Goal: Task Accomplishment & Management: Manage account settings

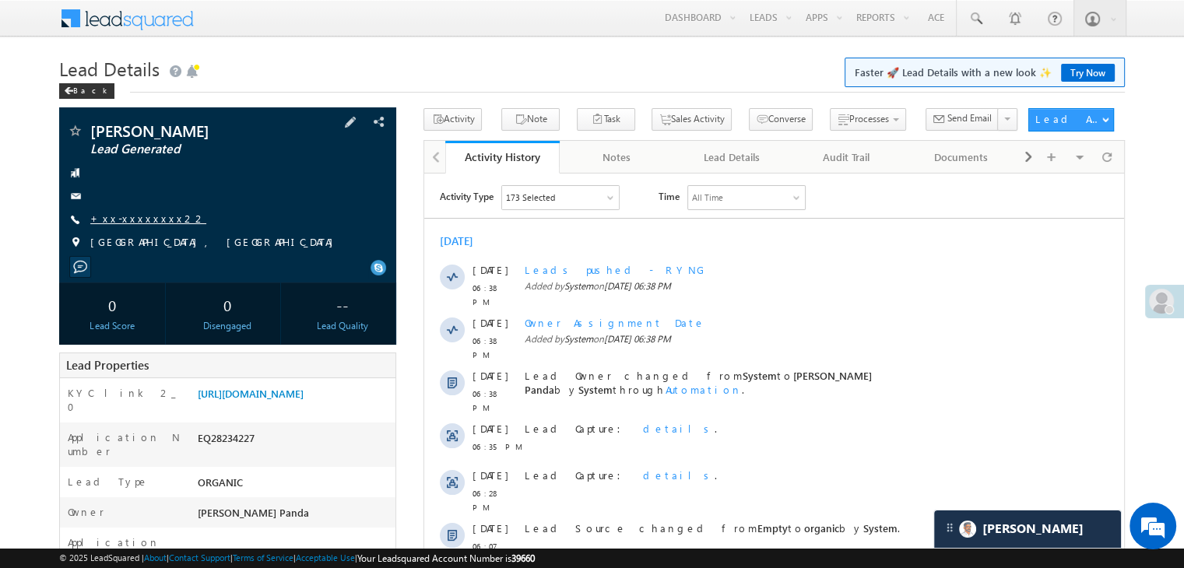
click at [135, 219] on link "+xx-xxxxxxxx22" at bounding box center [148, 218] width 116 height 13
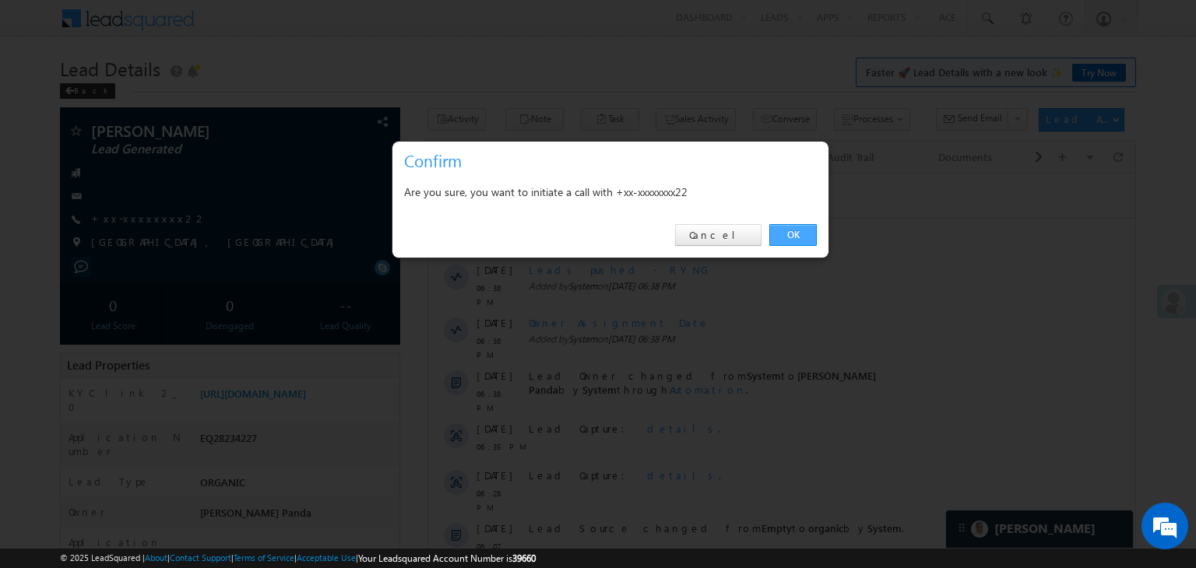
click at [785, 229] on link "OK" at bounding box center [792, 235] width 47 height 22
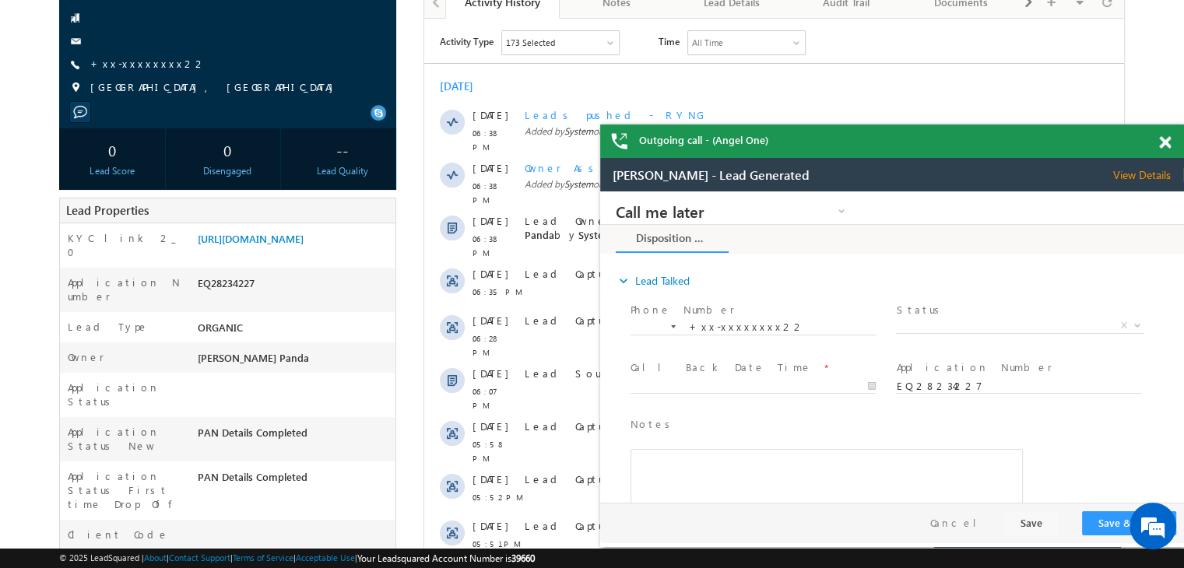
scroll to position [41, 0]
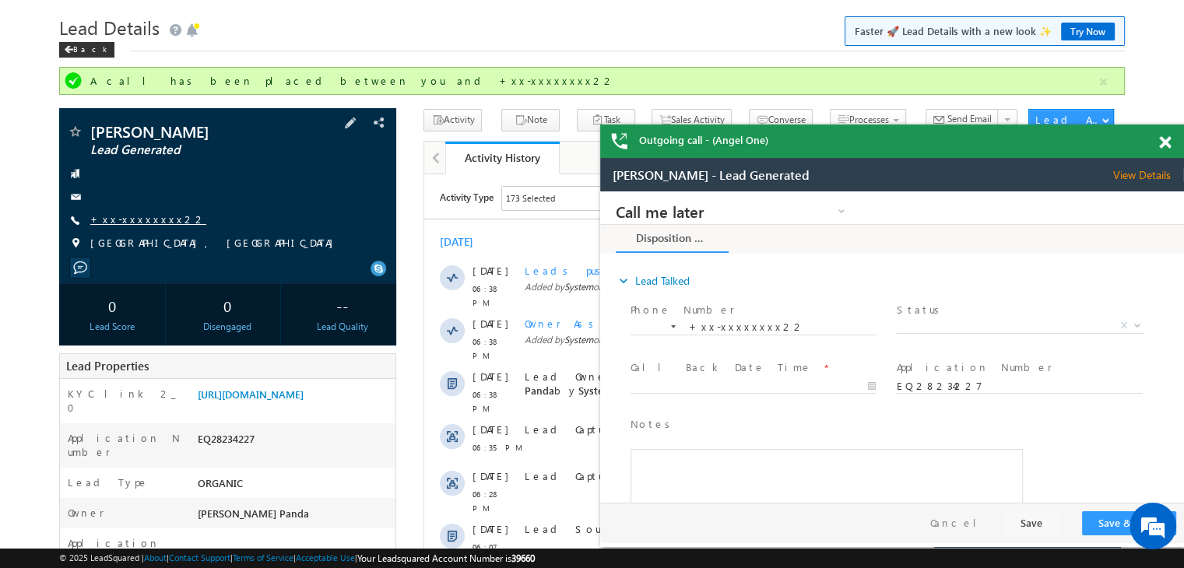
click at [128, 222] on link "+xx-xxxxxxxx22" at bounding box center [148, 219] width 116 height 13
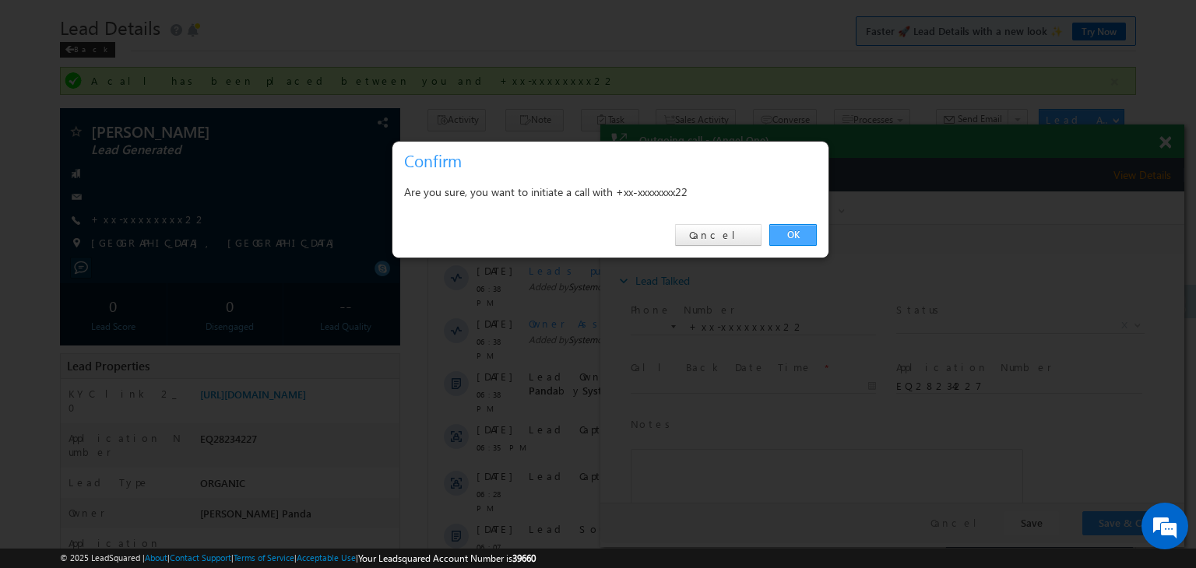
click at [791, 234] on link "OK" at bounding box center [792, 235] width 47 height 22
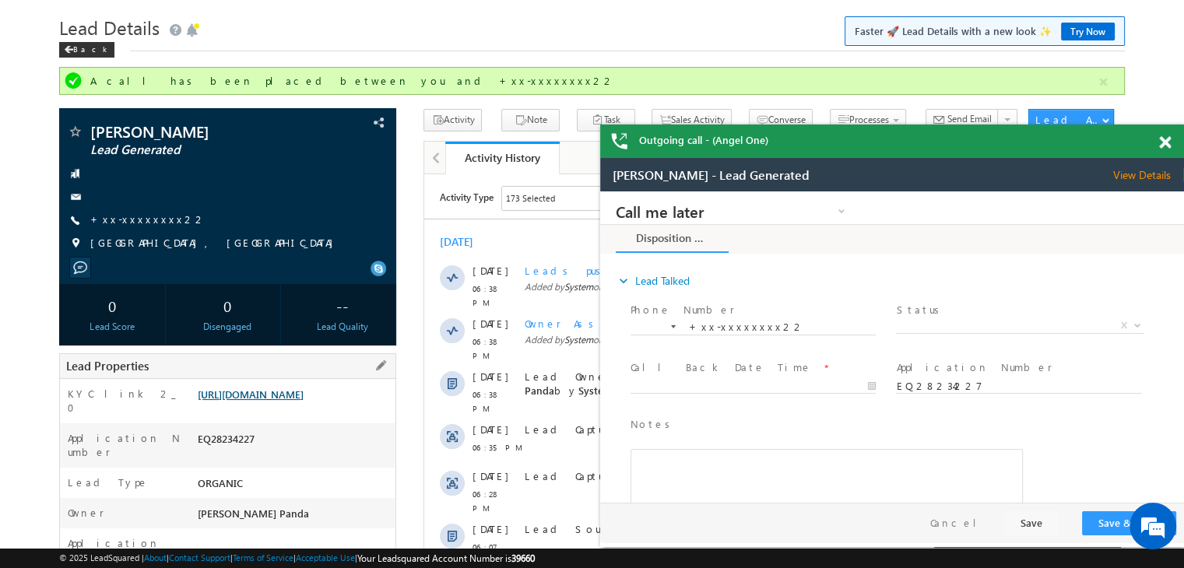
click at [304, 401] on link "https://angelbroking1-pk3em7sa.customui-test.leadsquared.com?leadId=8ab3b8a7-80…" at bounding box center [251, 394] width 106 height 13
click at [76, 52] on div "Back" at bounding box center [86, 50] width 55 height 16
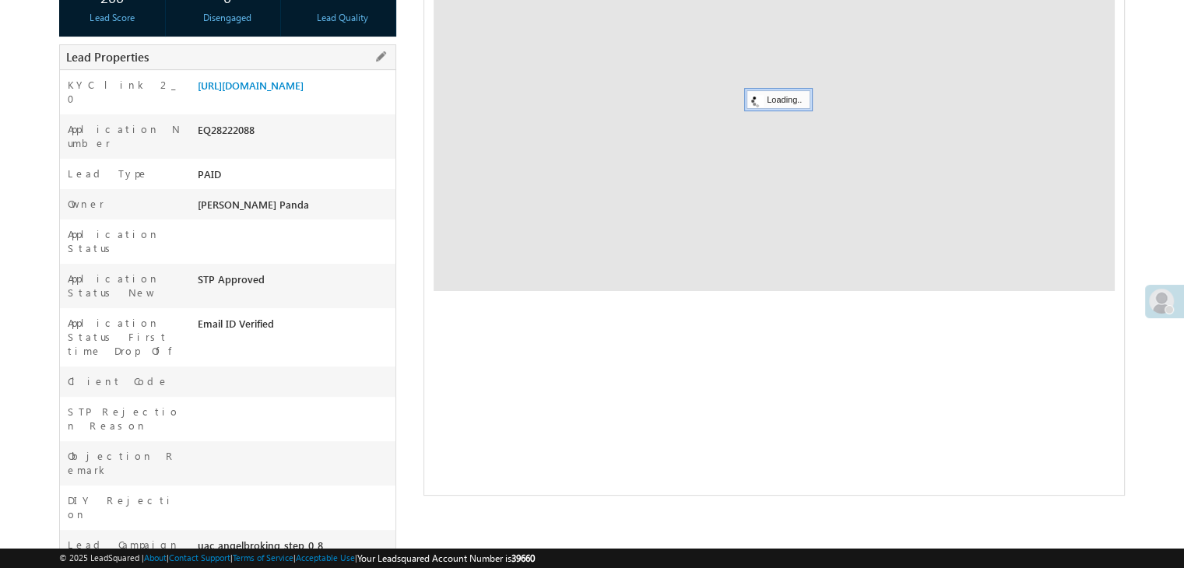
scroll to position [312, 0]
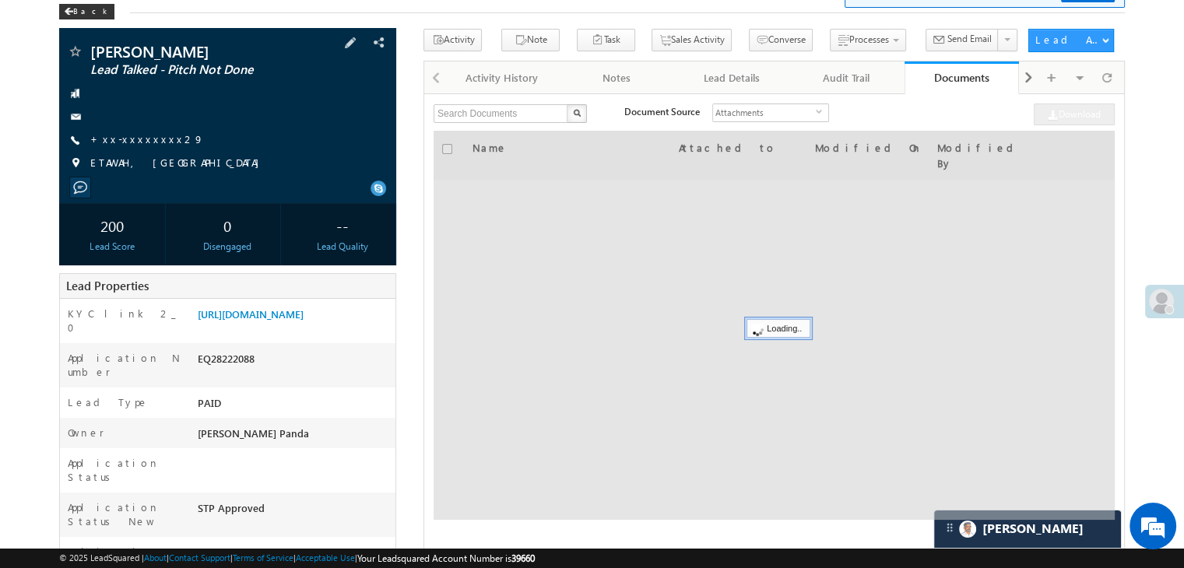
scroll to position [79, 0]
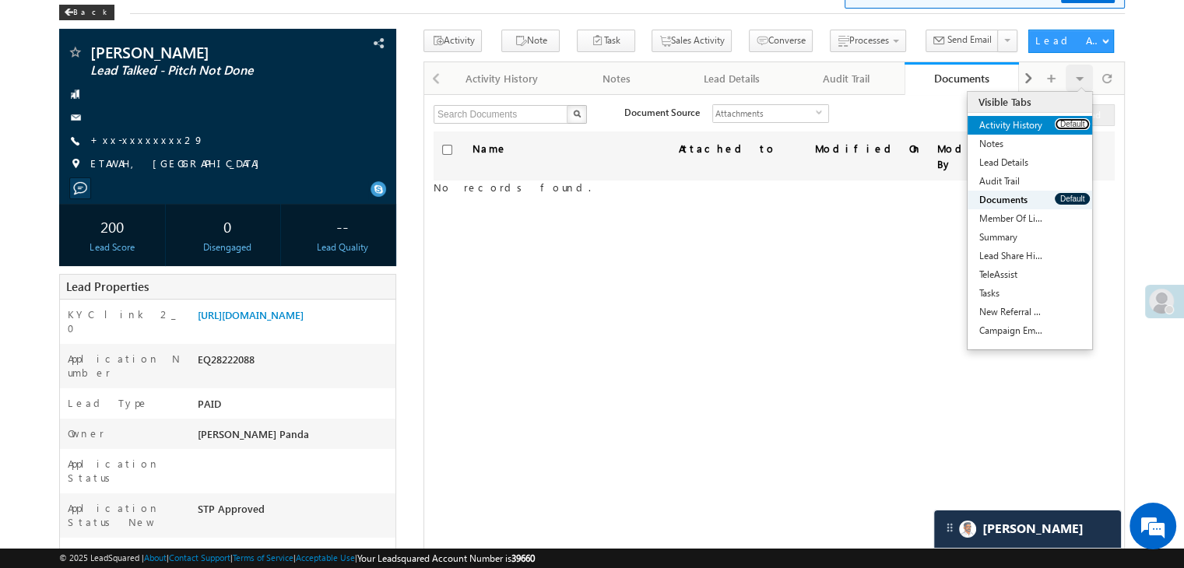
click at [1068, 127] on button "Default" at bounding box center [1072, 124] width 35 height 12
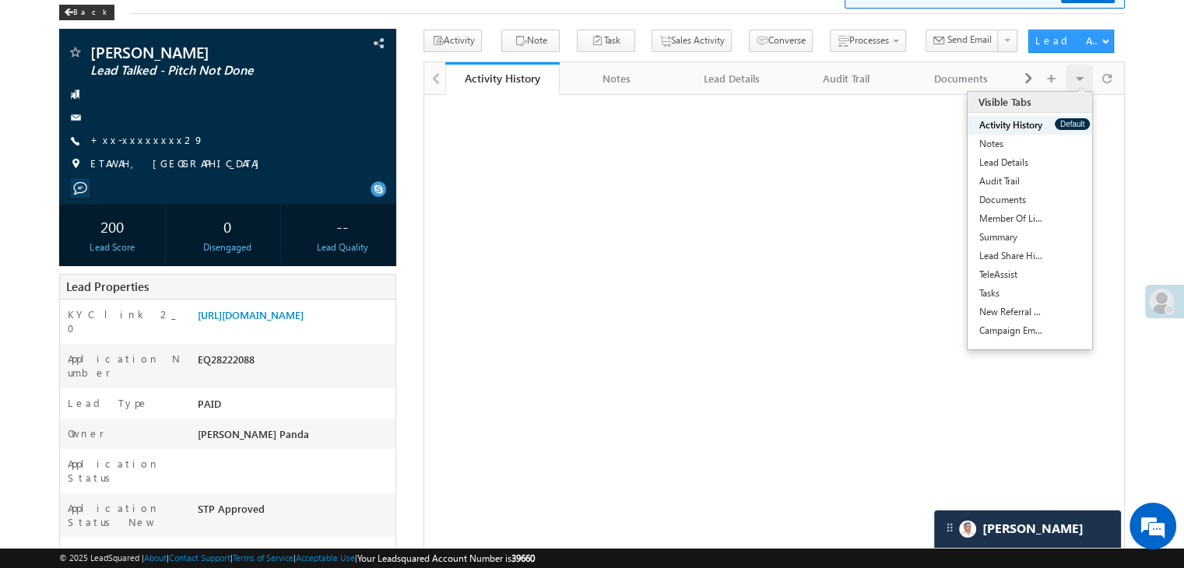
click at [1068, 127] on button "Default" at bounding box center [1072, 124] width 35 height 12
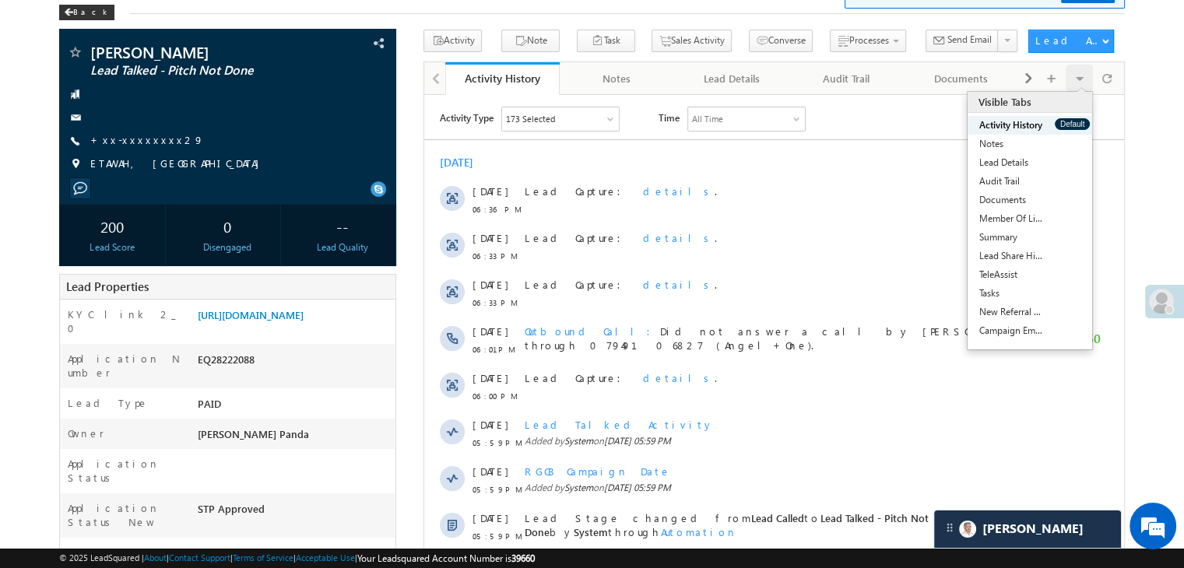
scroll to position [0, 0]
click at [1068, 127] on button "Default" at bounding box center [1072, 124] width 35 height 12
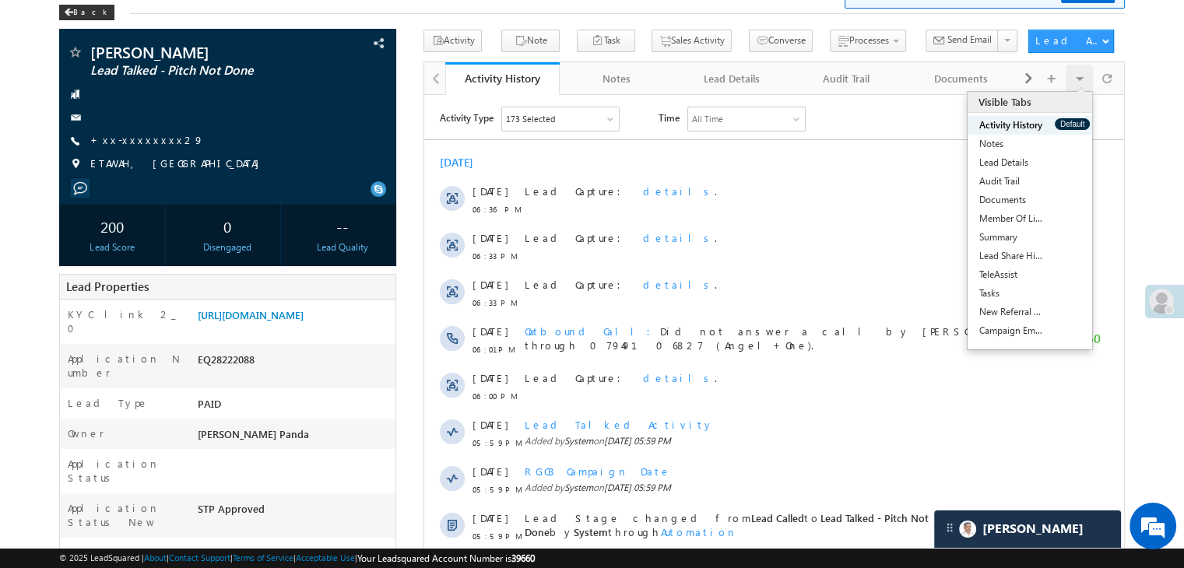
click at [1068, 127] on button "Default" at bounding box center [1072, 124] width 35 height 12
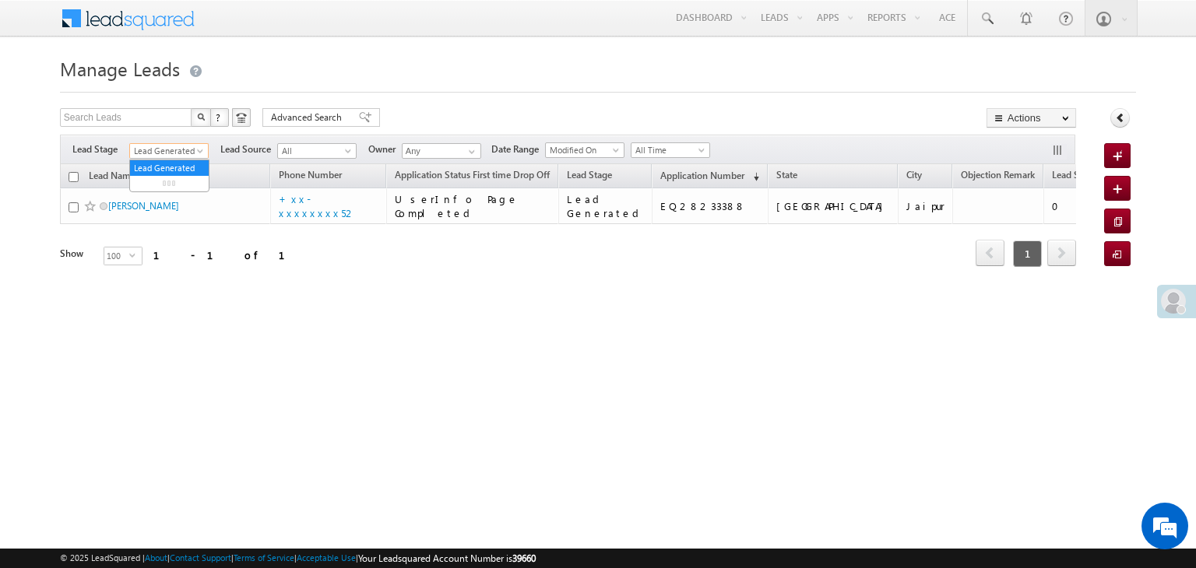
click at [199, 146] on span "Lead Generated" at bounding box center [167, 151] width 74 height 14
click at [163, 166] on link "All" at bounding box center [169, 168] width 79 height 14
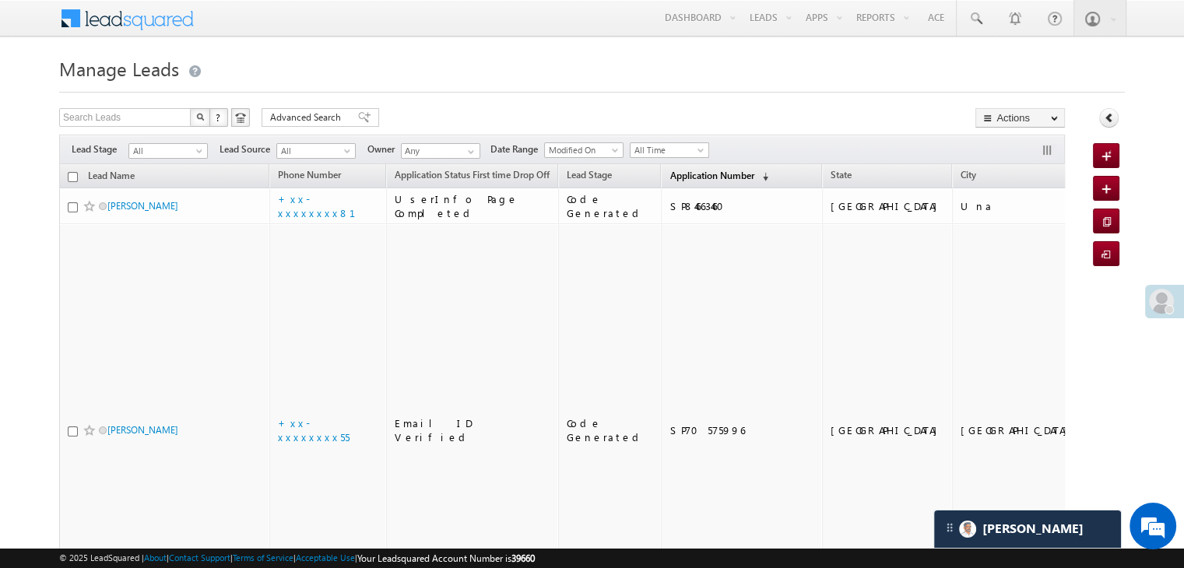
click at [688, 181] on span "Application Number" at bounding box center [711, 176] width 84 height 12
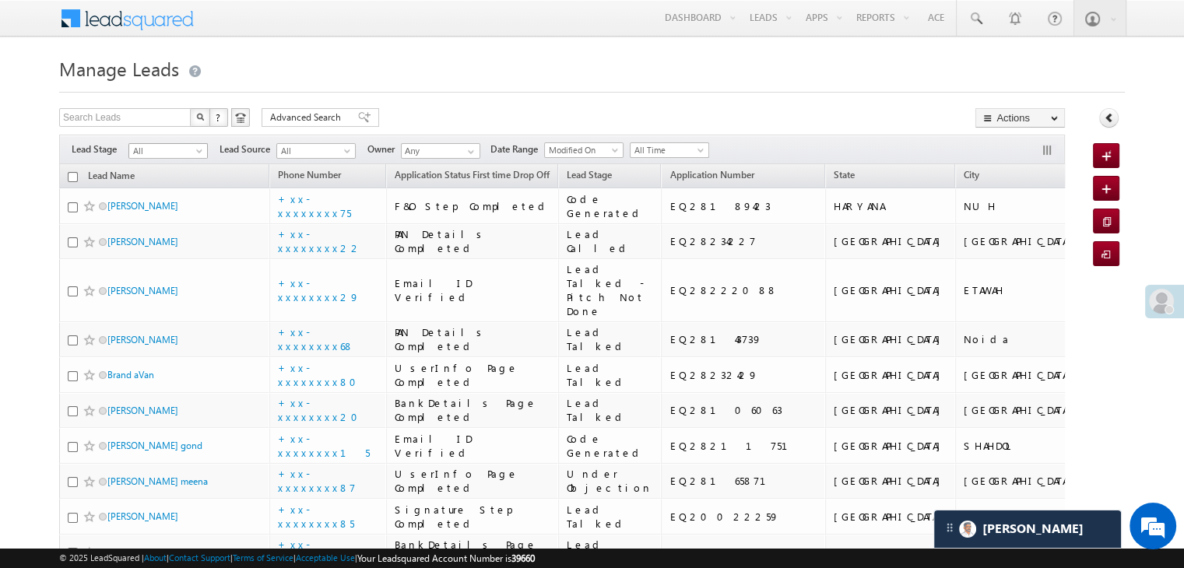
click at [202, 152] on span at bounding box center [201, 154] width 12 height 12
click at [174, 185] on link "Lead Generated" at bounding box center [168, 184] width 79 height 14
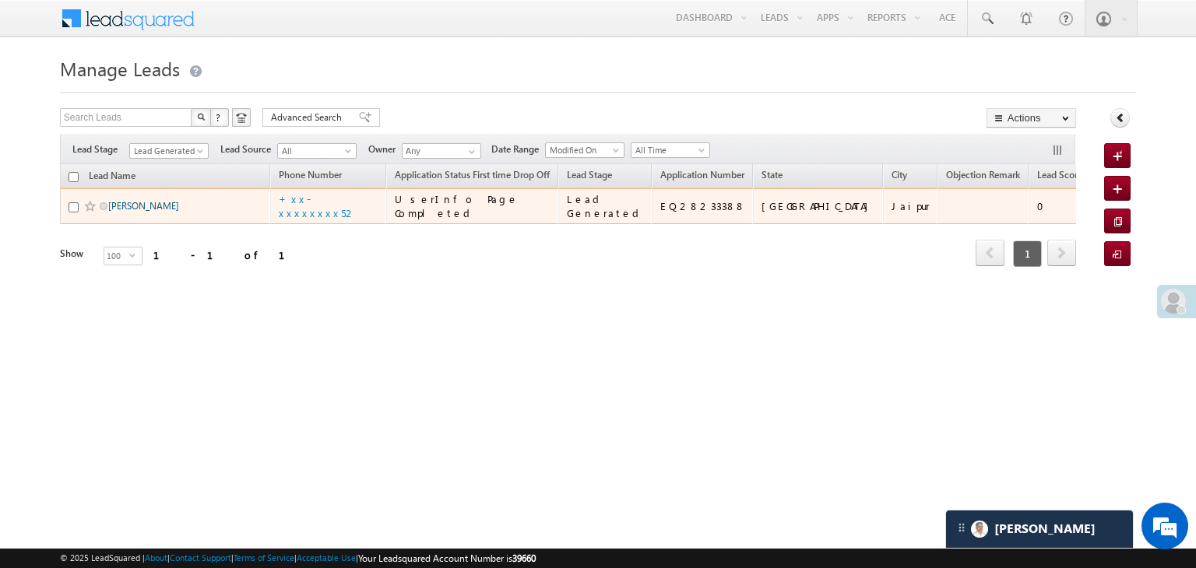
click at [116, 212] on link "jahid Khan" at bounding box center [143, 206] width 71 height 12
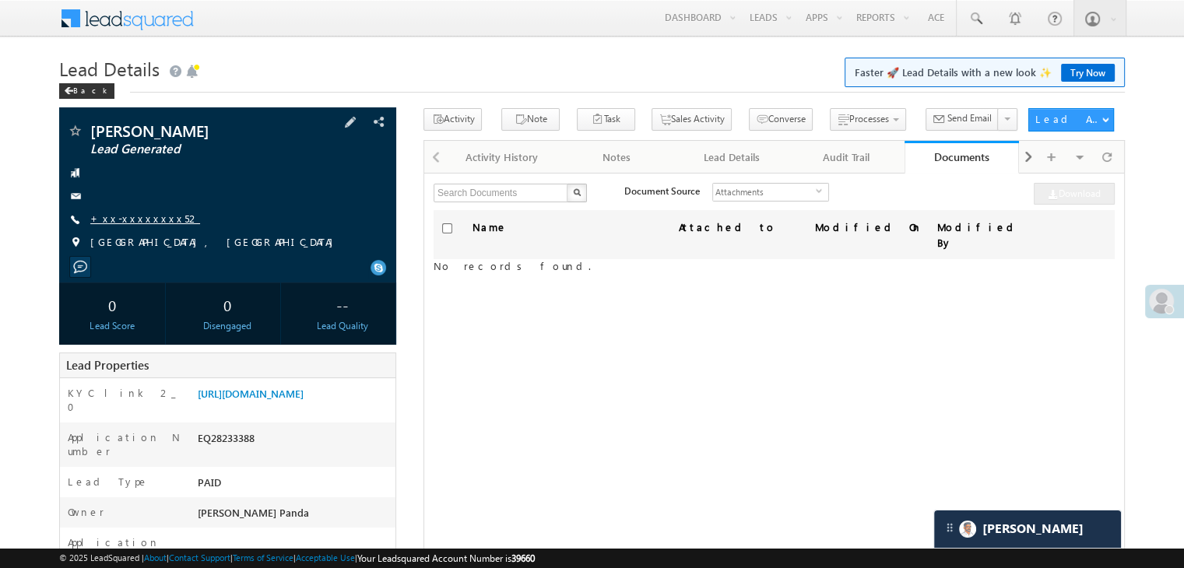
click at [134, 219] on link "+xx-xxxxxxxx52" at bounding box center [145, 218] width 110 height 13
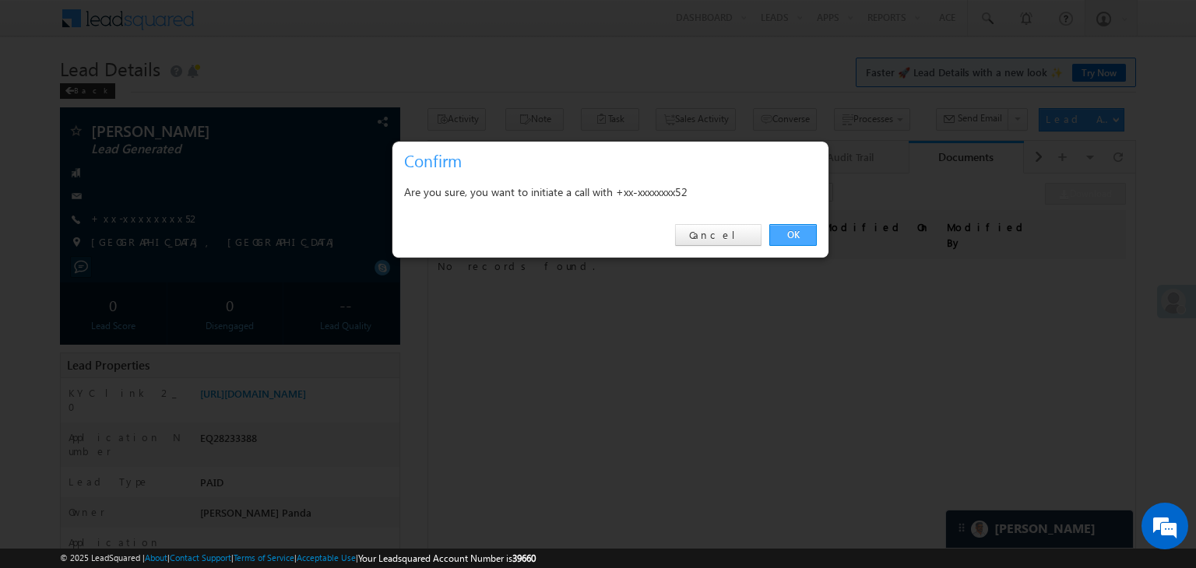
click at [790, 234] on link "OK" at bounding box center [792, 235] width 47 height 22
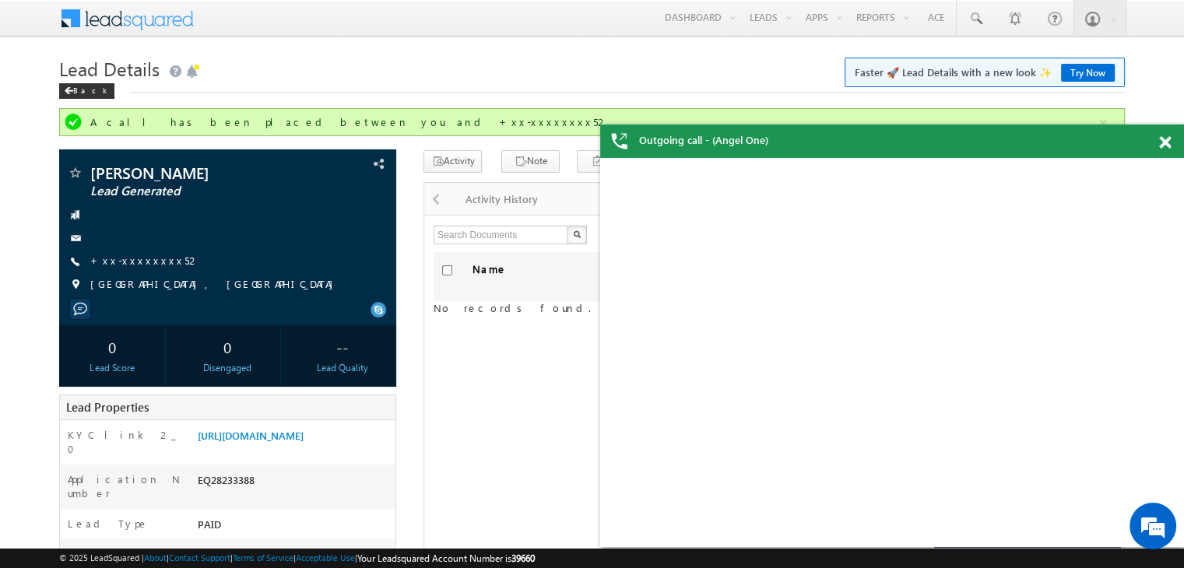
click at [1165, 138] on span at bounding box center [1165, 142] width 12 height 13
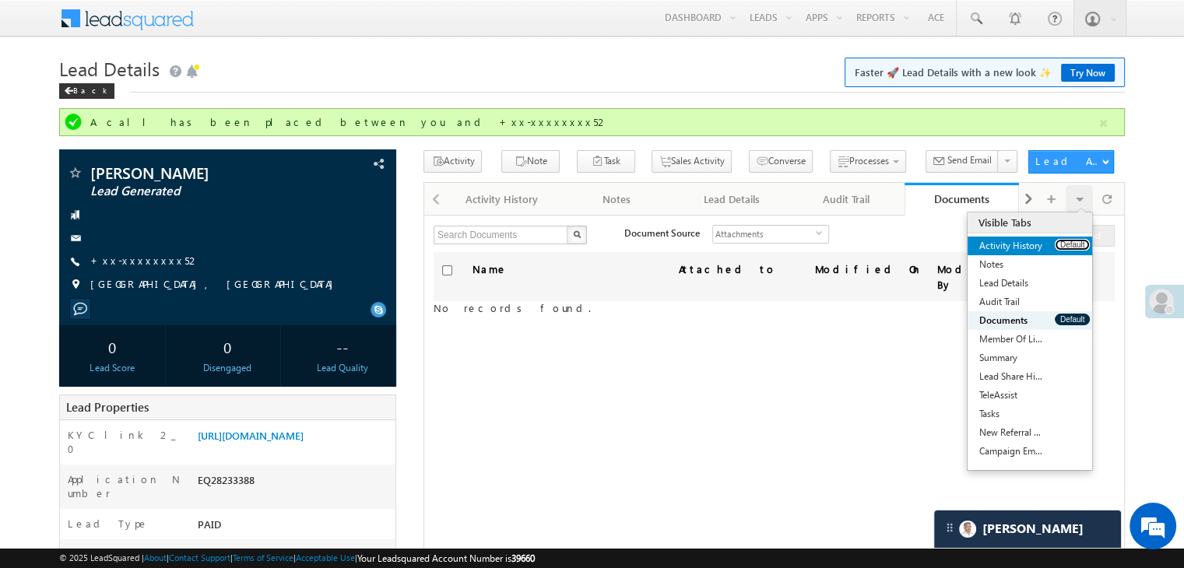
click at [1066, 246] on button "Default" at bounding box center [1072, 245] width 35 height 12
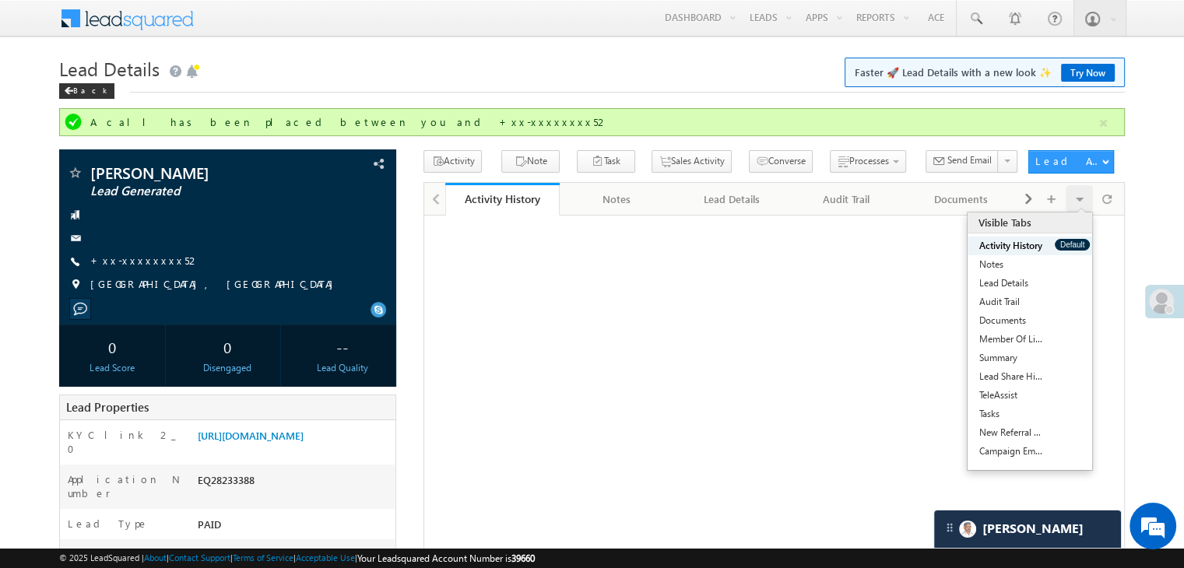
click at [1066, 247] on button "Default" at bounding box center [1072, 245] width 35 height 12
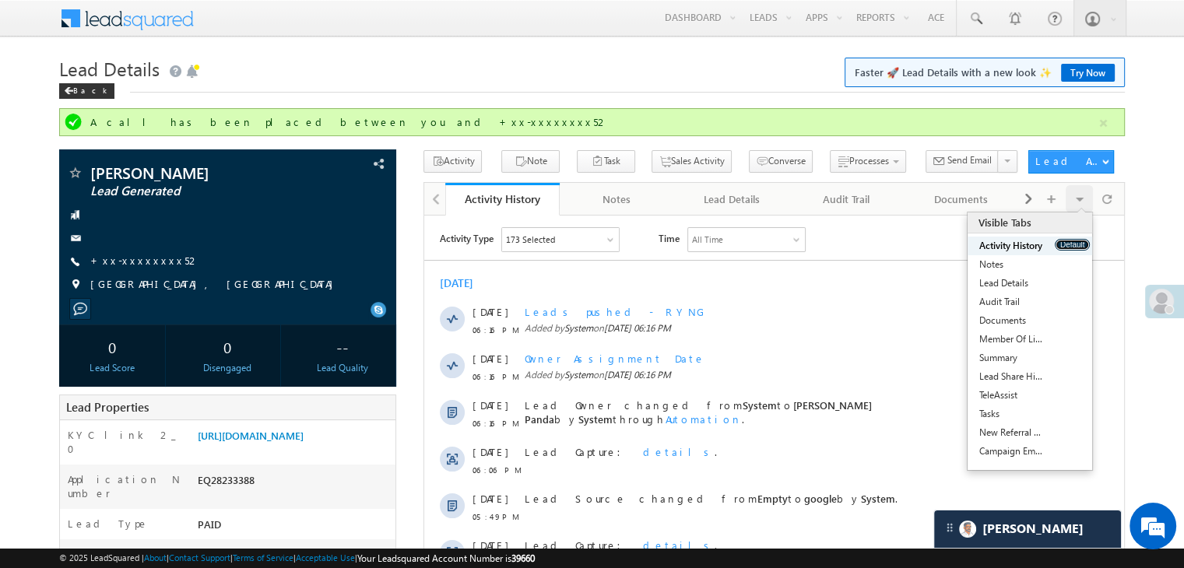
click at [1075, 243] on button "Default" at bounding box center [1072, 245] width 35 height 12
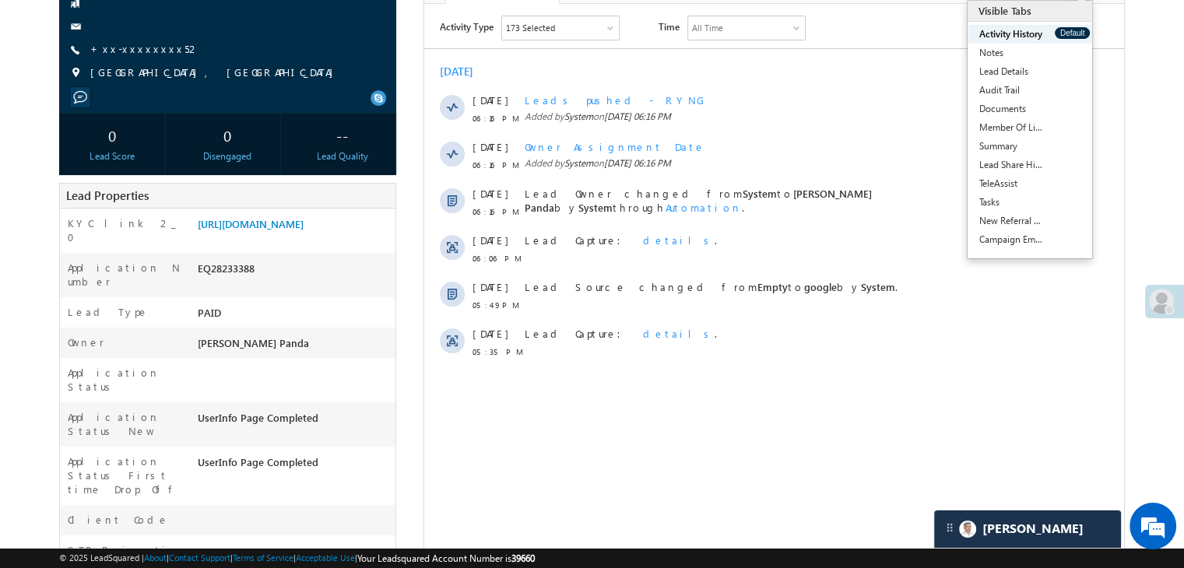
scroll to position [234, 0]
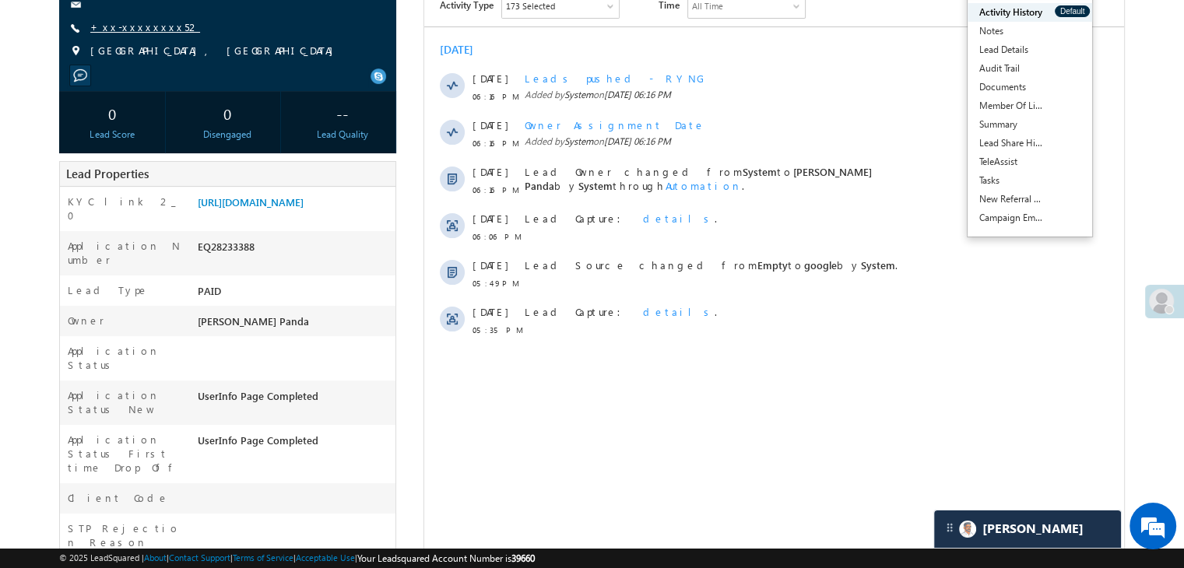
click at [133, 29] on link "+xx-xxxxxxxx52" at bounding box center [145, 26] width 110 height 13
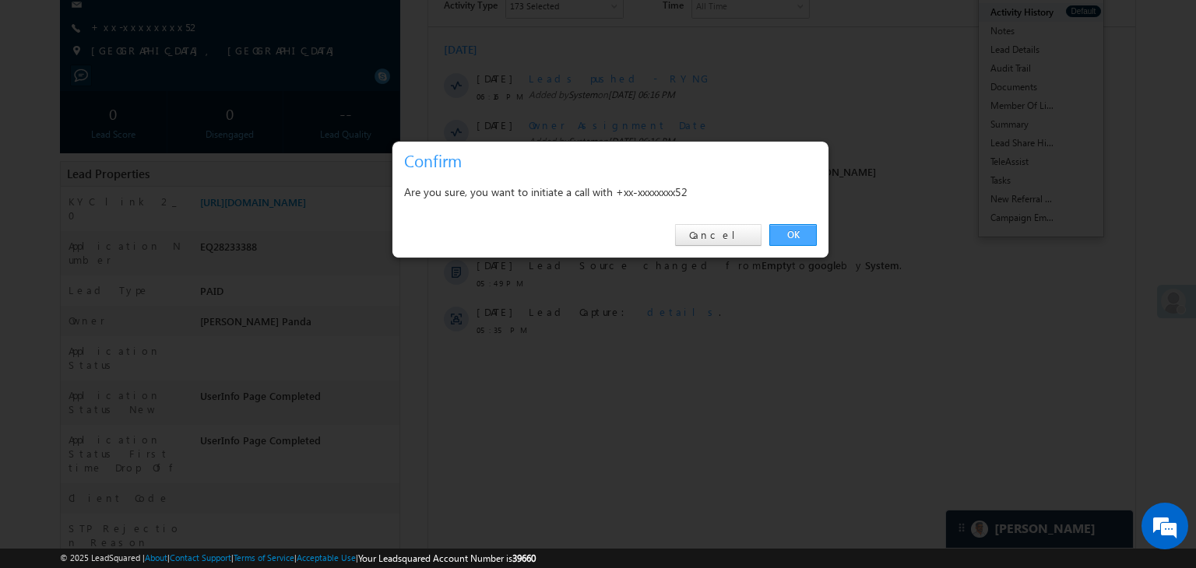
drag, startPoint x: 791, startPoint y: 237, endPoint x: 108, endPoint y: 97, distance: 696.9
click at [791, 237] on link "OK" at bounding box center [792, 235] width 47 height 22
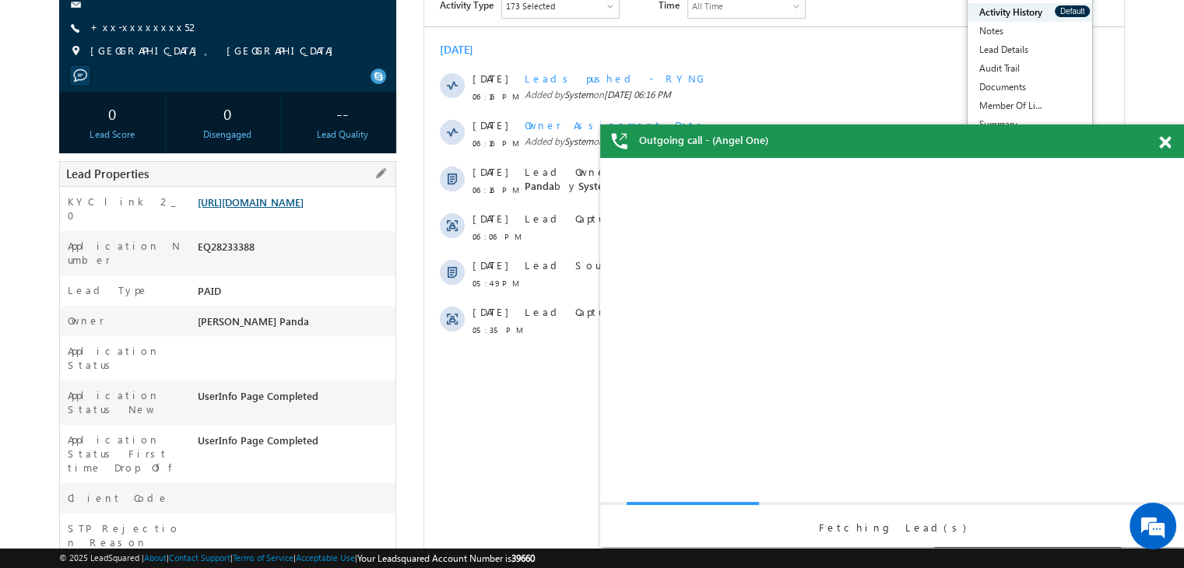
scroll to position [0, 0]
click at [298, 209] on link "https://angelbroking1-pk3em7sa.customui-test.leadsquared.com?leadId=51119043-83…" at bounding box center [251, 201] width 106 height 13
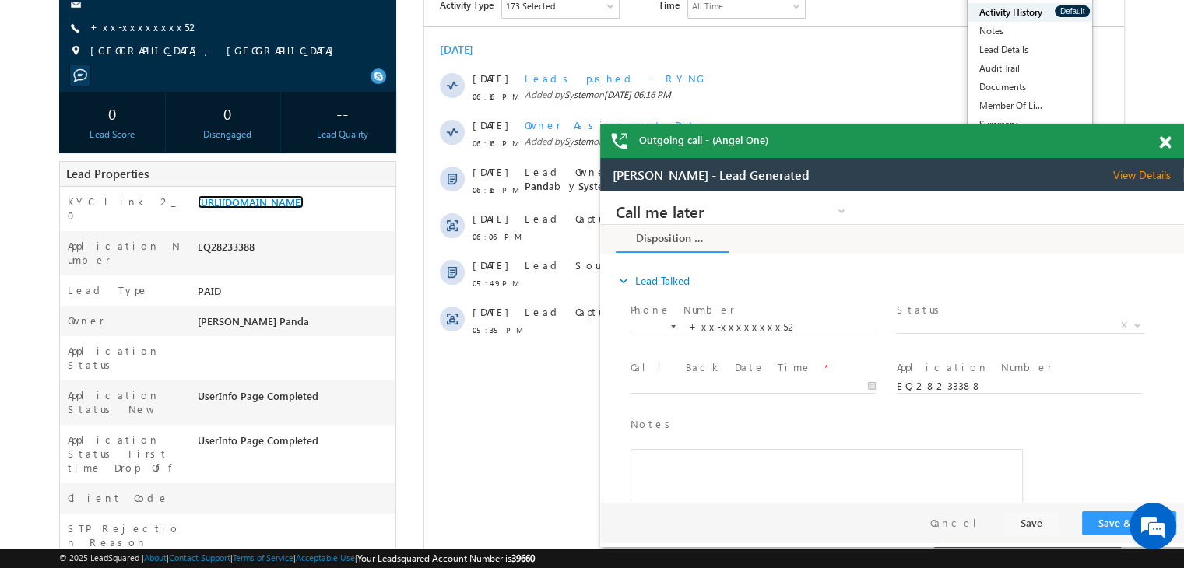
click at [1166, 139] on span at bounding box center [1165, 142] width 12 height 13
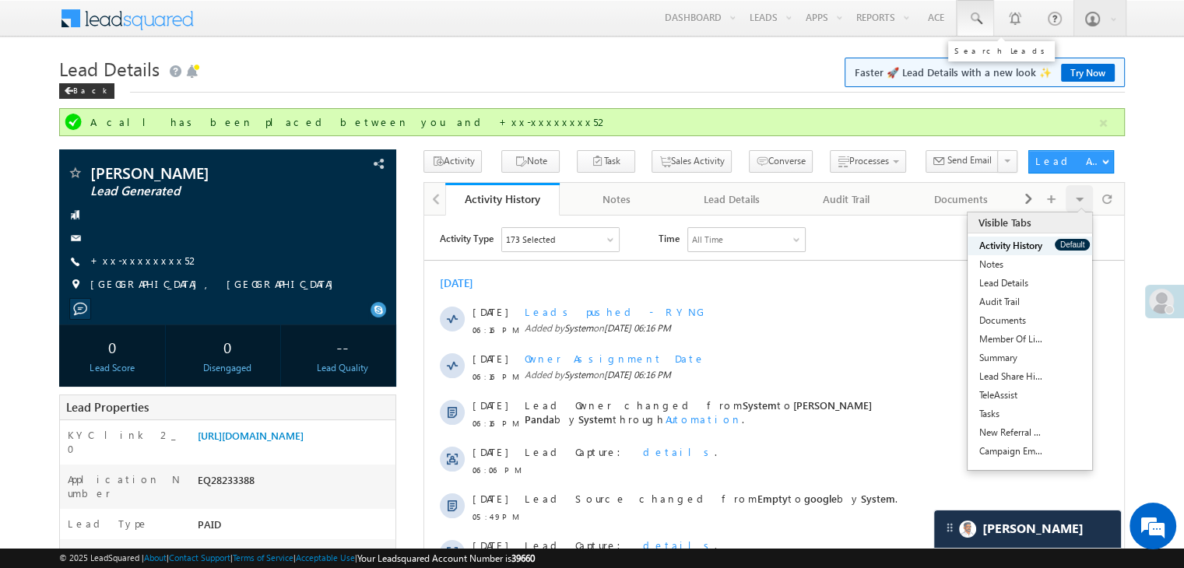
click at [975, 17] on span at bounding box center [976, 19] width 16 height 16
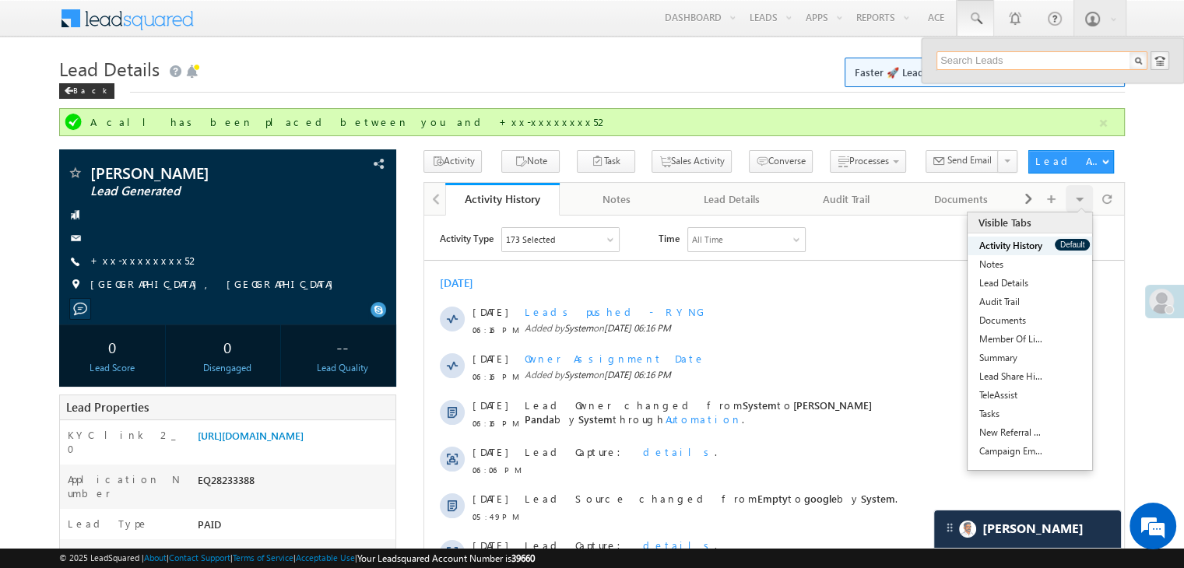
paste input "EQ28159011"
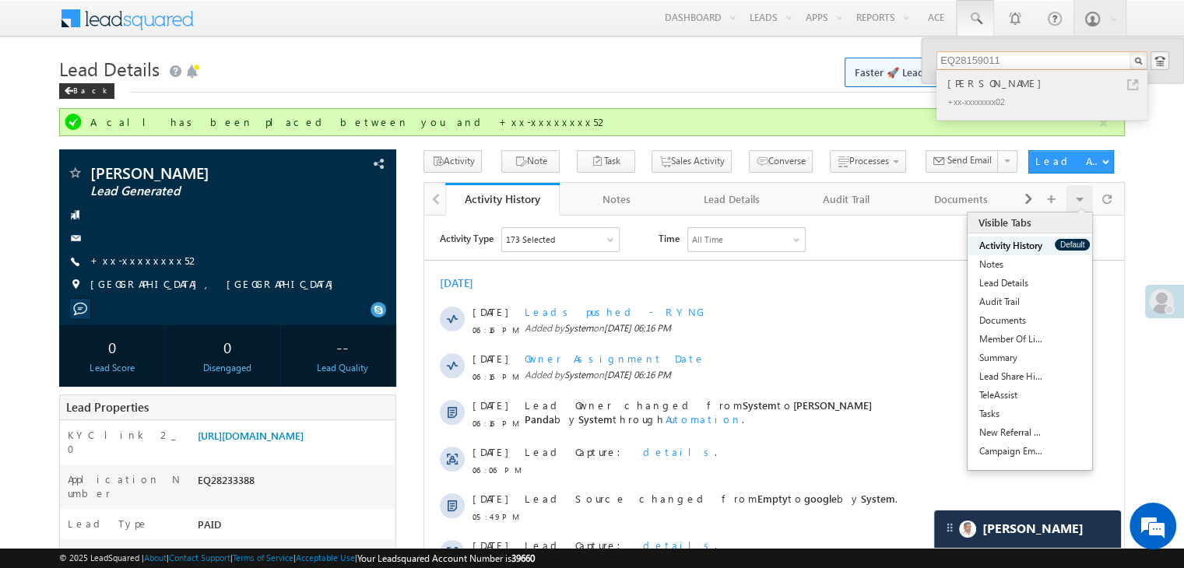
type input "EQ28159011"
click at [987, 82] on div "[PERSON_NAME]" at bounding box center [1048, 83] width 209 height 17
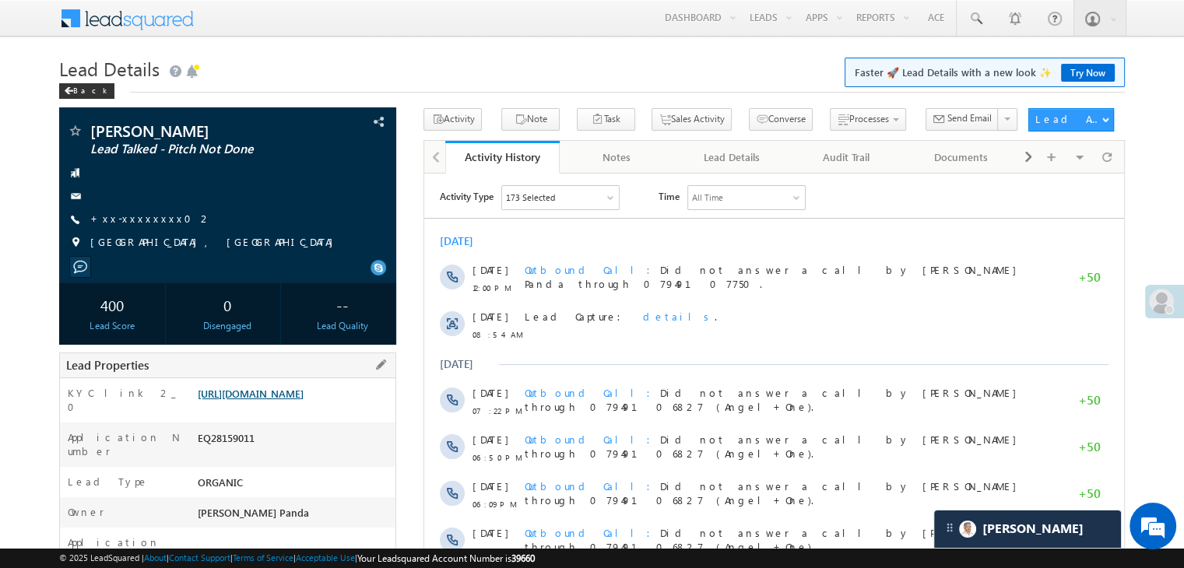
click at [289, 400] on link "[URL][DOMAIN_NAME]" at bounding box center [251, 393] width 106 height 13
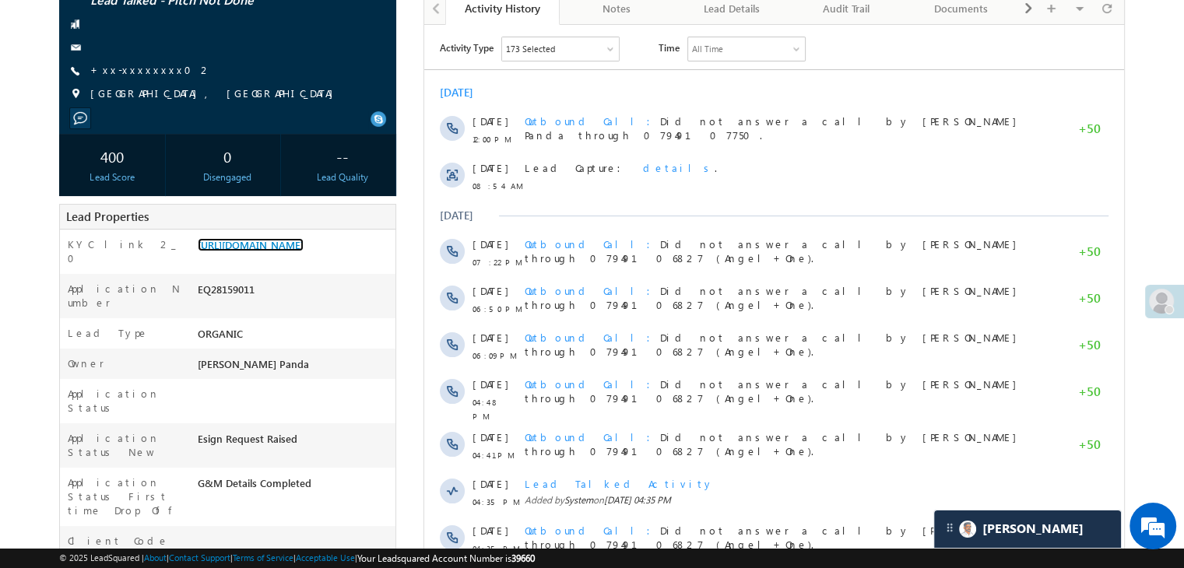
scroll to position [156, 0]
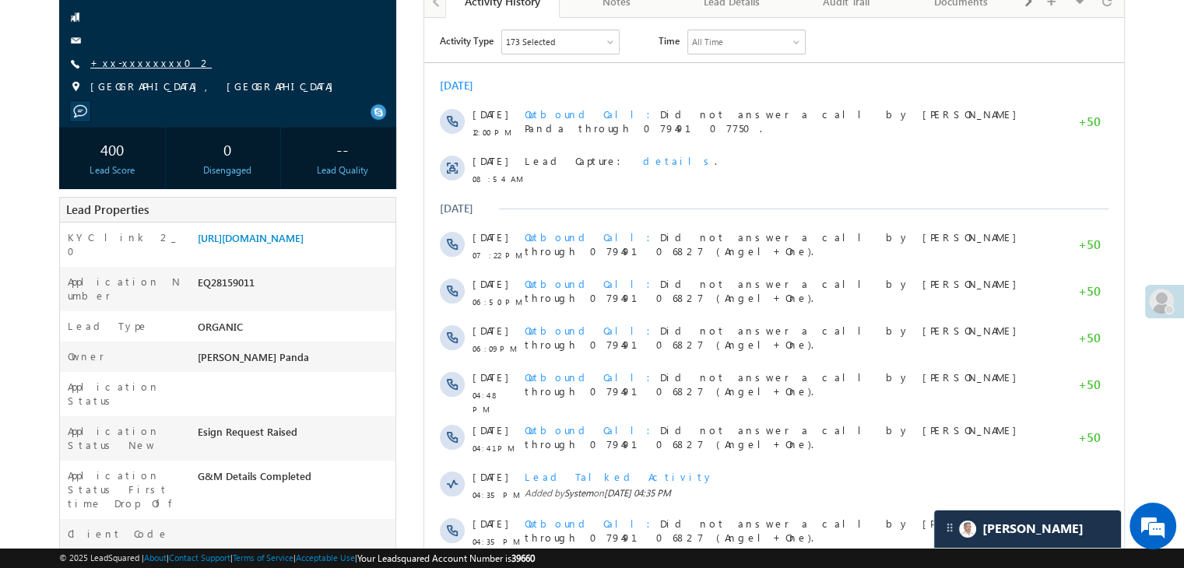
click at [127, 66] on link "+xx-xxxxxxxx02" at bounding box center [150, 62] width 121 height 13
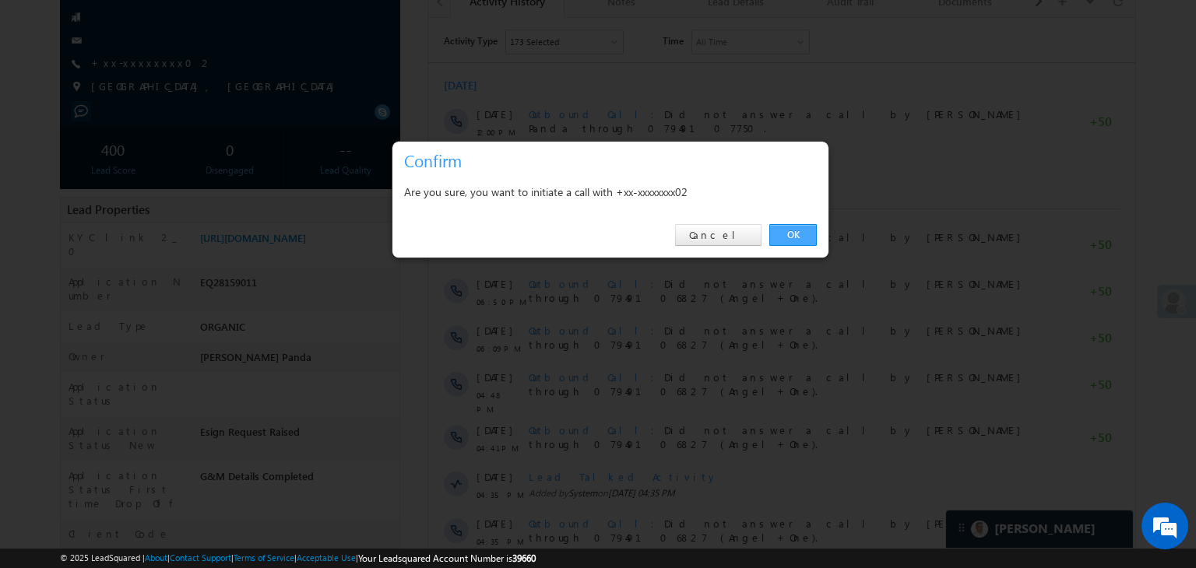
click at [799, 230] on link "OK" at bounding box center [792, 235] width 47 height 22
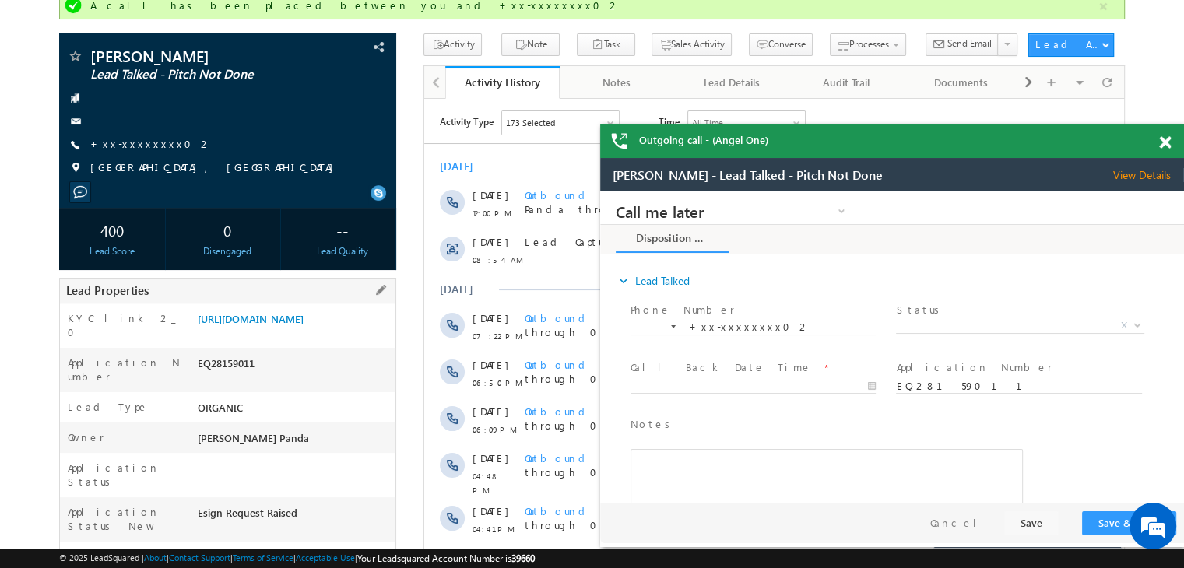
scroll to position [0, 0]
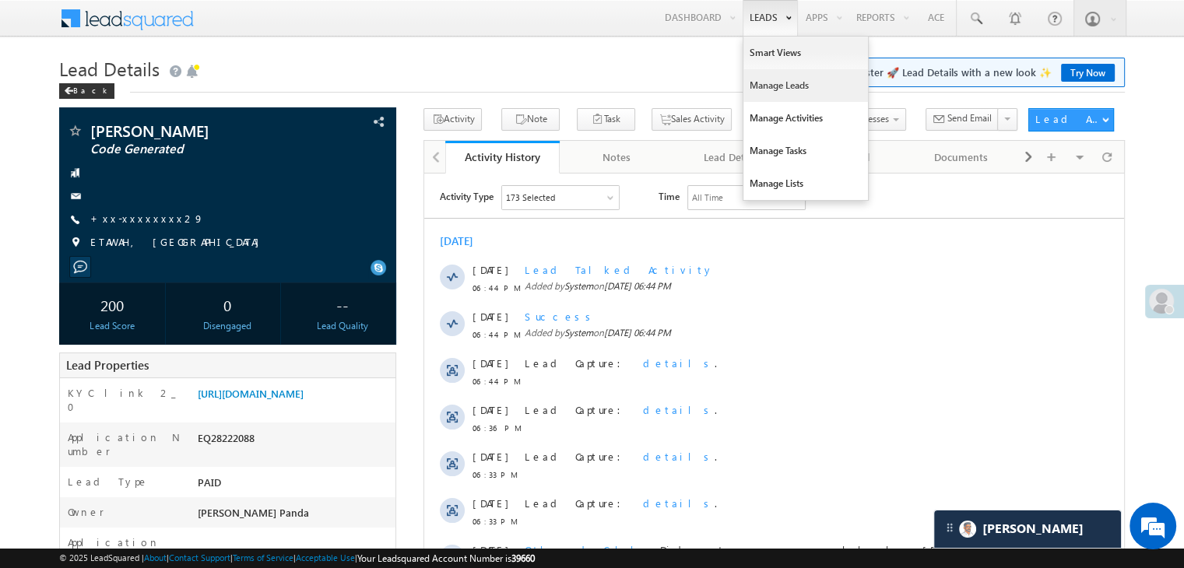
click at [757, 84] on link "Manage Leads" at bounding box center [805, 85] width 125 height 33
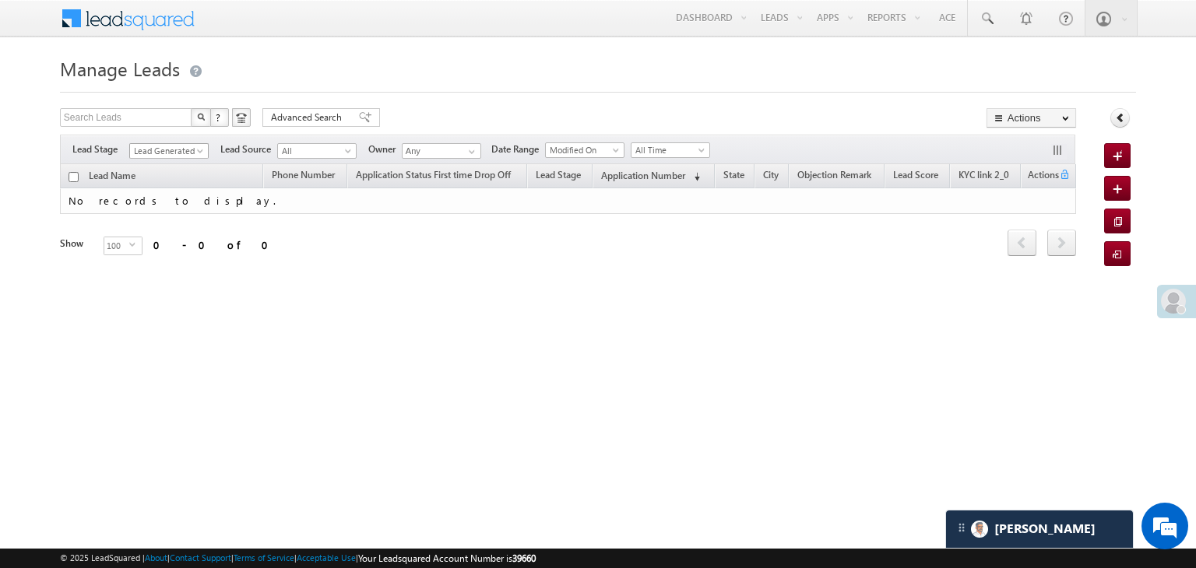
click at [202, 149] on span at bounding box center [201, 154] width 12 height 12
click at [171, 163] on link "All" at bounding box center [169, 168] width 79 height 14
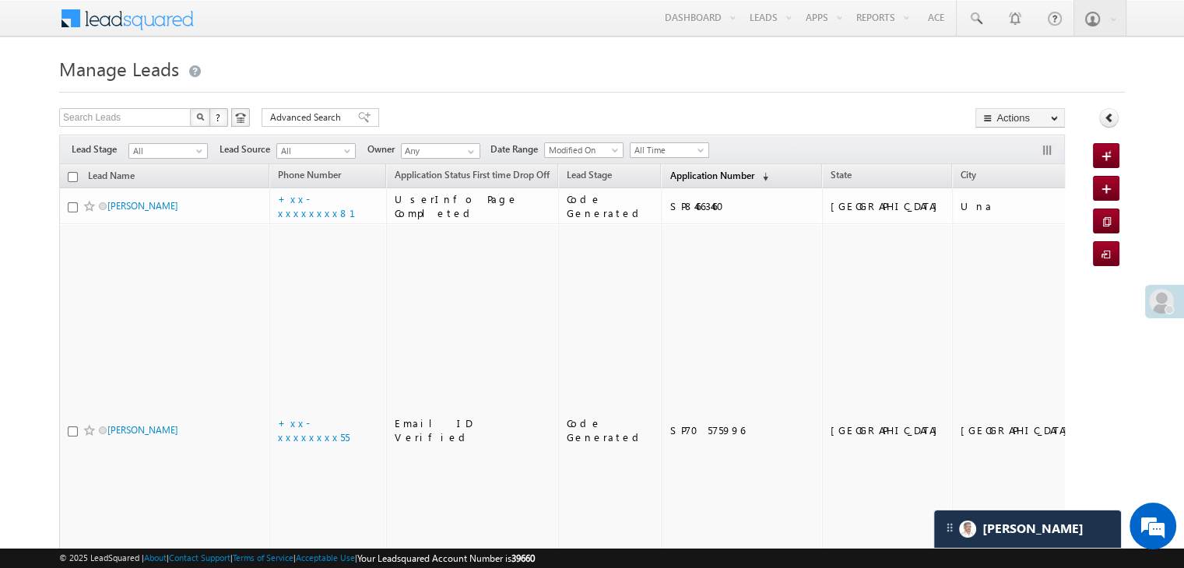
click at [675, 181] on span "Application Number" at bounding box center [711, 176] width 84 height 12
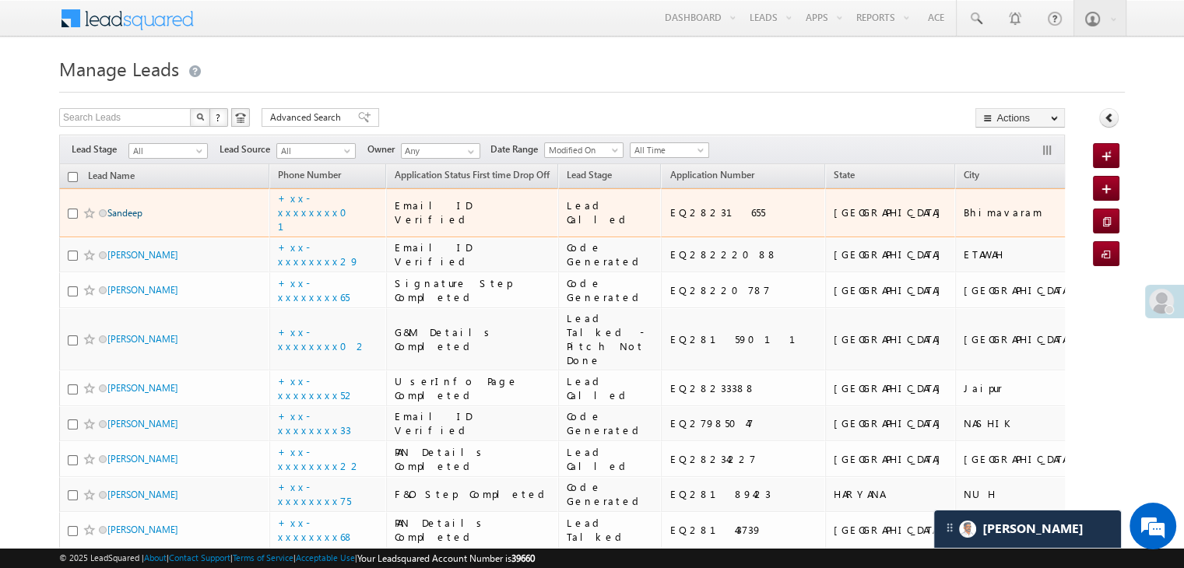
click at [127, 219] on link "Sandeep" at bounding box center [124, 213] width 35 height 12
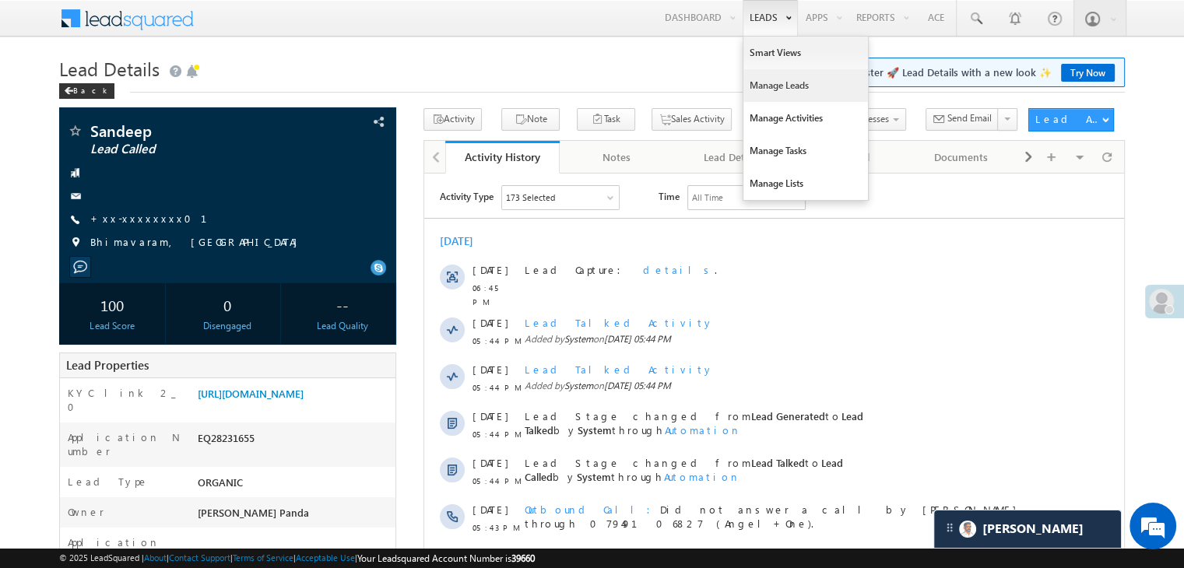
click at [768, 93] on link "Manage Leads" at bounding box center [805, 85] width 125 height 33
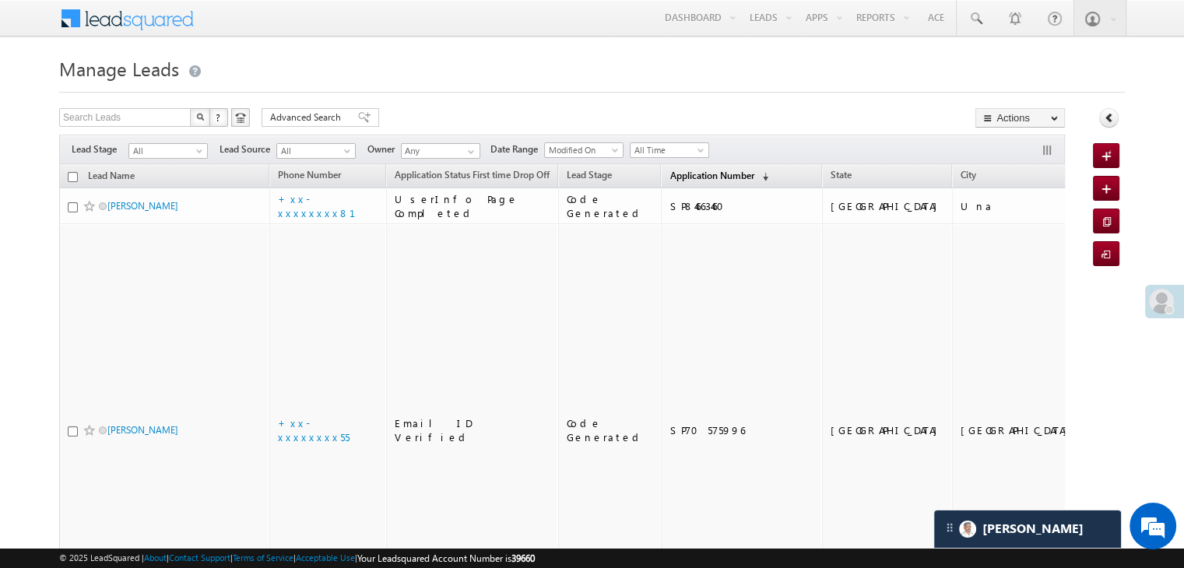
click at [680, 172] on span "Application Number" at bounding box center [711, 176] width 84 height 12
click at [681, 178] on span "Application Number" at bounding box center [711, 176] width 84 height 12
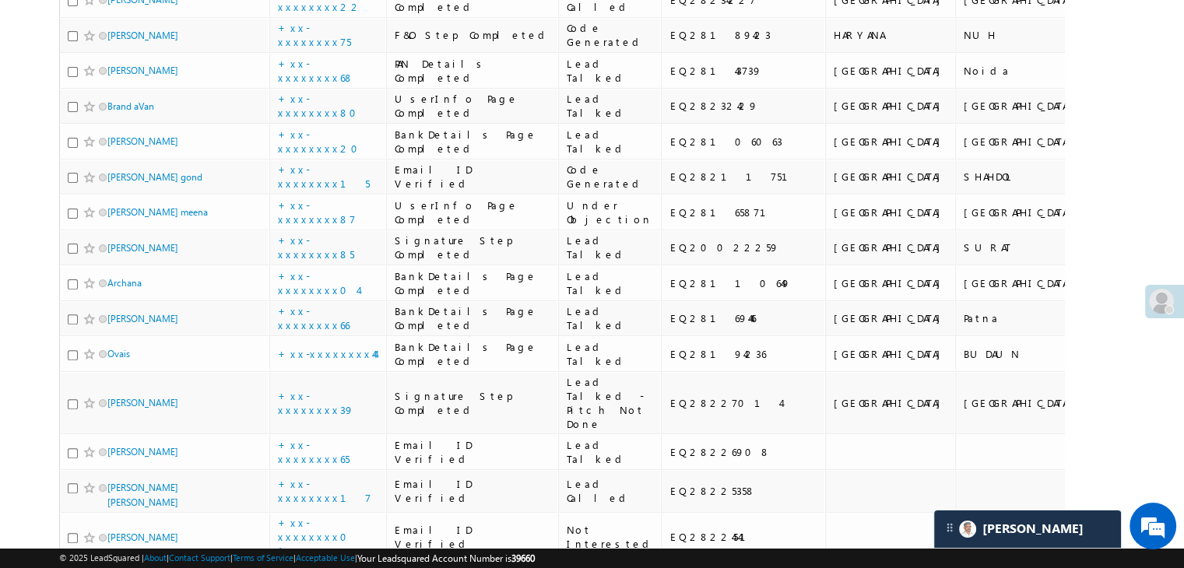
scroll to position [467, 0]
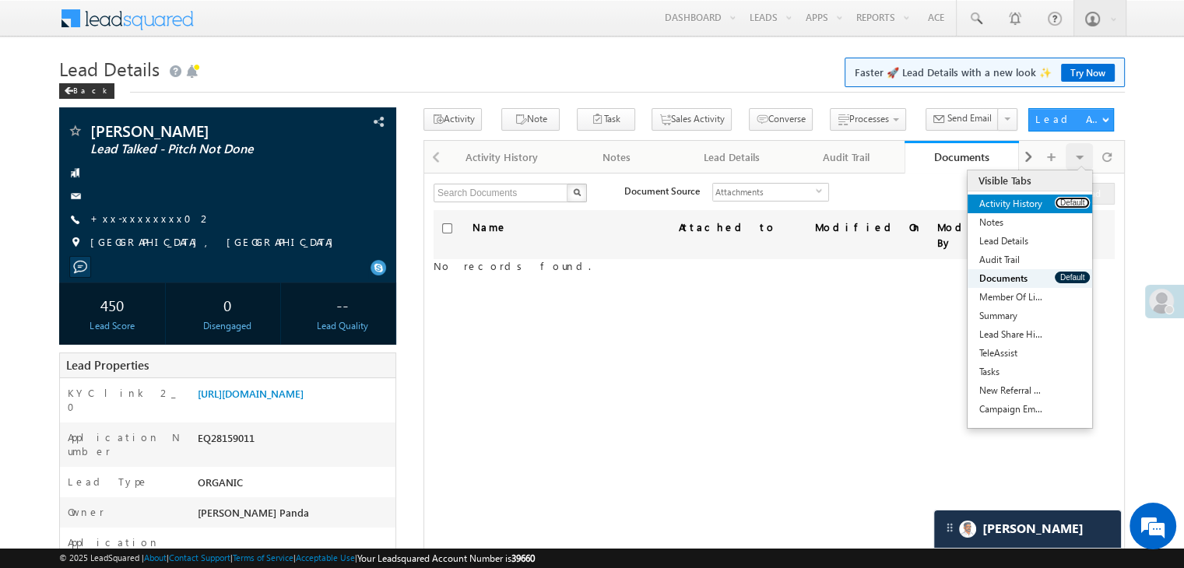
click at [1065, 204] on button "Default" at bounding box center [1072, 203] width 35 height 12
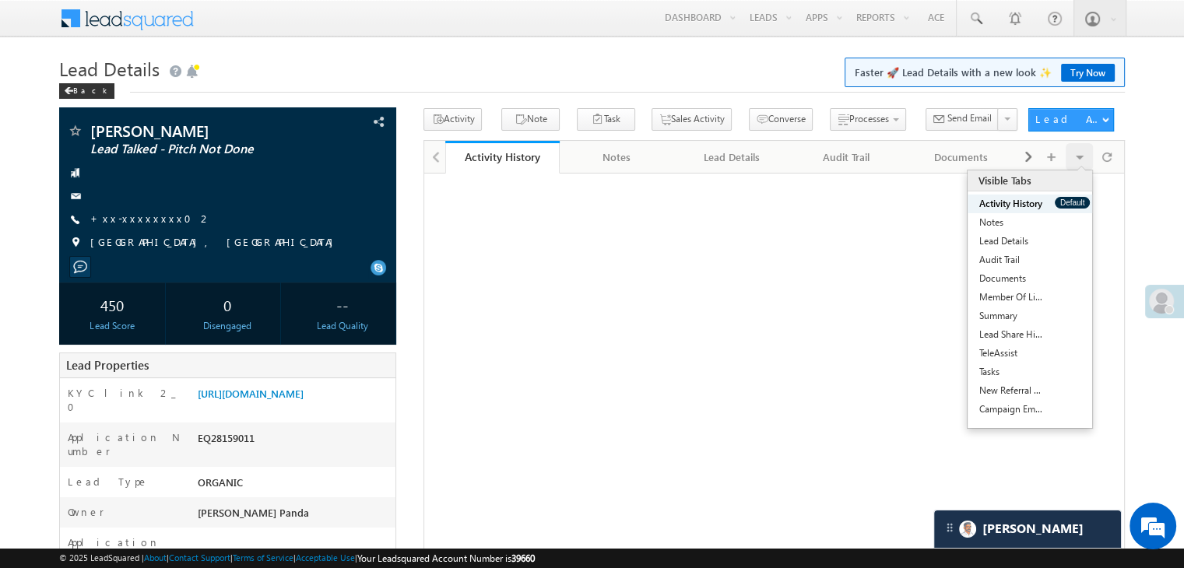
click at [1065, 204] on button "Default" at bounding box center [1072, 203] width 35 height 12
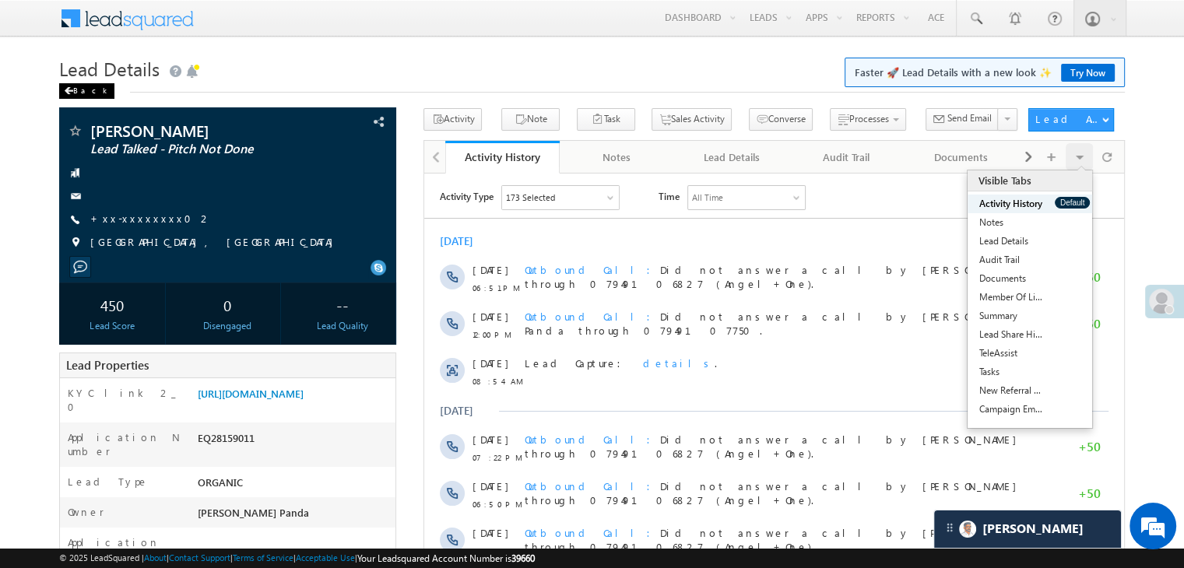
click at [76, 93] on div "Back" at bounding box center [86, 91] width 55 height 16
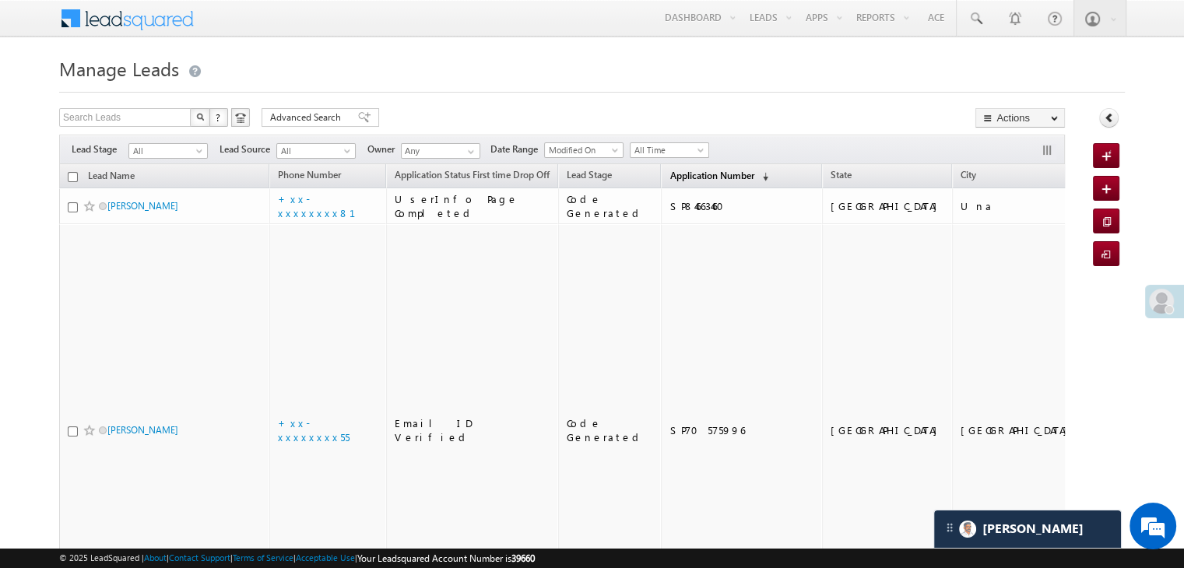
click at [683, 172] on span "Application Number" at bounding box center [711, 176] width 84 height 12
click at [676, 174] on span "Application Number" at bounding box center [711, 176] width 84 height 12
click at [676, 170] on span "Application Number" at bounding box center [711, 176] width 84 height 12
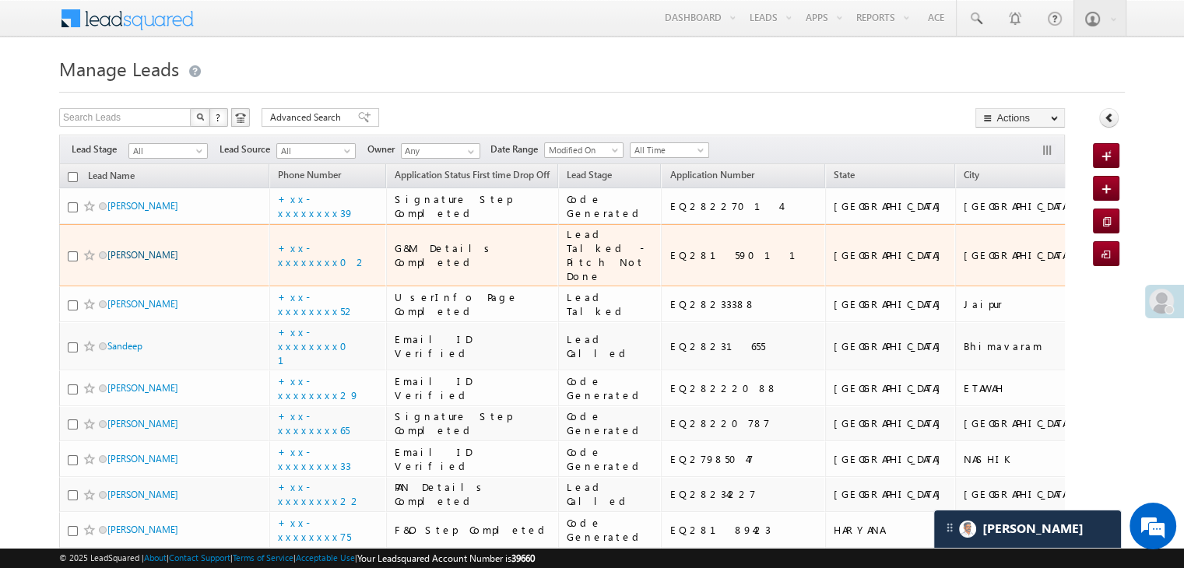
click at [149, 261] on link "Jamal Sardar" at bounding box center [142, 255] width 71 height 12
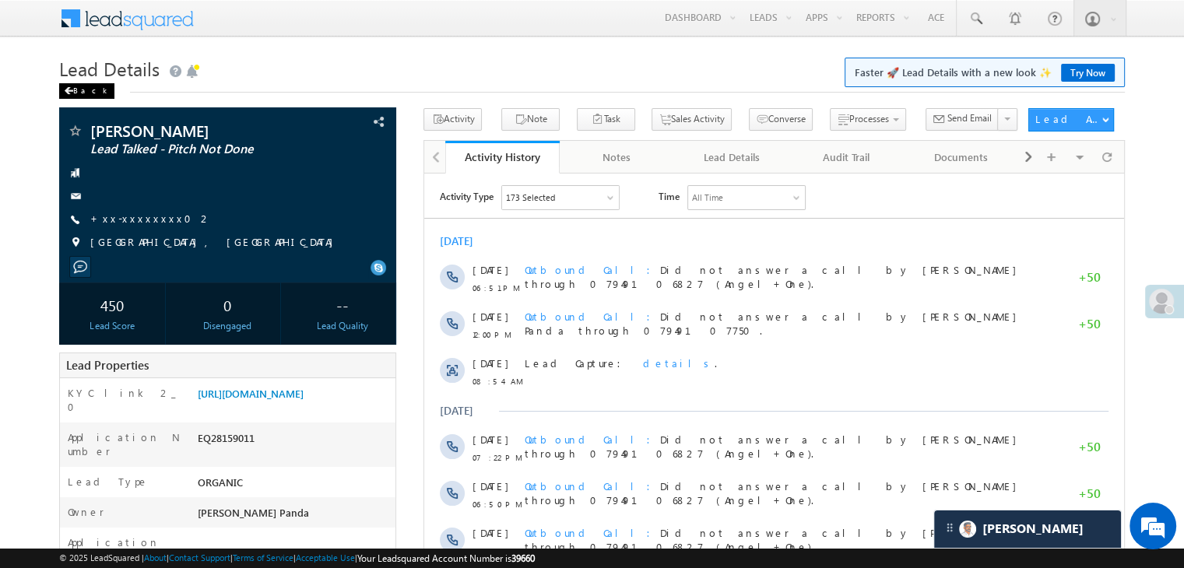
click at [75, 90] on div "Back" at bounding box center [86, 91] width 55 height 16
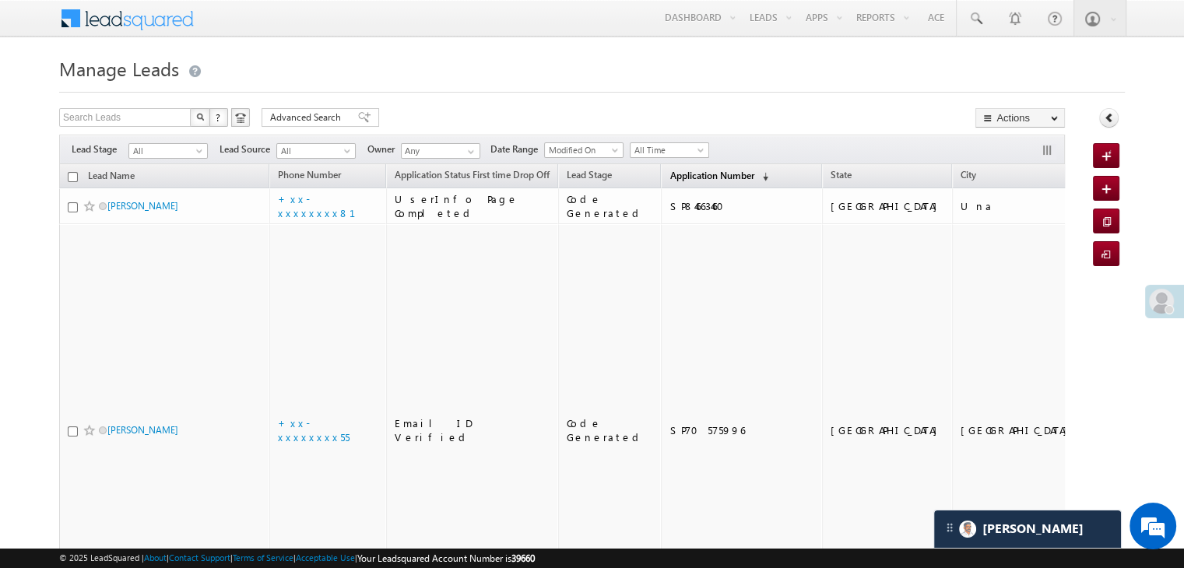
click at [696, 179] on span "Application Number" at bounding box center [711, 176] width 84 height 12
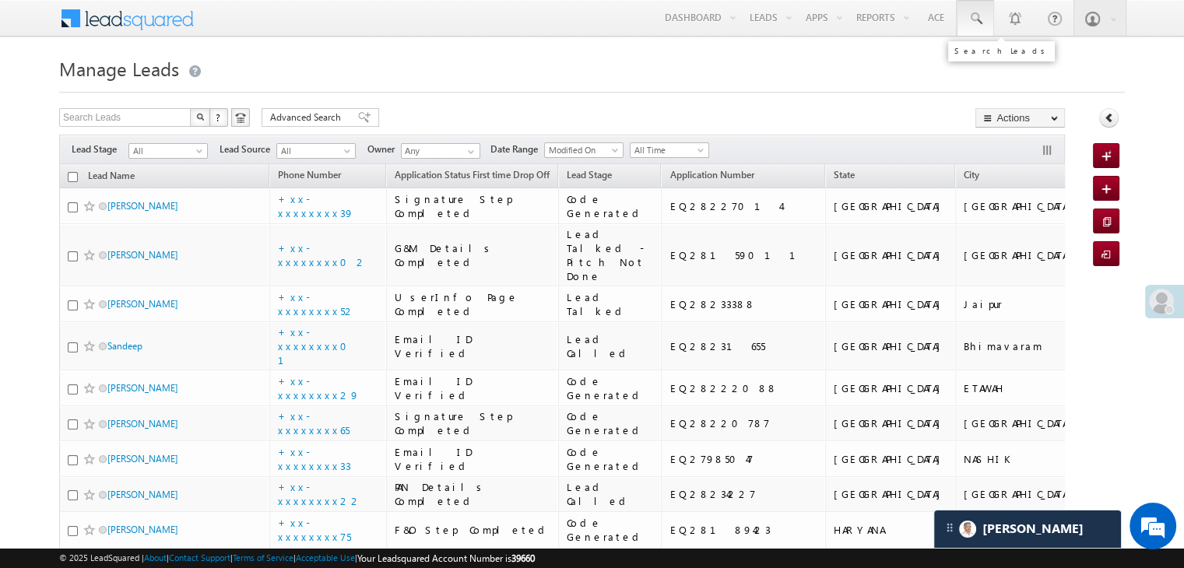
click at [975, 16] on span at bounding box center [976, 19] width 16 height 16
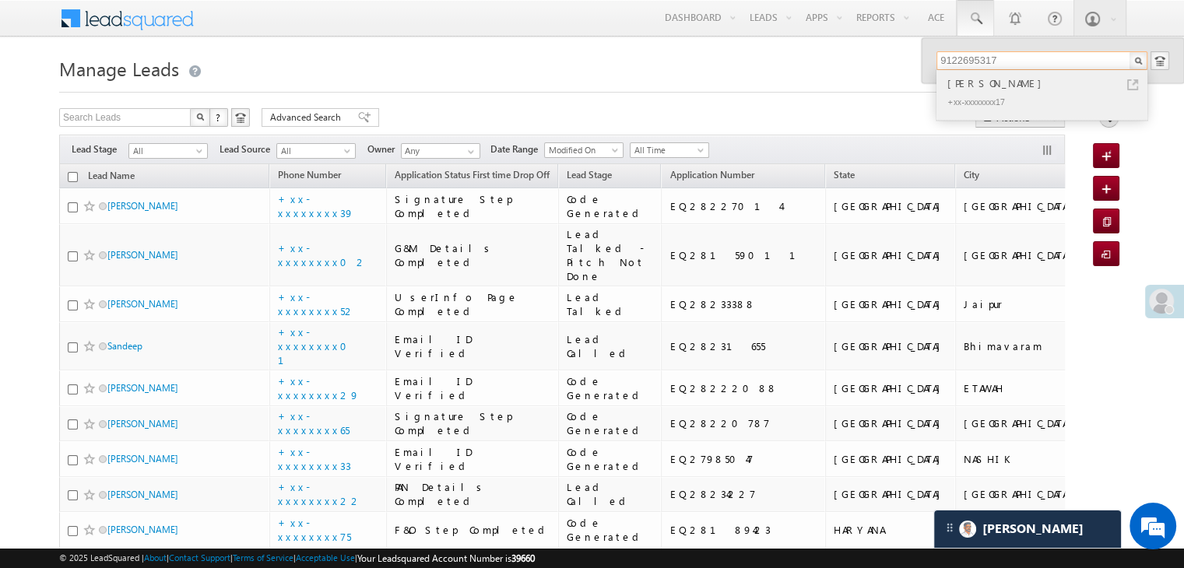
type input "9122695317"
click at [965, 87] on div "Rajeev Jha" at bounding box center [1048, 83] width 209 height 17
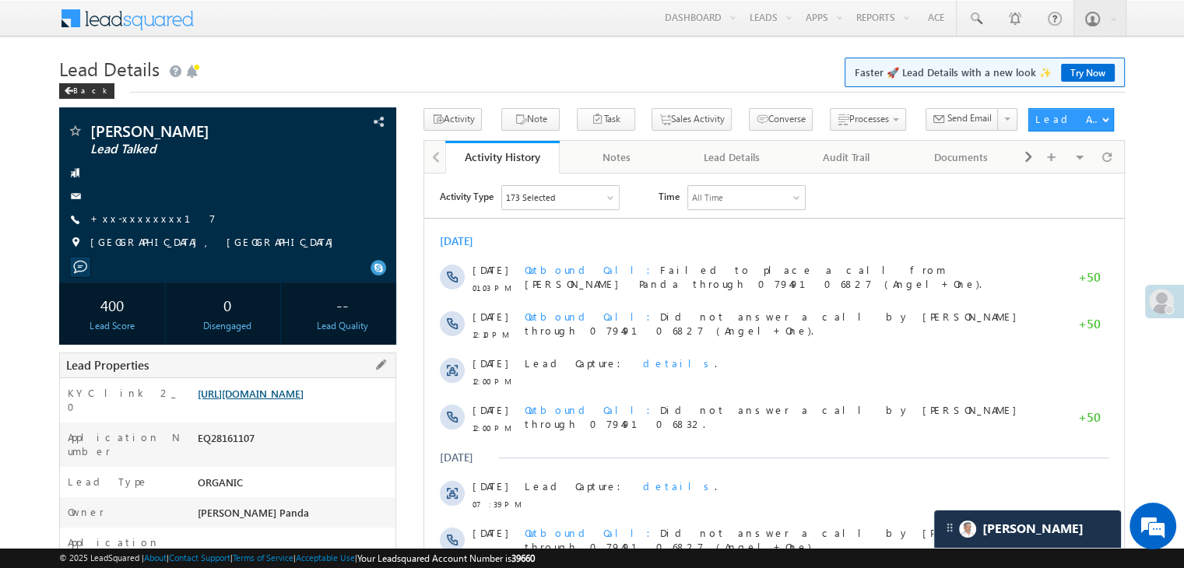
click at [295, 400] on link "[URL][DOMAIN_NAME]" at bounding box center [251, 393] width 106 height 13
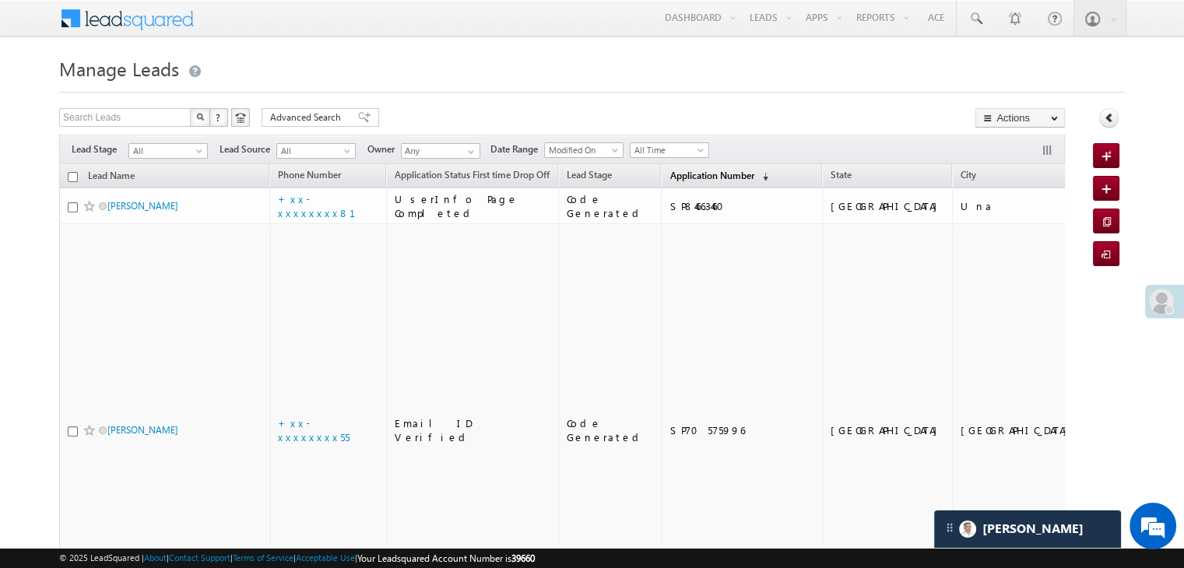
click at [679, 178] on span "Application Number" at bounding box center [711, 176] width 84 height 12
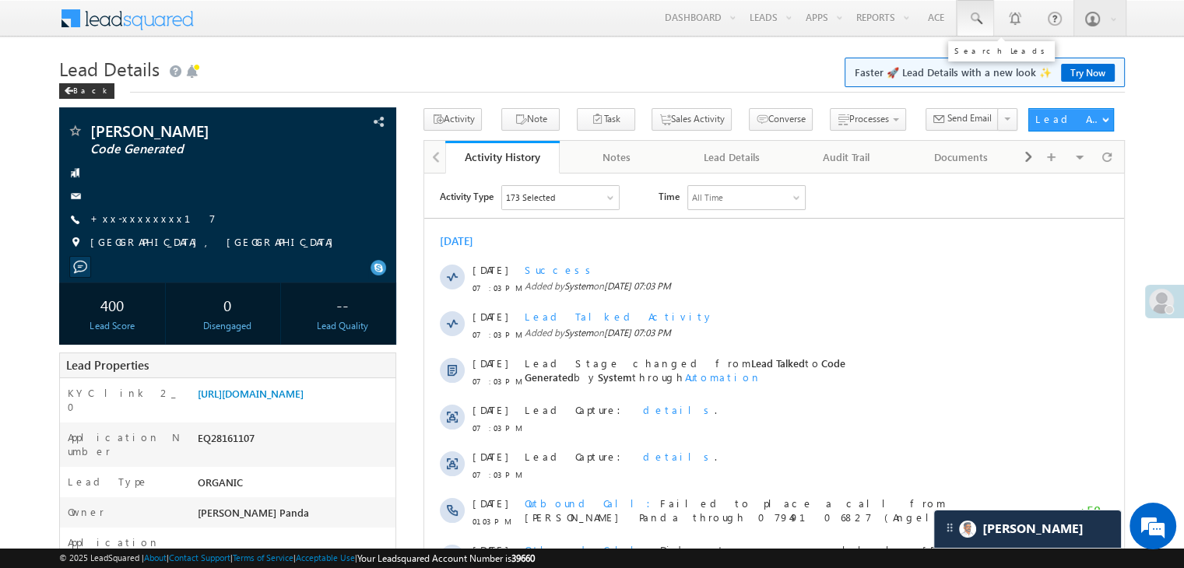
click at [975, 23] on span at bounding box center [976, 19] width 16 height 16
paste input "EQ28194236"
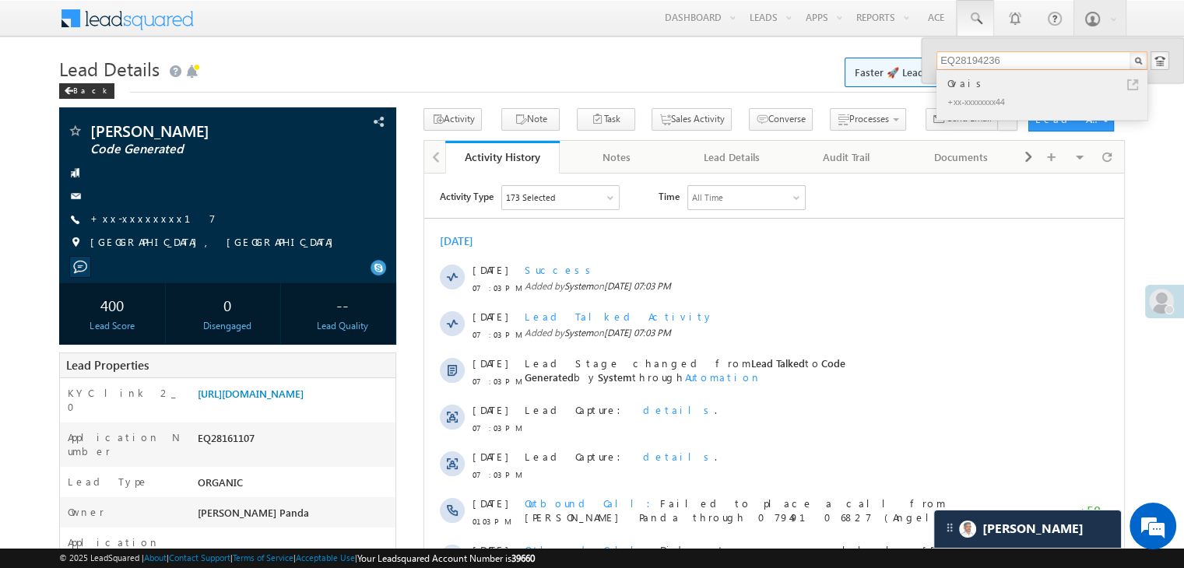
type input "EQ28194236"
click at [959, 83] on div "Ovais" at bounding box center [1048, 83] width 209 height 17
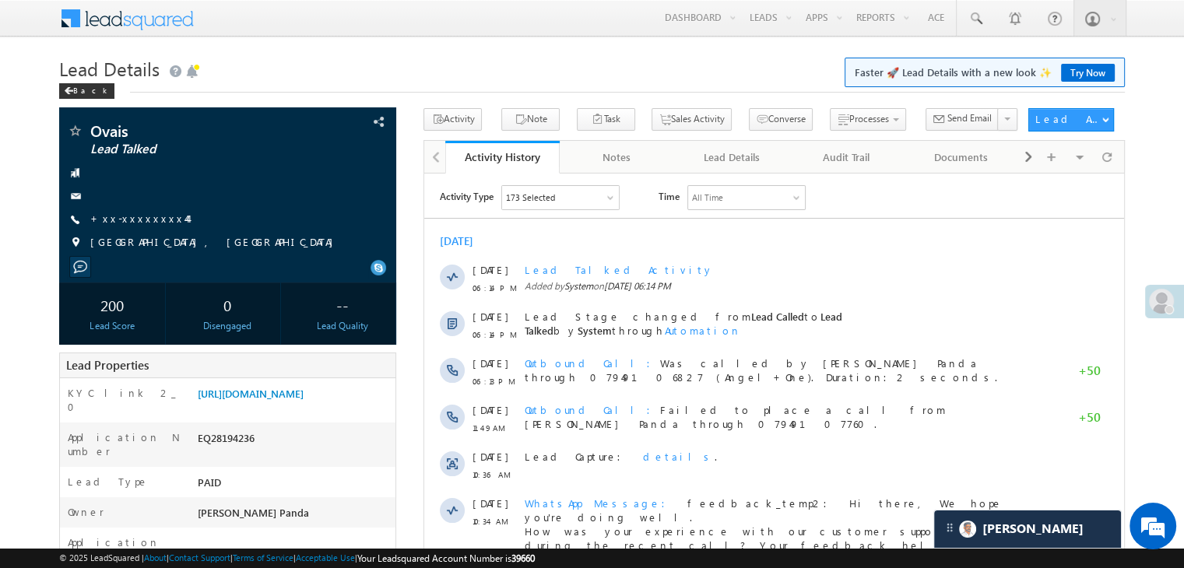
scroll to position [156, 0]
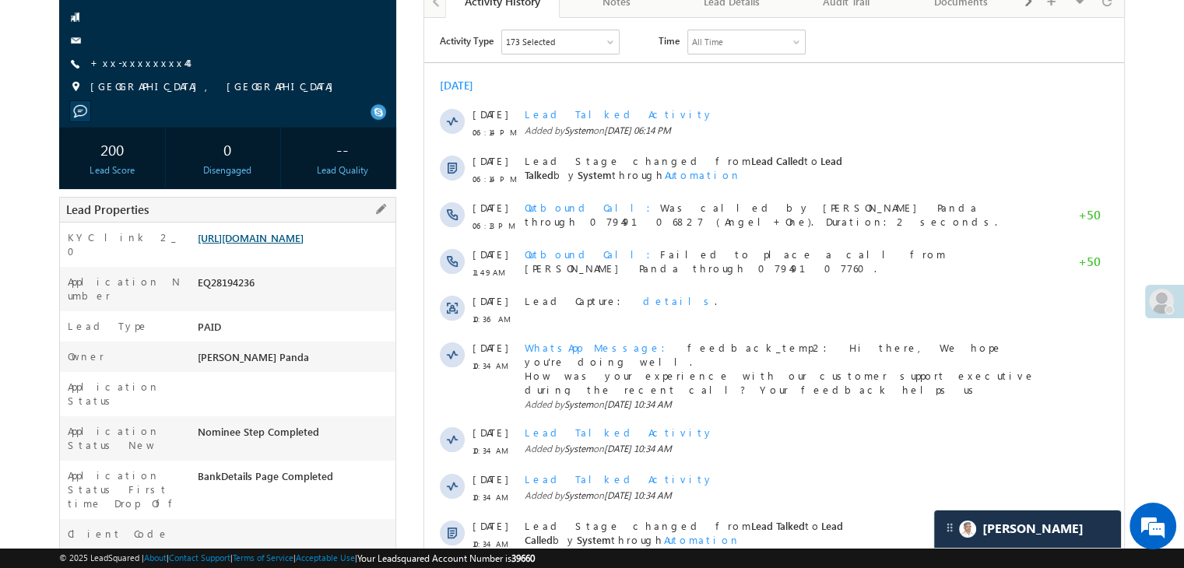
click at [284, 244] on link "[URL][DOMAIN_NAME]" at bounding box center [251, 237] width 106 height 13
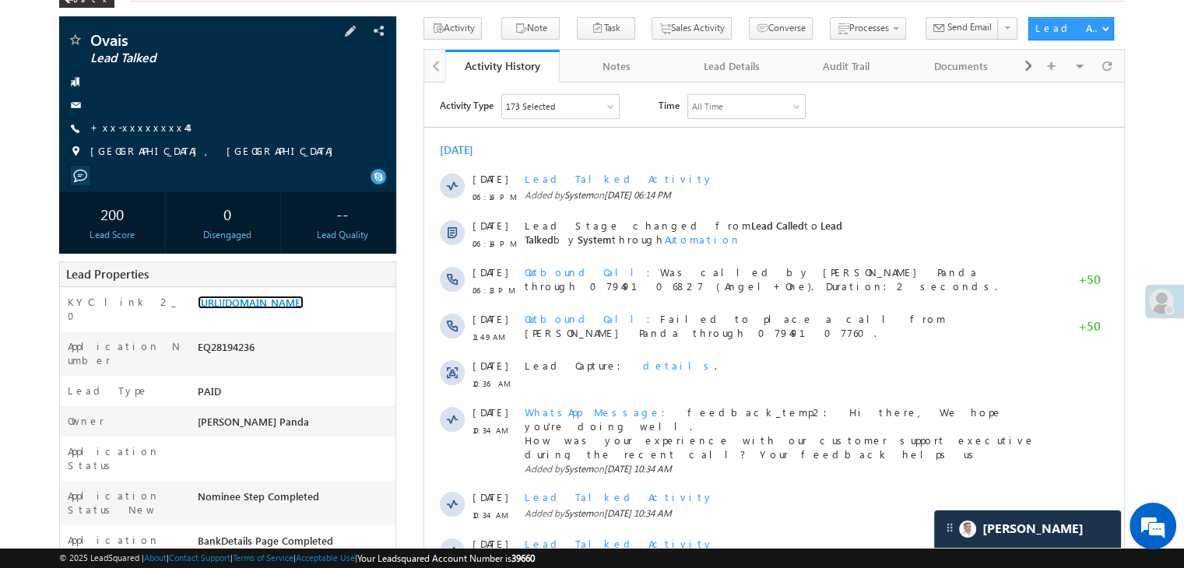
scroll to position [0, 0]
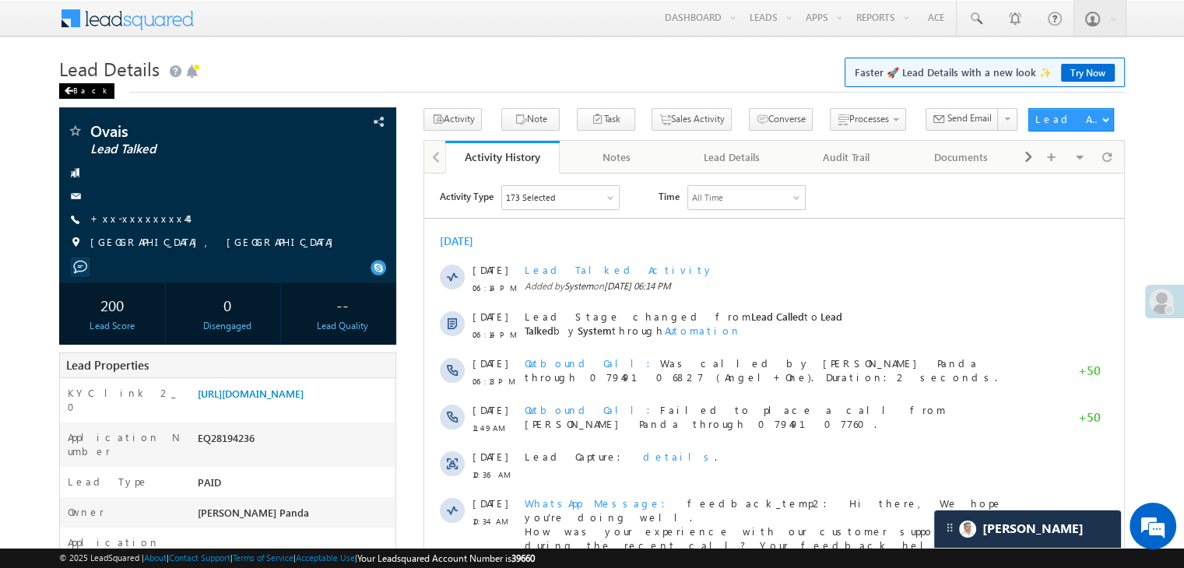
click at [83, 96] on div "Back" at bounding box center [86, 91] width 55 height 16
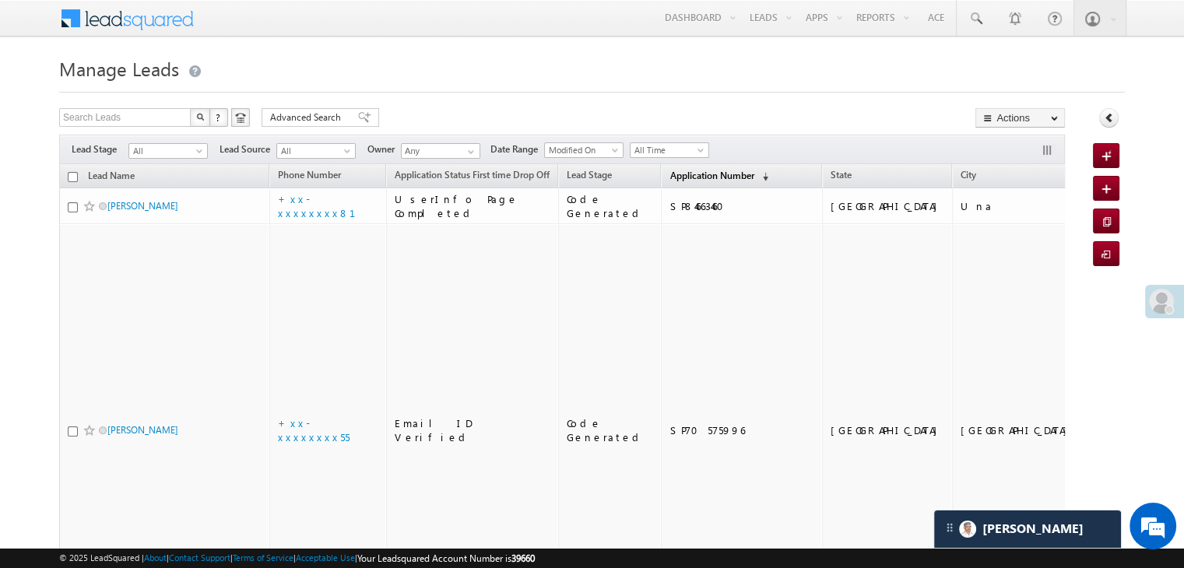
click at [683, 175] on span "Application Number" at bounding box center [711, 176] width 84 height 12
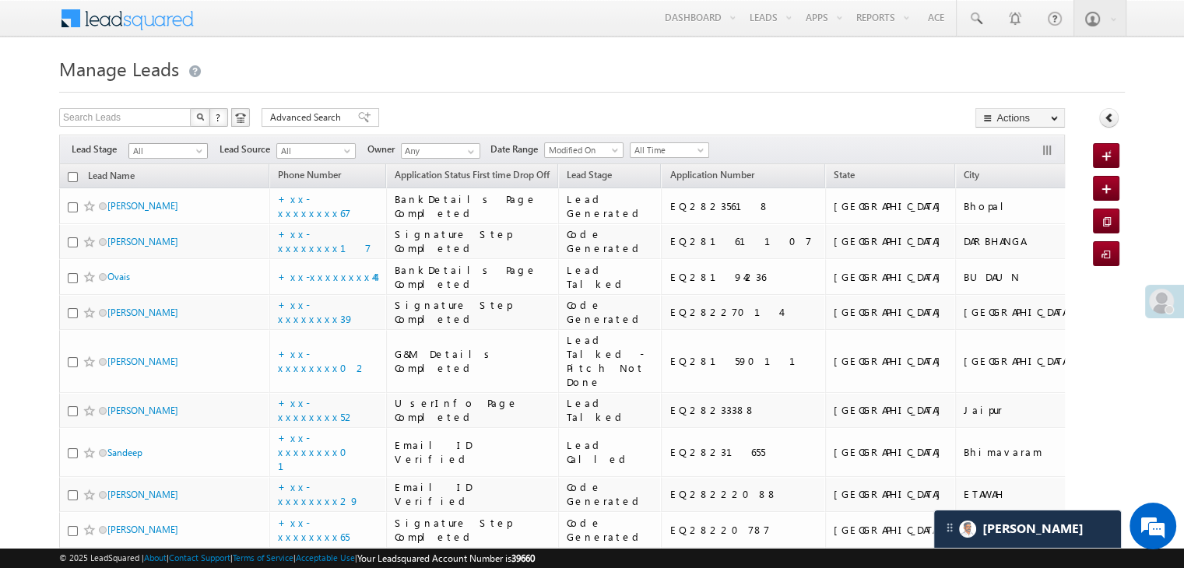
click at [197, 153] on span at bounding box center [201, 154] width 12 height 12
click at [151, 185] on link "Lead Generated" at bounding box center [168, 184] width 79 height 14
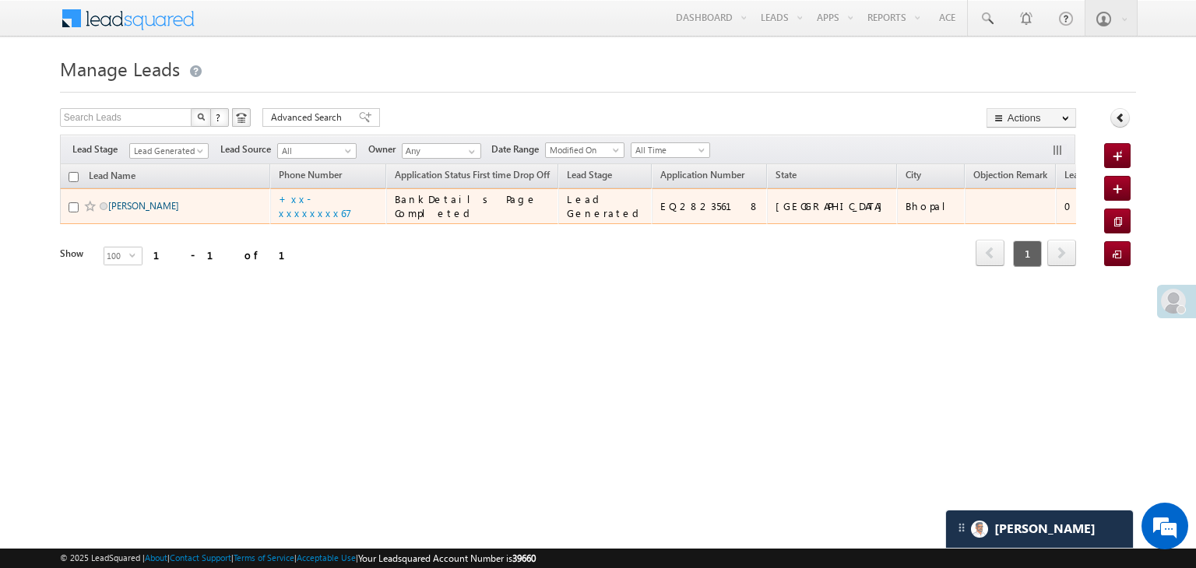
click at [143, 212] on link "[PERSON_NAME]" at bounding box center [143, 206] width 71 height 12
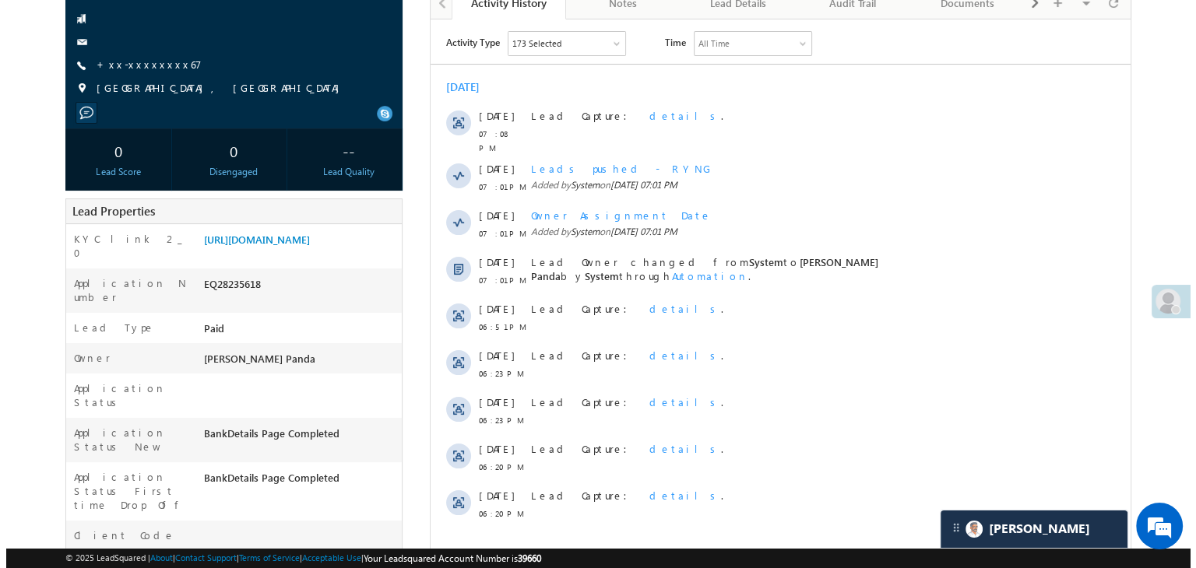
scroll to position [156, 0]
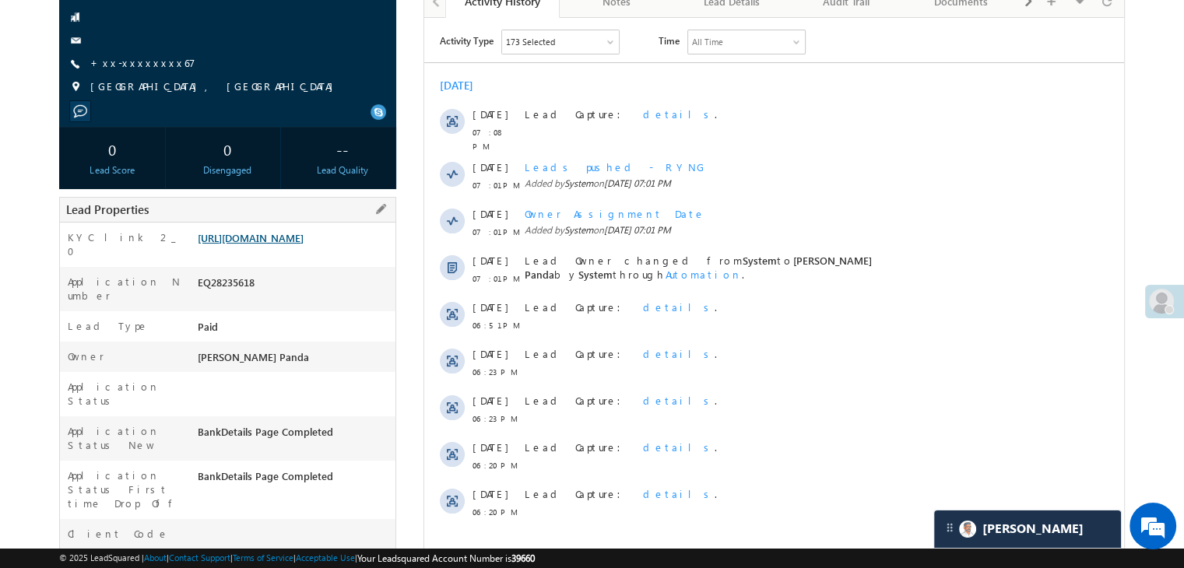
click at [276, 244] on link "[URL][DOMAIN_NAME]" at bounding box center [251, 237] width 106 height 13
click at [115, 69] on link "+xx-xxxxxxxx67" at bounding box center [142, 62] width 105 height 13
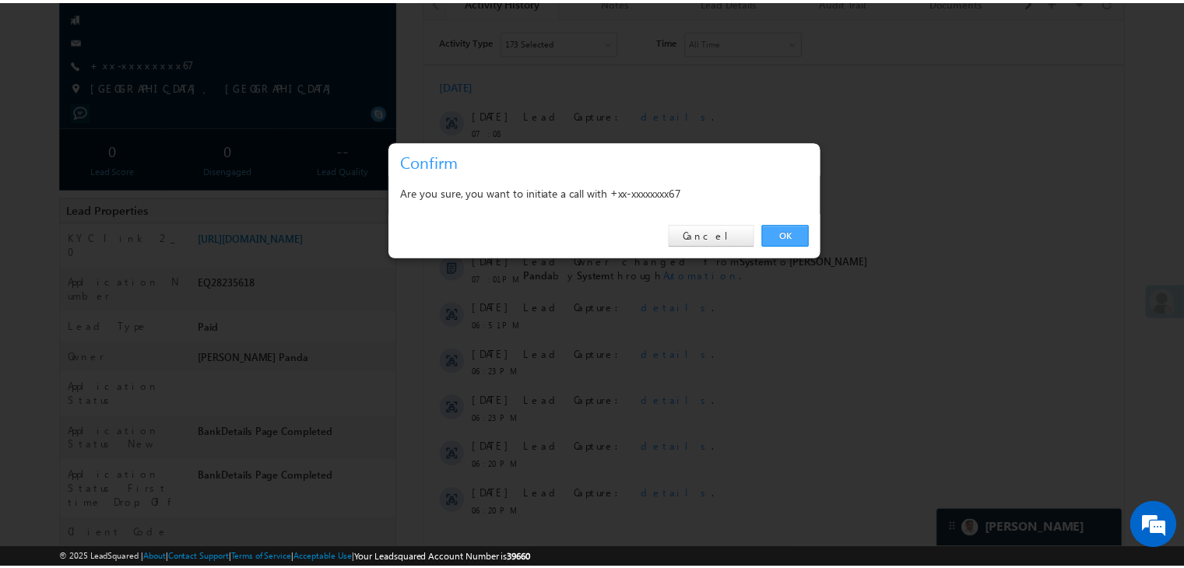
scroll to position [0, 0]
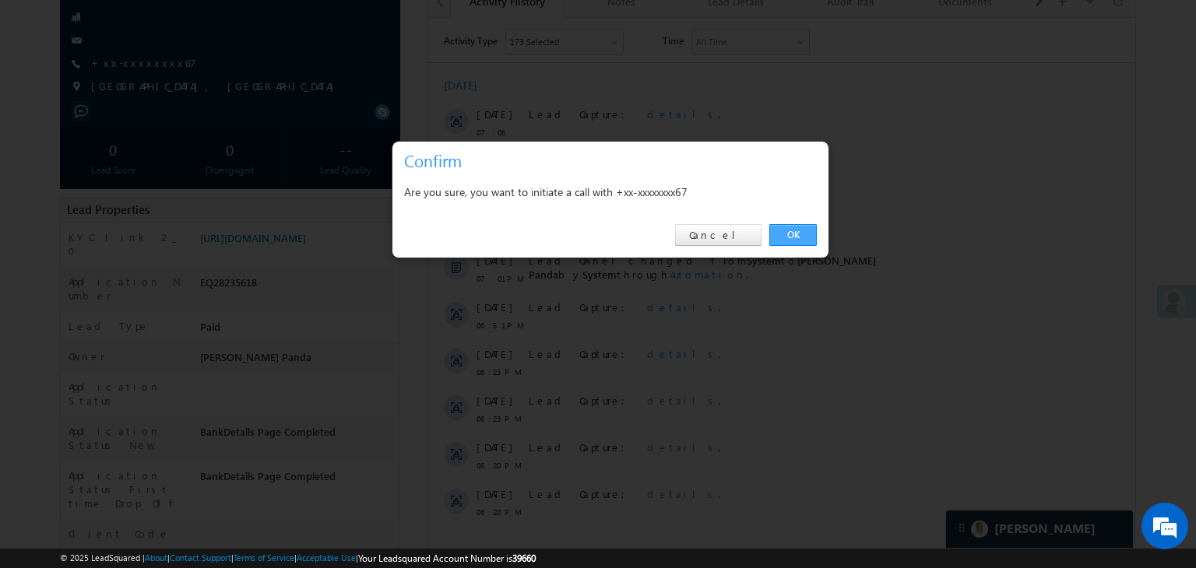
click at [796, 234] on link "OK" at bounding box center [792, 235] width 47 height 22
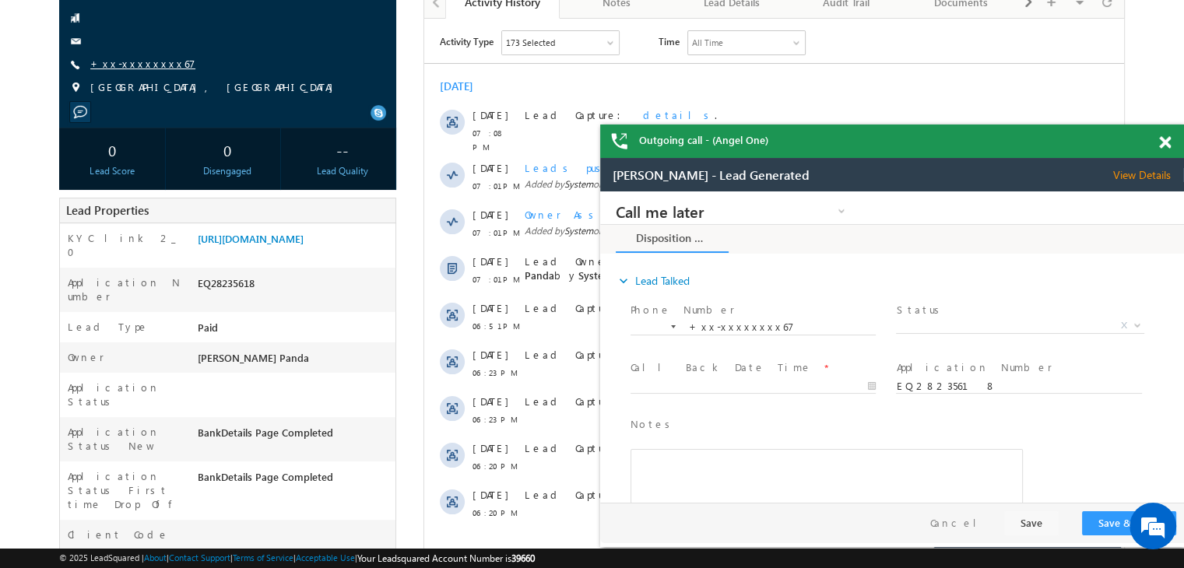
click at [121, 59] on link "+xx-xxxxxxxx67" at bounding box center [142, 63] width 105 height 13
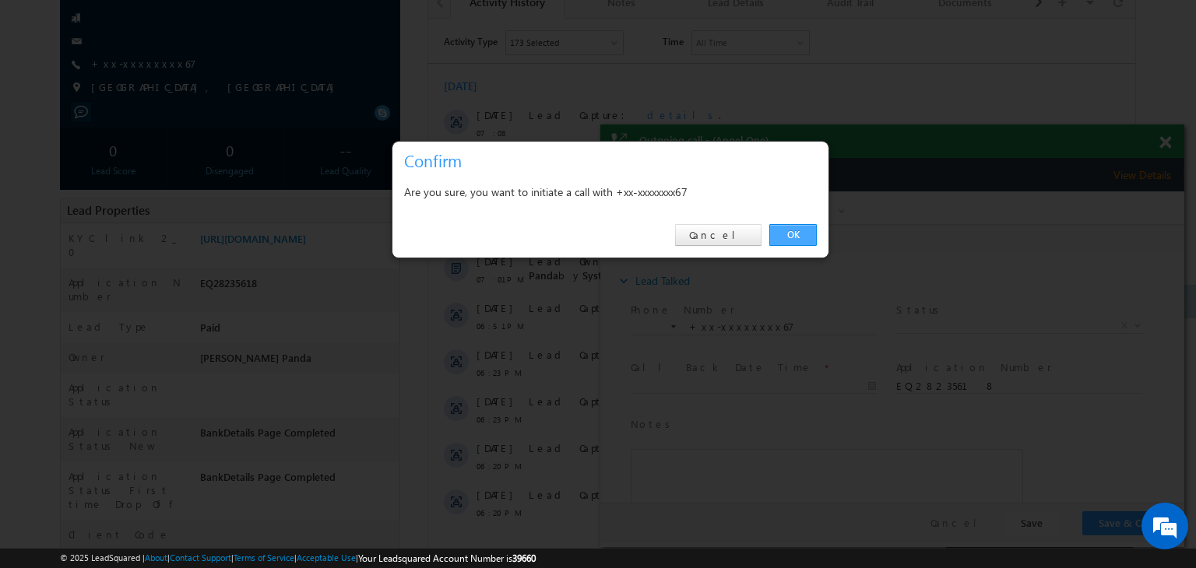
click at [799, 232] on link "OK" at bounding box center [792, 235] width 47 height 22
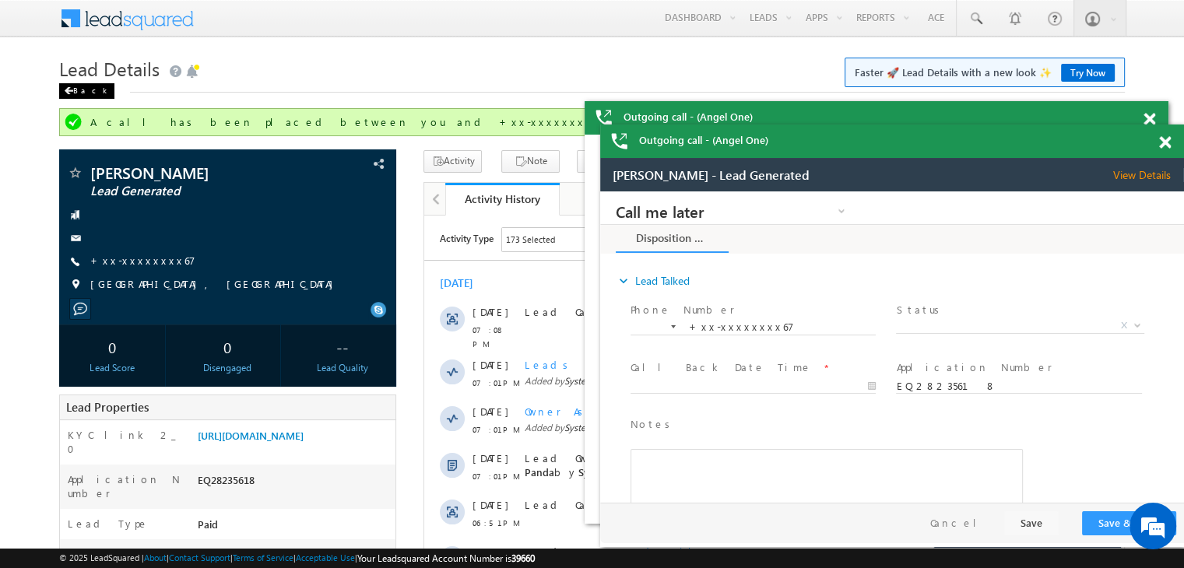
click at [72, 98] on div "Back" at bounding box center [86, 91] width 55 height 16
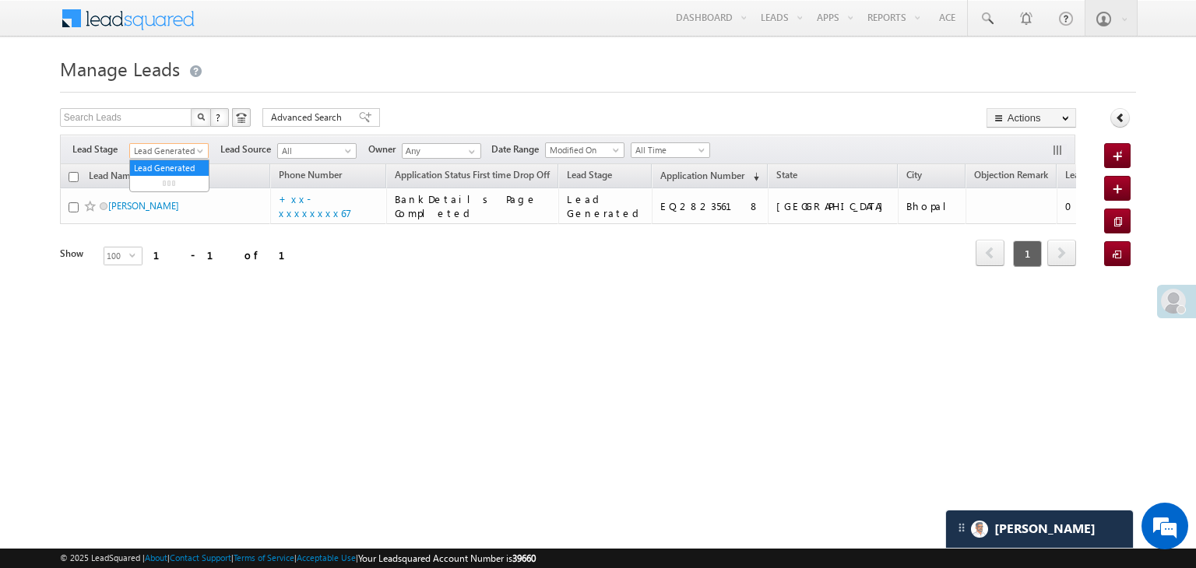
click at [199, 152] on span at bounding box center [201, 154] width 12 height 12
click at [176, 164] on link "All" at bounding box center [169, 168] width 79 height 14
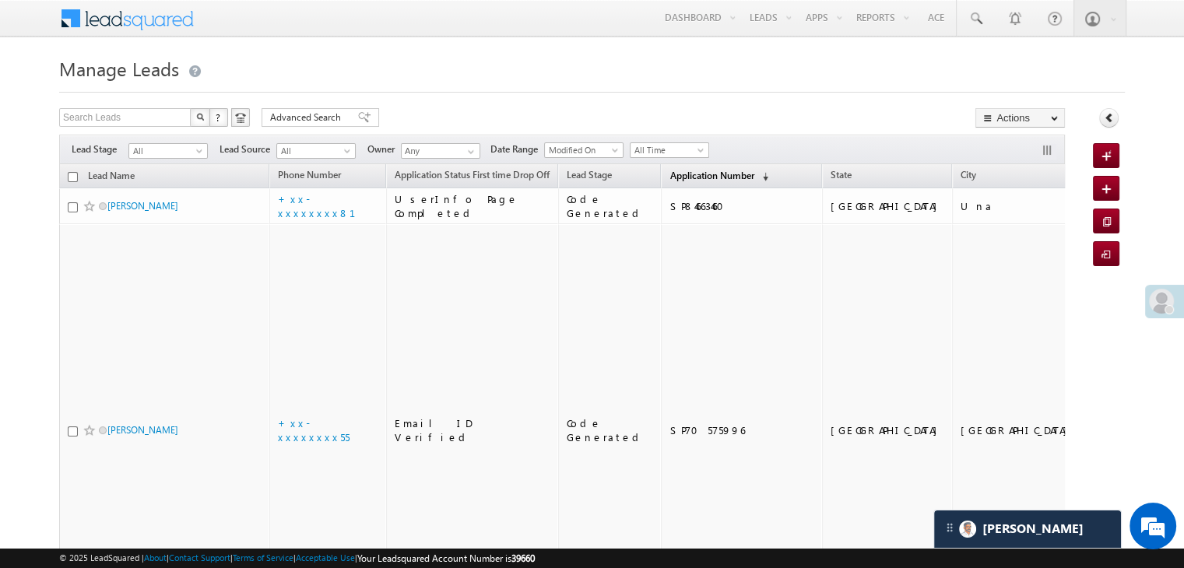
click at [676, 171] on span "Application Number" at bounding box center [711, 176] width 84 height 12
click at [673, 170] on span "Application Number" at bounding box center [711, 176] width 84 height 12
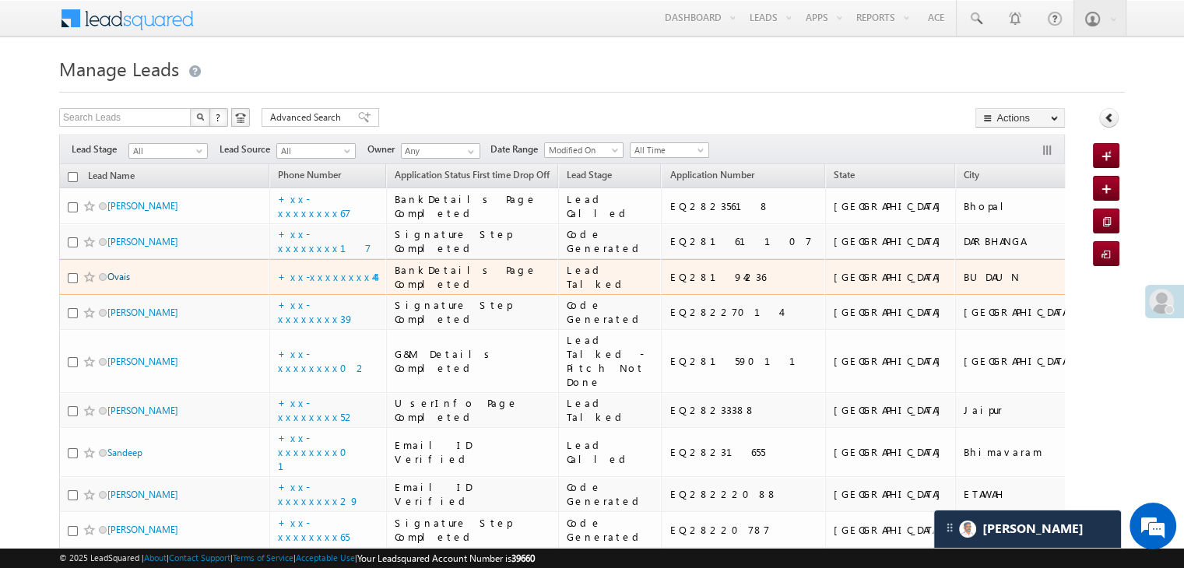
click at [128, 283] on link "Ovais" at bounding box center [118, 277] width 23 height 12
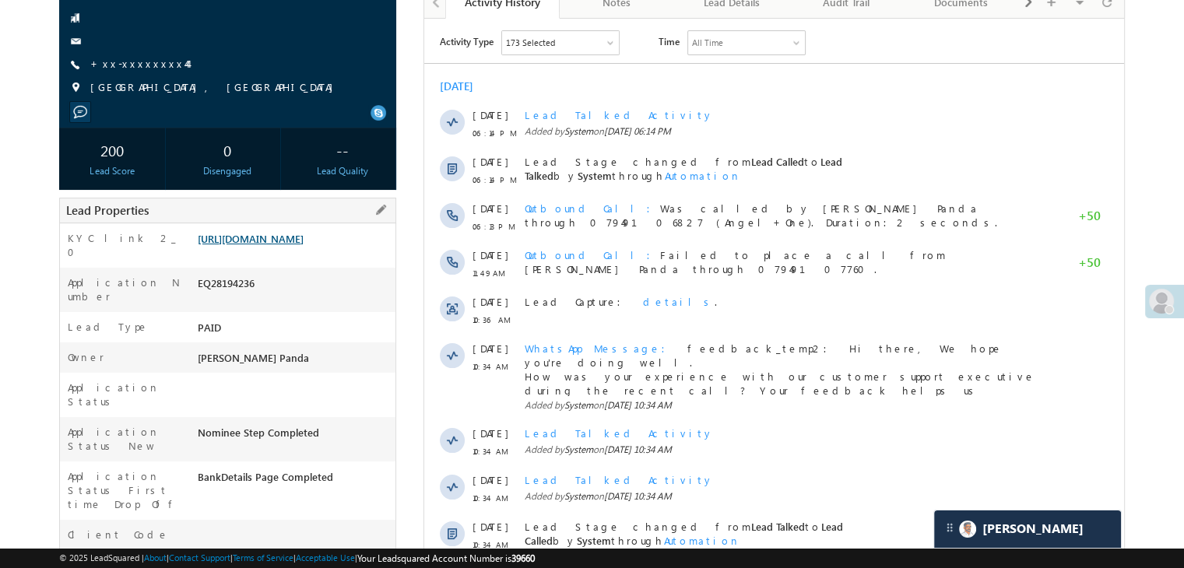
scroll to position [156, 0]
click at [304, 244] on link "[URL][DOMAIN_NAME]" at bounding box center [251, 237] width 106 height 13
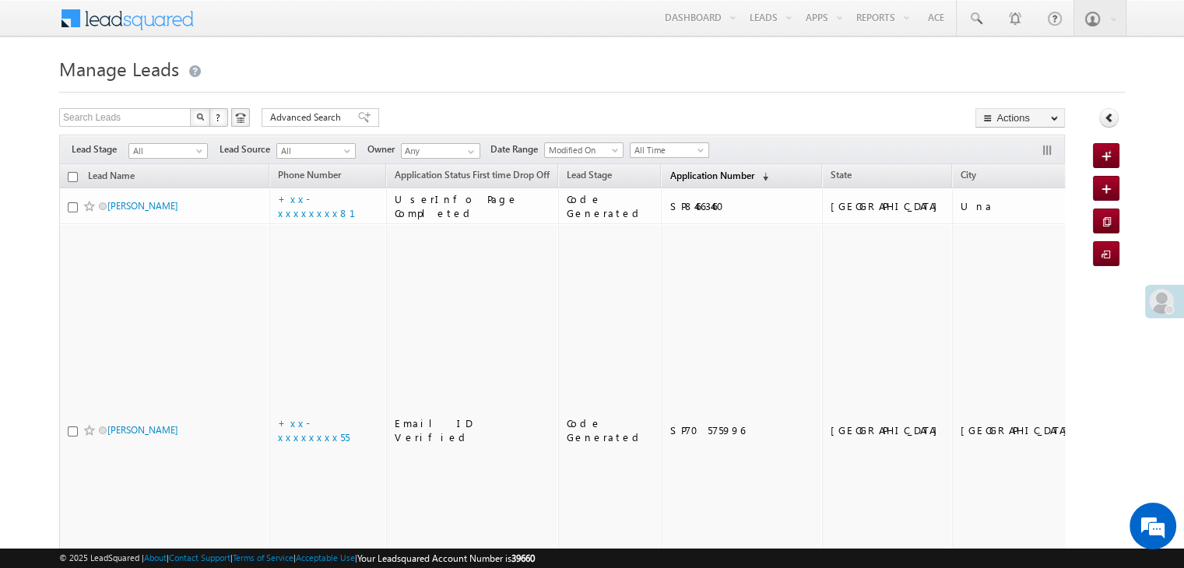
click at [676, 174] on span "Application Number" at bounding box center [711, 176] width 84 height 12
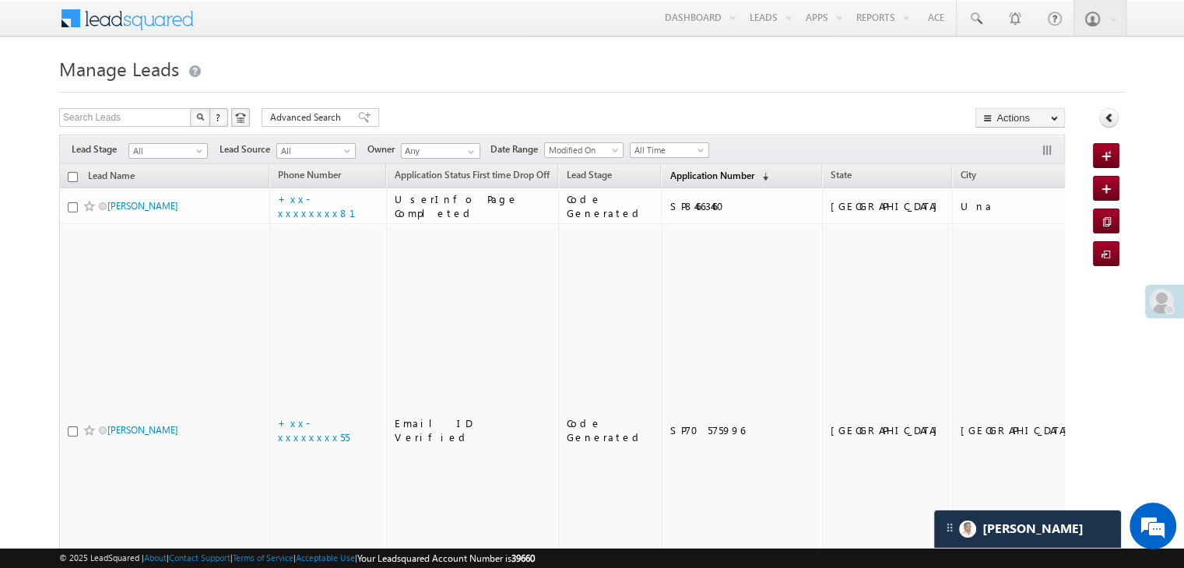
click at [669, 180] on span "Application Number" at bounding box center [711, 176] width 84 height 12
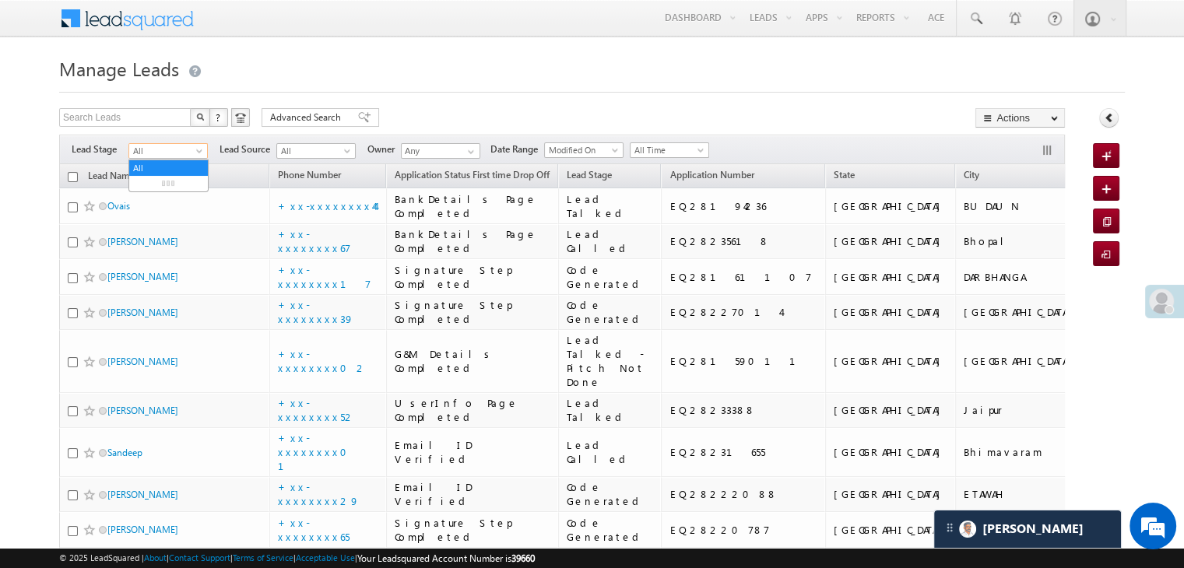
click at [195, 150] on span at bounding box center [201, 154] width 12 height 12
click at [164, 191] on link "Lead Generated" at bounding box center [168, 184] width 79 height 14
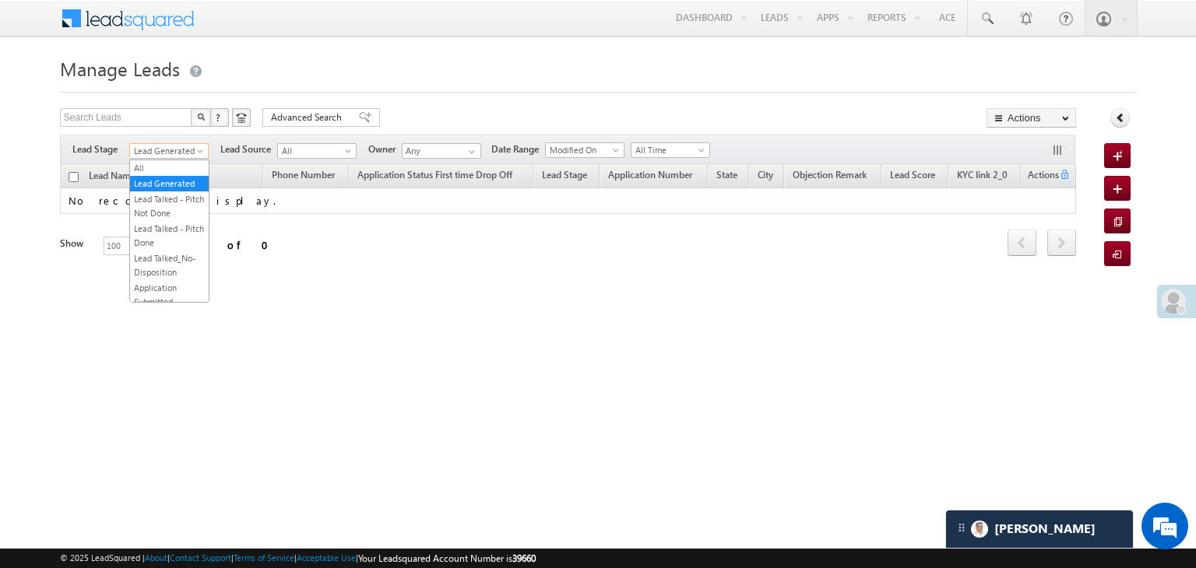
click at [171, 156] on span "Lead Generated" at bounding box center [167, 151] width 74 height 14
click at [166, 165] on link "All" at bounding box center [169, 168] width 79 height 14
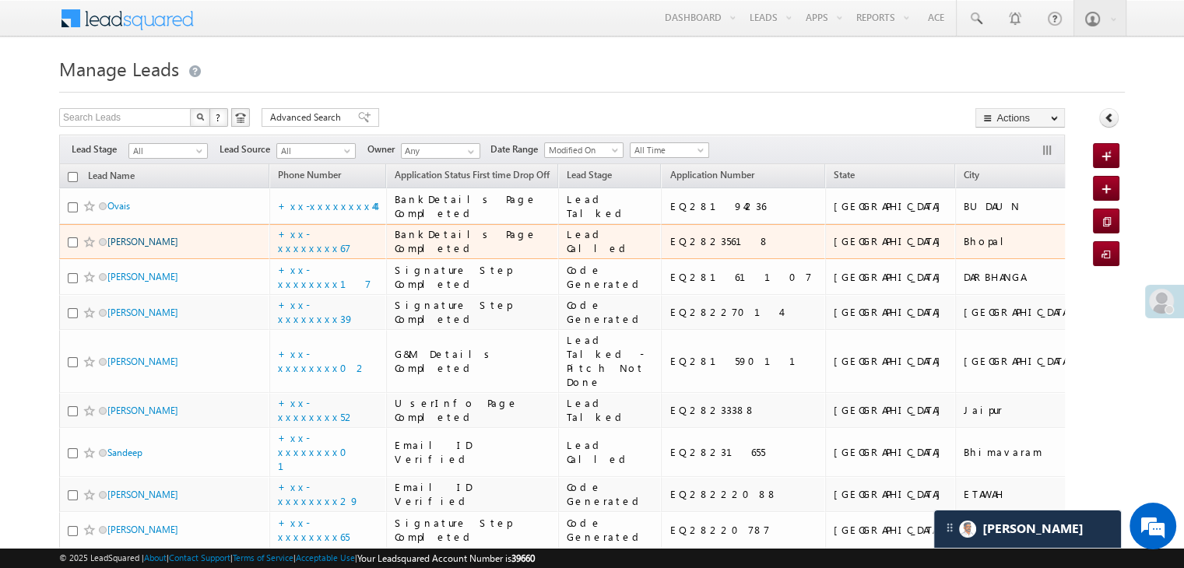
click at [137, 248] on link "Ashish sen" at bounding box center [142, 242] width 71 height 12
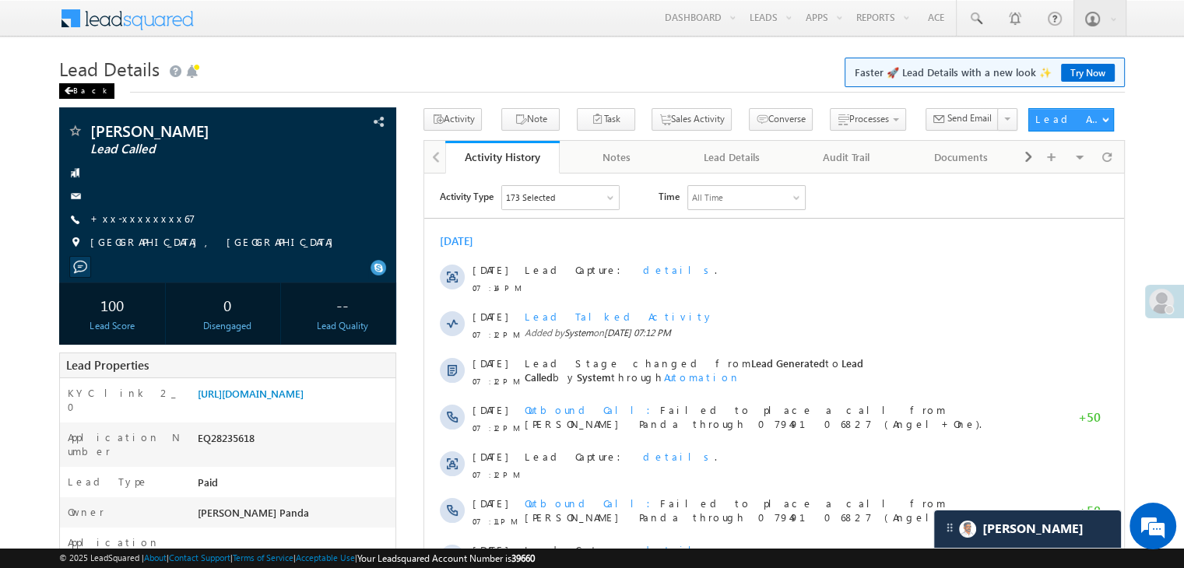
click at [73, 90] on div "Back" at bounding box center [86, 91] width 55 height 16
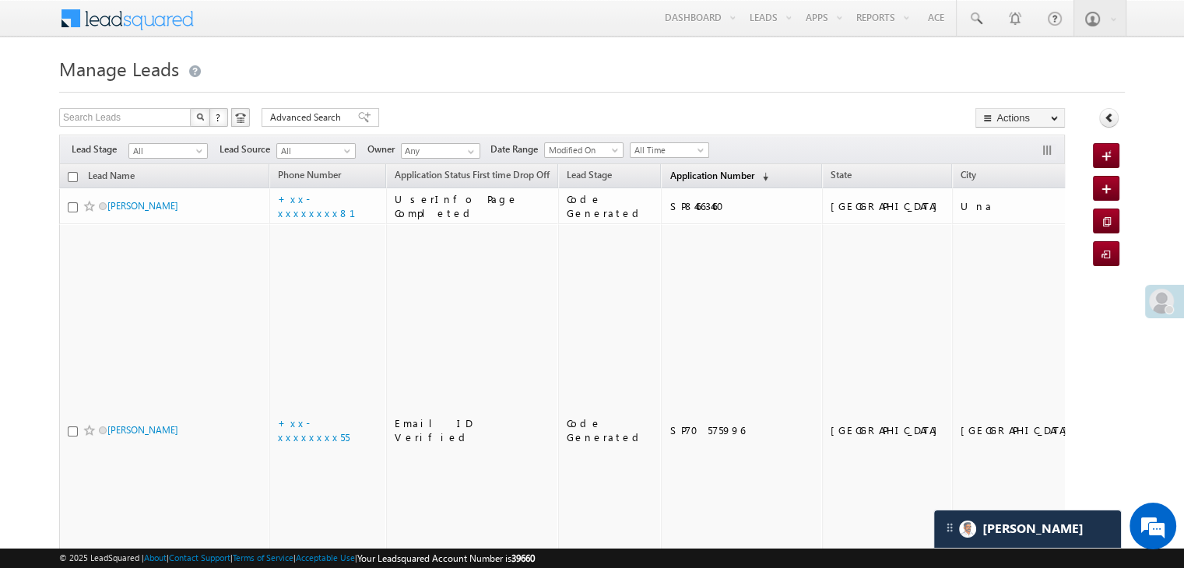
click at [669, 174] on span "Application Number" at bounding box center [711, 176] width 84 height 12
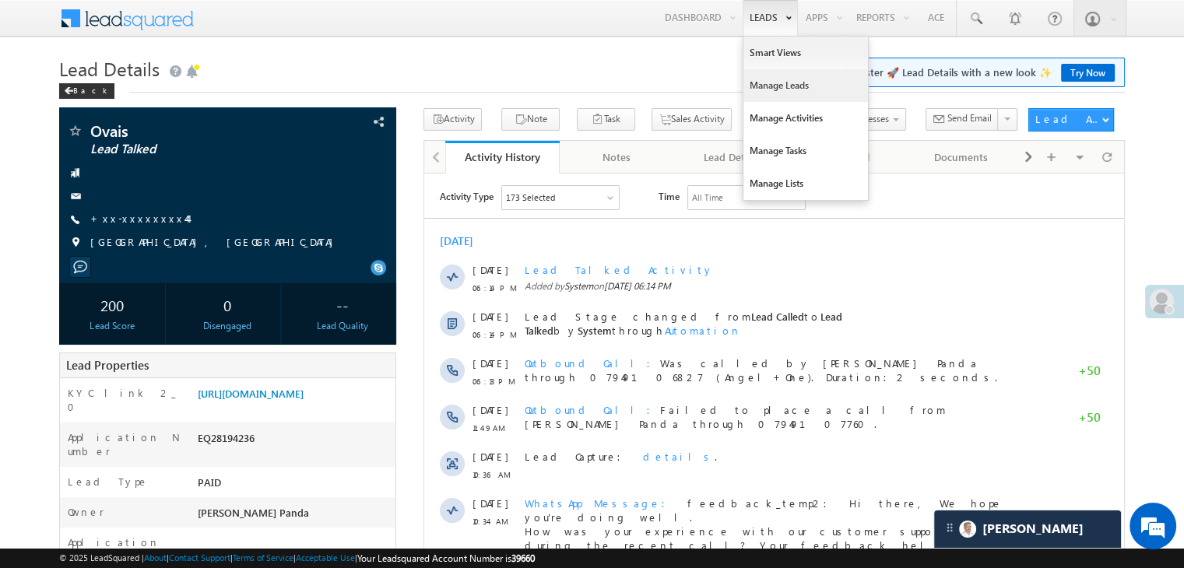
click at [772, 85] on link "Manage Leads" at bounding box center [805, 85] width 125 height 33
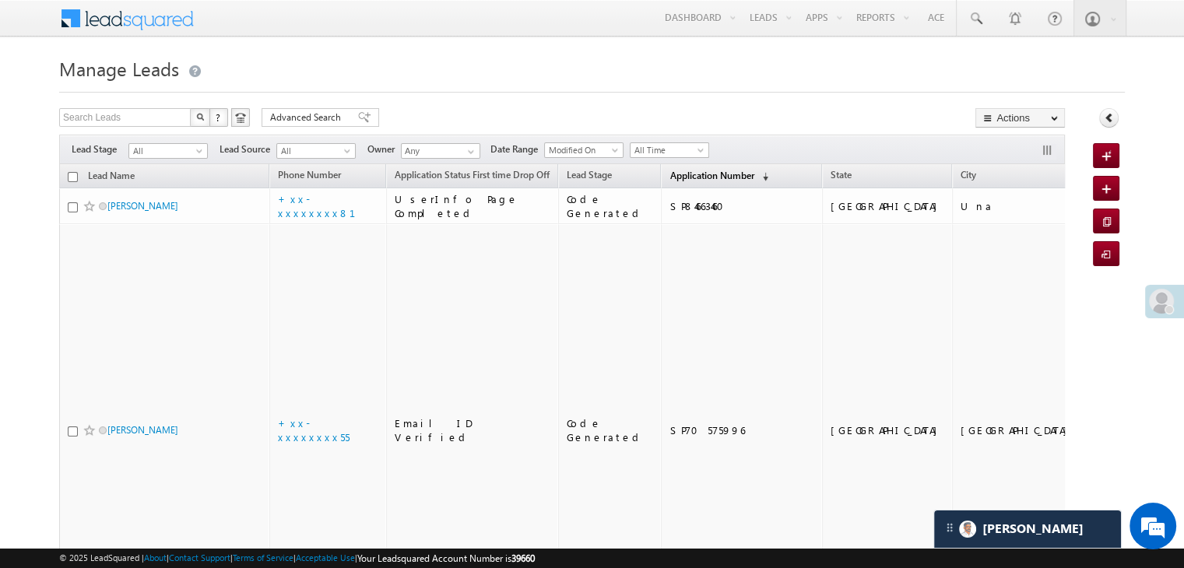
click at [673, 175] on span "Application Number" at bounding box center [711, 176] width 84 height 12
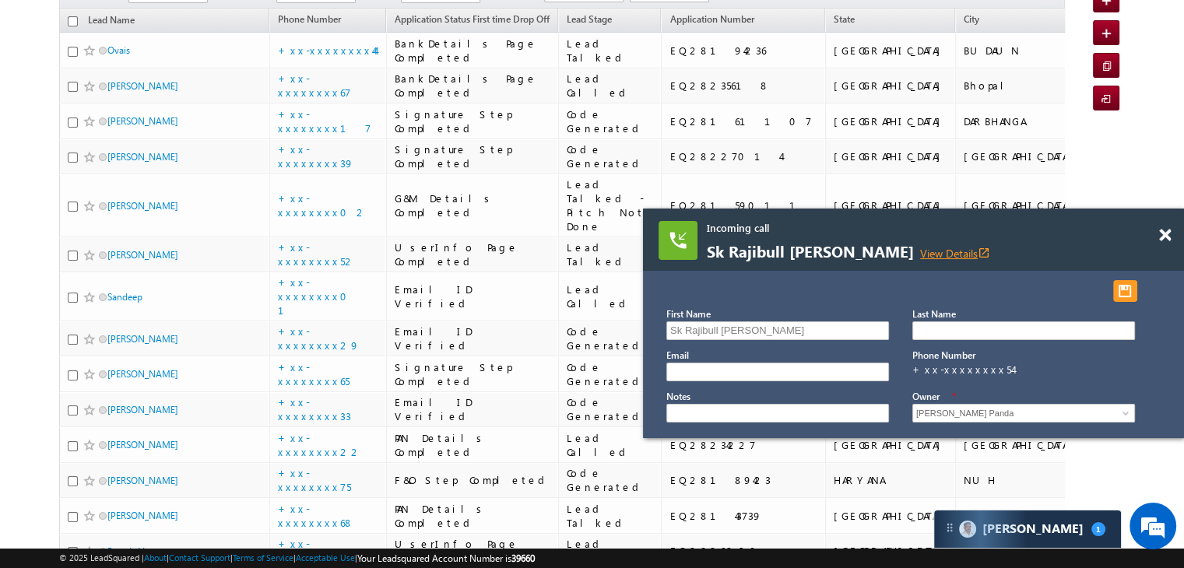
click at [920, 257] on link "View Details open_in_new" at bounding box center [955, 253] width 70 height 15
click at [1168, 235] on span at bounding box center [1165, 235] width 12 height 13
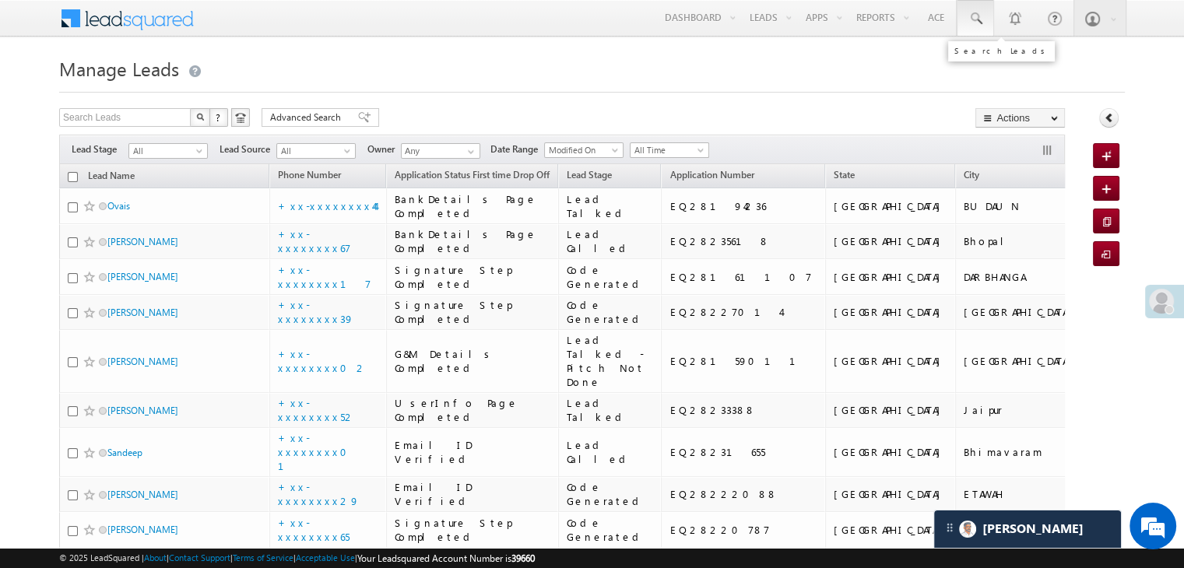
click at [973, 19] on span at bounding box center [976, 19] width 16 height 16
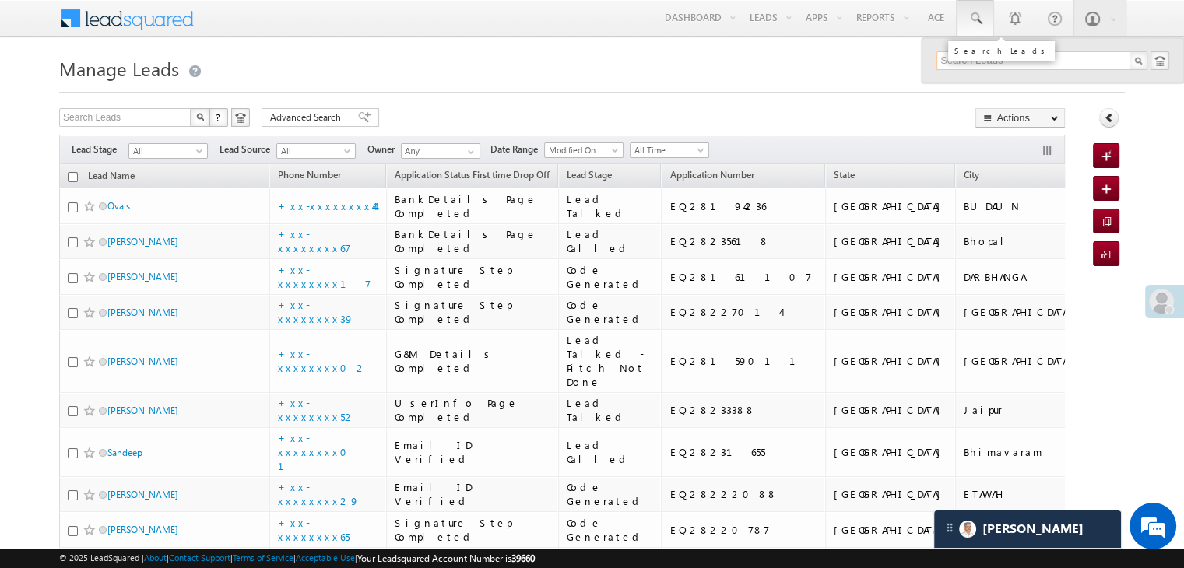
paste input "EQ27968466"
type input "EQ27968466"
click at [960, 85] on div "[PERSON_NAME]" at bounding box center [1048, 83] width 209 height 17
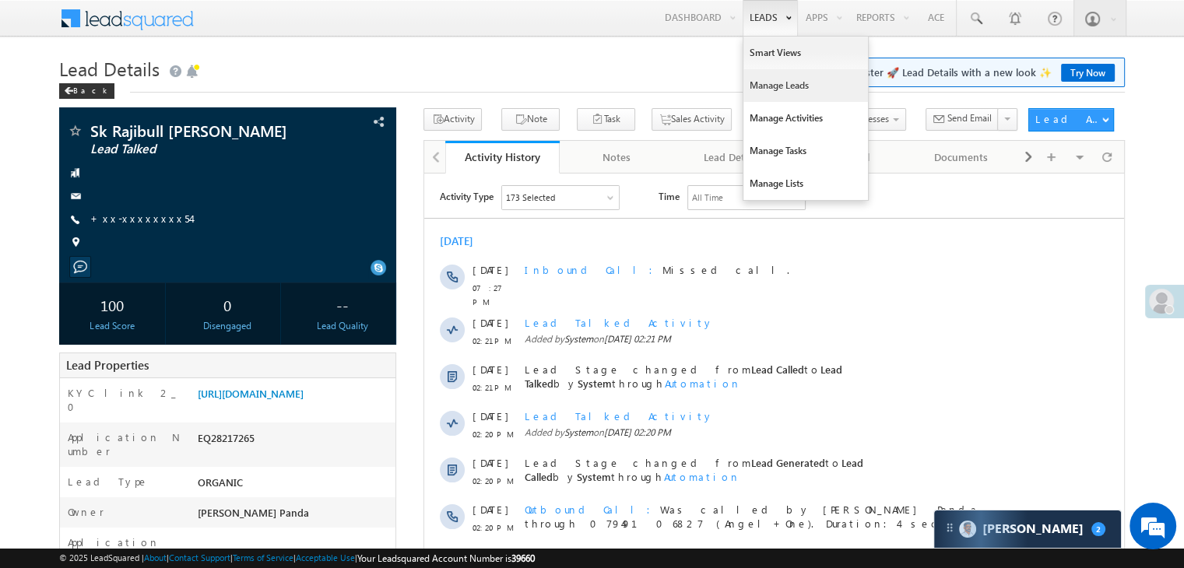
click at [782, 82] on link "Manage Leads" at bounding box center [805, 85] width 125 height 33
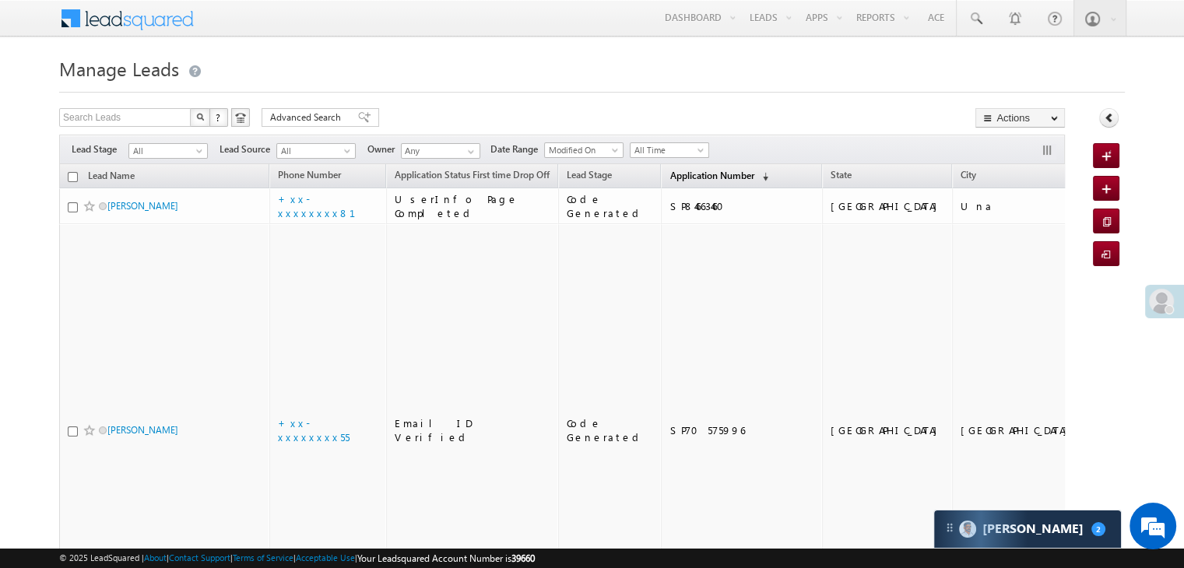
click at [677, 175] on span "Application Number" at bounding box center [711, 176] width 84 height 12
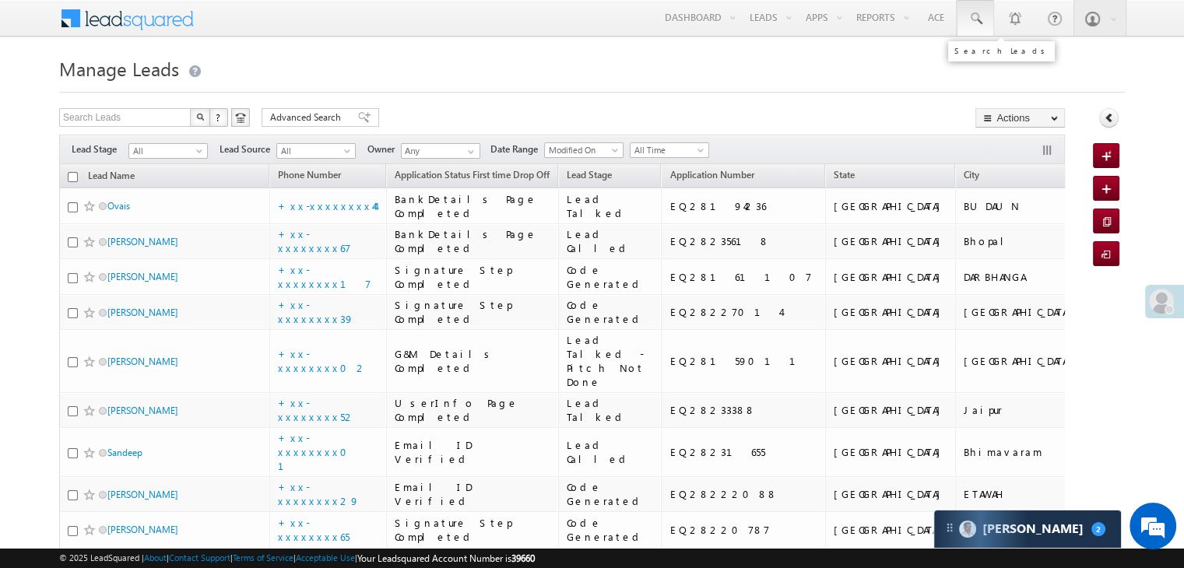
click at [978, 18] on span at bounding box center [976, 19] width 16 height 16
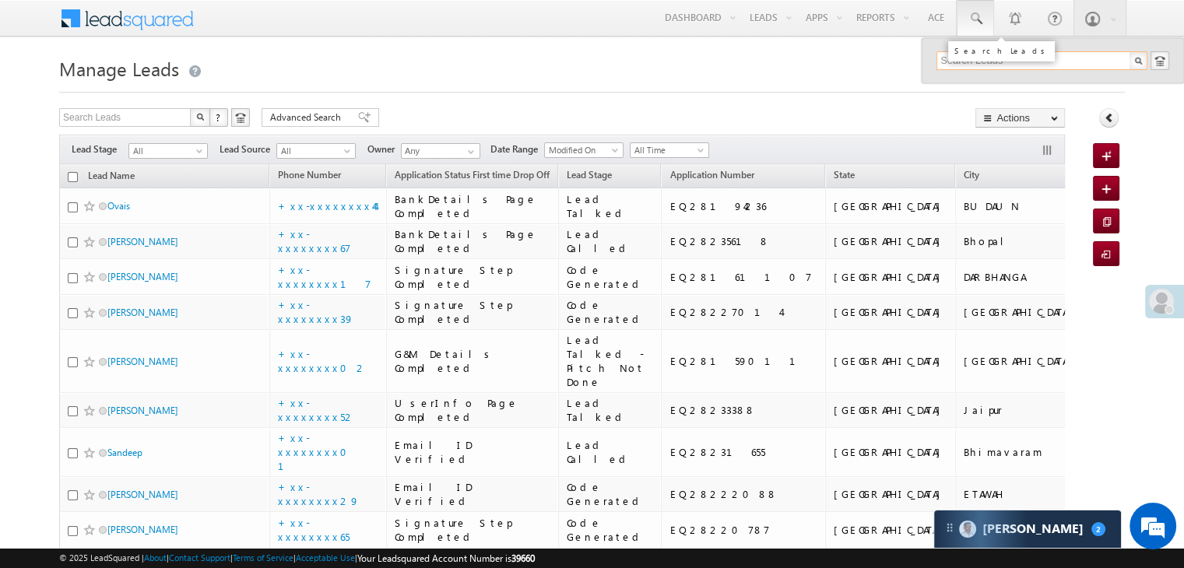
paste input "EQ27970370"
type input "EQ27970370"
click at [967, 85] on div "Khan [PERSON_NAME]" at bounding box center [1048, 83] width 209 height 17
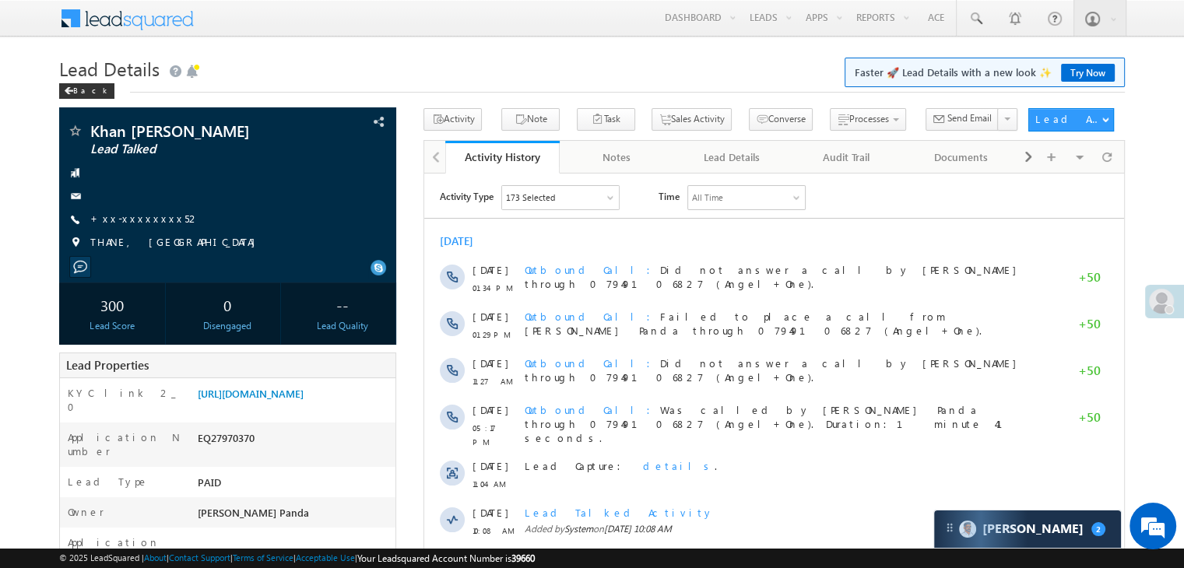
click at [142, 222] on link "+xx-xxxxxxxx52" at bounding box center [145, 218] width 110 height 13
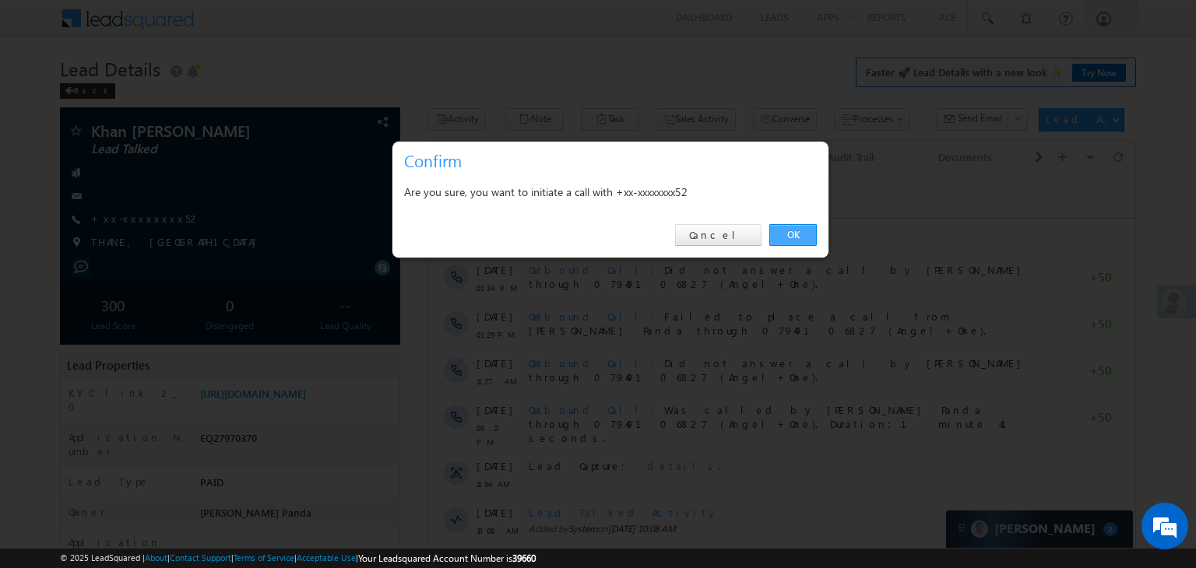
click at [793, 230] on link "OK" at bounding box center [792, 235] width 47 height 22
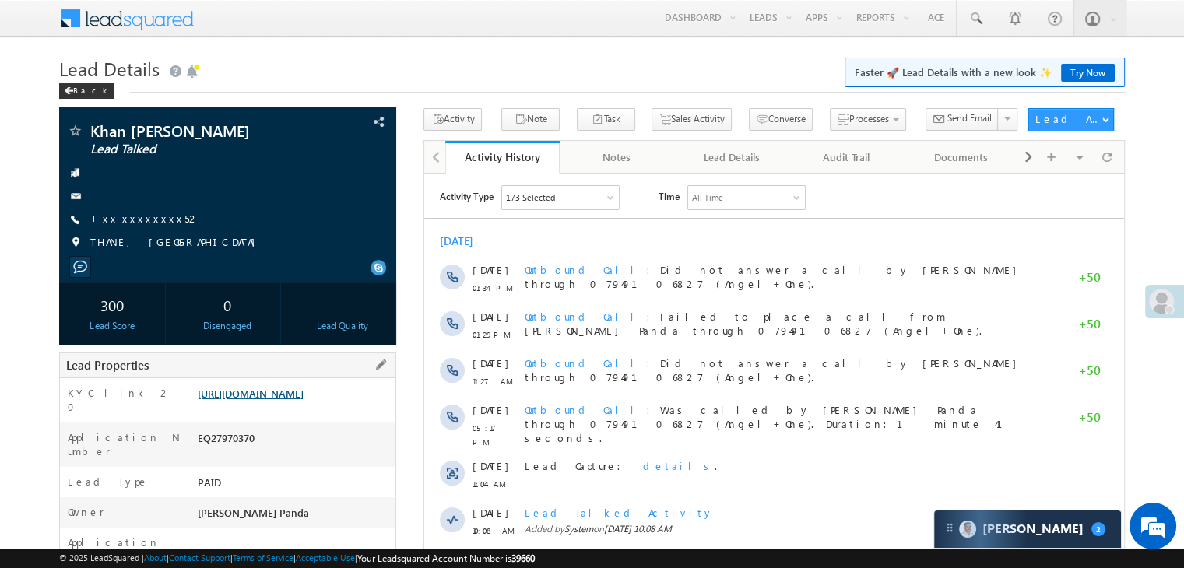
click at [304, 400] on link "[URL][DOMAIN_NAME]" at bounding box center [251, 393] width 106 height 13
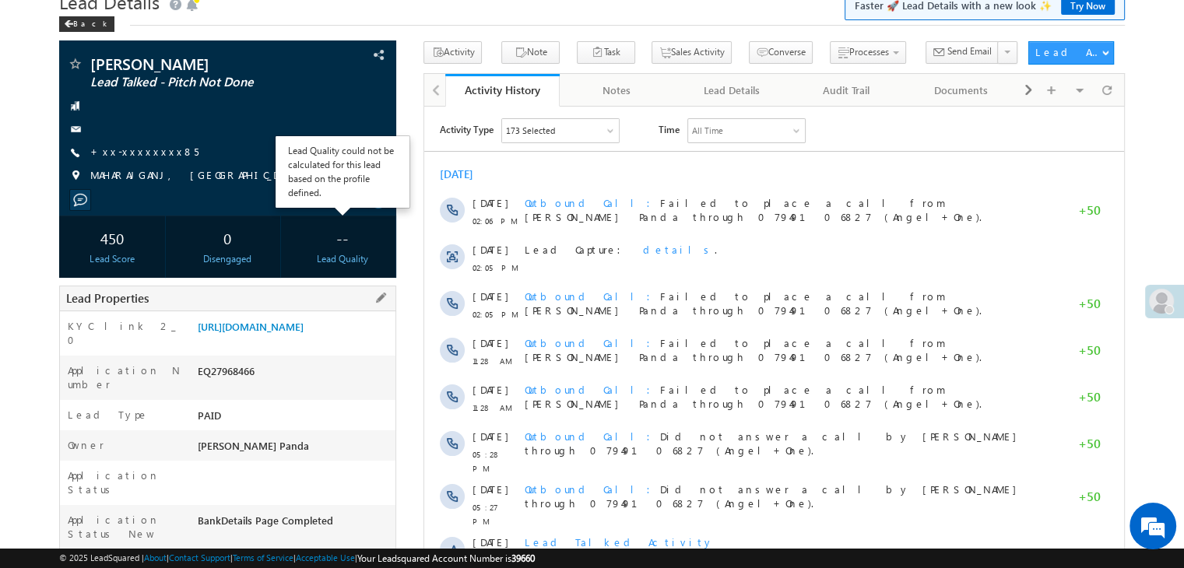
scroll to position [156, 0]
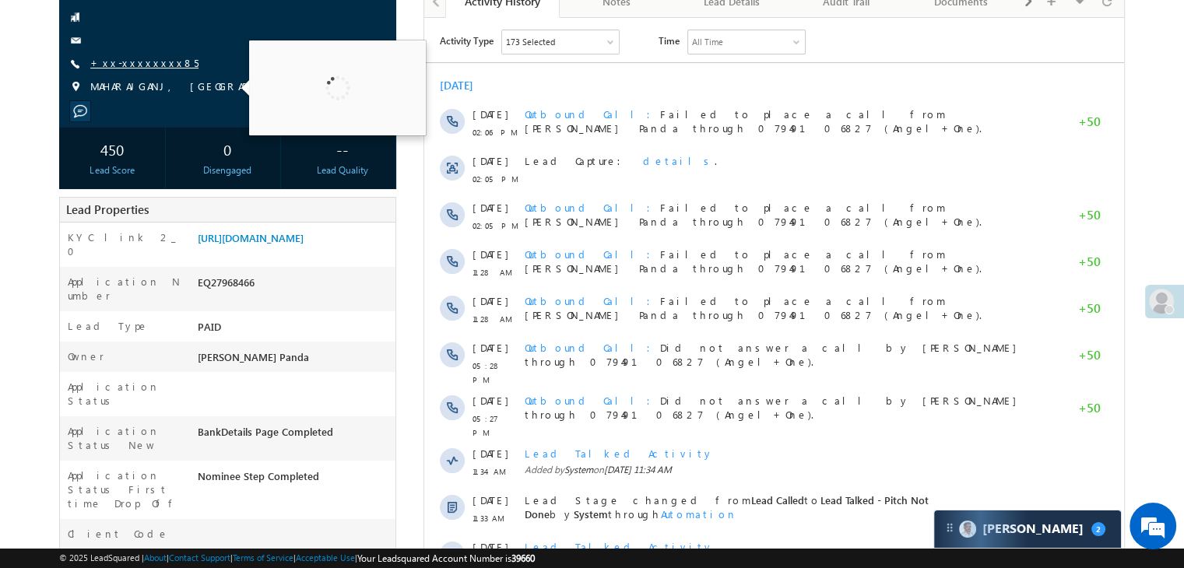
click at [137, 66] on link "+xx-xxxxxxxx85" at bounding box center [144, 62] width 108 height 13
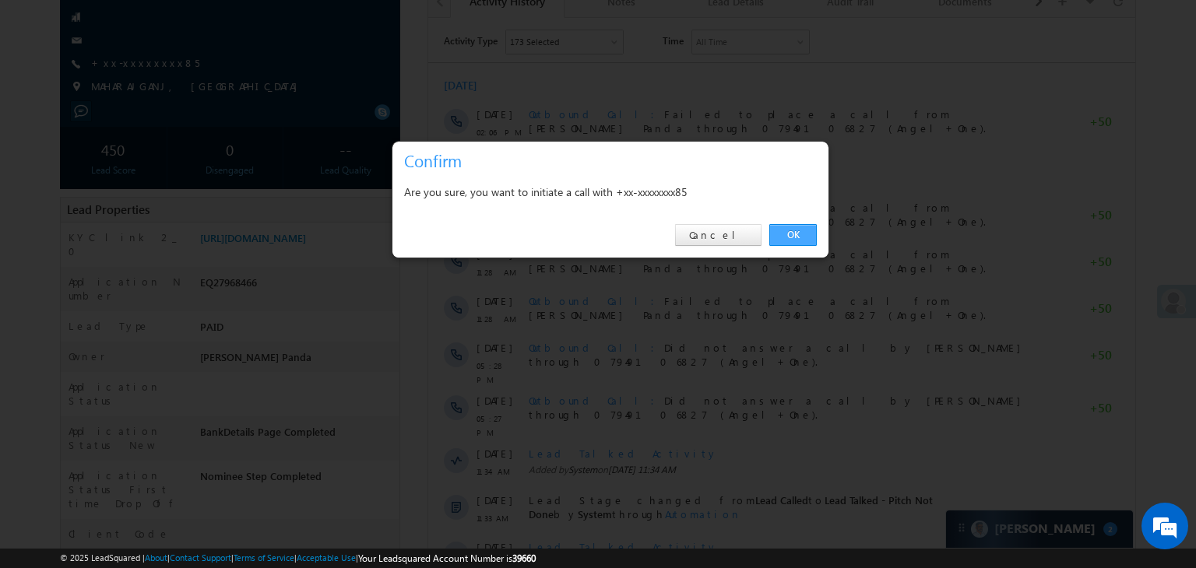
click at [792, 234] on link "OK" at bounding box center [792, 235] width 47 height 22
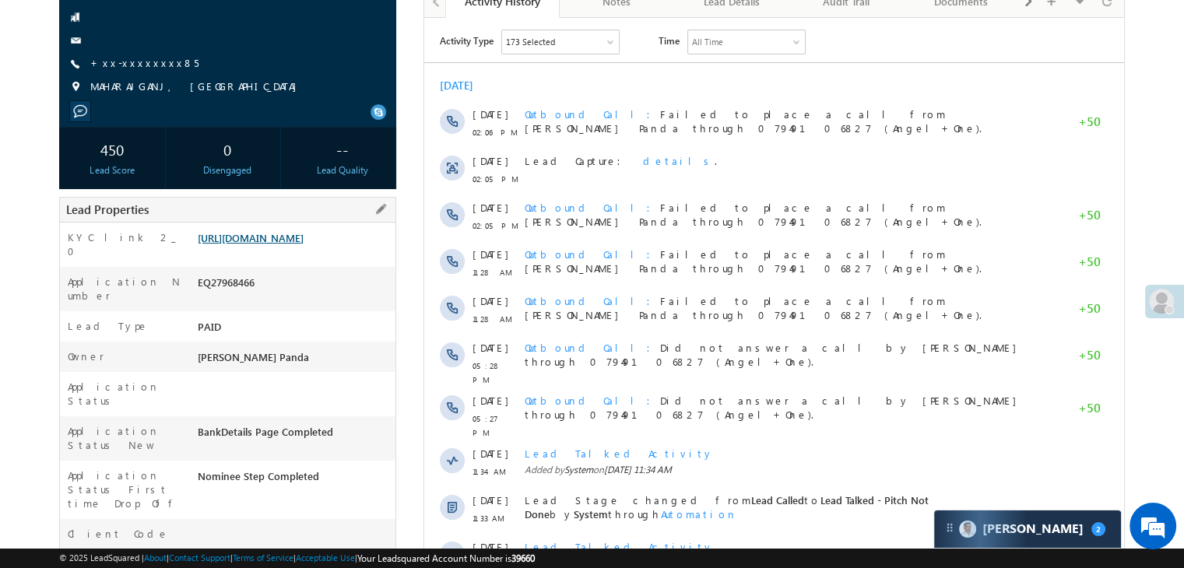
click at [304, 244] on link "https://angelbroking1-pk3em7sa.customui-test.leadsquared.com?leadId=91e9b16e-df…" at bounding box center [251, 237] width 106 height 13
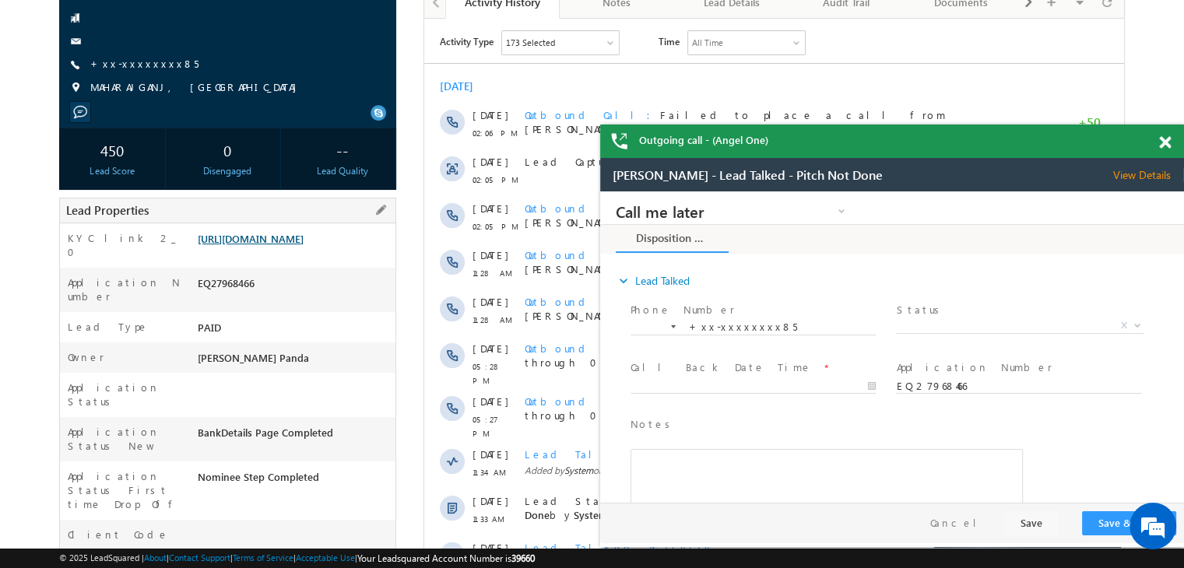
scroll to position [0, 0]
click at [1166, 142] on span at bounding box center [1165, 142] width 12 height 13
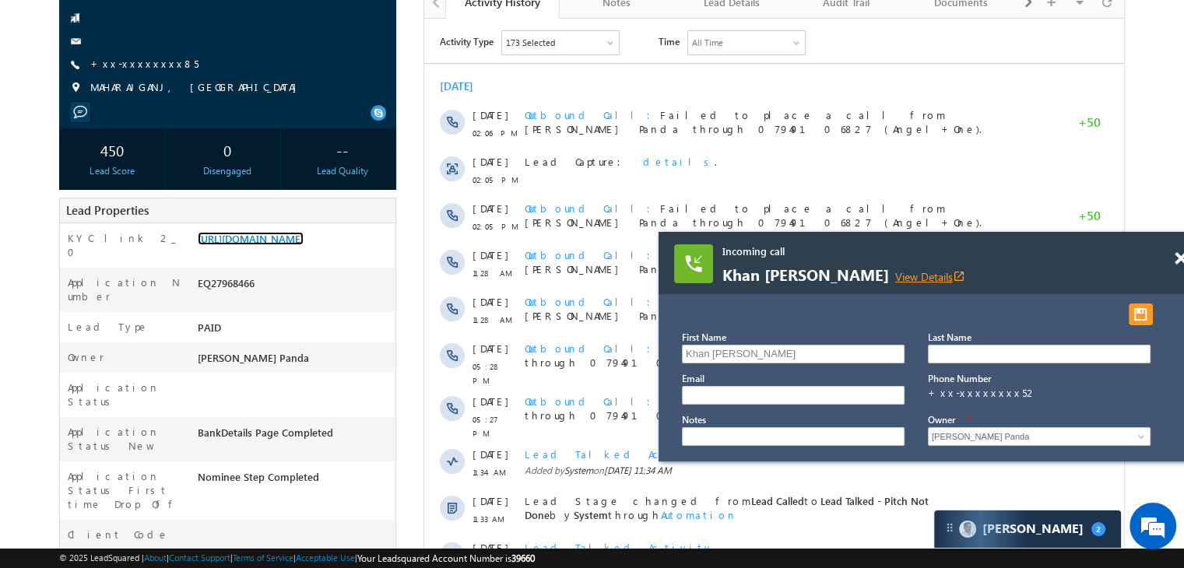
click at [925, 277] on link "View Details open_in_new" at bounding box center [930, 276] width 70 height 15
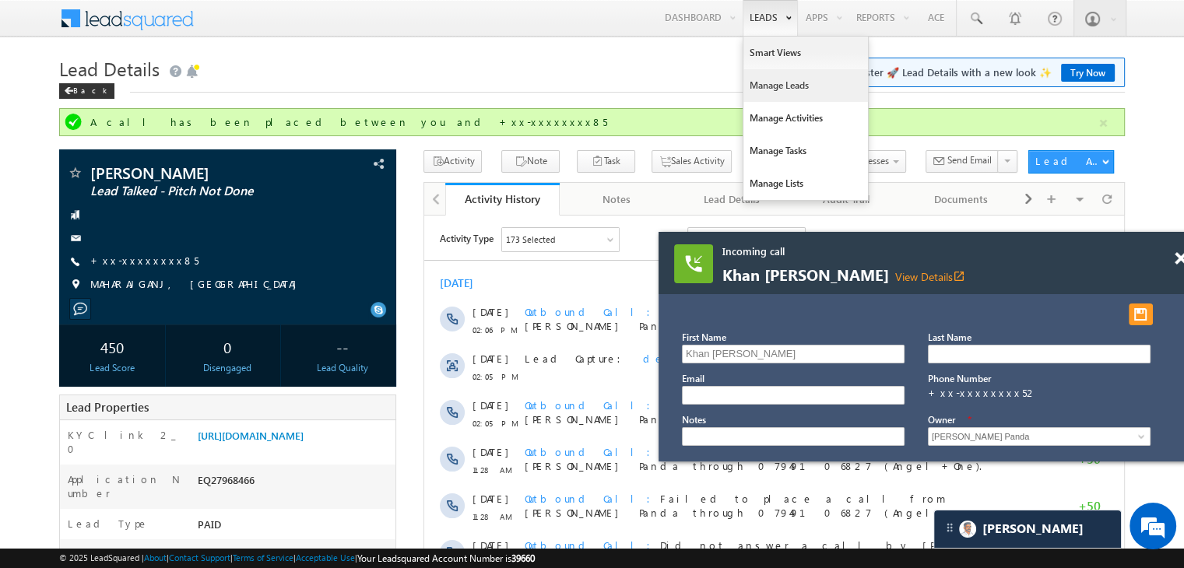
click at [757, 81] on link "Manage Leads" at bounding box center [805, 85] width 125 height 33
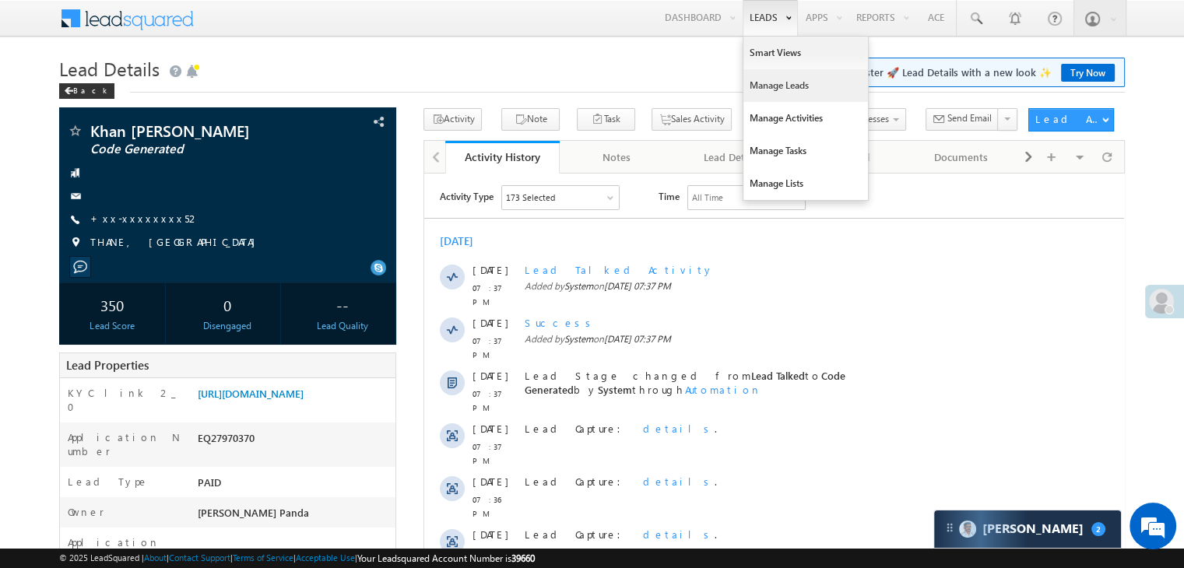
click at [759, 87] on link "Manage Leads" at bounding box center [805, 85] width 125 height 33
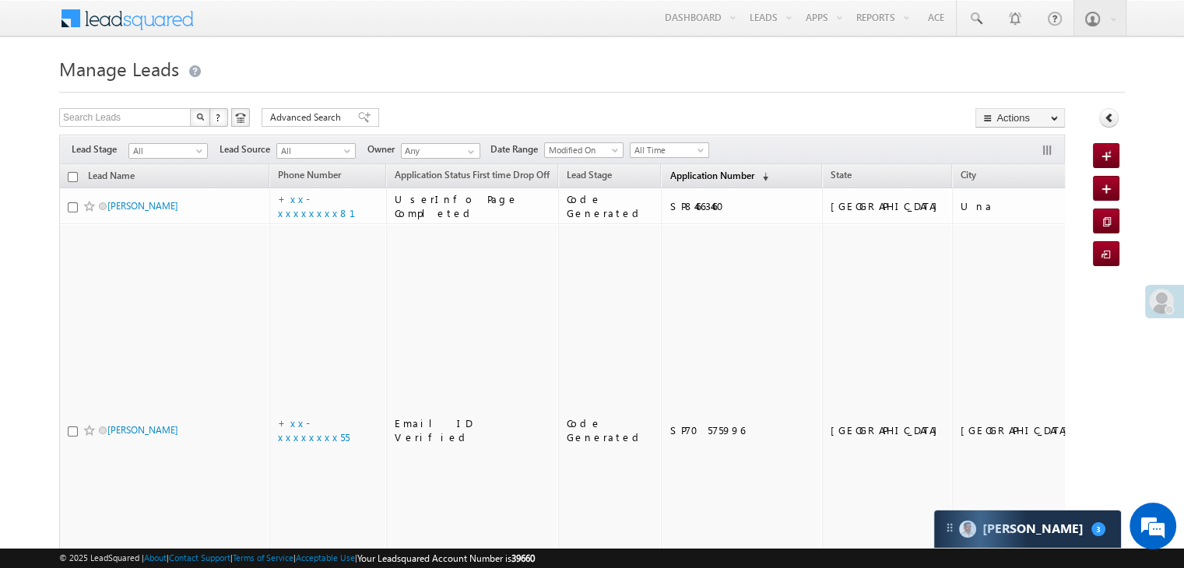
click at [677, 176] on span "Application Number" at bounding box center [711, 176] width 84 height 12
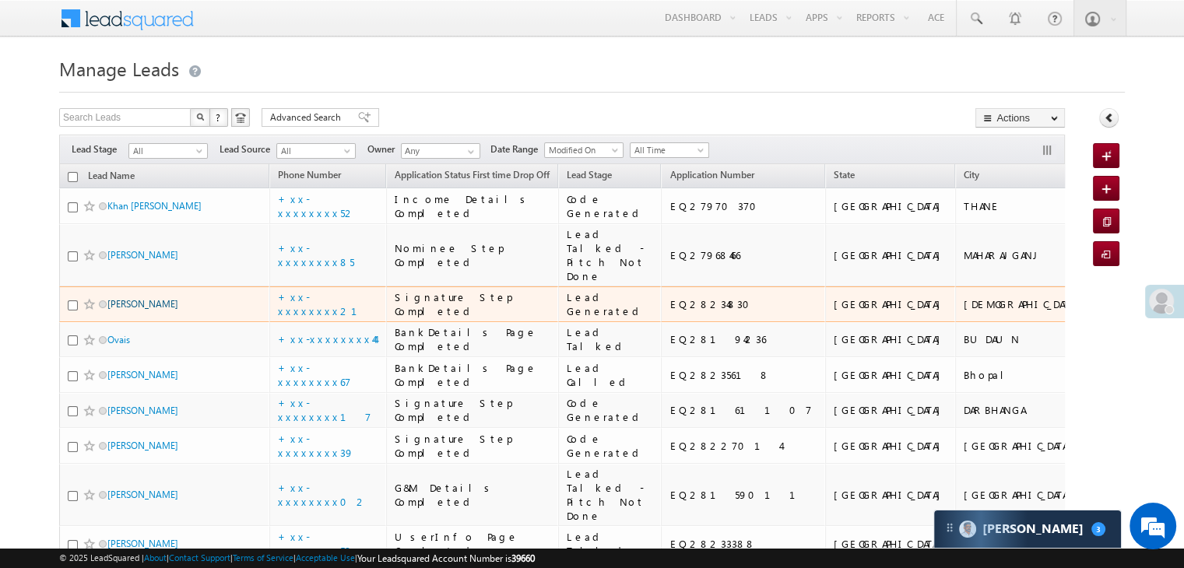
click at [174, 310] on link "Solanki pravinkumar" at bounding box center [142, 304] width 71 height 12
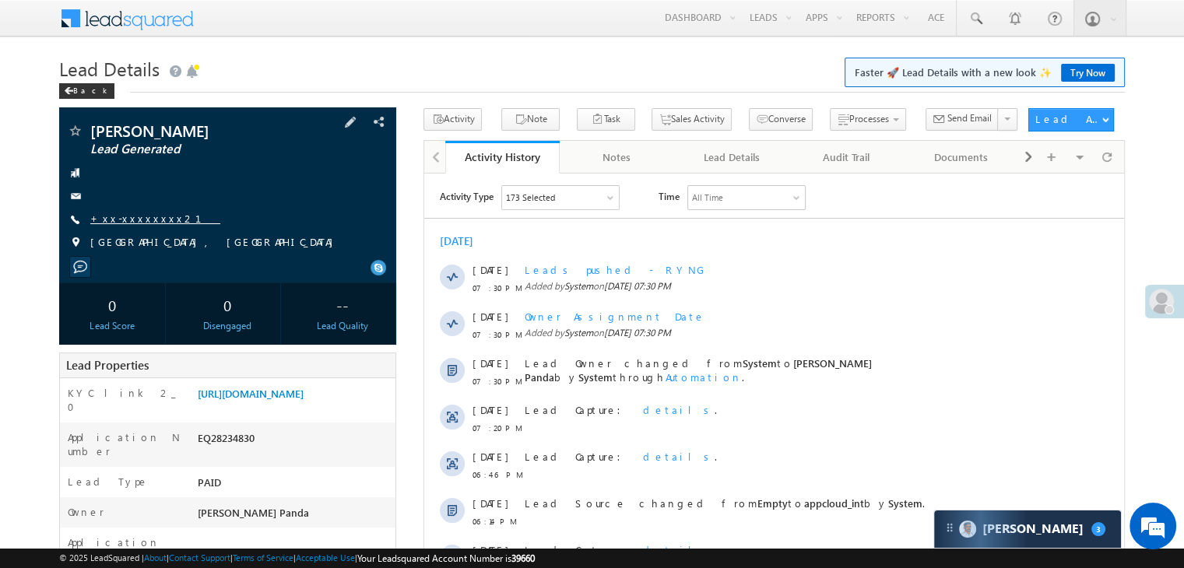
click at [135, 221] on link "+xx-xxxxxxxx21" at bounding box center [155, 218] width 130 height 13
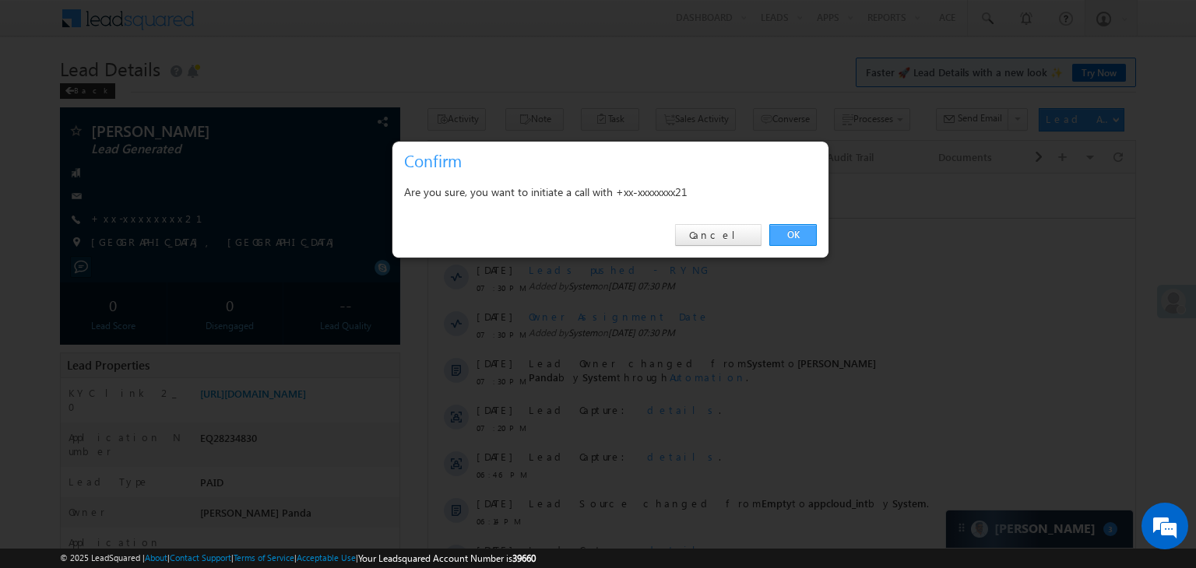
click at [796, 228] on link "OK" at bounding box center [792, 235] width 47 height 22
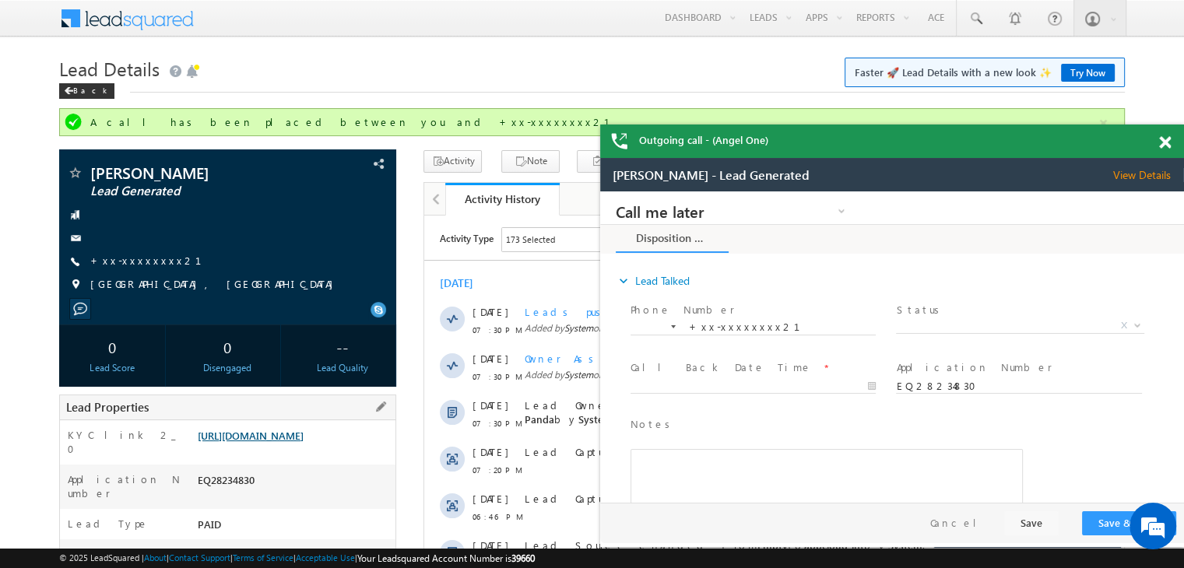
click at [304, 442] on link "https://angelbroking1-pk3em7sa.customui-test.leadsquared.com?leadId=06416937-f2…" at bounding box center [251, 435] width 106 height 13
click at [153, 256] on link "+xx-xxxxxxxx21" at bounding box center [155, 260] width 130 height 13
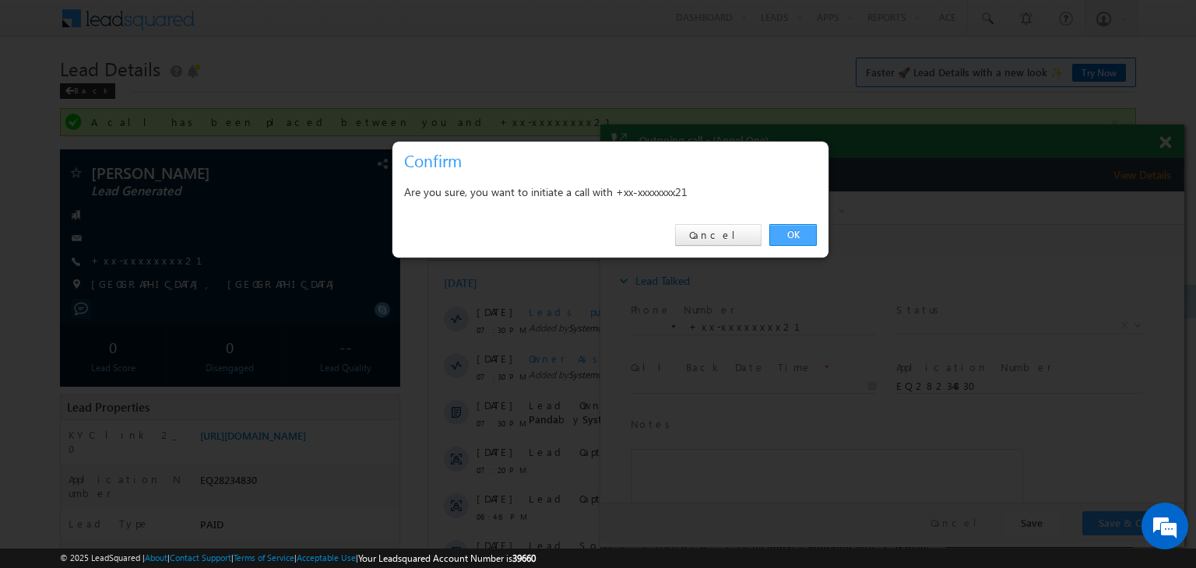
click at [792, 233] on link "OK" at bounding box center [792, 235] width 47 height 22
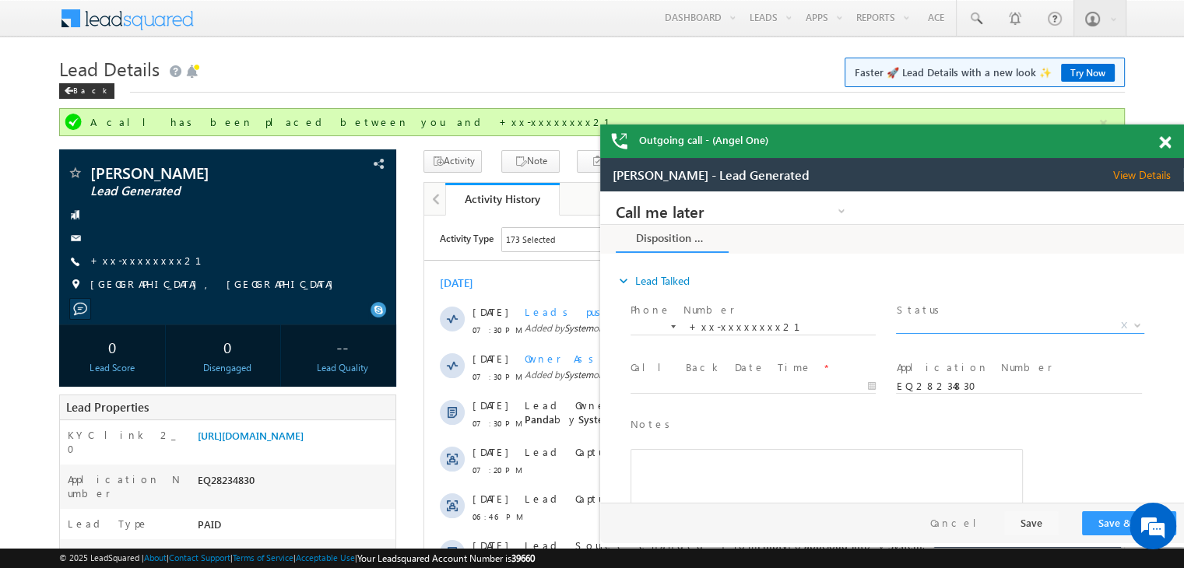
click at [1026, 325] on span "X" at bounding box center [1020, 326] width 248 height 16
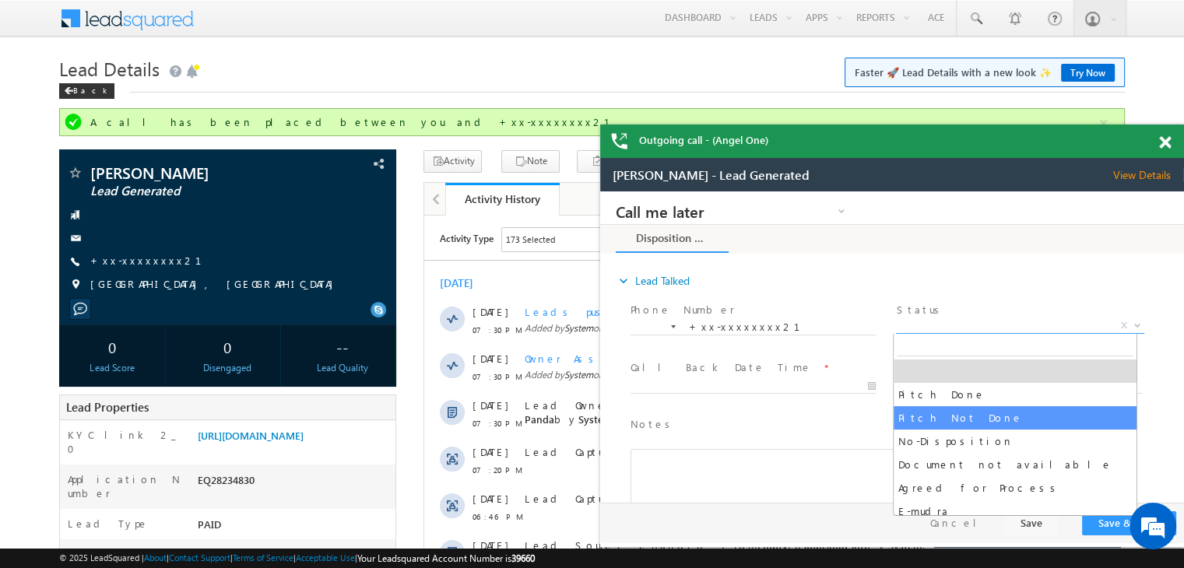
select select "Pitch Not Done"
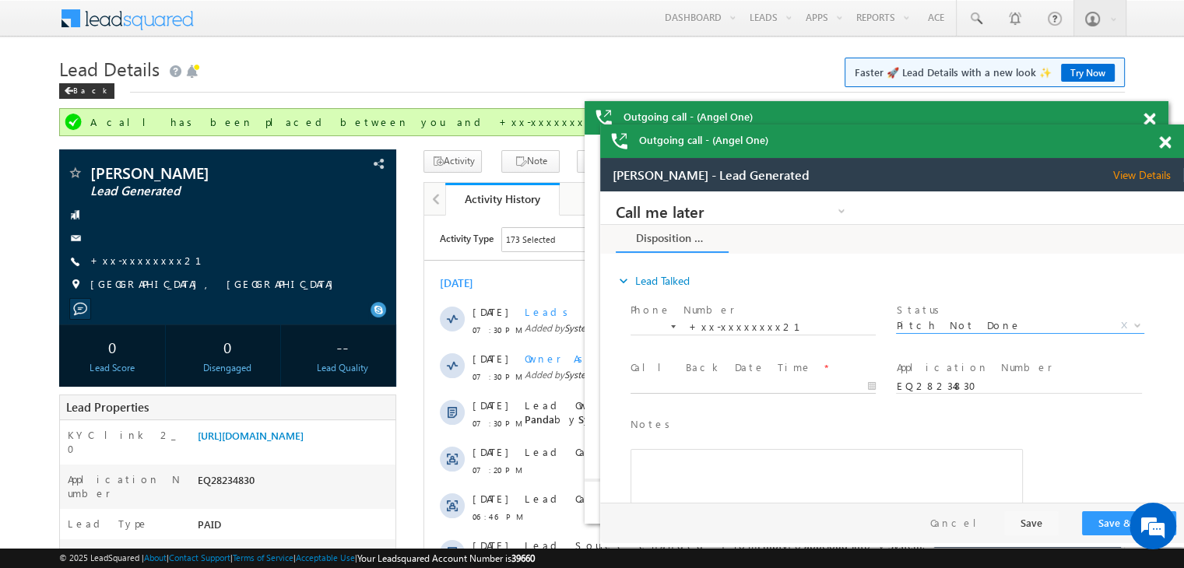
type input "09/02/25 7:39 PM"
click at [799, 381] on input "09/02/25 7:39 PM" at bounding box center [753, 387] width 245 height 16
click at [1108, 524] on button "Save & Close" at bounding box center [1129, 523] width 94 height 24
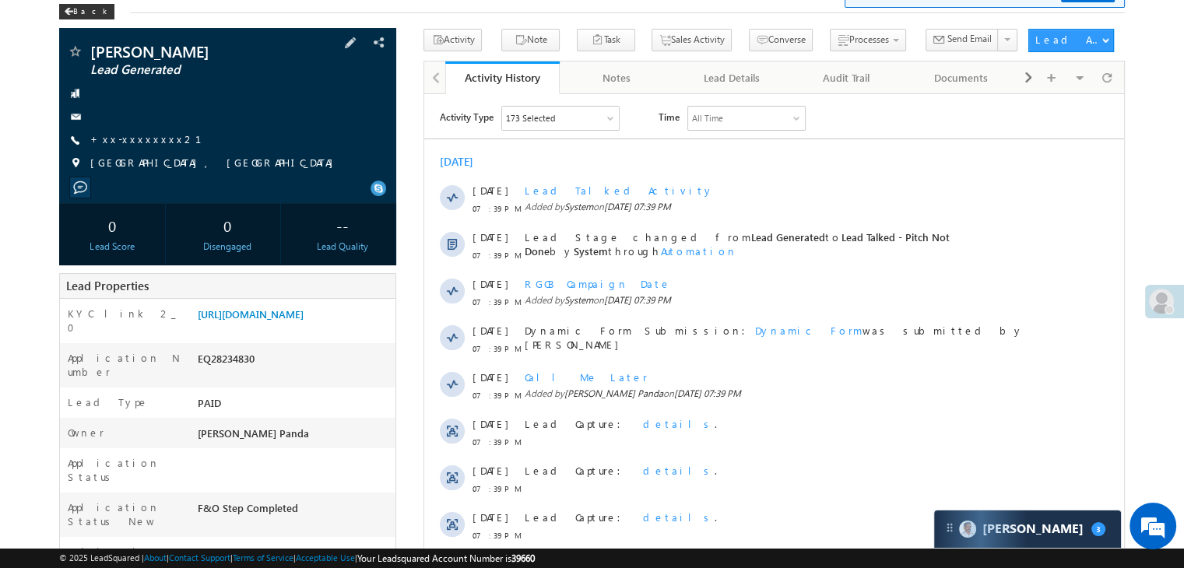
scroll to position [234, 0]
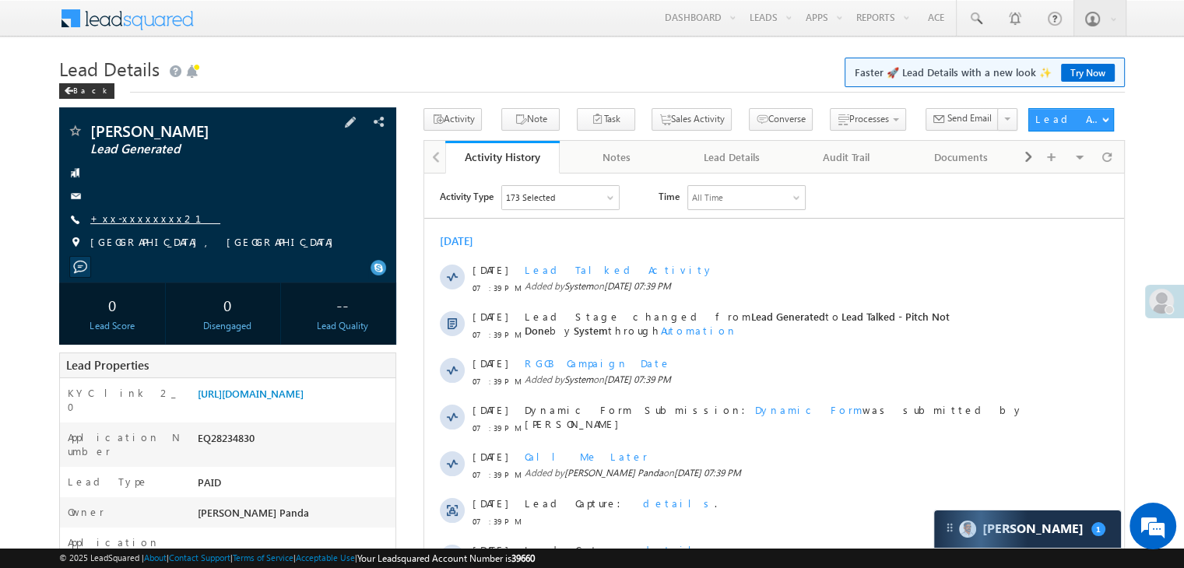
click at [143, 220] on link "+xx-xxxxxxxx21" at bounding box center [155, 218] width 130 height 13
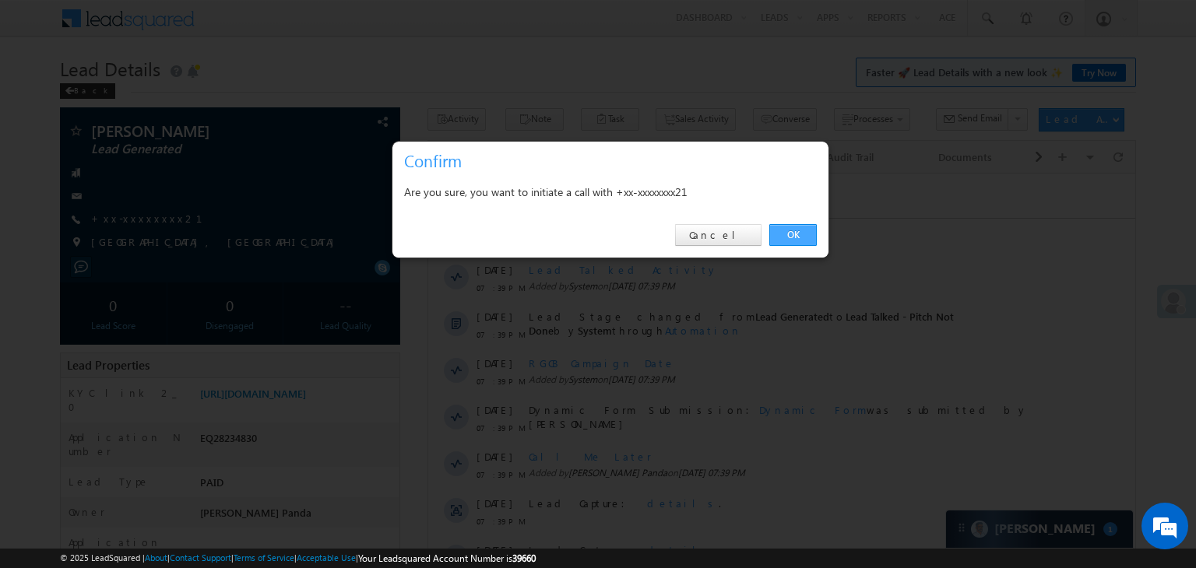
click at [796, 230] on link "OK" at bounding box center [792, 235] width 47 height 22
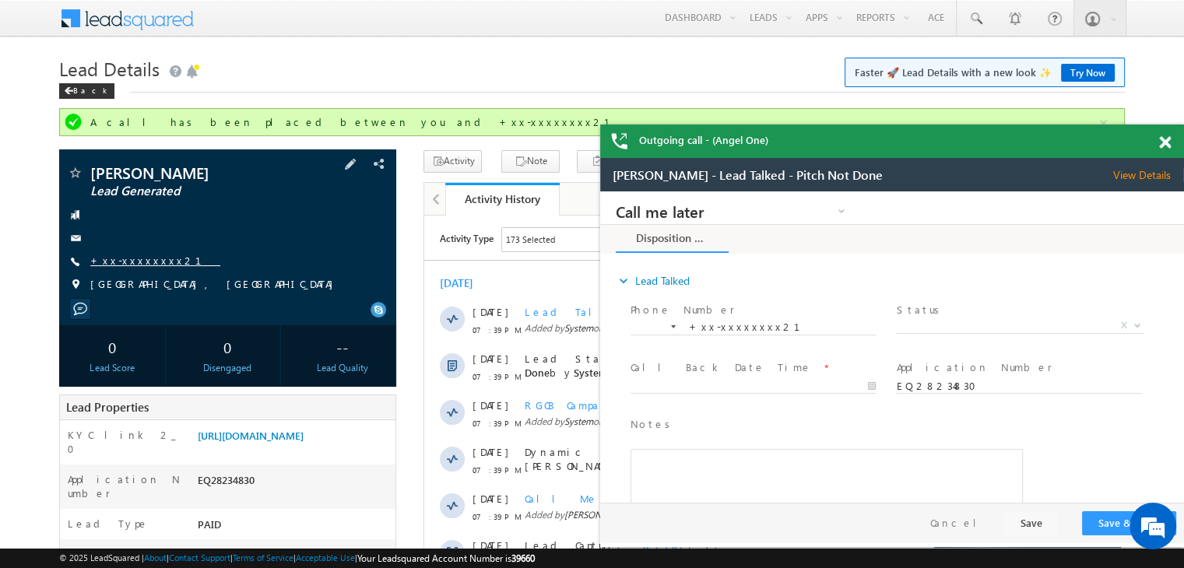
click at [153, 259] on link "+xx-xxxxxxxx21" at bounding box center [155, 260] width 130 height 13
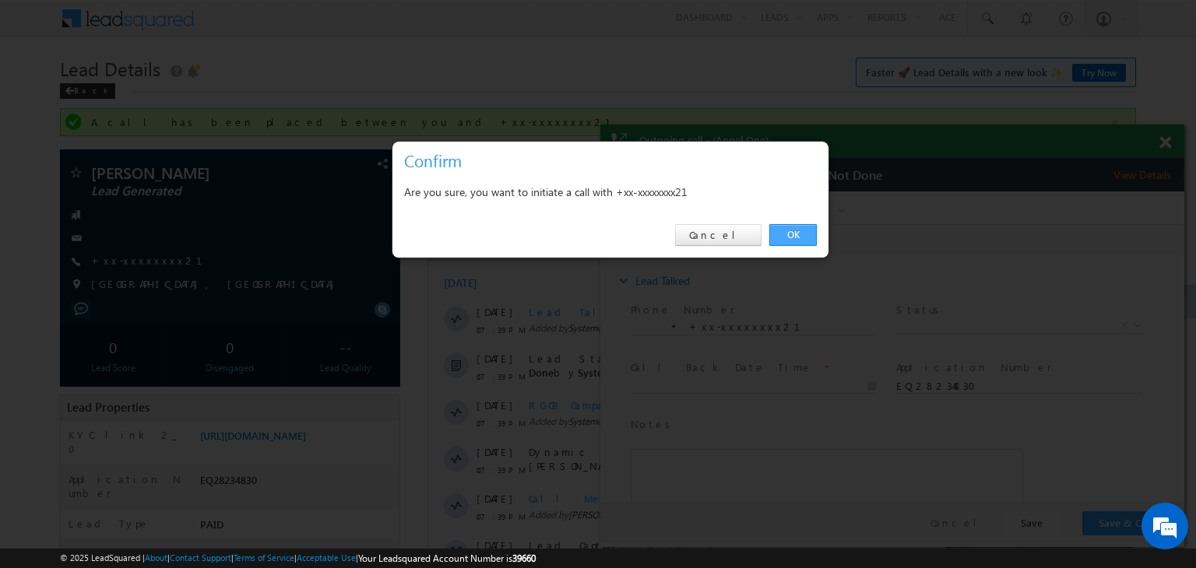
click at [794, 234] on link "OK" at bounding box center [792, 235] width 47 height 22
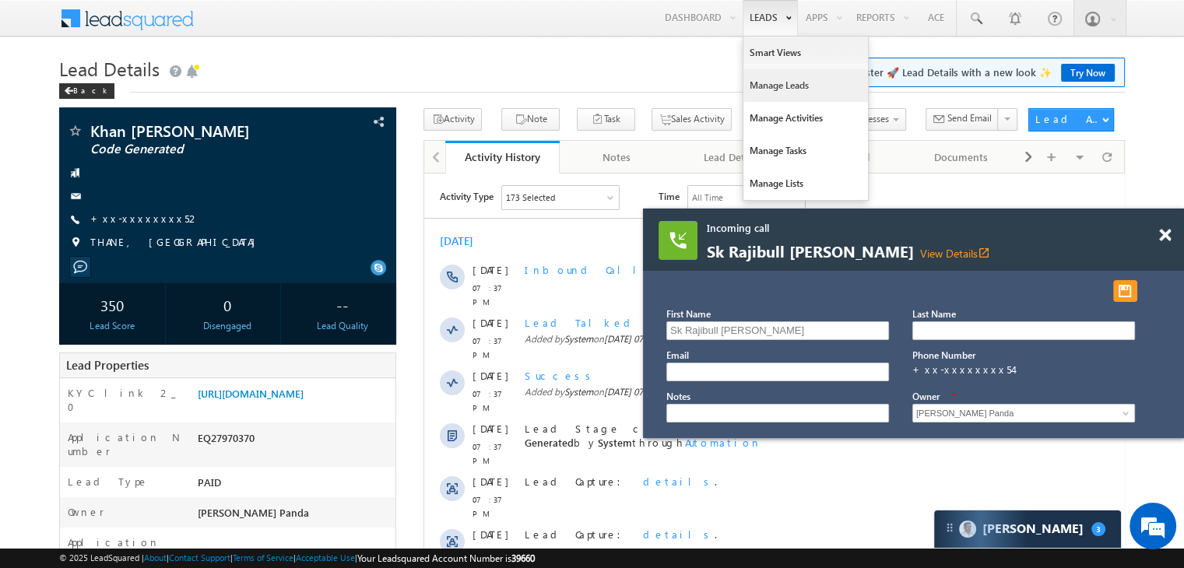
click at [778, 79] on link "Manage Leads" at bounding box center [805, 85] width 125 height 33
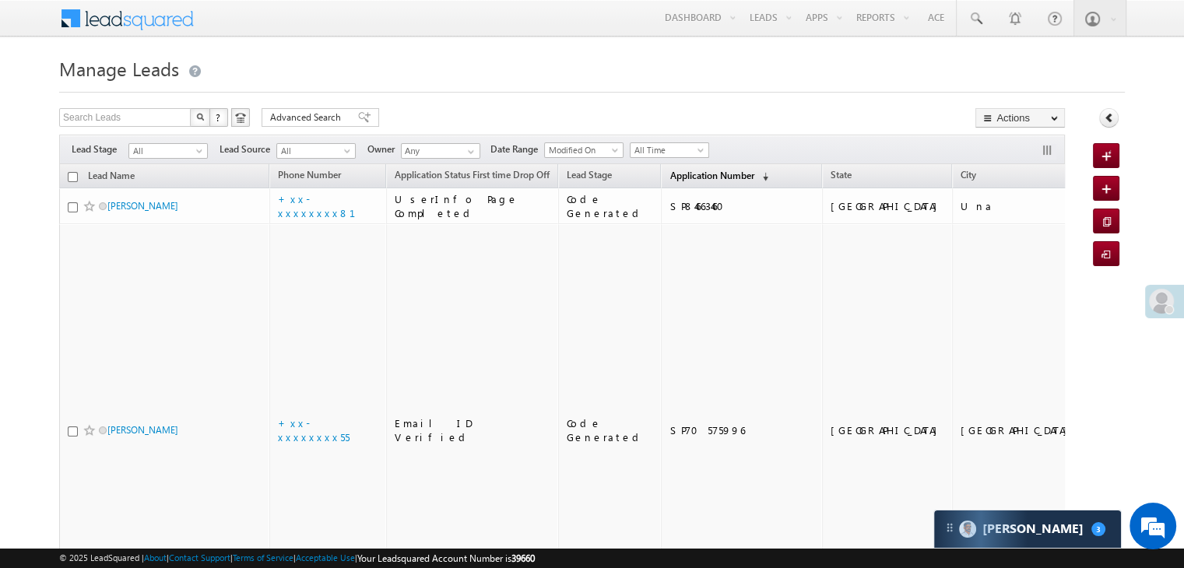
click at [684, 175] on span "Application Number" at bounding box center [711, 176] width 84 height 12
click at [676, 177] on span "Application Number" at bounding box center [711, 176] width 84 height 12
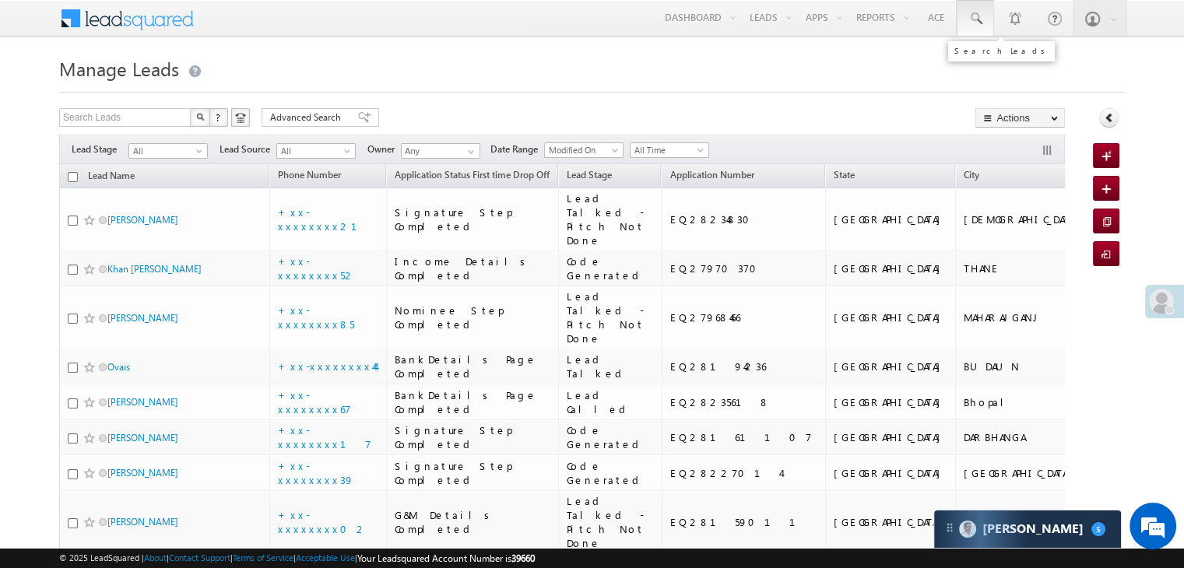
click at [977, 18] on span at bounding box center [976, 19] width 16 height 16
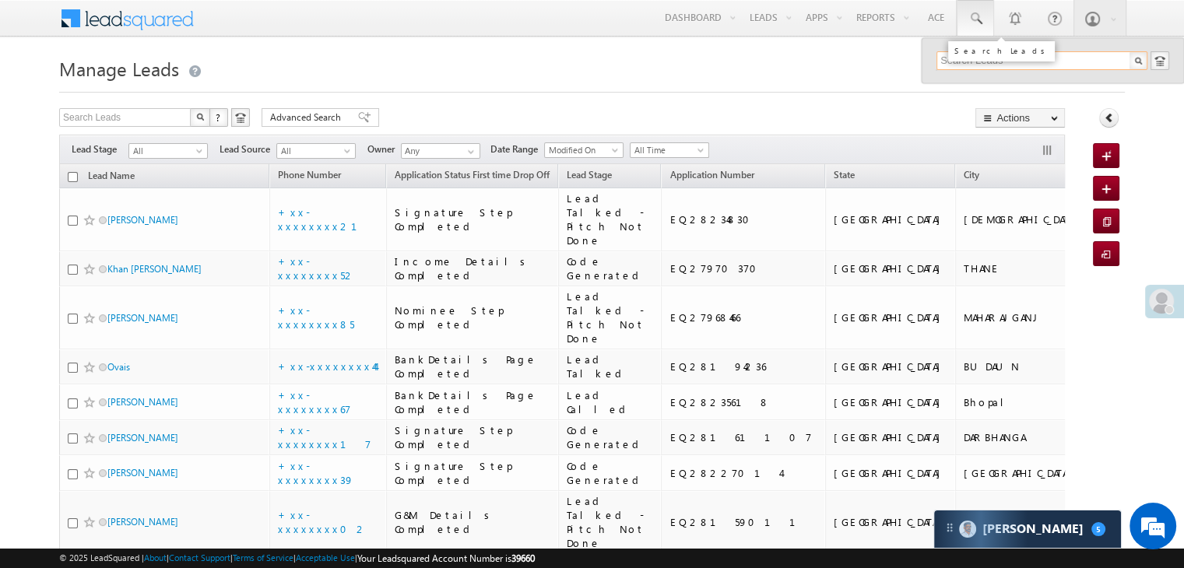
paste input "EQ27949119"
type input "EQ27949119"
click at [968, 82] on div "[PERSON_NAME]" at bounding box center [1048, 83] width 209 height 17
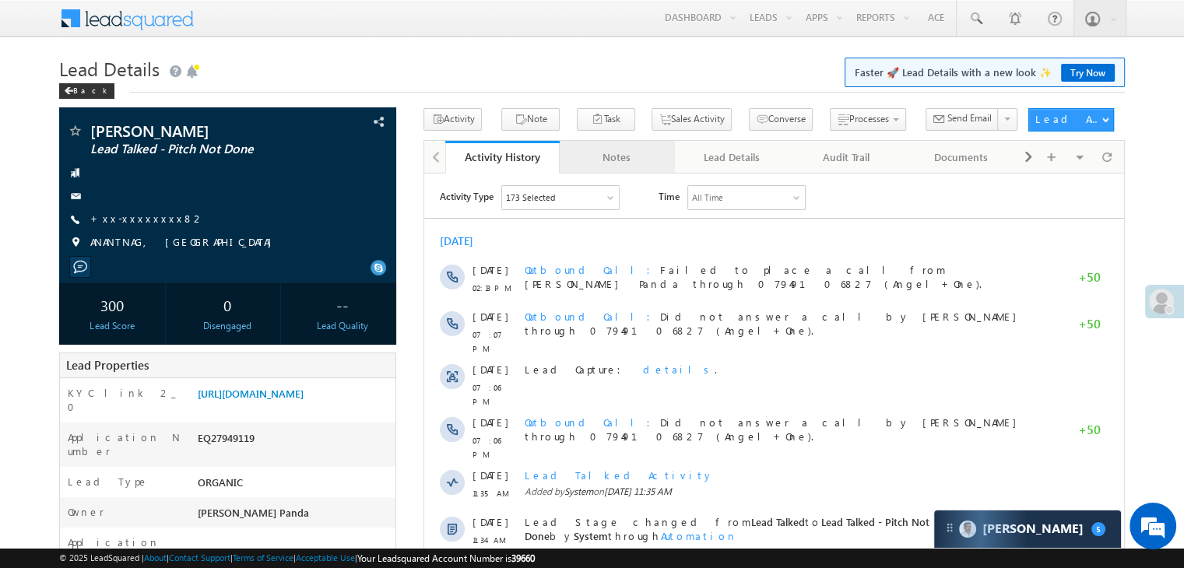
scroll to position [234, 0]
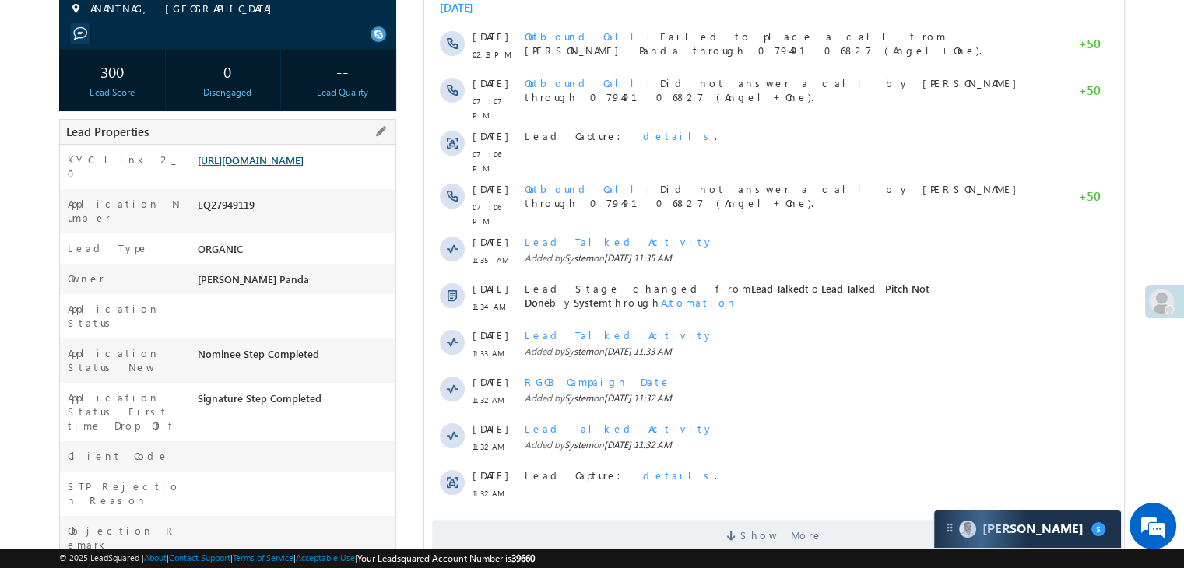
click at [297, 167] on link "[URL][DOMAIN_NAME]" at bounding box center [251, 159] width 106 height 13
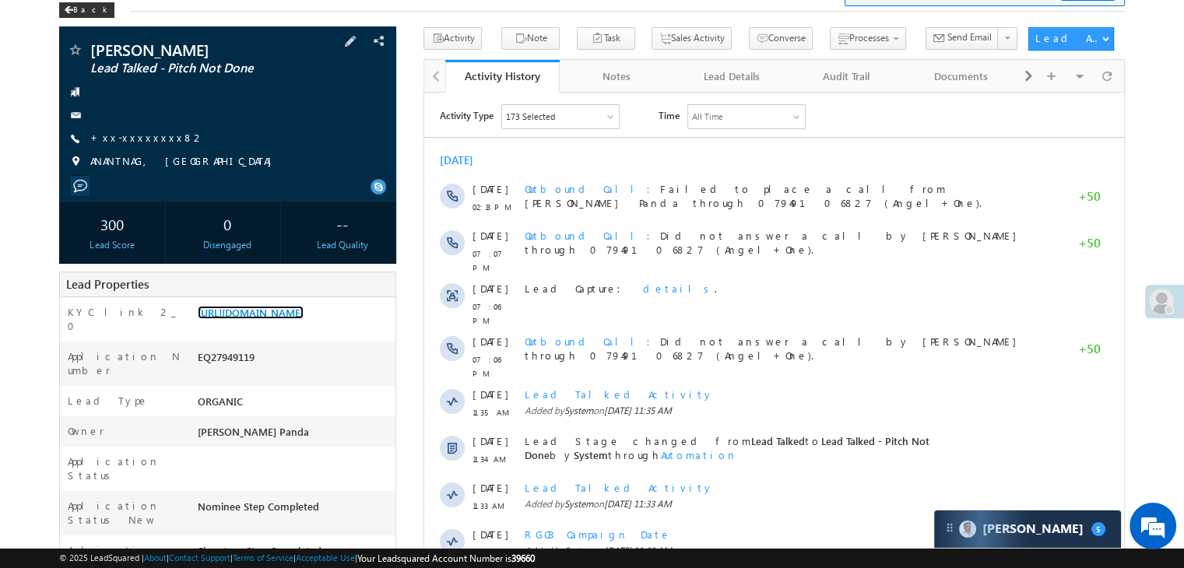
scroll to position [78, 0]
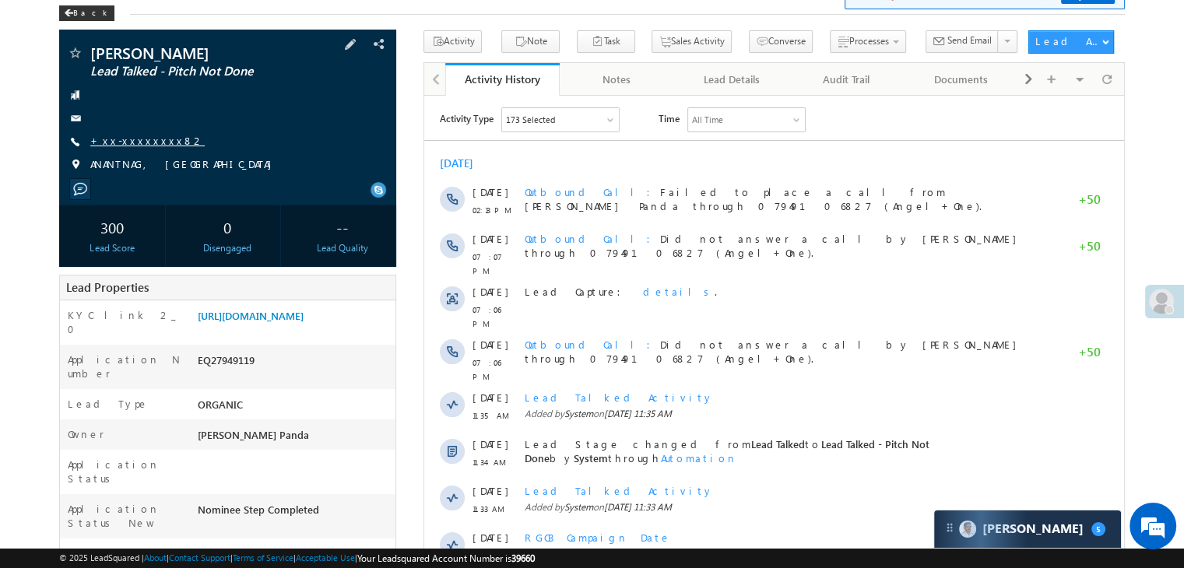
click at [135, 144] on link "+xx-xxxxxxxx82" at bounding box center [147, 140] width 114 height 13
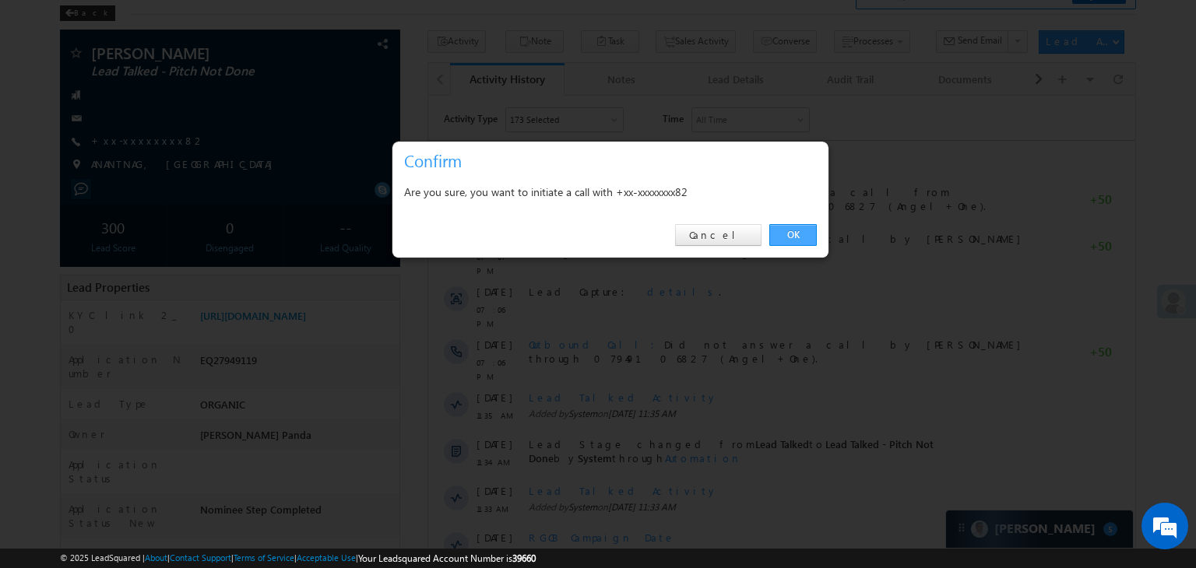
click at [791, 230] on link "OK" at bounding box center [792, 235] width 47 height 22
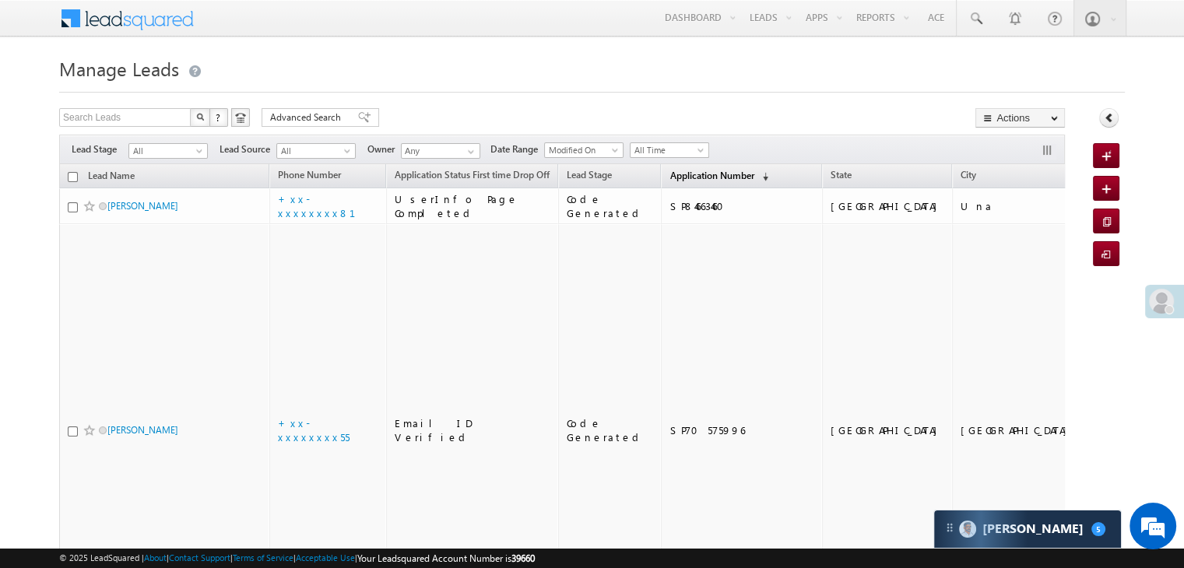
click at [681, 177] on span "Application Number" at bounding box center [711, 176] width 84 height 12
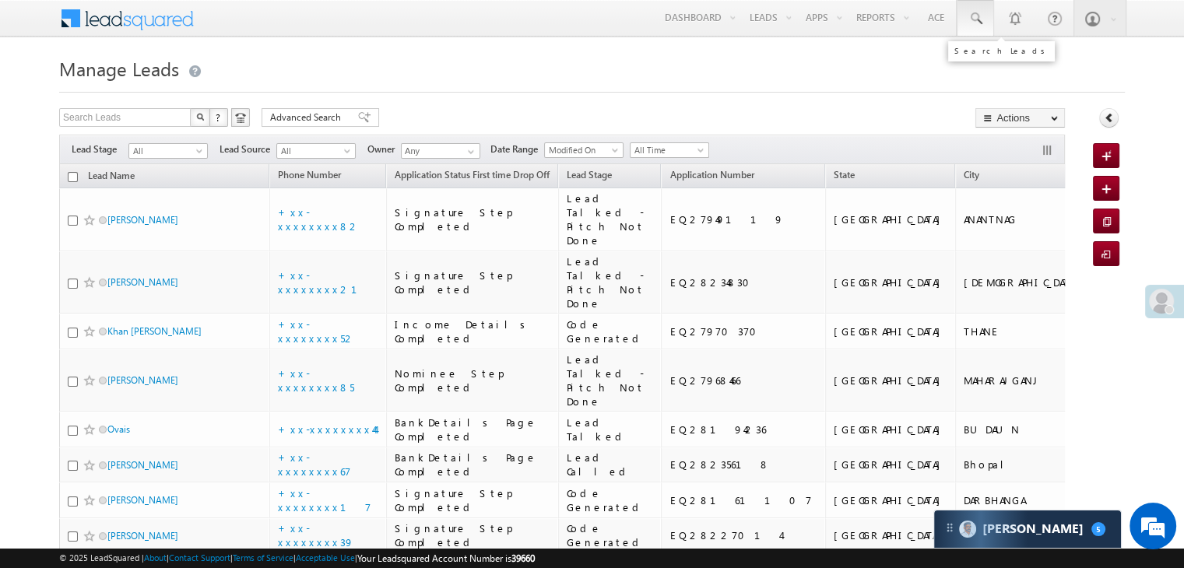
click at [978, 23] on span at bounding box center [976, 19] width 16 height 16
paste input "EQ27960968"
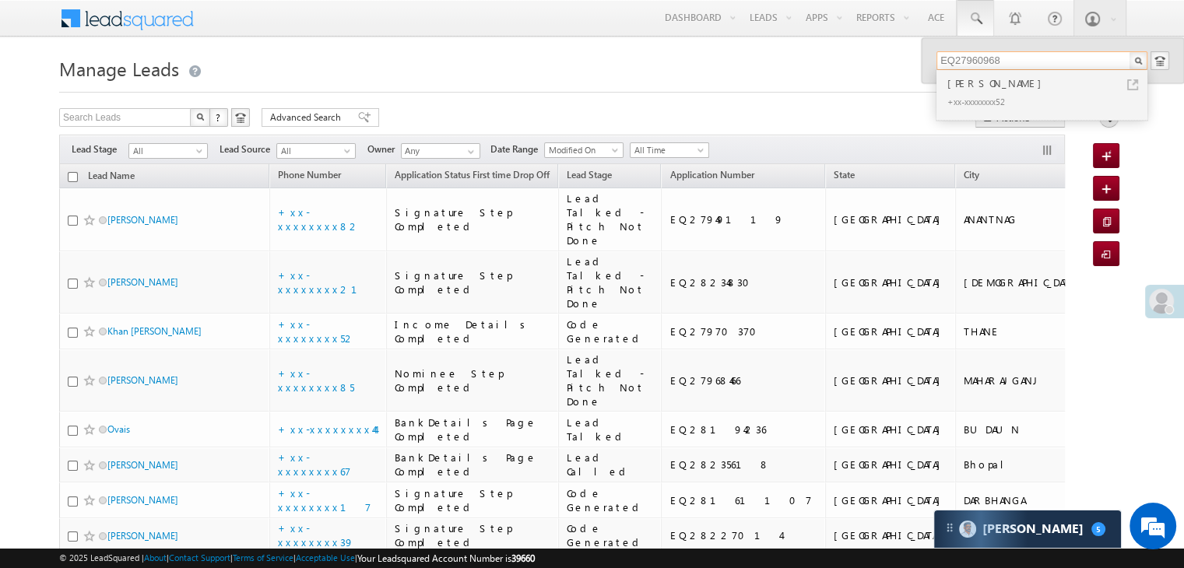
type input "EQ27960968"
click at [961, 80] on div "[PERSON_NAME]" at bounding box center [1048, 83] width 209 height 17
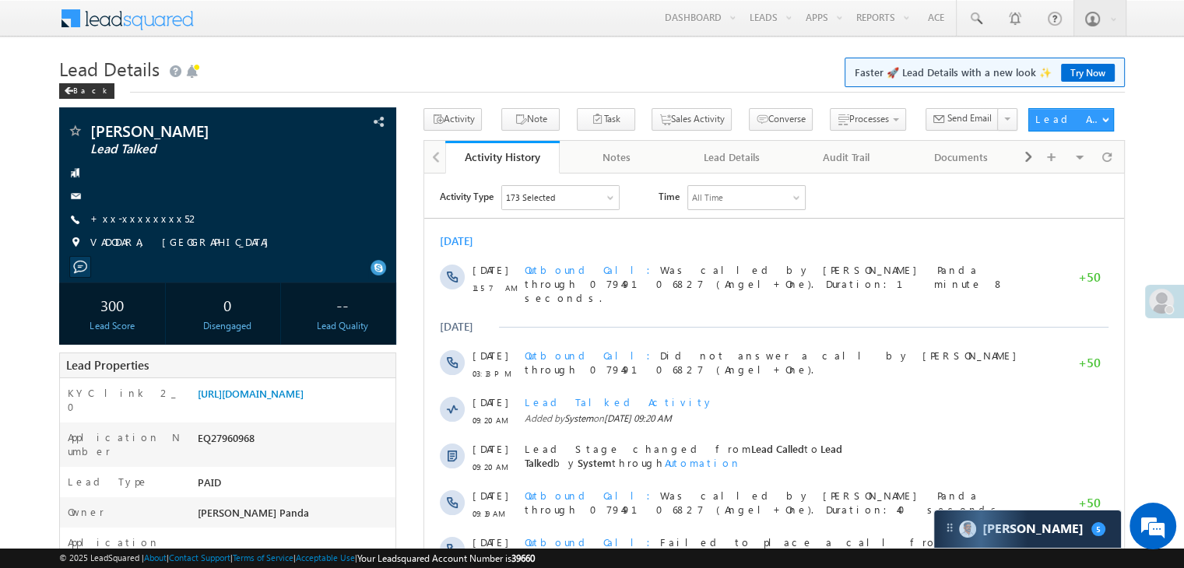
click at [131, 225] on link "+xx-xxxxxxxx52" at bounding box center [145, 218] width 110 height 13
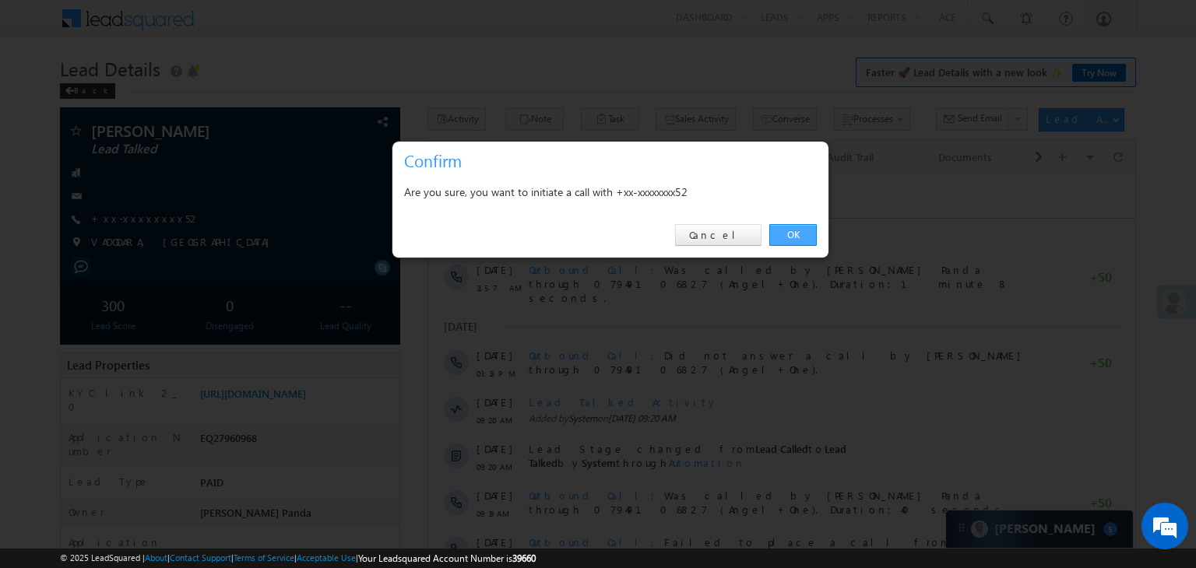
click at [796, 234] on link "OK" at bounding box center [792, 235] width 47 height 22
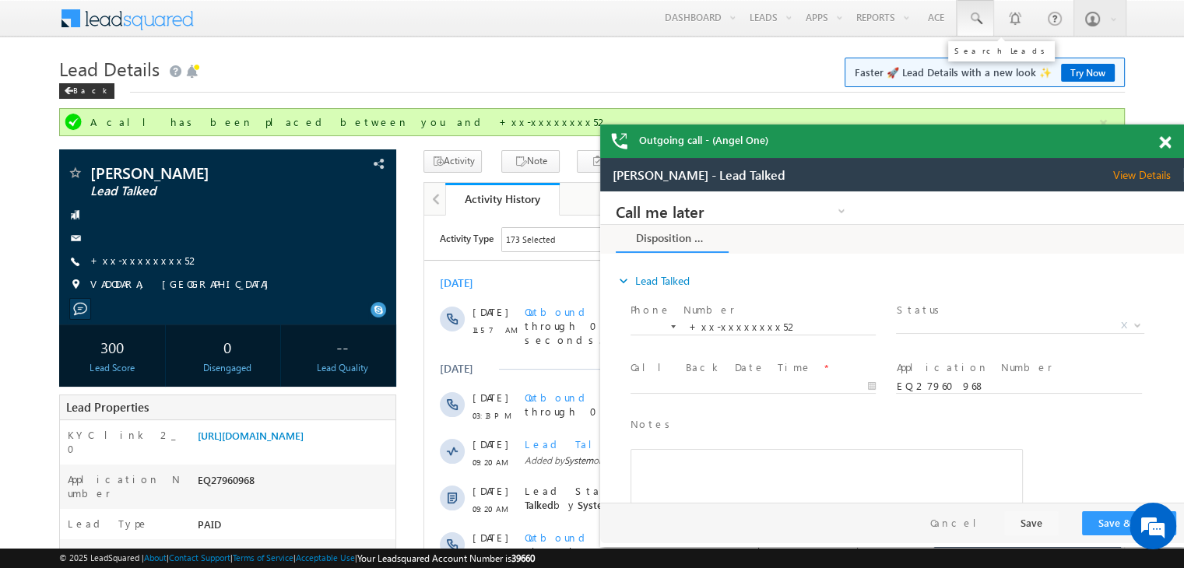
click at [978, 16] on span at bounding box center [976, 19] width 16 height 16
paste input "EQ27962311"
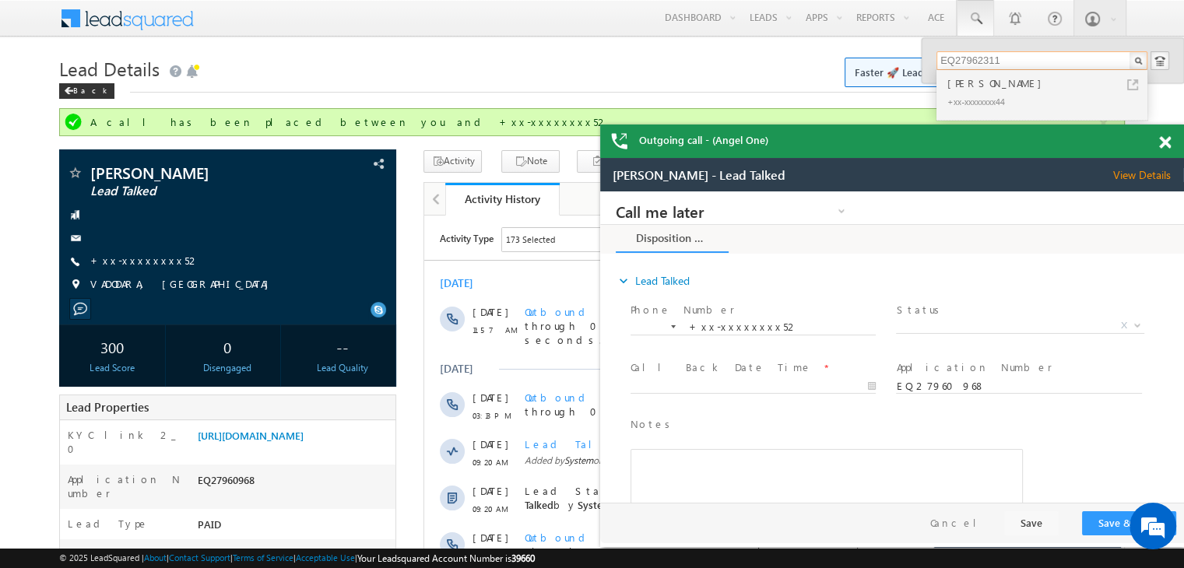
type input "EQ27962311"
click at [961, 86] on div "Abhay patel" at bounding box center [1048, 83] width 209 height 17
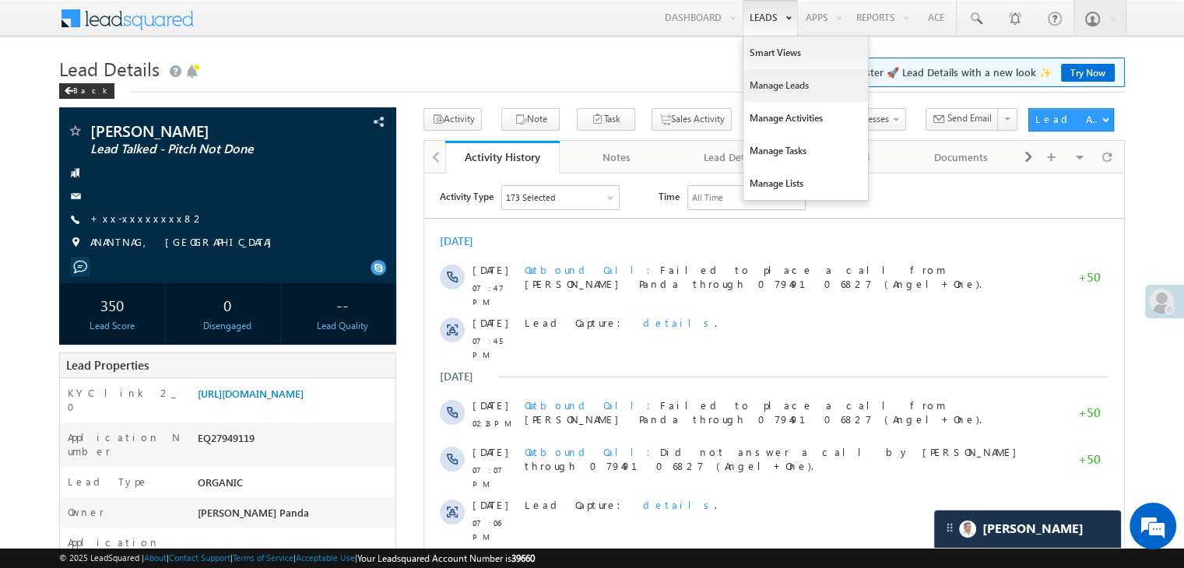
click at [751, 86] on link "Manage Leads" at bounding box center [805, 85] width 125 height 33
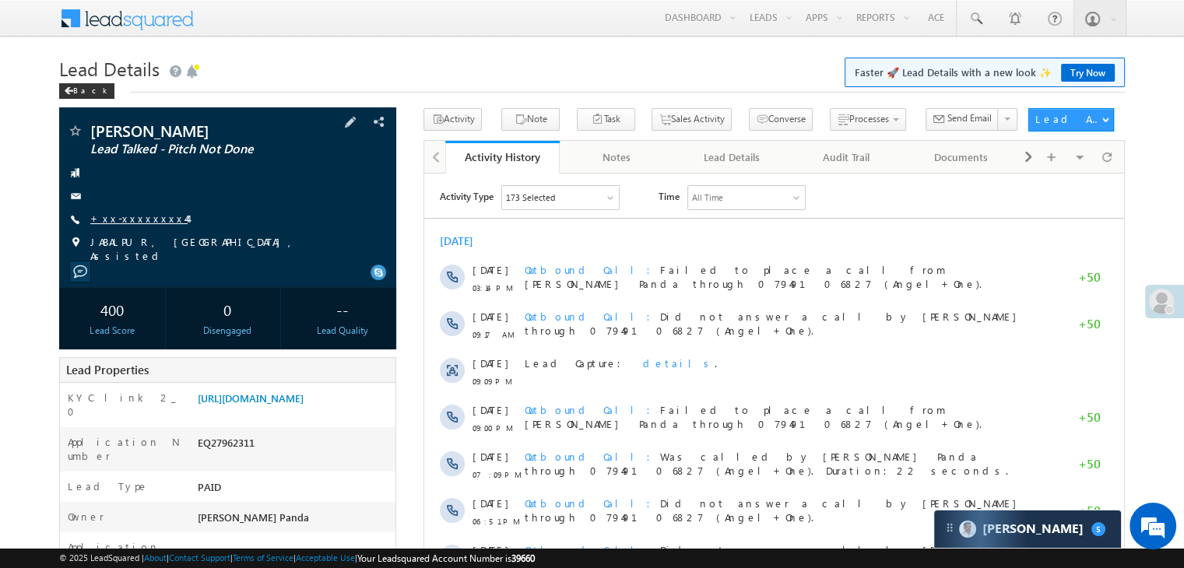
click at [132, 217] on link "+xx-xxxxxxxx44" at bounding box center [138, 218] width 97 height 13
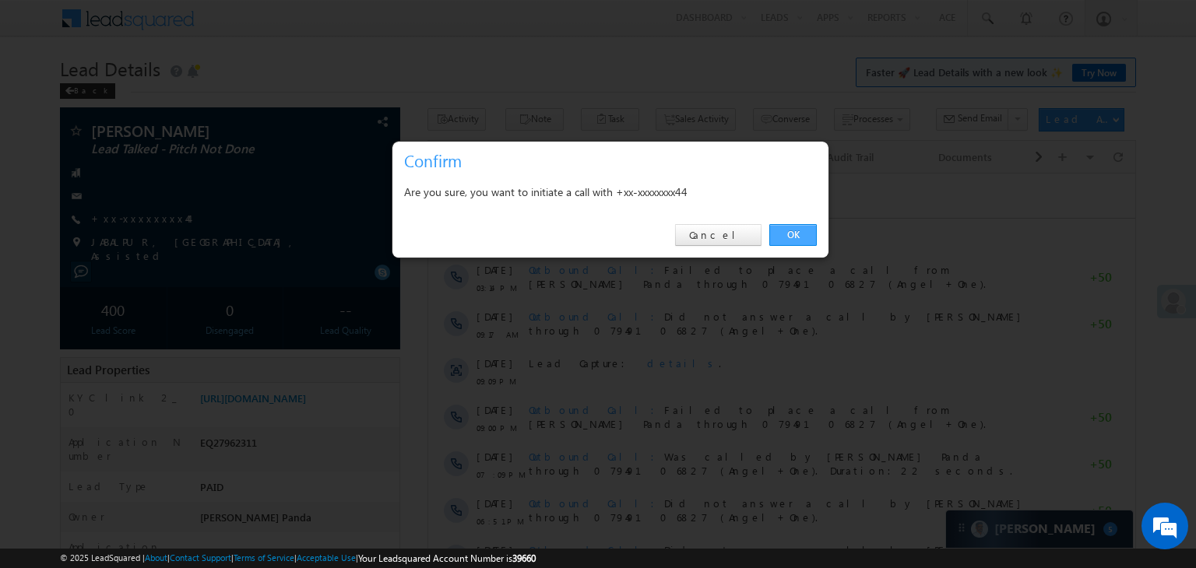
click at [799, 234] on link "OK" at bounding box center [792, 235] width 47 height 22
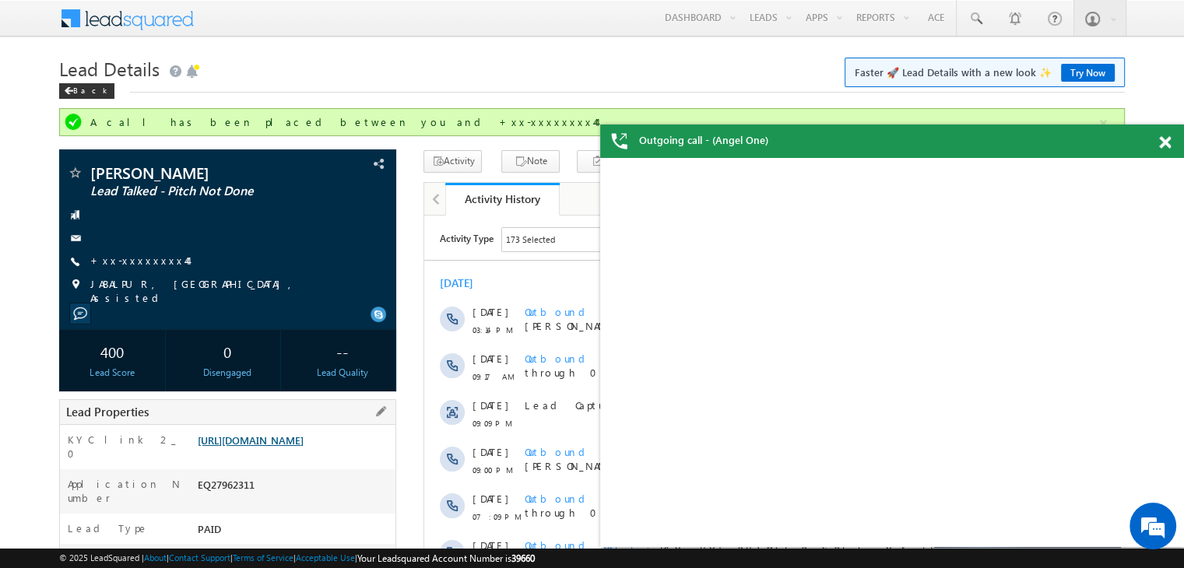
click at [294, 399] on div "Lead Properties" at bounding box center [227, 412] width 337 height 26
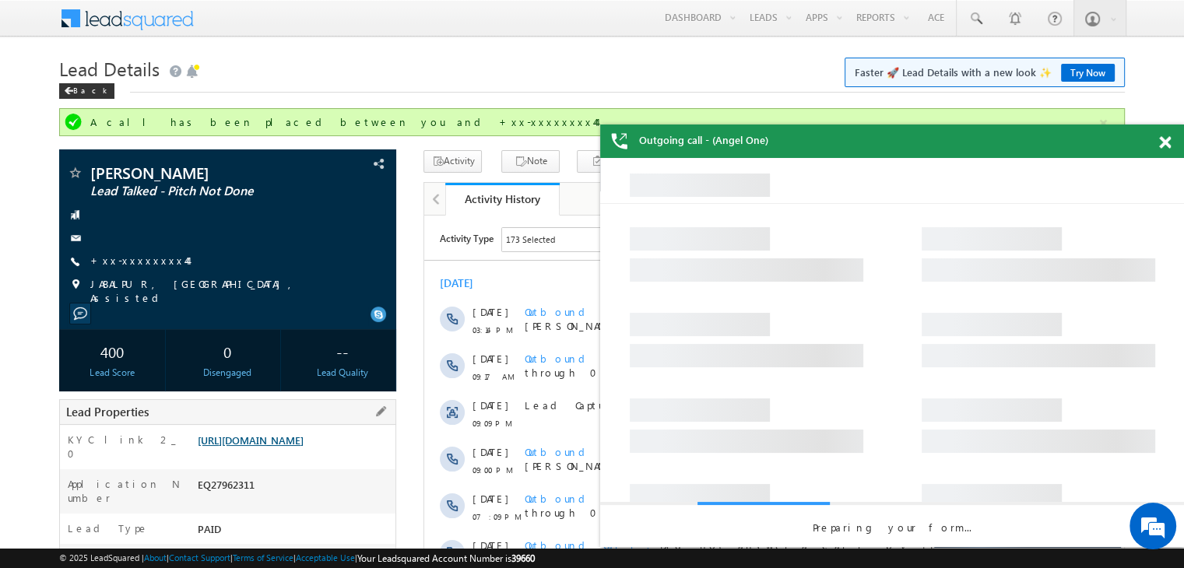
click at [265, 447] on link "https://angelbroking1-pk3em7sa.customui-test.leadsquared.com?leadId=75115cb7-45…" at bounding box center [251, 440] width 106 height 13
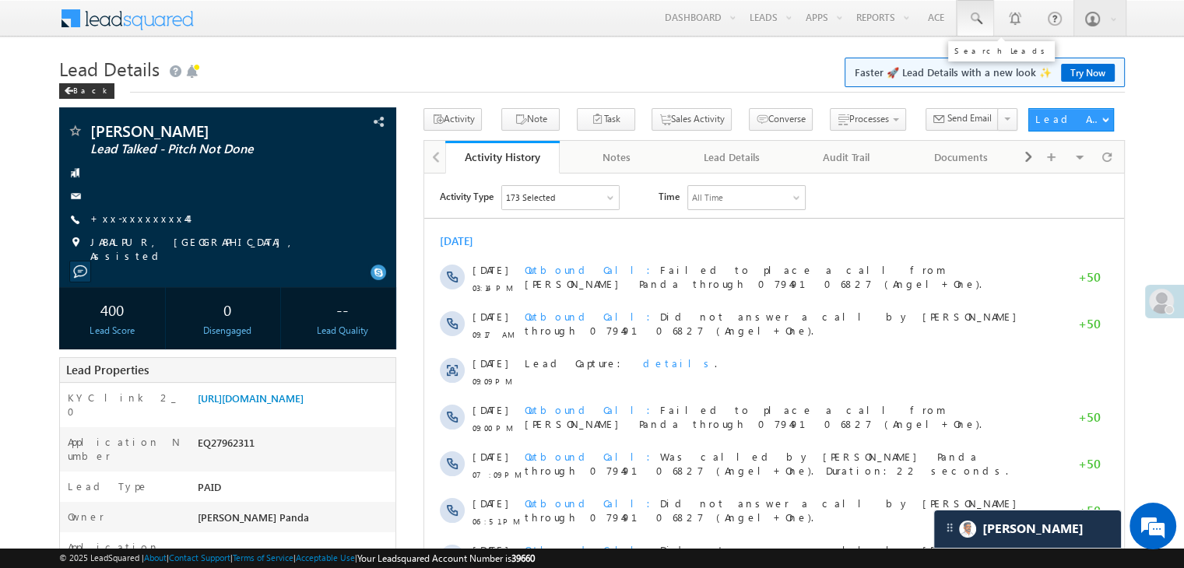
click at [977, 19] on span at bounding box center [976, 19] width 16 height 16
paste input "EQ28037789"
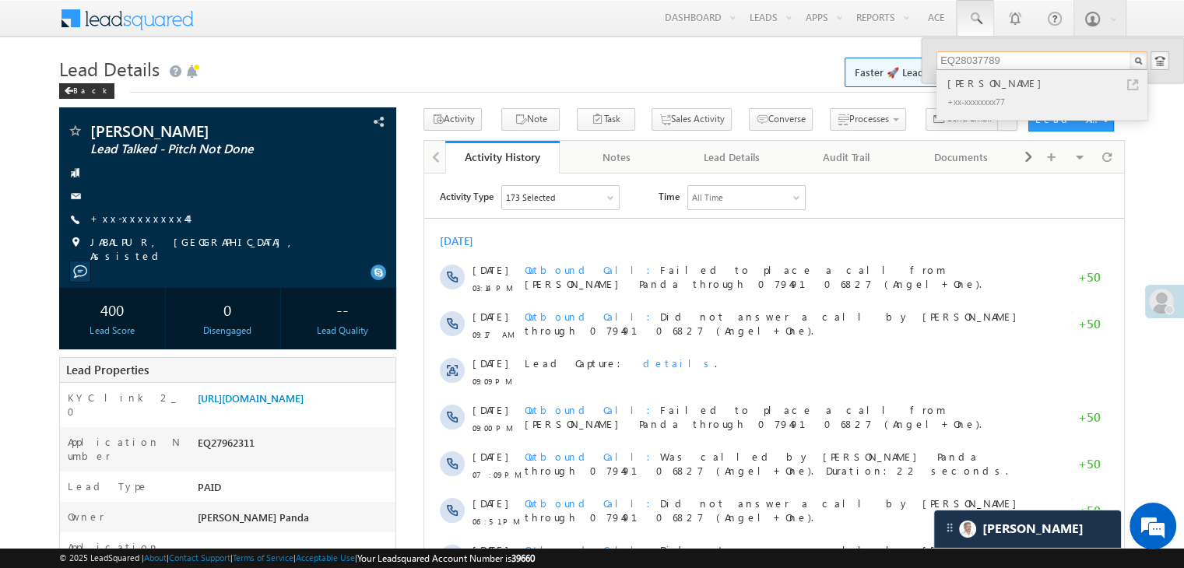
type input "EQ28037789"
click at [975, 85] on div "[PERSON_NAME]" at bounding box center [1048, 83] width 209 height 17
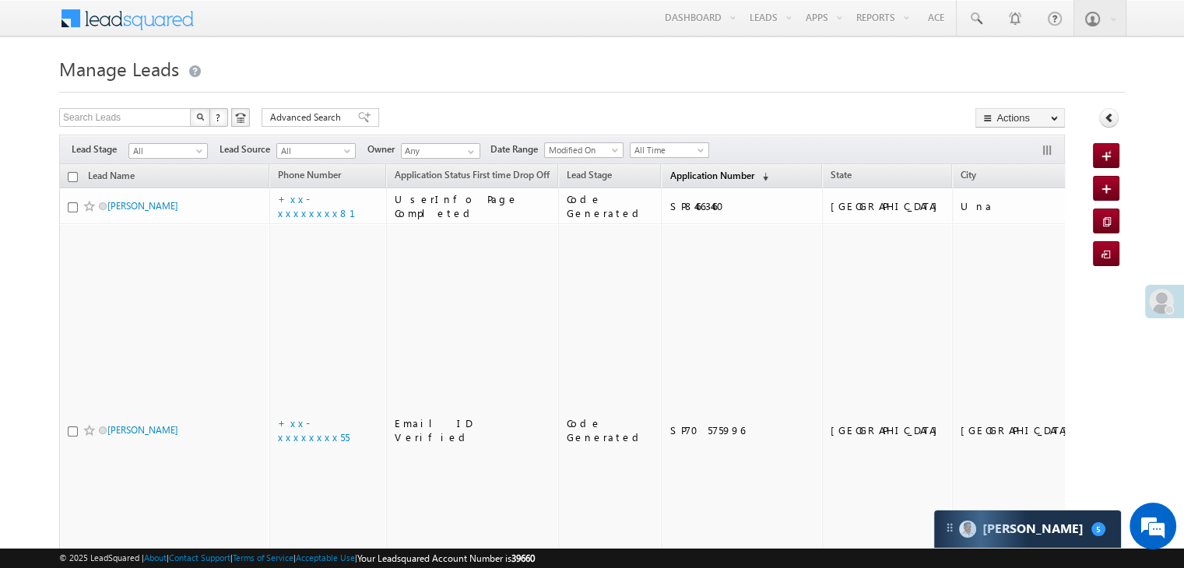
click at [681, 173] on span "Application Number" at bounding box center [711, 176] width 84 height 12
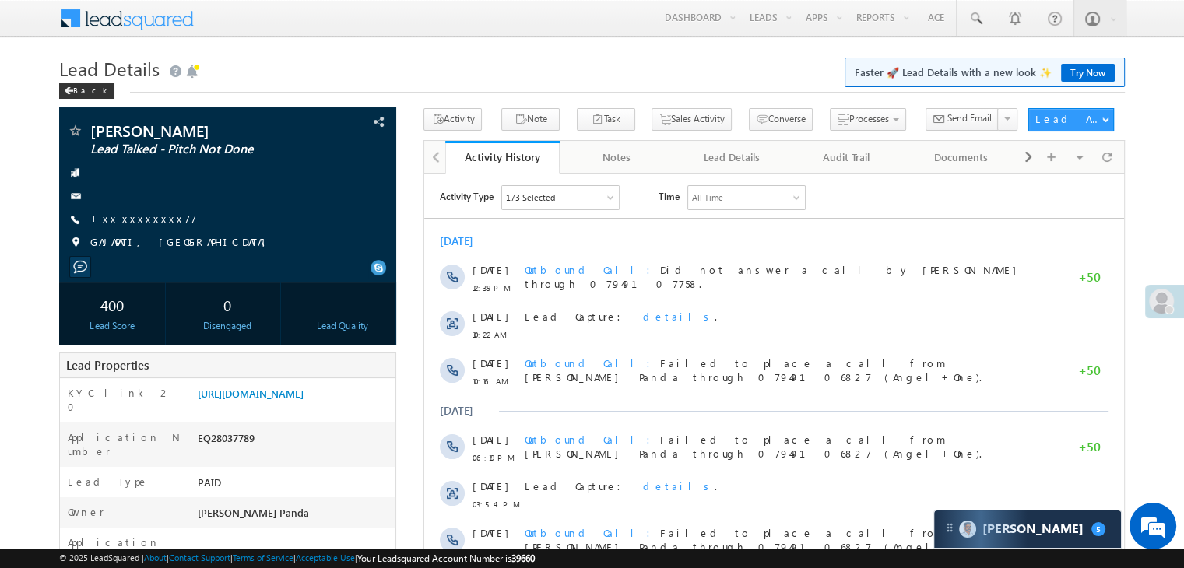
scroll to position [156, 0]
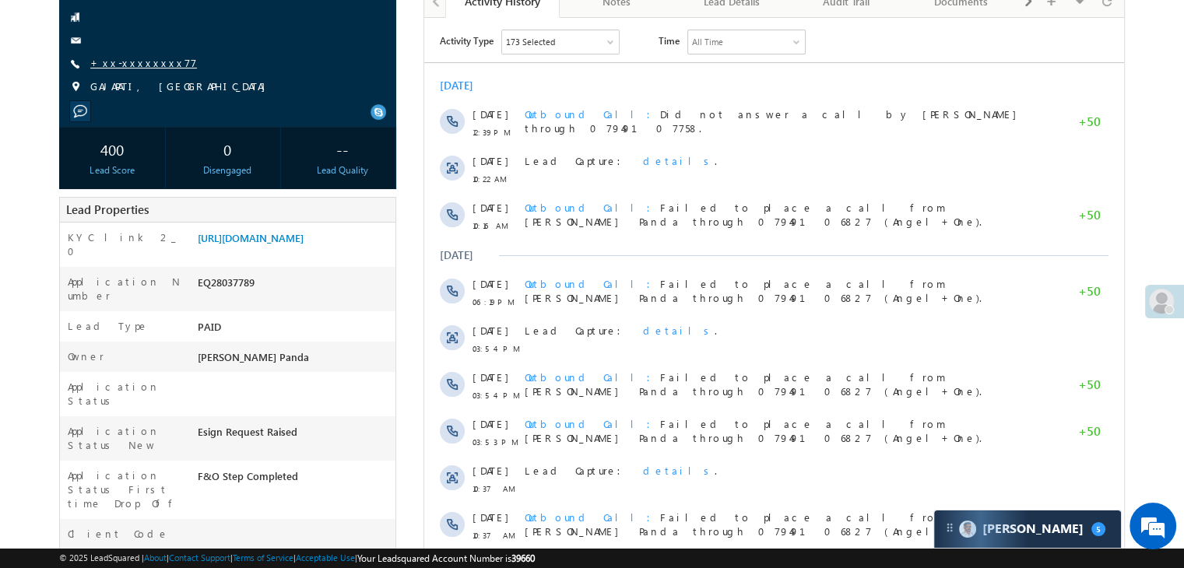
click at [132, 65] on link "+xx-xxxxxxxx77" at bounding box center [143, 62] width 107 height 13
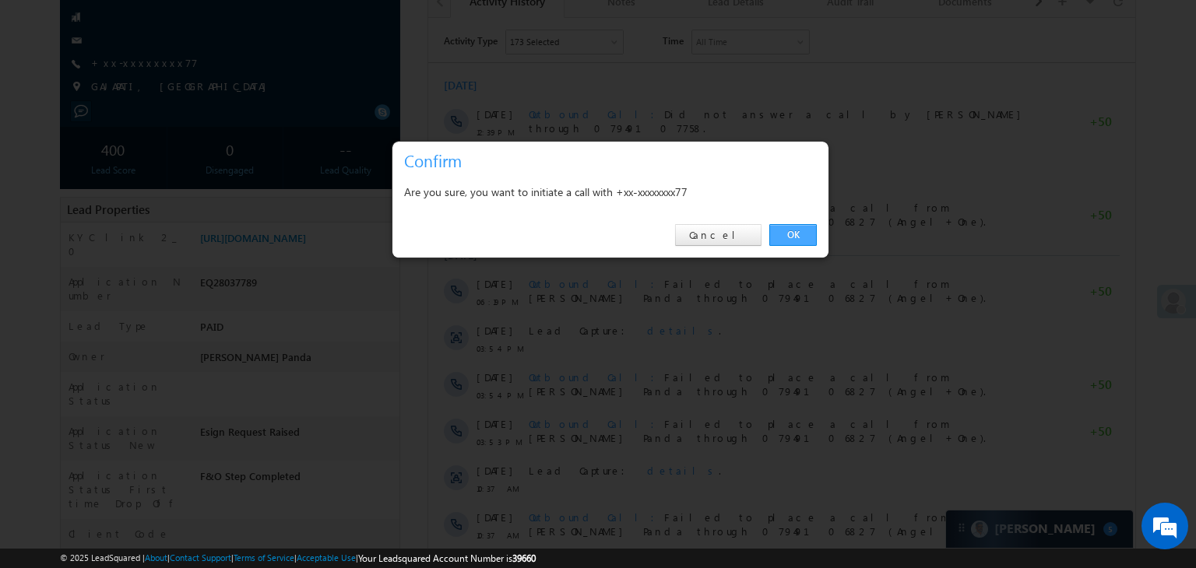
click at [788, 235] on link "OK" at bounding box center [792, 235] width 47 height 22
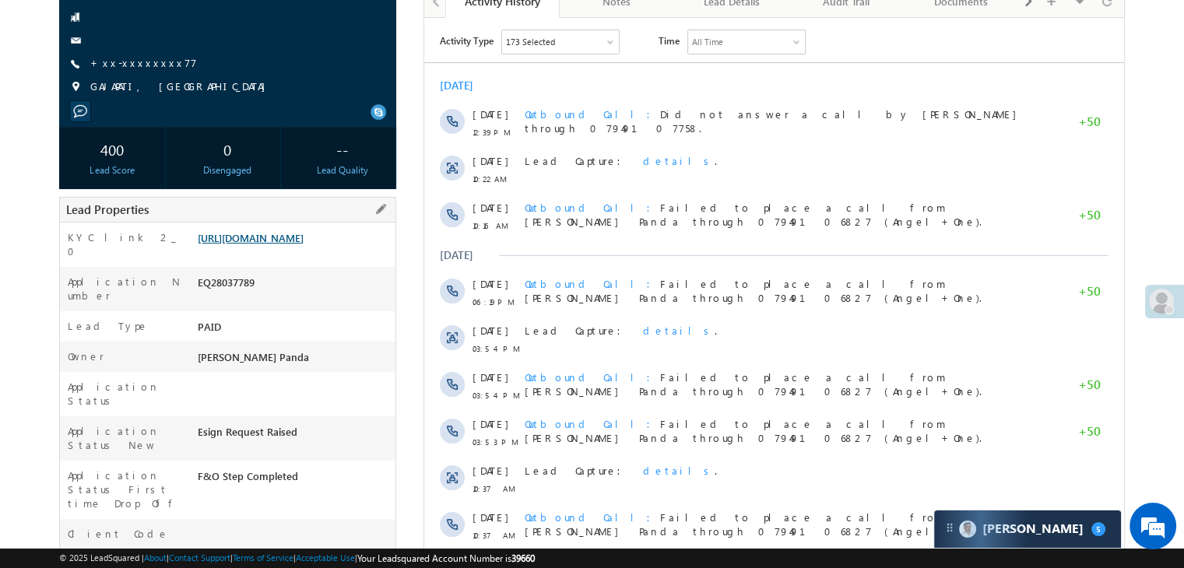
click at [277, 244] on link "[URL][DOMAIN_NAME]" at bounding box center [251, 237] width 106 height 13
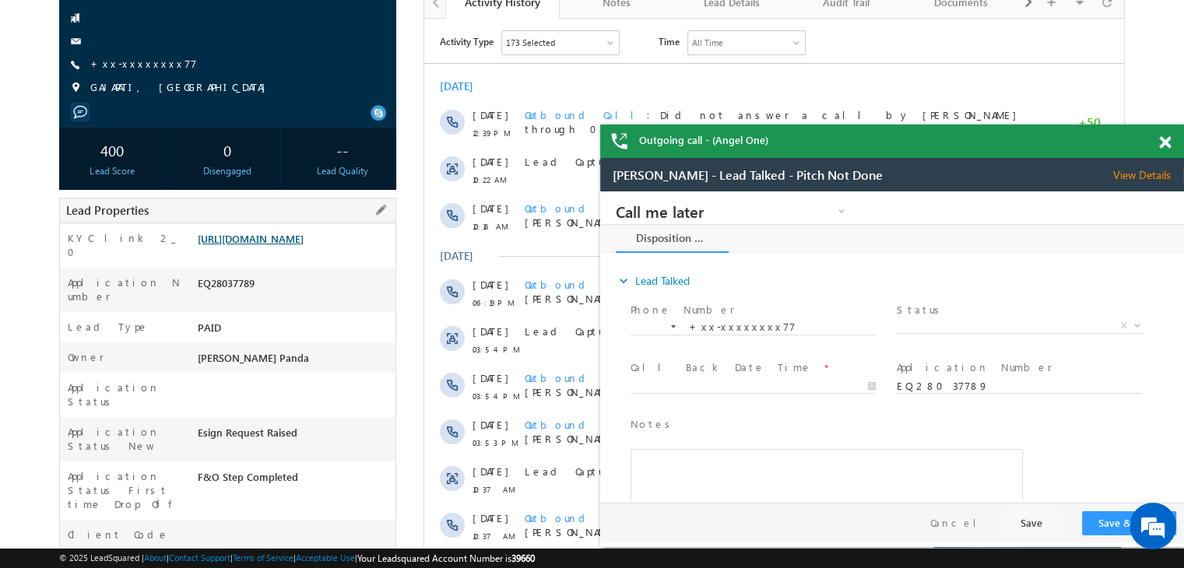
scroll to position [0, 0]
click at [1165, 145] on span at bounding box center [1165, 142] width 12 height 13
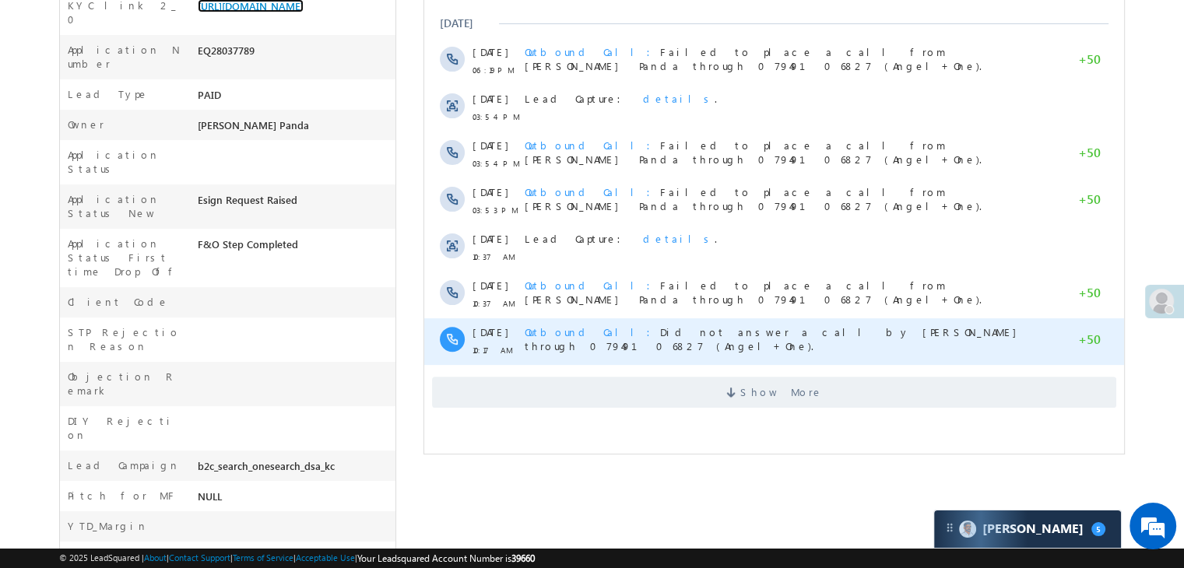
scroll to position [430, 0]
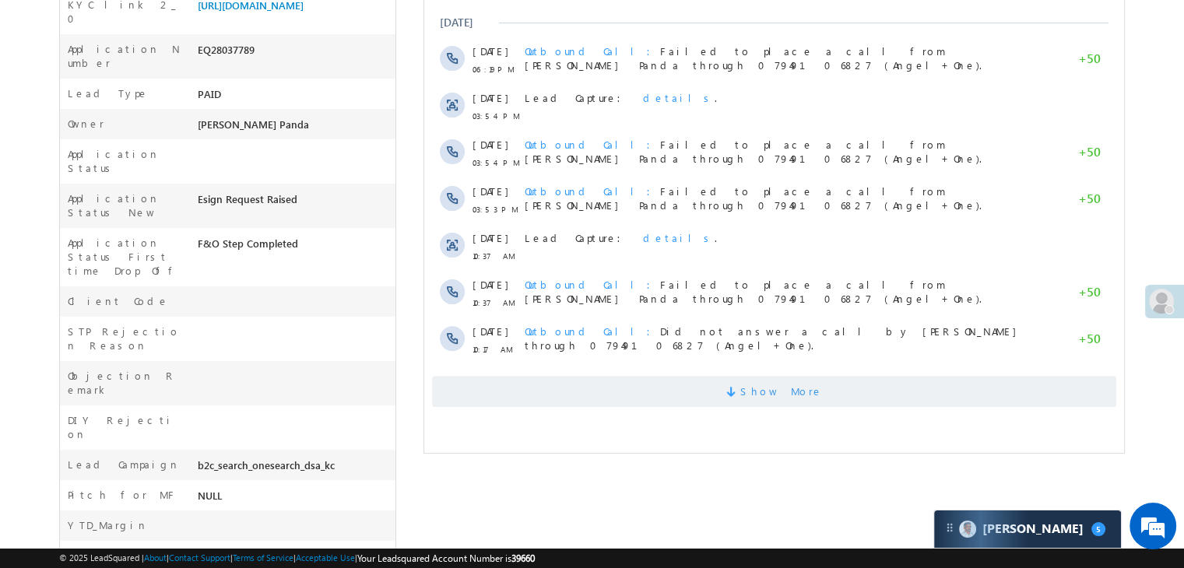
click at [772, 387] on span "Show More" at bounding box center [781, 391] width 83 height 31
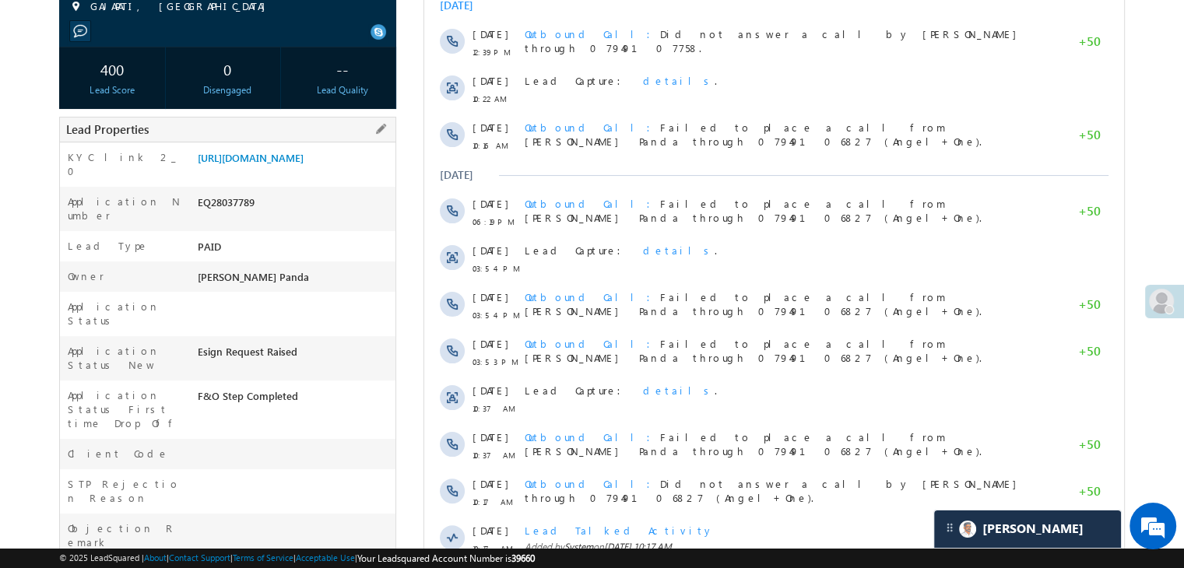
scroll to position [275, 0]
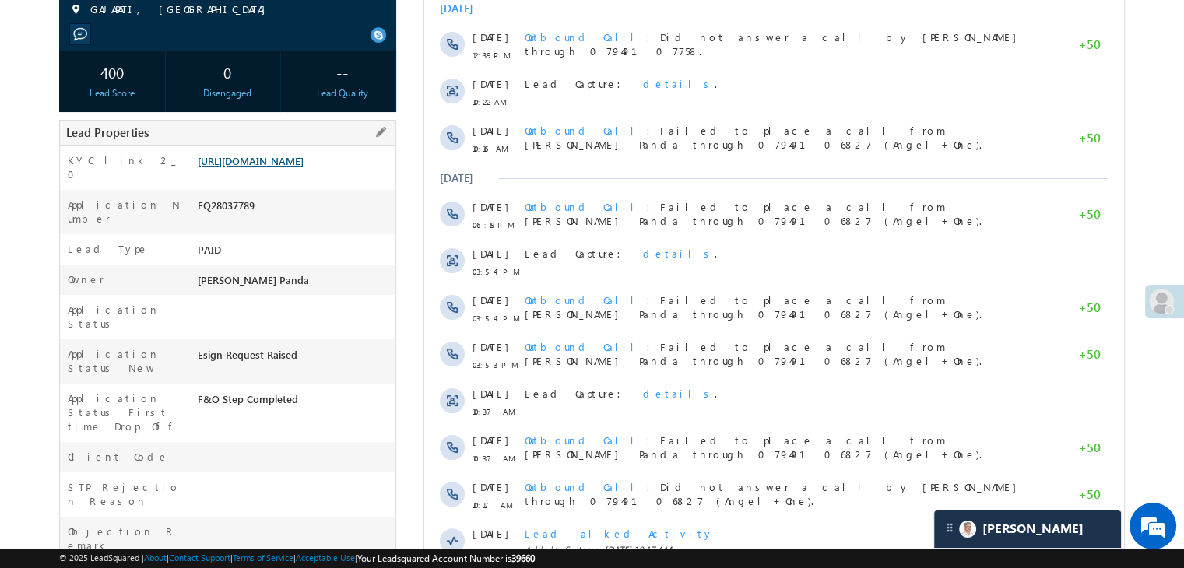
click at [304, 167] on link "https://angelbroking1-pk3em7sa.customui-test.leadsquared.com?leadId=e0596a8a-a7…" at bounding box center [251, 160] width 106 height 13
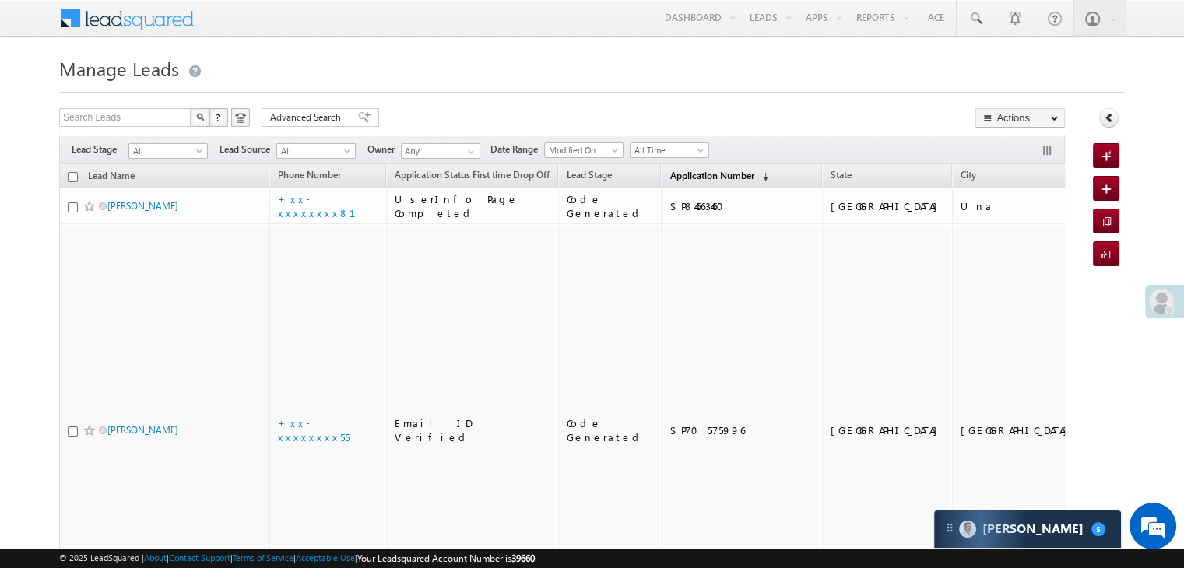
click at [673, 178] on span "Application Number" at bounding box center [711, 176] width 84 height 12
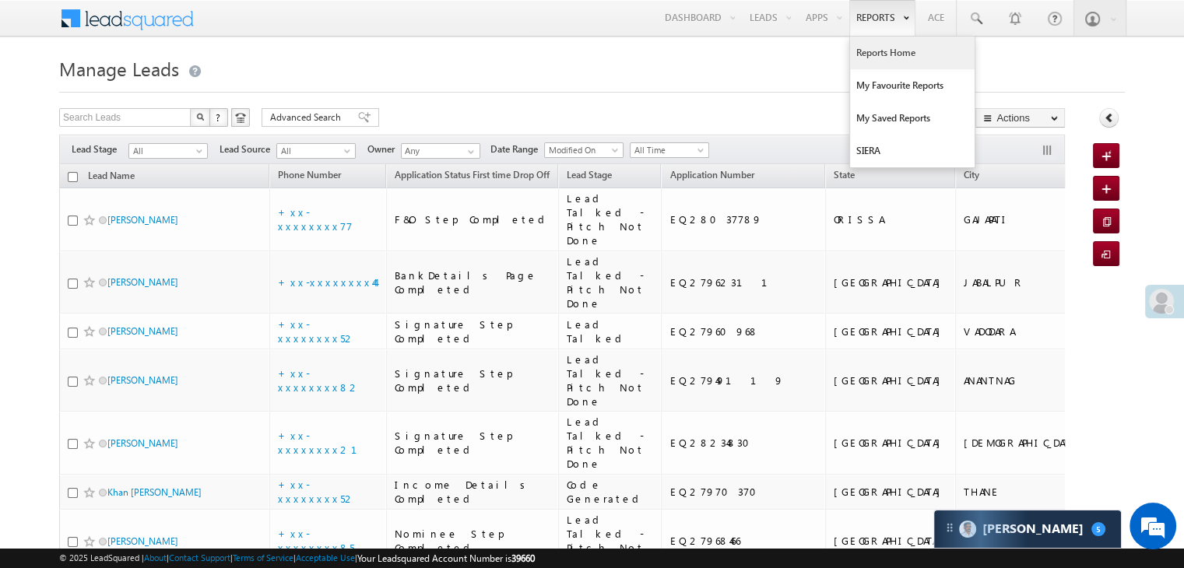
click at [878, 53] on link "Reports Home" at bounding box center [912, 53] width 125 height 33
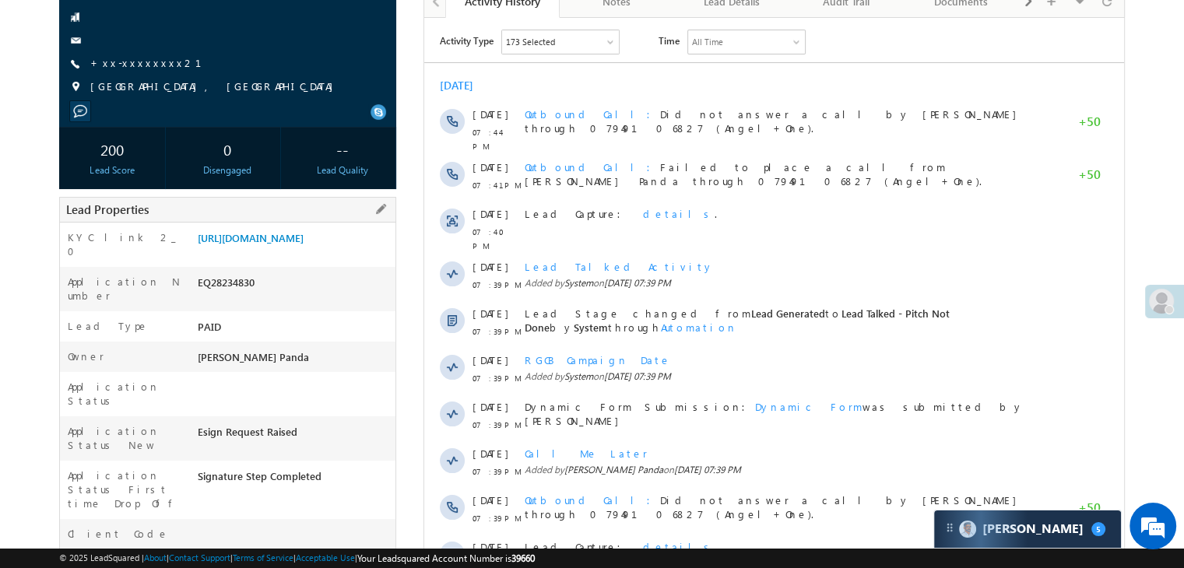
click at [230, 293] on div "EQ28234830" at bounding box center [295, 286] width 202 height 22
click at [230, 294] on div "EQ28234830" at bounding box center [295, 286] width 202 height 22
copy div "EQ28234830"
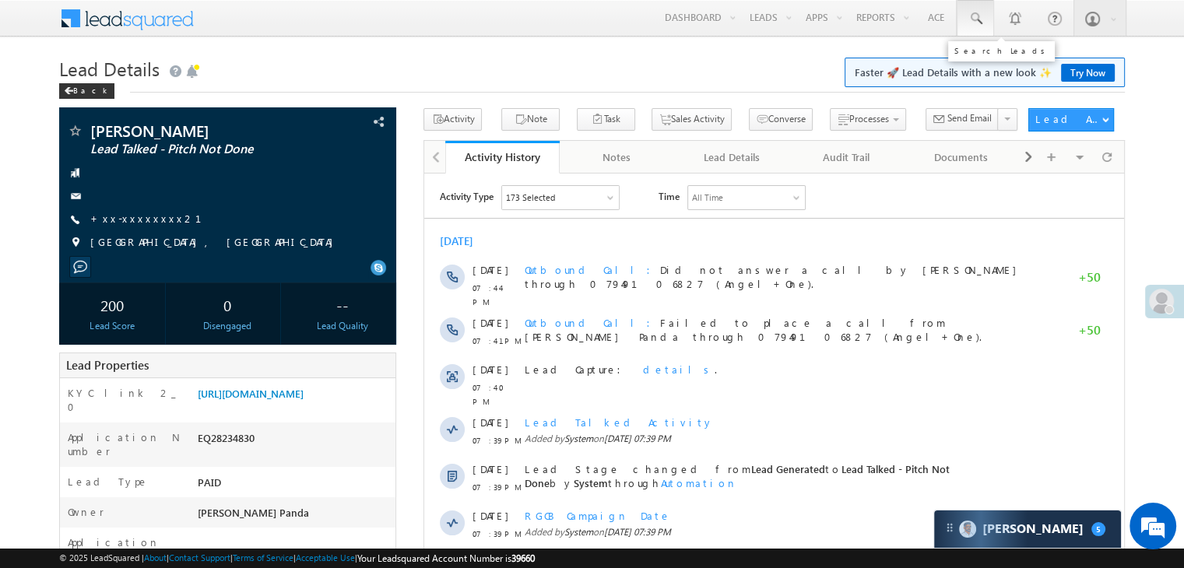
click at [972, 19] on span at bounding box center [976, 19] width 16 height 16
paste input "EQ28032439"
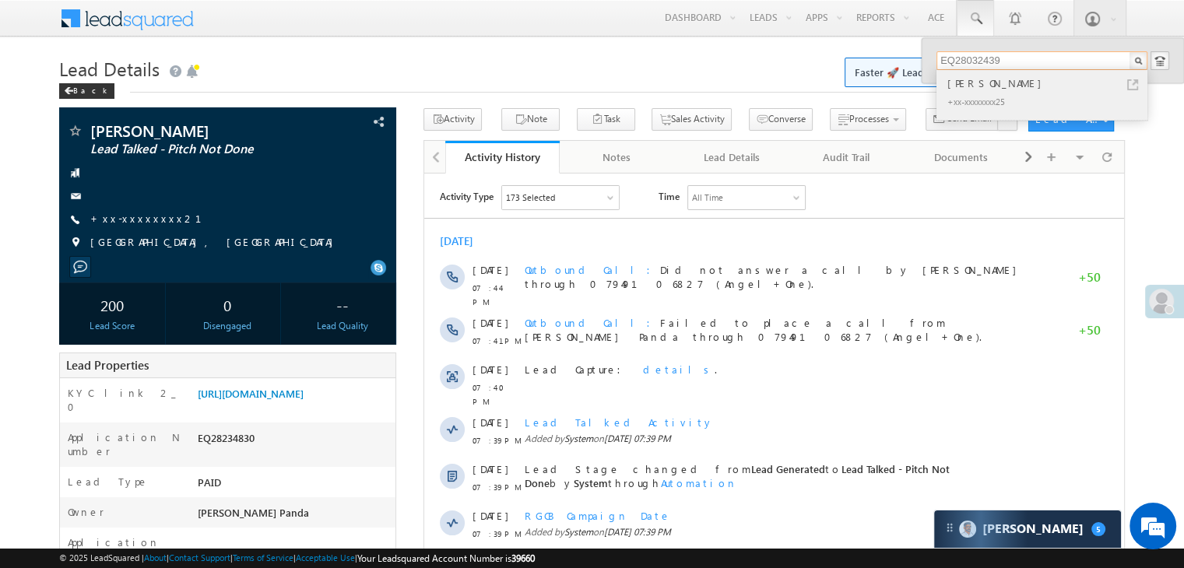
type input "EQ28032439"
click at [987, 84] on div "Anuradha shukla" at bounding box center [1048, 83] width 209 height 17
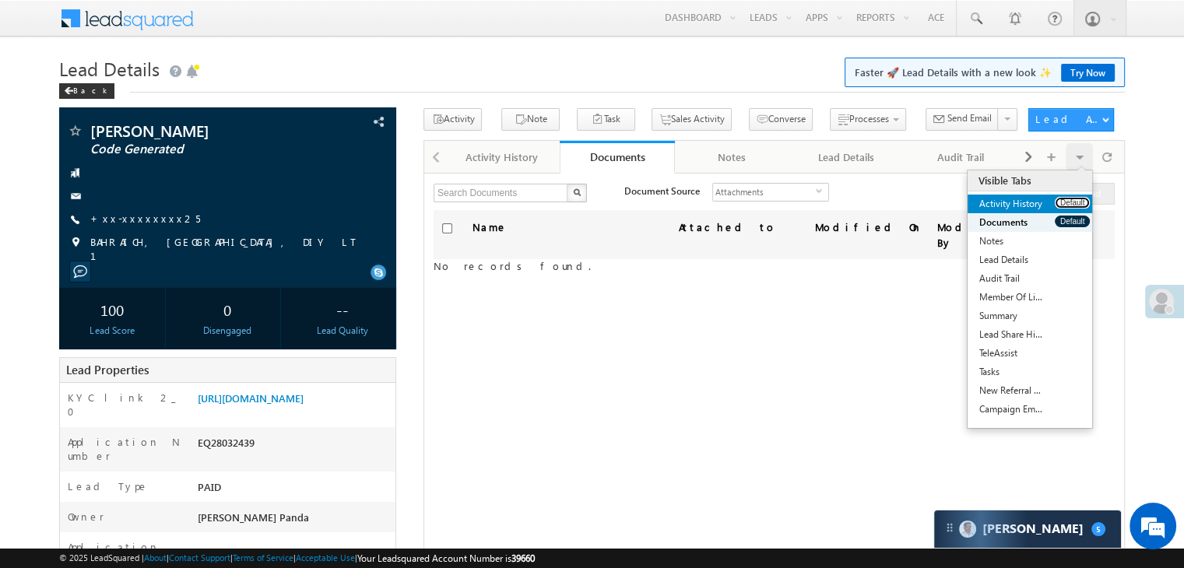
click at [1063, 200] on button "Default" at bounding box center [1072, 203] width 35 height 12
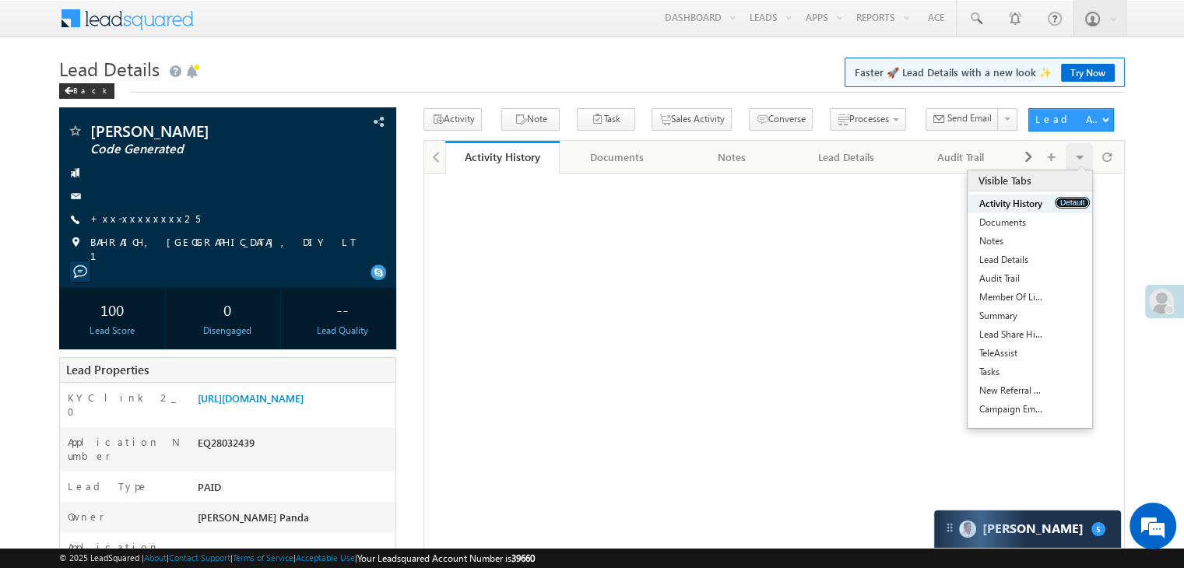
click at [1063, 200] on button "Default" at bounding box center [1072, 203] width 35 height 12
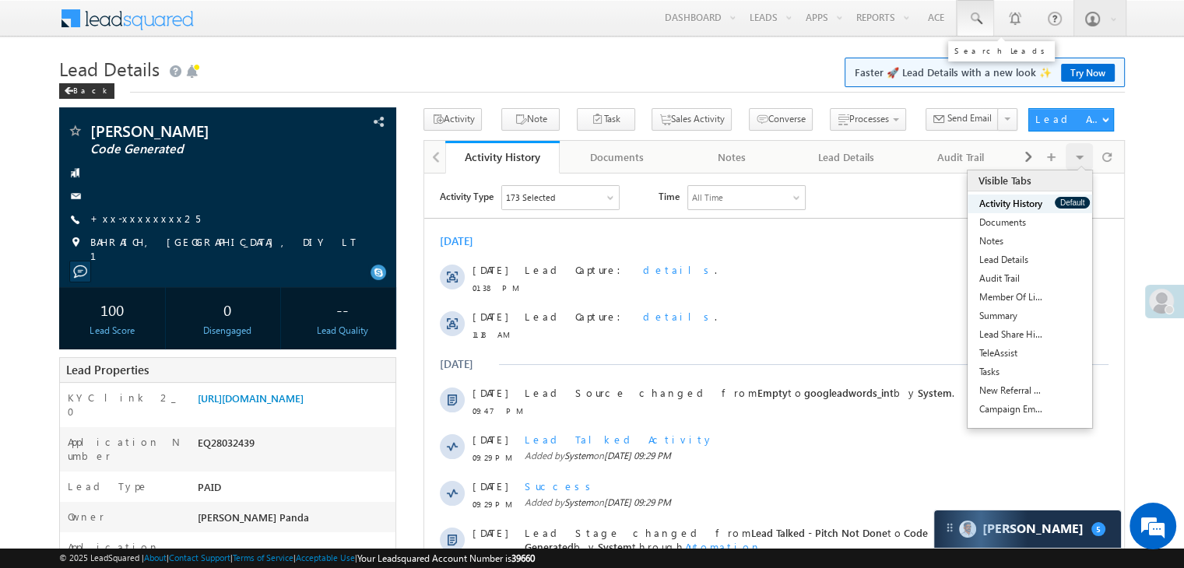
click at [978, 19] on span at bounding box center [976, 19] width 16 height 16
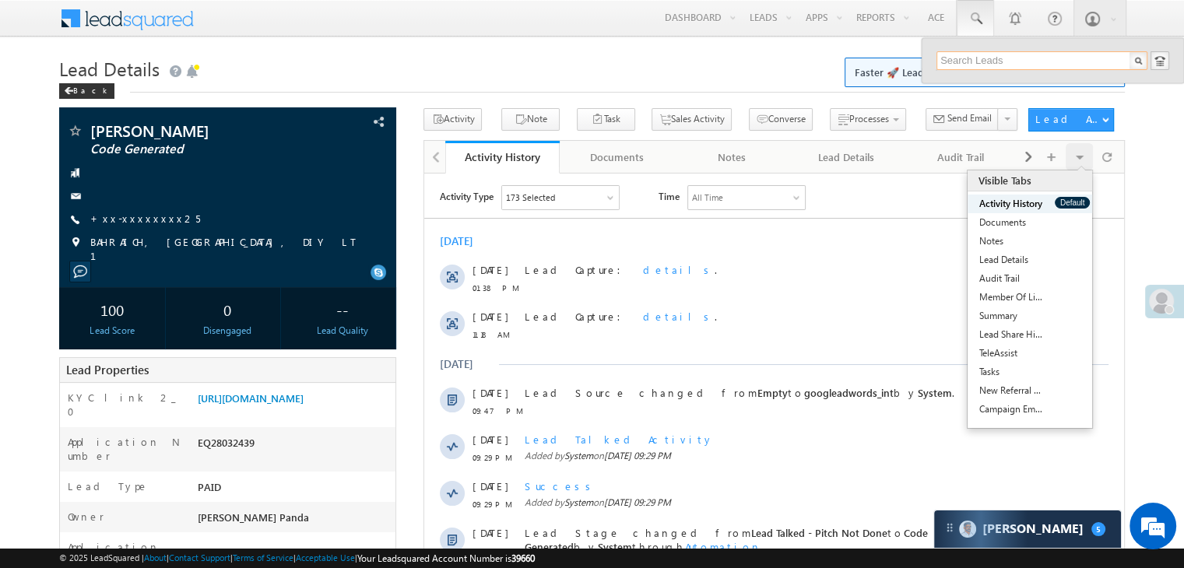
paste input "EQ28030516"
type input "EQ28030516"
click at [962, 88] on div "Baliram Chauhan" at bounding box center [1048, 83] width 209 height 17
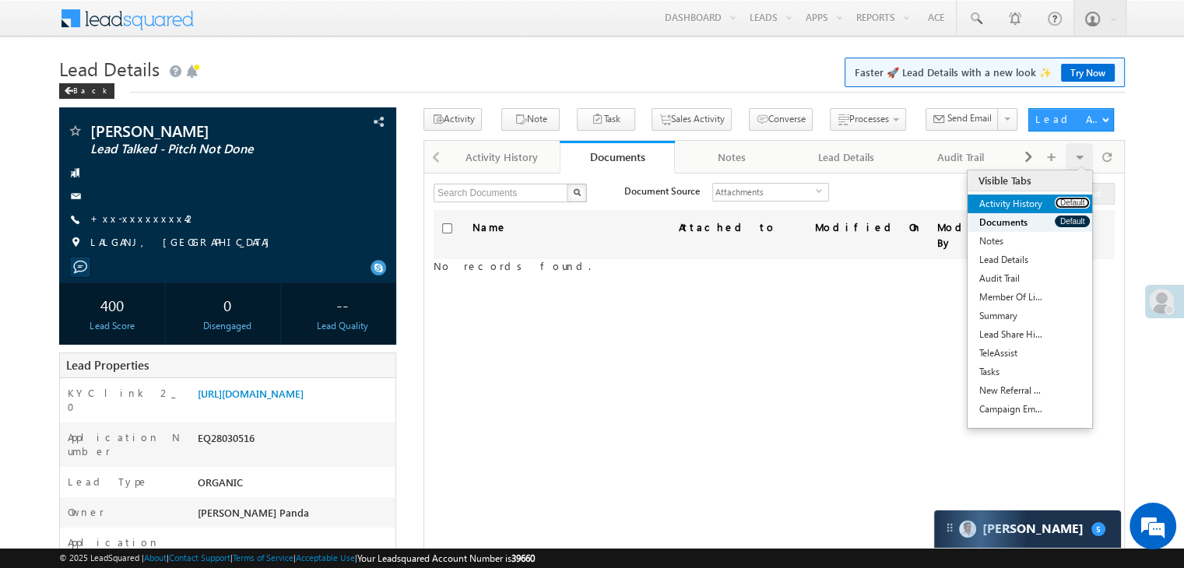
click at [1068, 197] on button "Default" at bounding box center [1072, 203] width 35 height 12
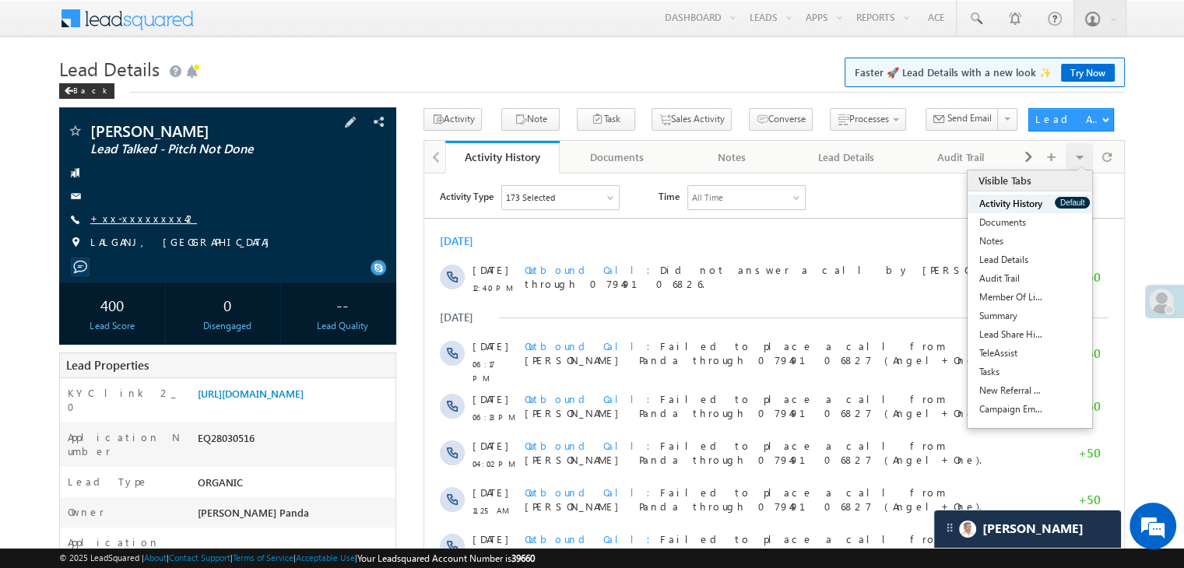
click at [146, 222] on link "+xx-xxxxxxxx42" at bounding box center [143, 218] width 107 height 13
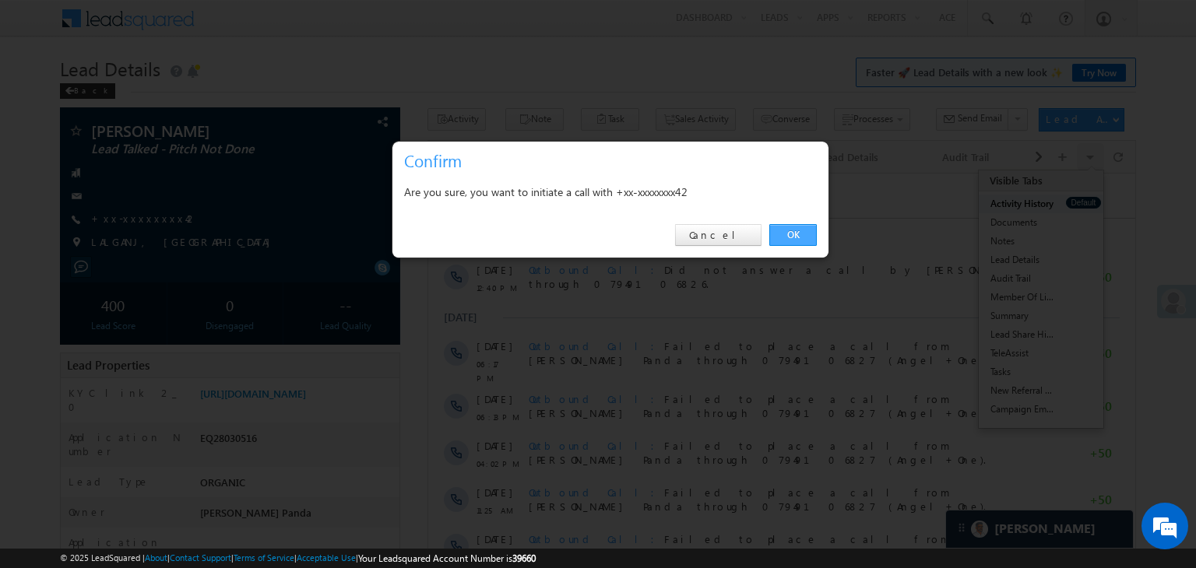
click at [783, 238] on link "OK" at bounding box center [792, 235] width 47 height 22
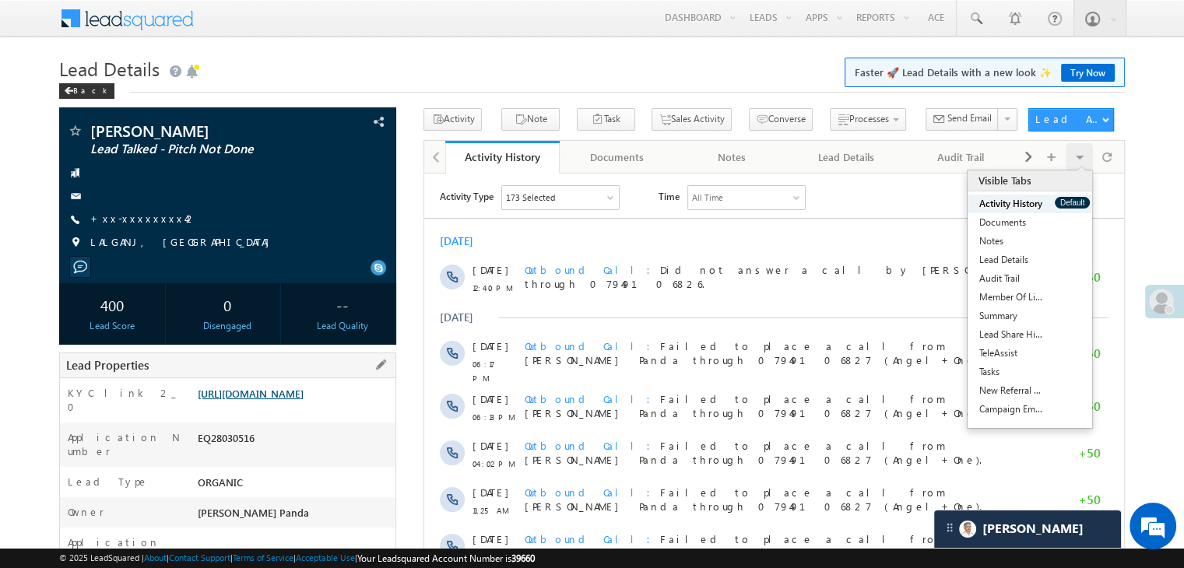
click at [304, 400] on link "https://angelbroking1-pk3em7sa.customui-test.leadsquared.com?leadId=55230b74-c0…" at bounding box center [251, 393] width 106 height 13
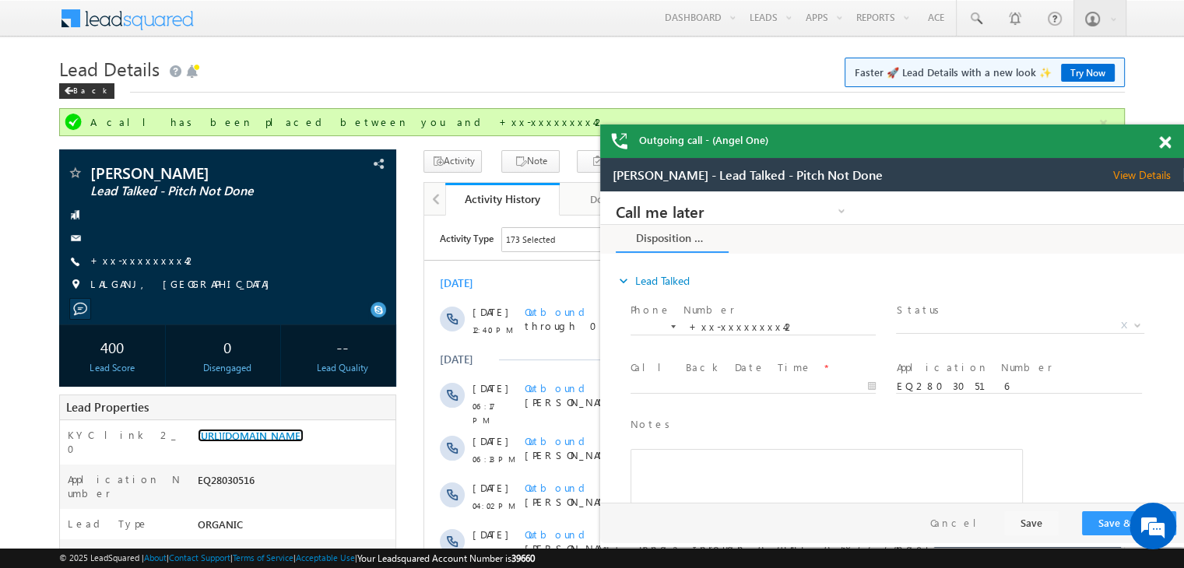
click at [1165, 146] on span at bounding box center [1165, 142] width 12 height 13
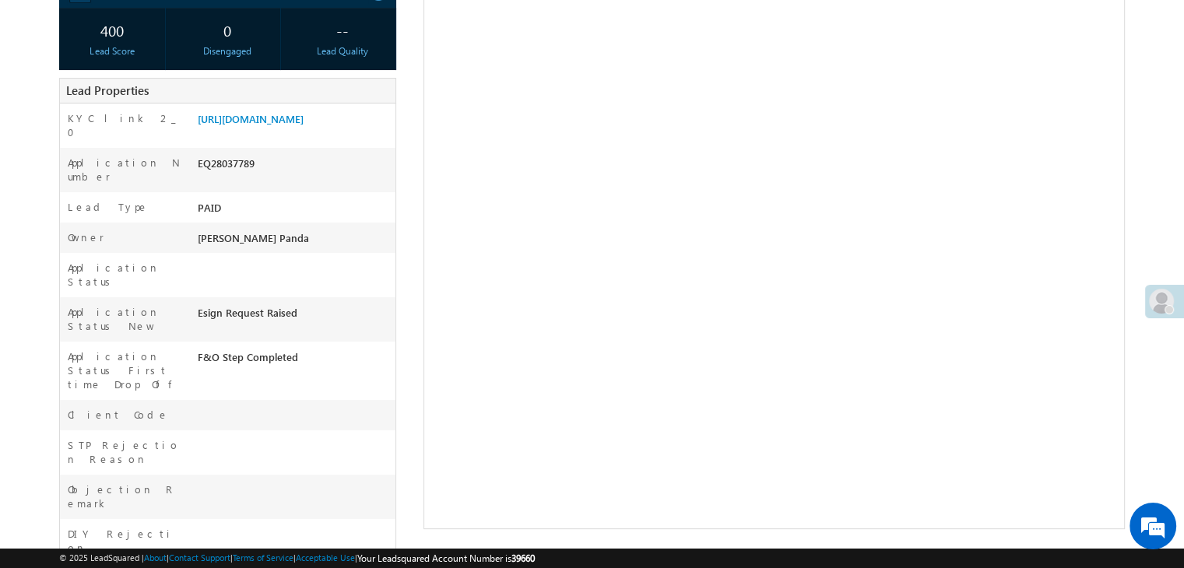
scroll to position [119, 0]
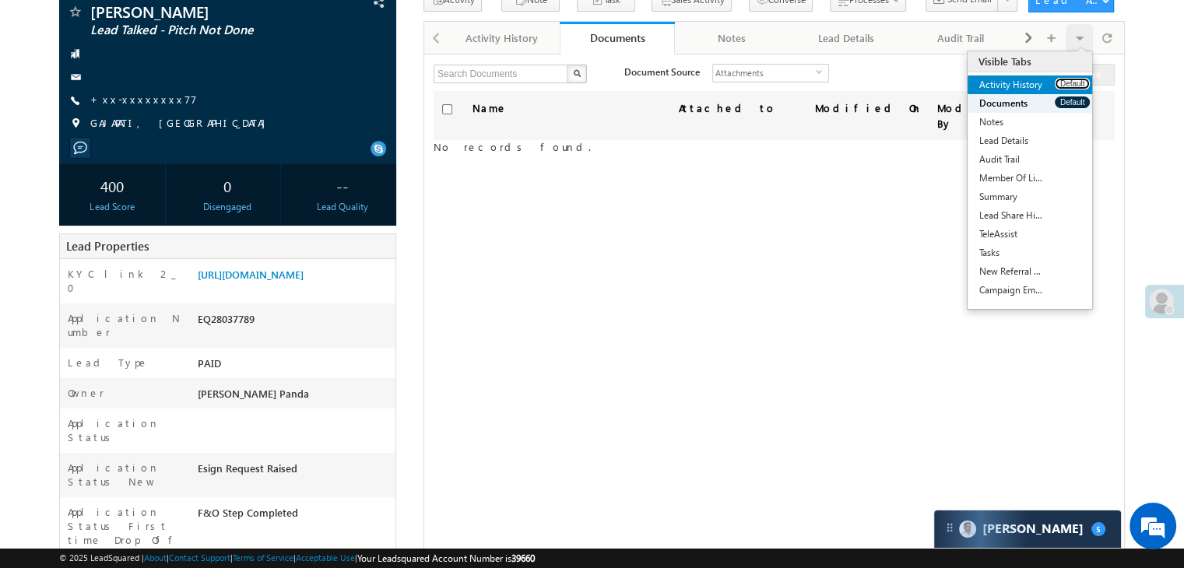
click at [1063, 83] on button "Default" at bounding box center [1072, 84] width 35 height 12
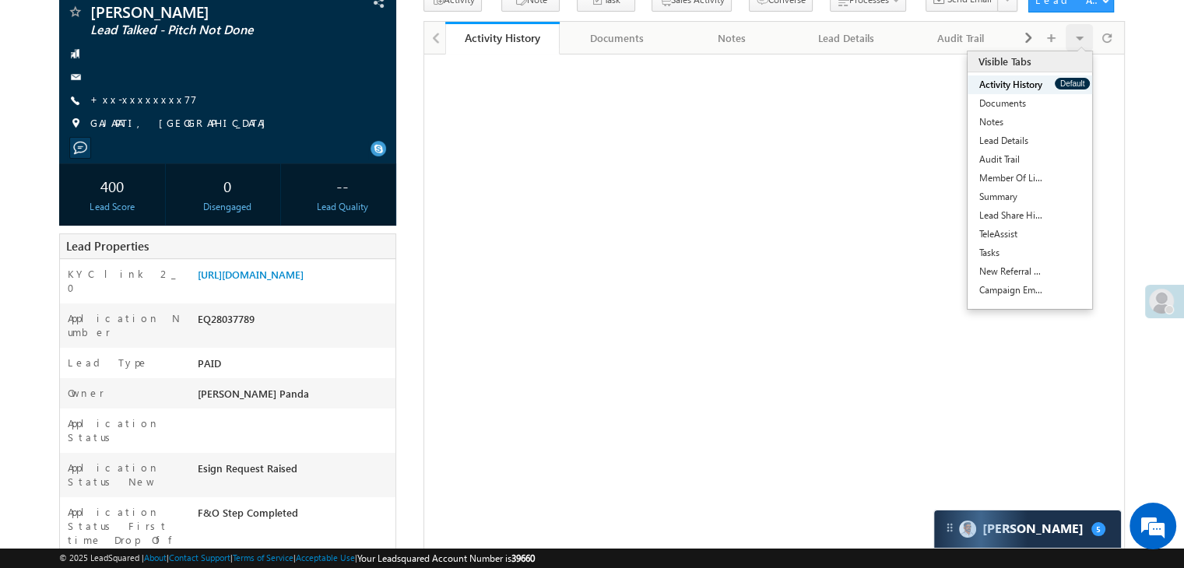
click at [1063, 83] on button "Default" at bounding box center [1072, 84] width 35 height 12
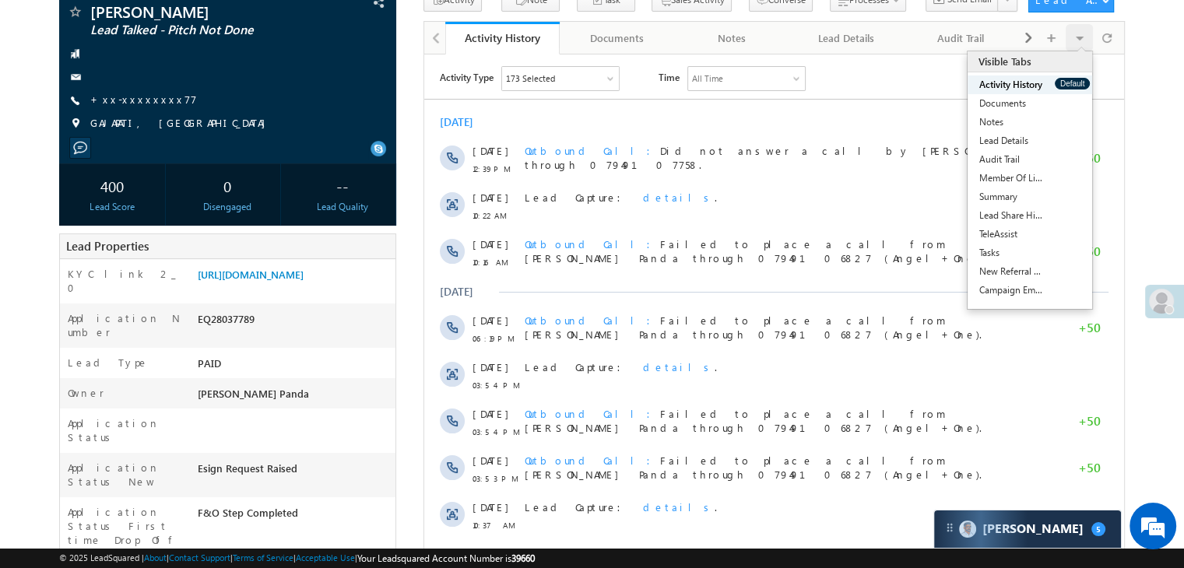
scroll to position [0, 0]
click at [1062, 83] on button "Default" at bounding box center [1072, 84] width 35 height 12
click at [1060, 83] on button "Default" at bounding box center [1072, 84] width 35 height 12
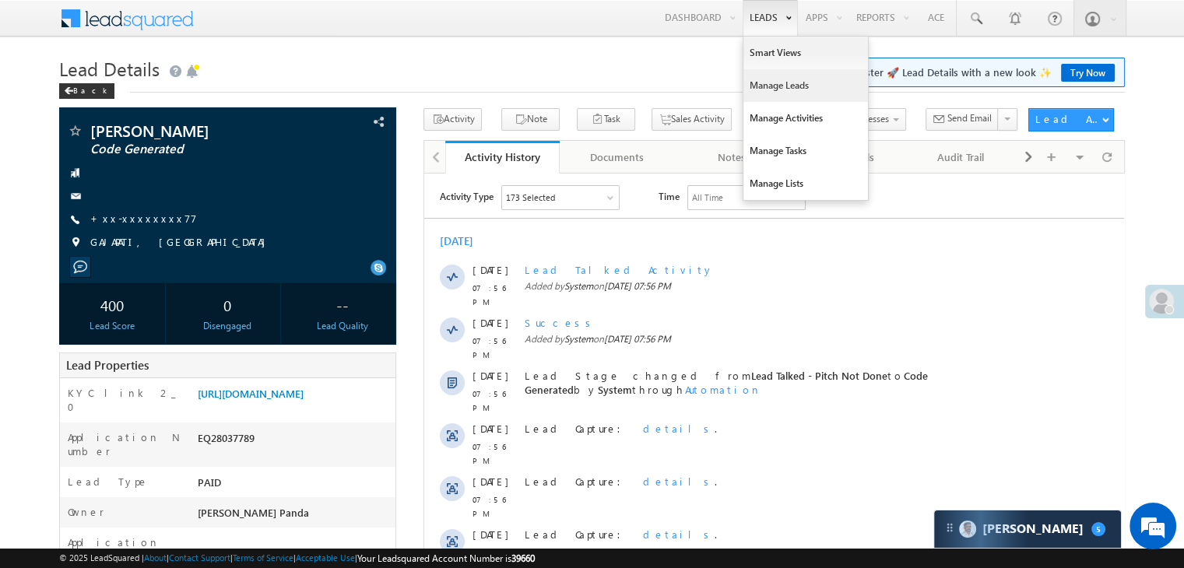
click at [770, 82] on link "Manage Leads" at bounding box center [805, 85] width 125 height 33
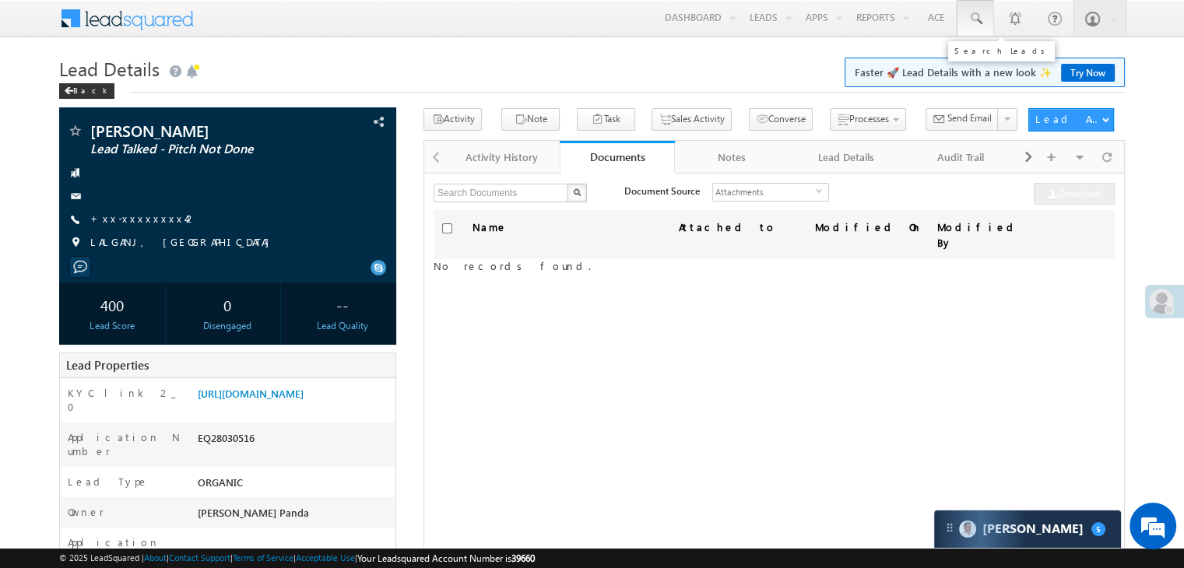
click at [974, 21] on span at bounding box center [976, 19] width 16 height 16
paste input "EQ28029234"
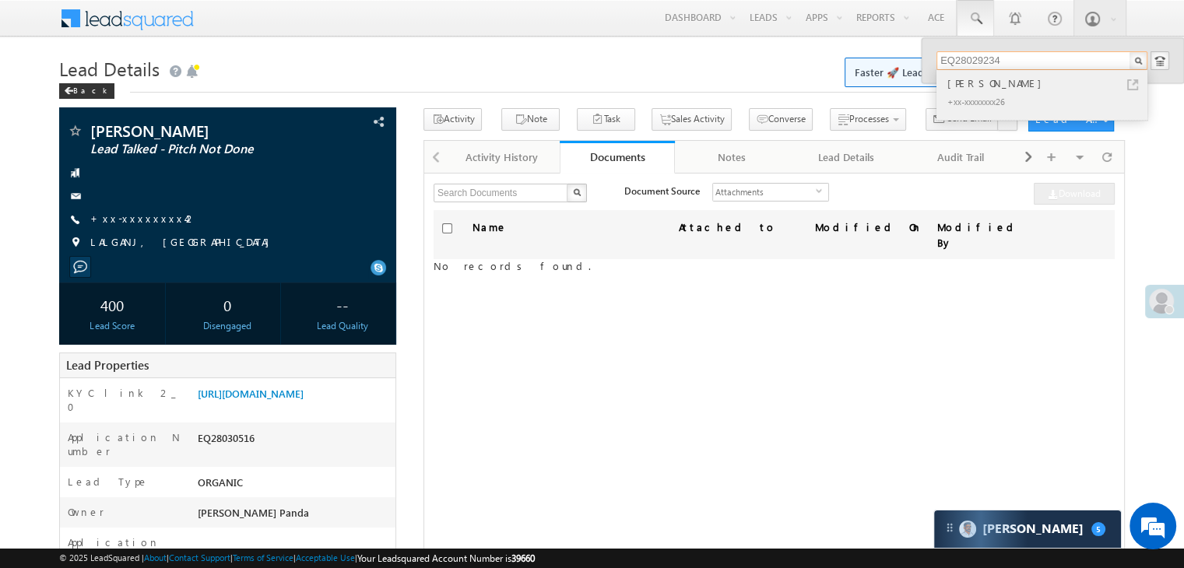
type input "EQ28029234"
click at [963, 86] on div "Pravin Indapure" at bounding box center [1048, 83] width 209 height 17
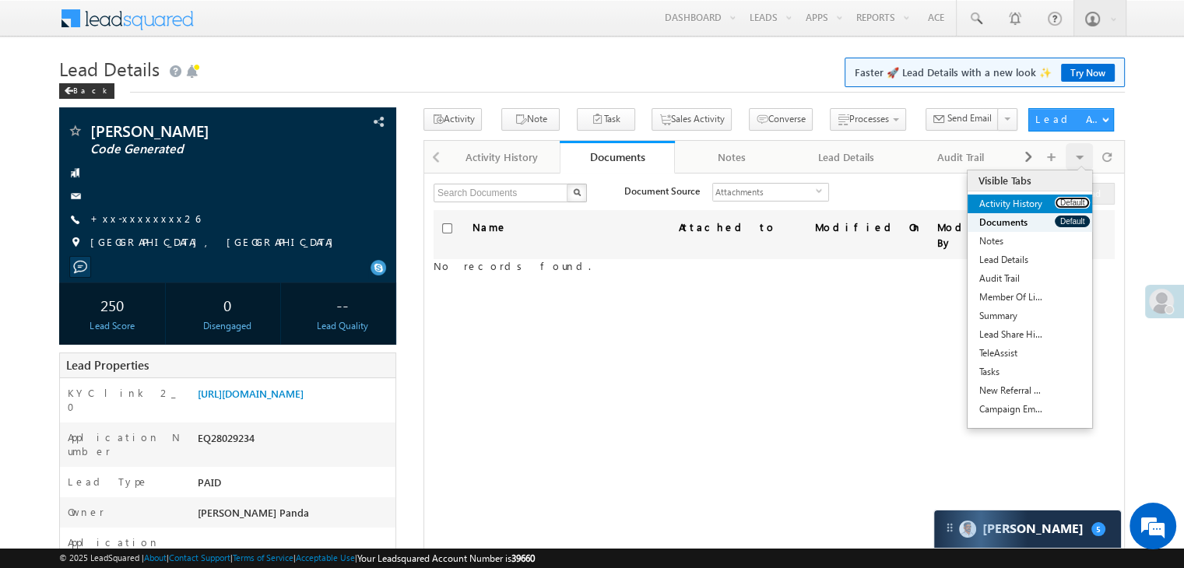
click at [1068, 202] on button "Default" at bounding box center [1072, 203] width 35 height 12
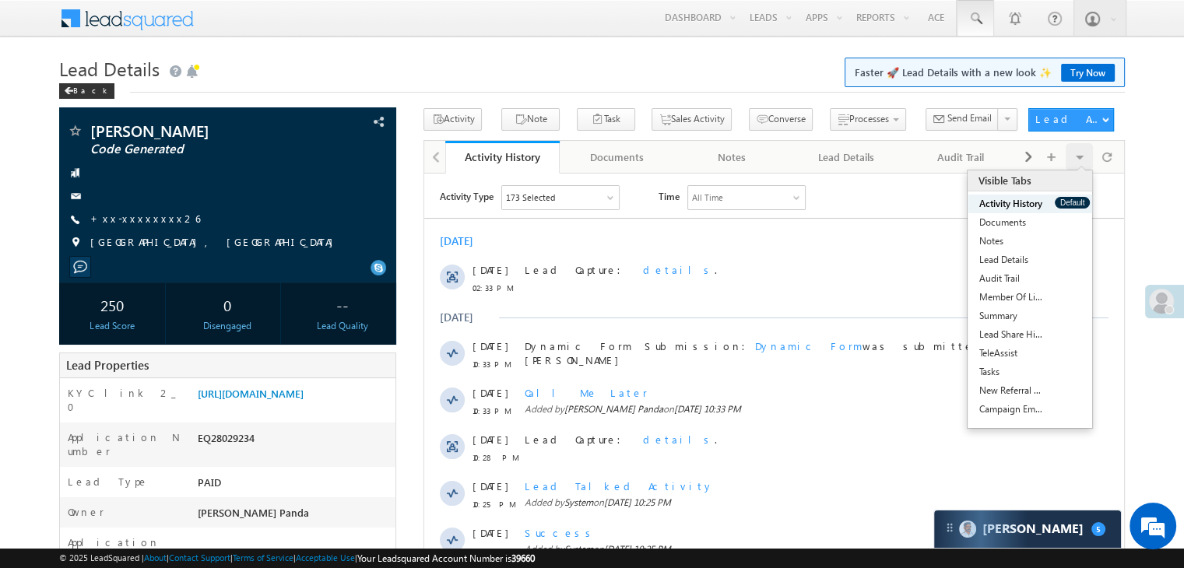
click at [978, 16] on span at bounding box center [976, 19] width 16 height 16
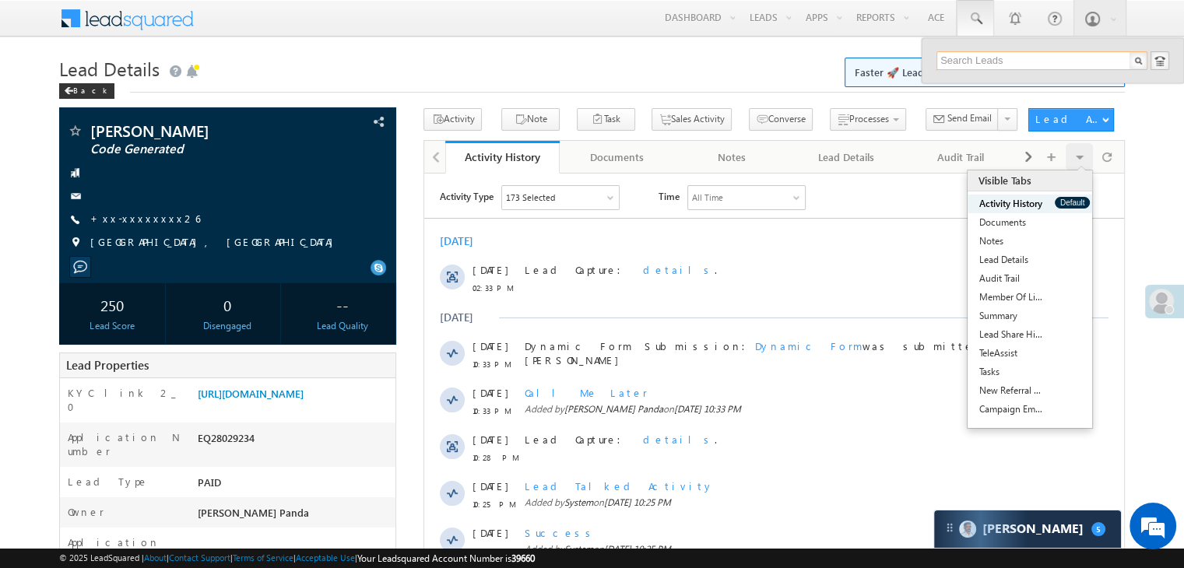
paste input "EQ28040658"
type input "EQ28040658"
click at [1001, 81] on div "[PERSON_NAME]" at bounding box center [1048, 83] width 209 height 17
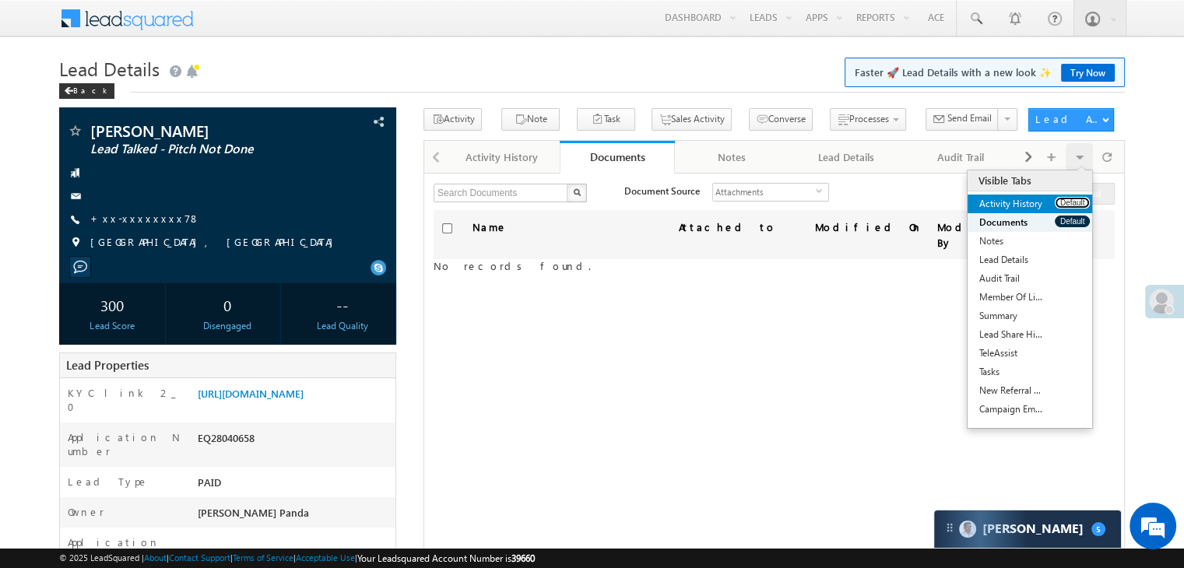
click at [1070, 200] on button "Default" at bounding box center [1072, 203] width 35 height 12
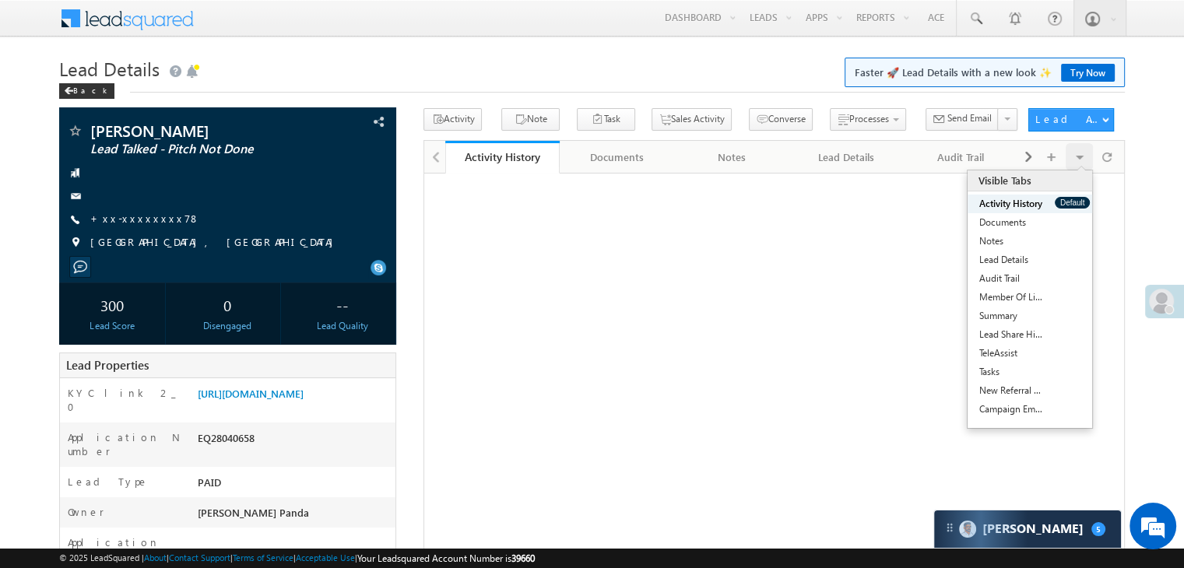
click at [1070, 200] on button "Default" at bounding box center [1072, 203] width 35 height 12
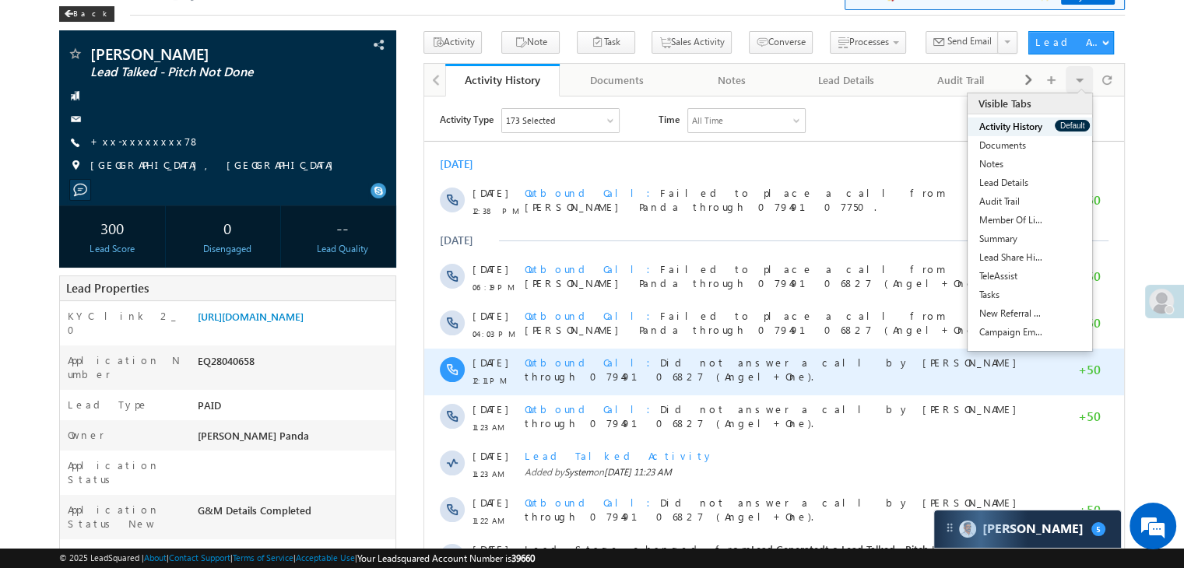
scroll to position [156, 0]
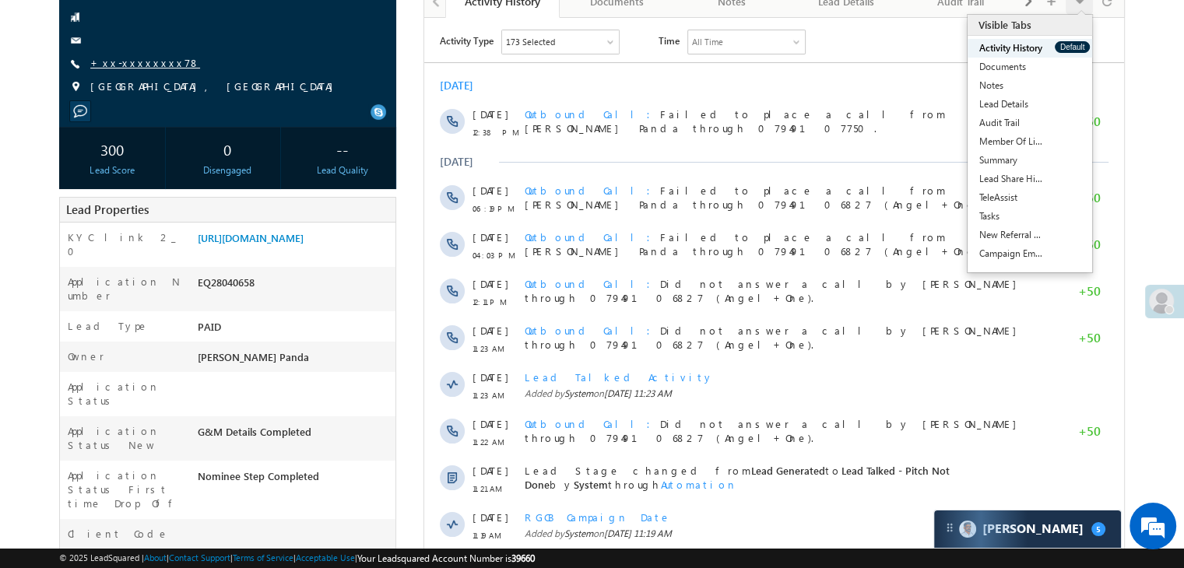
click at [134, 65] on link "+xx-xxxxxxxx78" at bounding box center [145, 62] width 110 height 13
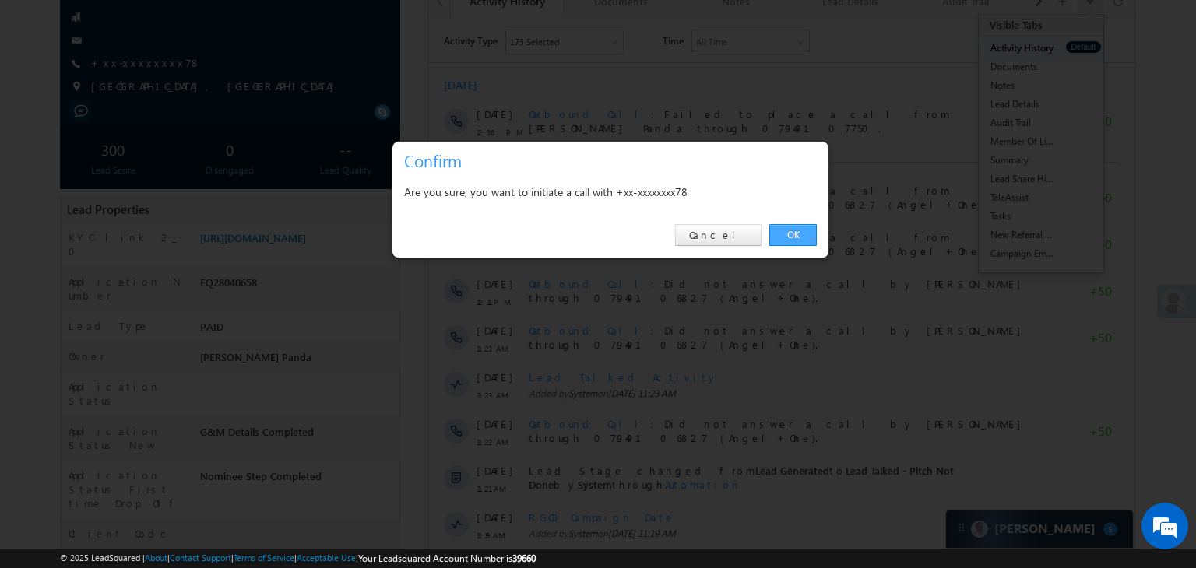
click at [791, 236] on link "OK" at bounding box center [792, 235] width 47 height 22
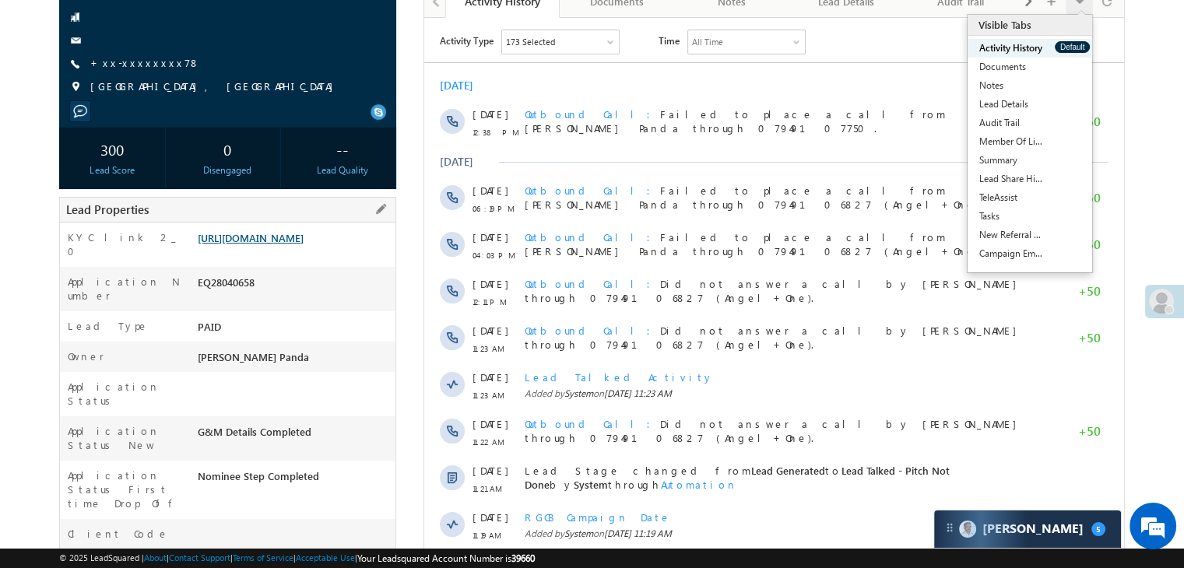
scroll to position [197, 0]
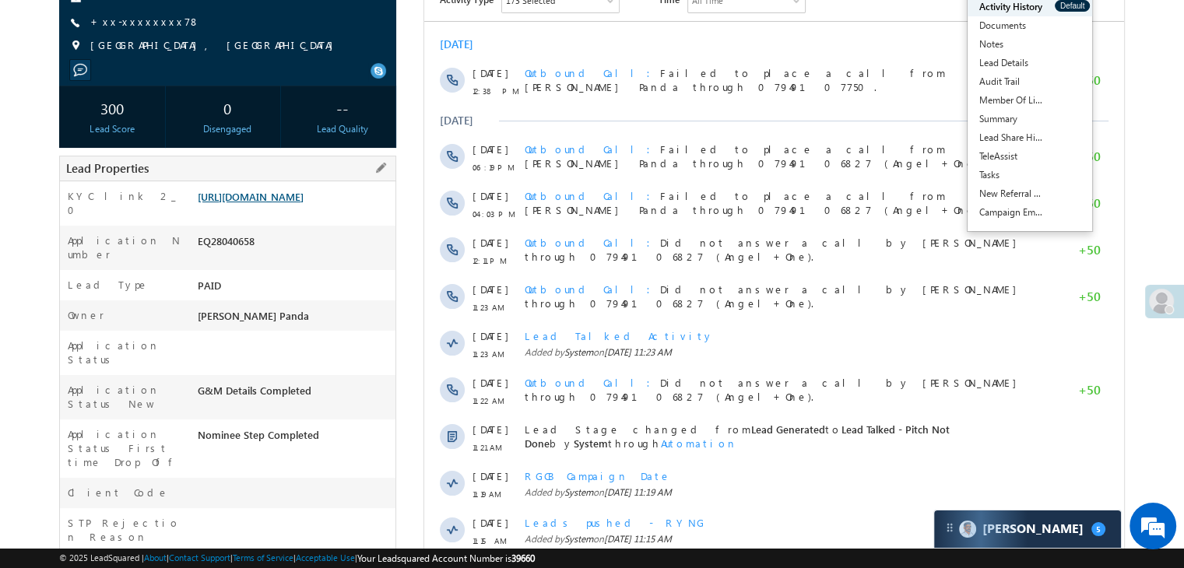
click at [302, 203] on link "[URL][DOMAIN_NAME]" at bounding box center [251, 196] width 106 height 13
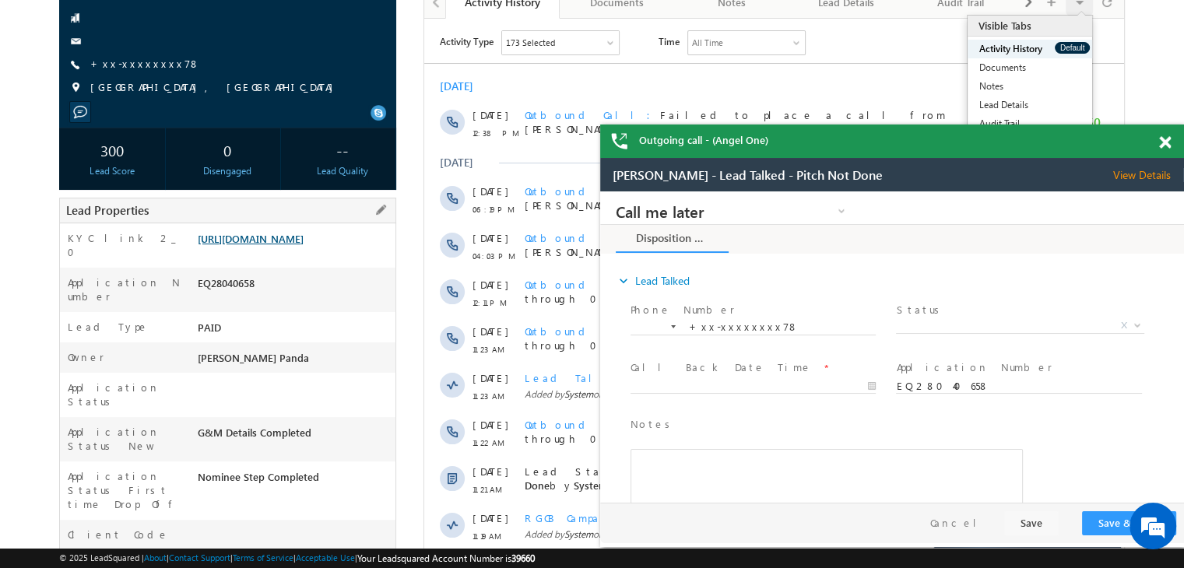
scroll to position [0, 0]
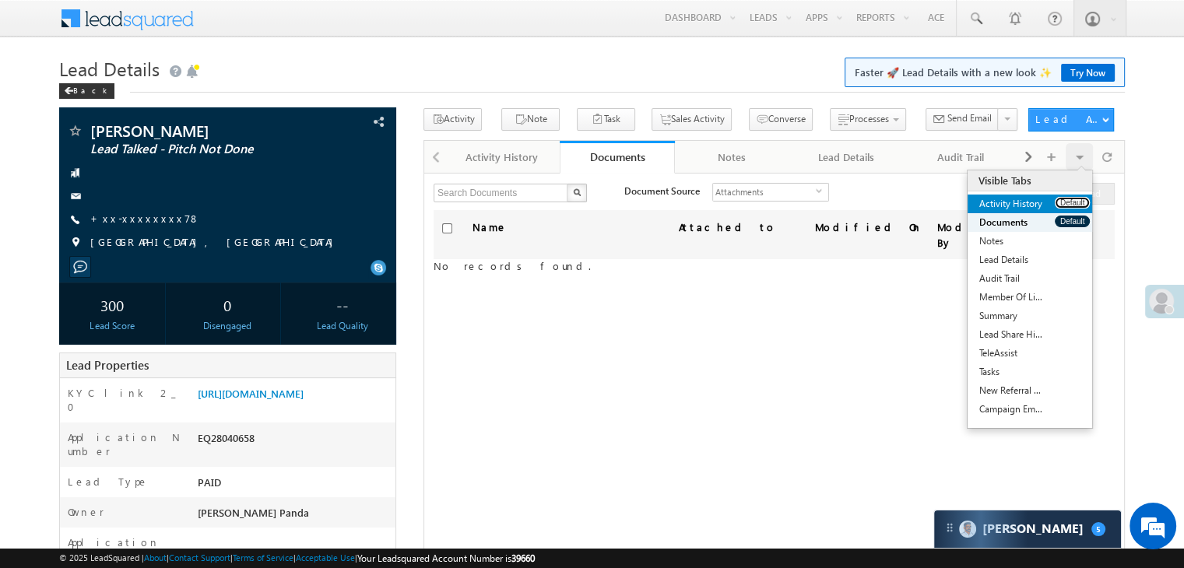
click at [1065, 199] on button "Default" at bounding box center [1072, 203] width 35 height 12
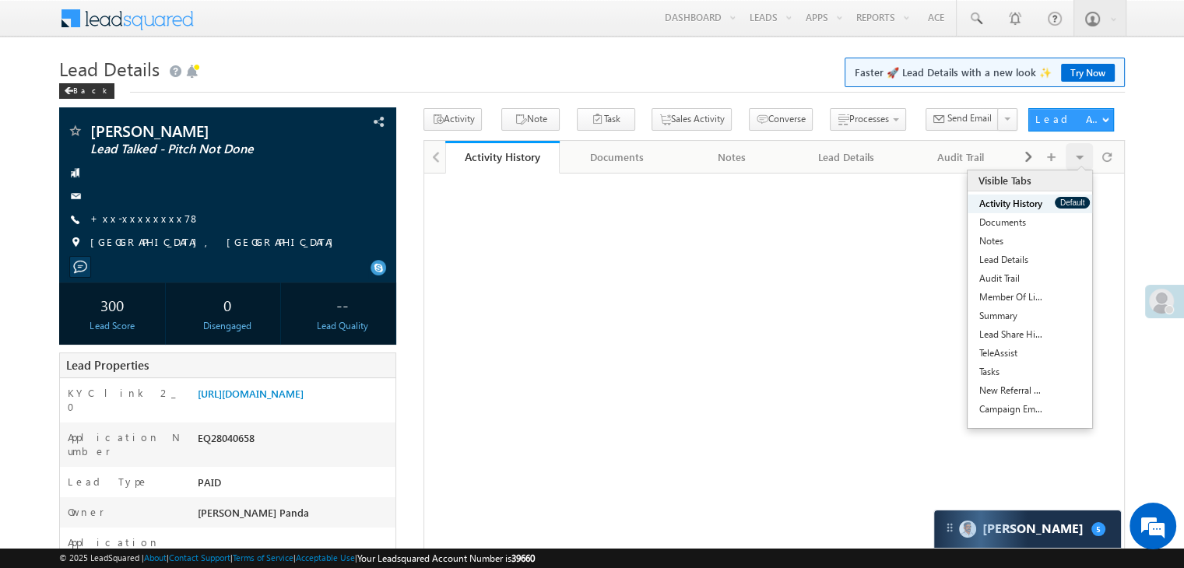
click at [1065, 199] on button "Default" at bounding box center [1072, 203] width 35 height 12
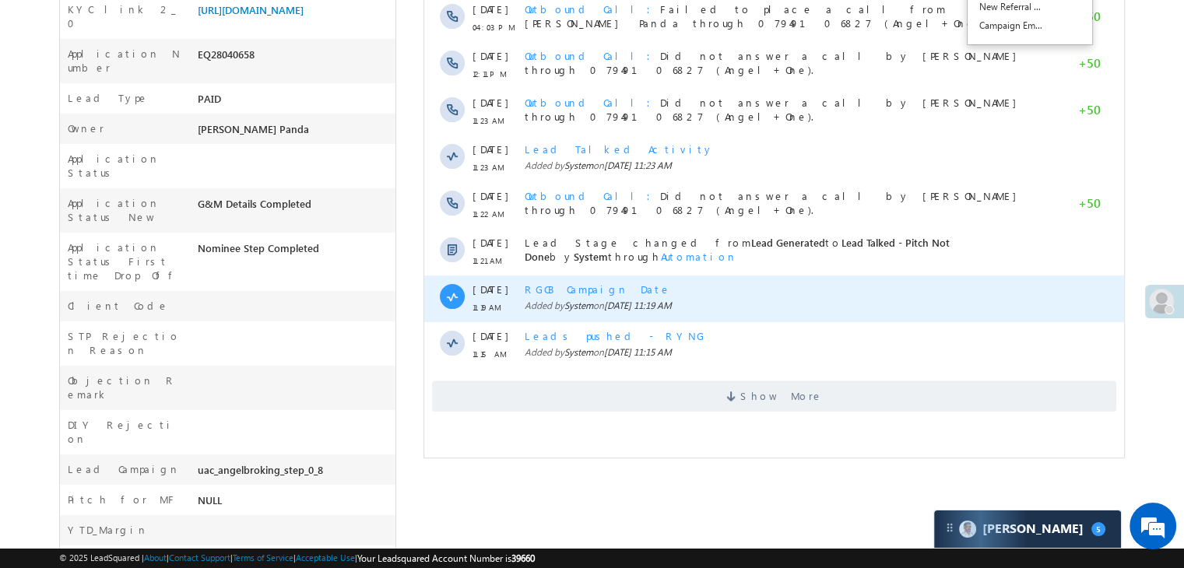
scroll to position [389, 0]
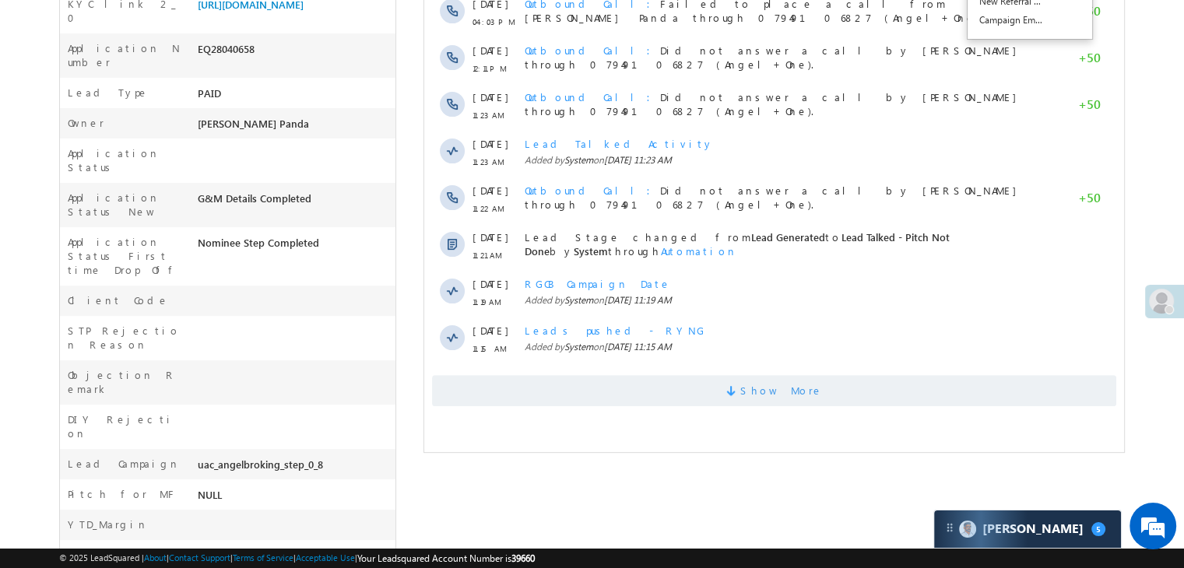
click at [768, 382] on span "Show More" at bounding box center [781, 390] width 83 height 31
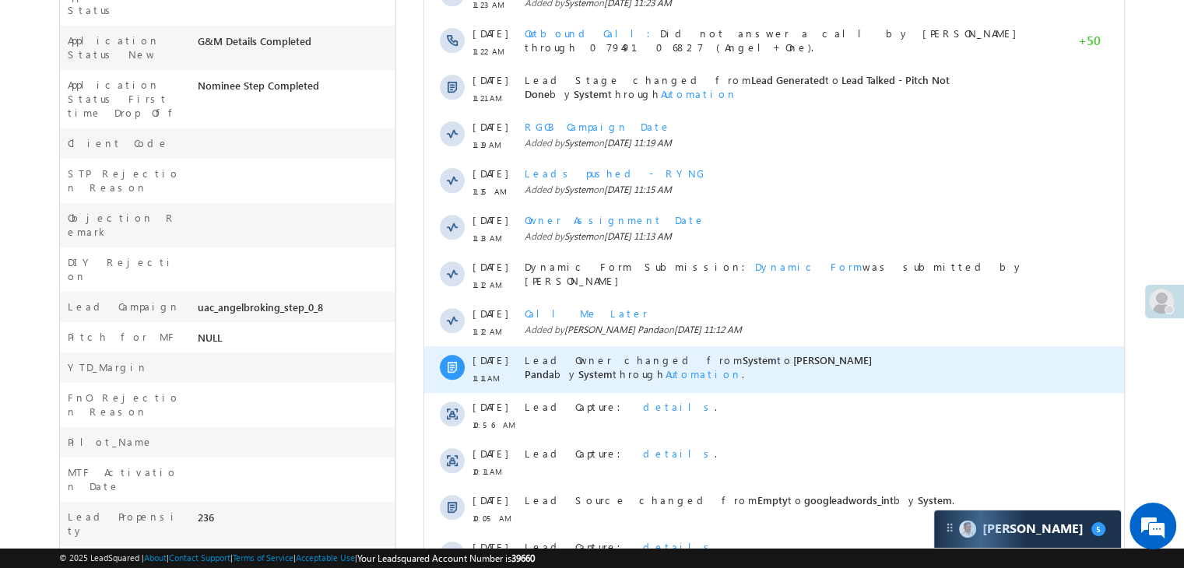
scroll to position [545, 0]
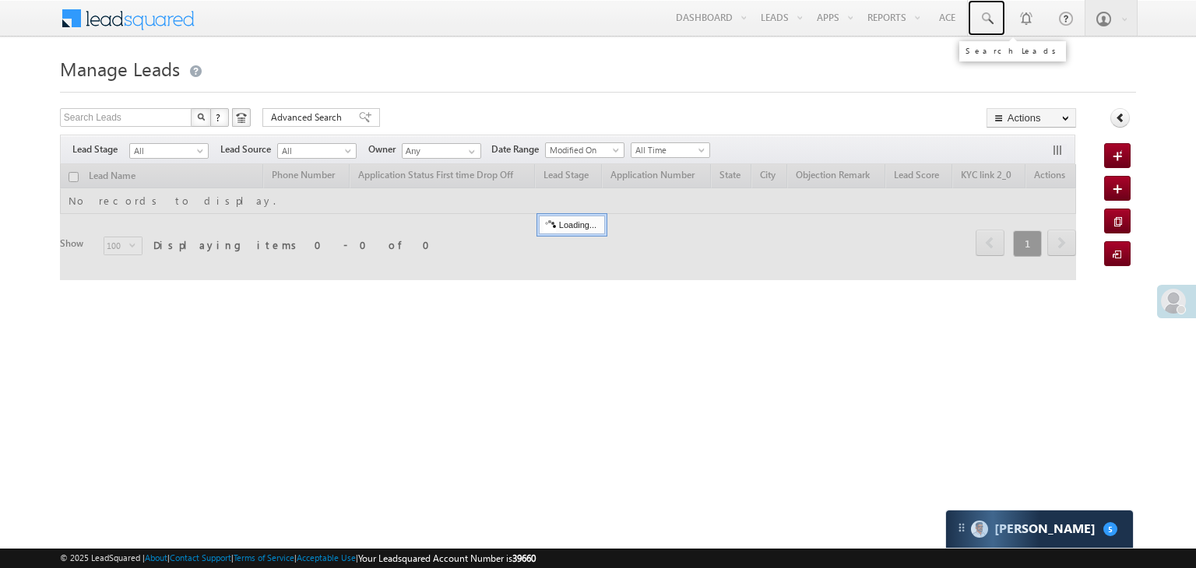
click at [983, 18] on span at bounding box center [986, 19] width 16 height 16
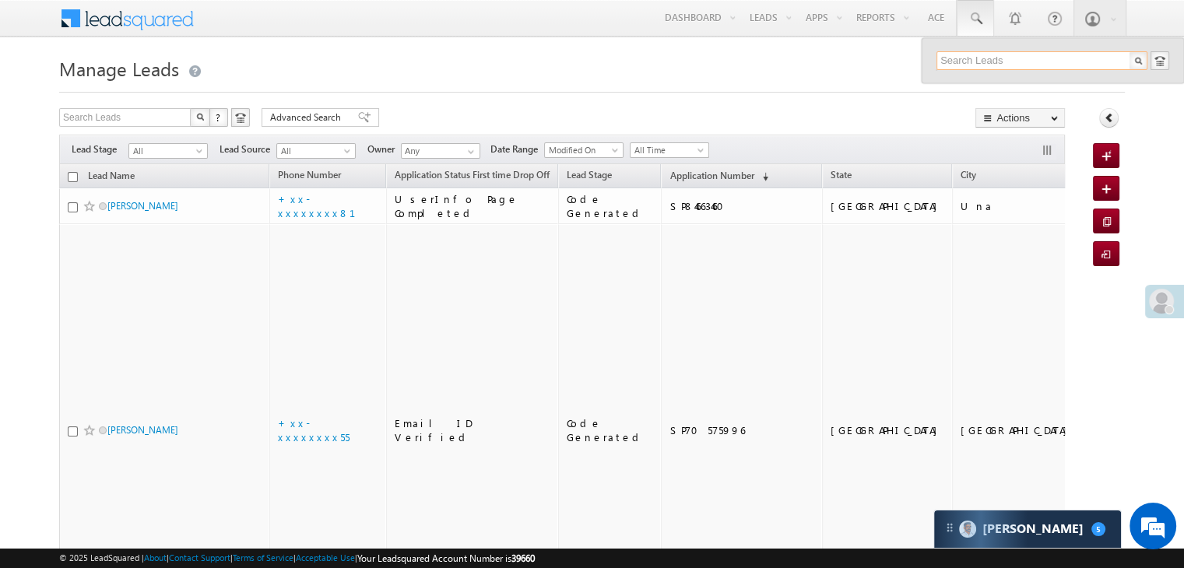
paste input "EQ20346510"
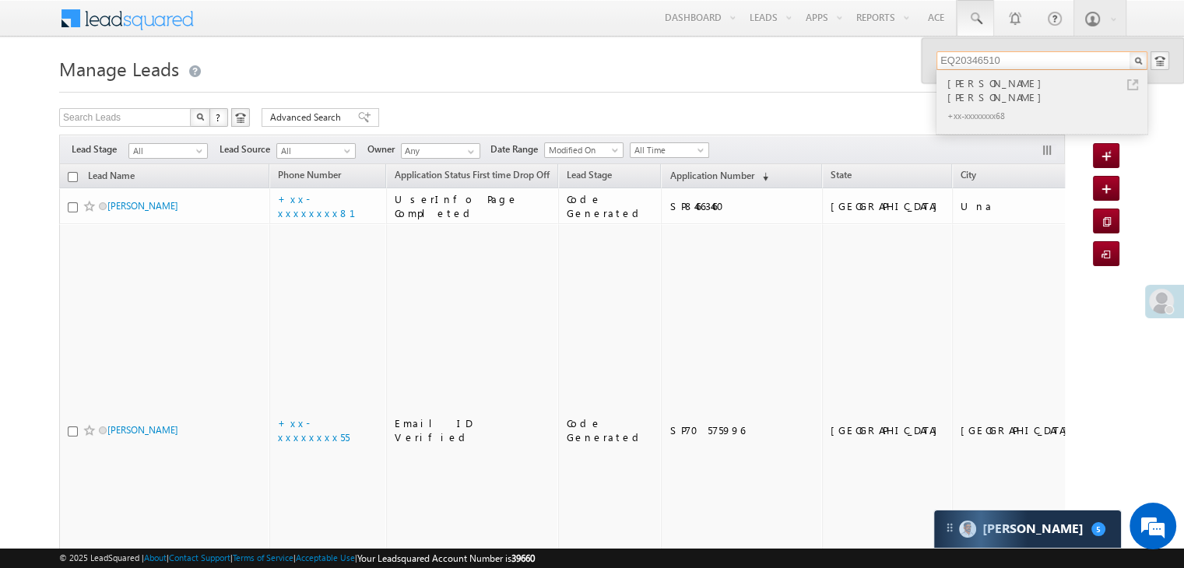
type input "EQ20346510"
click at [966, 83] on div "Faizan anis shaikh" at bounding box center [1048, 90] width 209 height 31
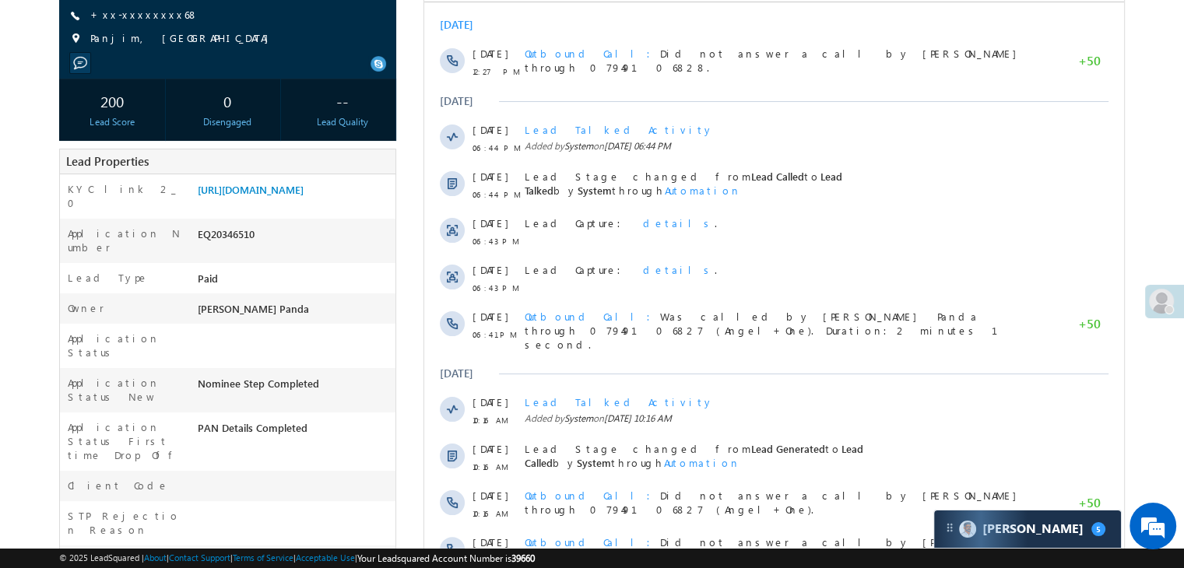
scroll to position [234, 0]
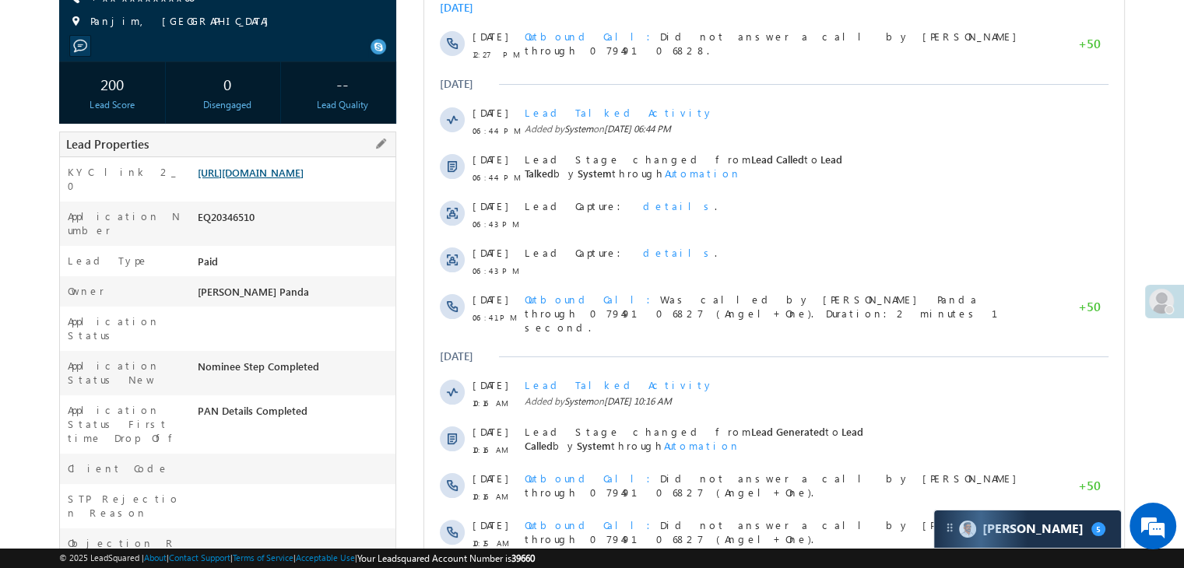
click at [304, 178] on link "https://angelbroking1-pk3em7sa.customui-test.leadsquared.com?leadId=89554cb3-38…" at bounding box center [251, 172] width 106 height 13
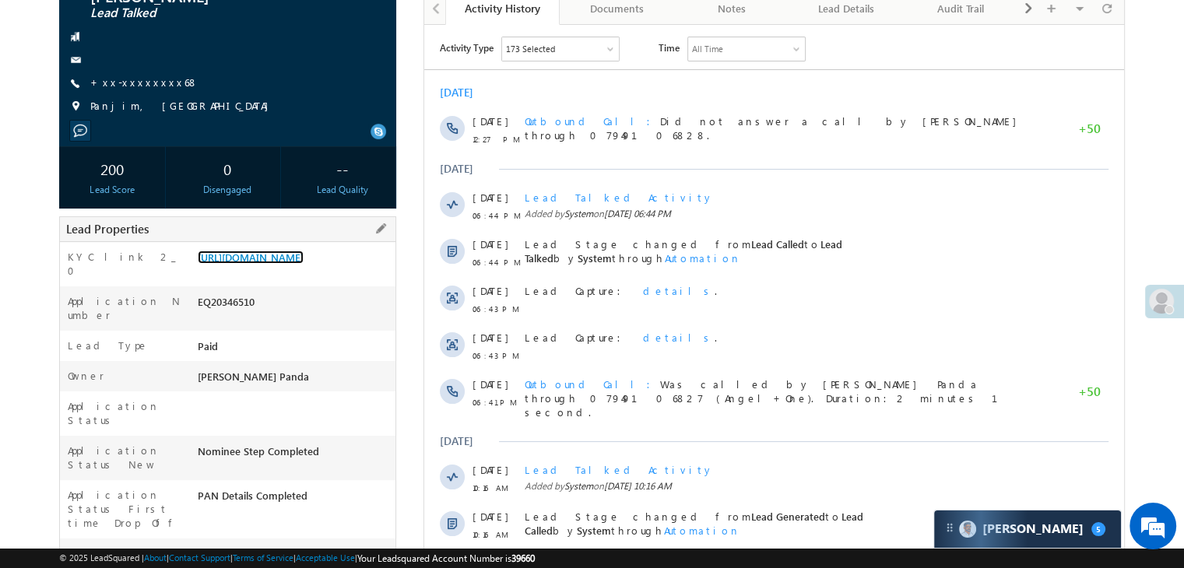
scroll to position [0, 0]
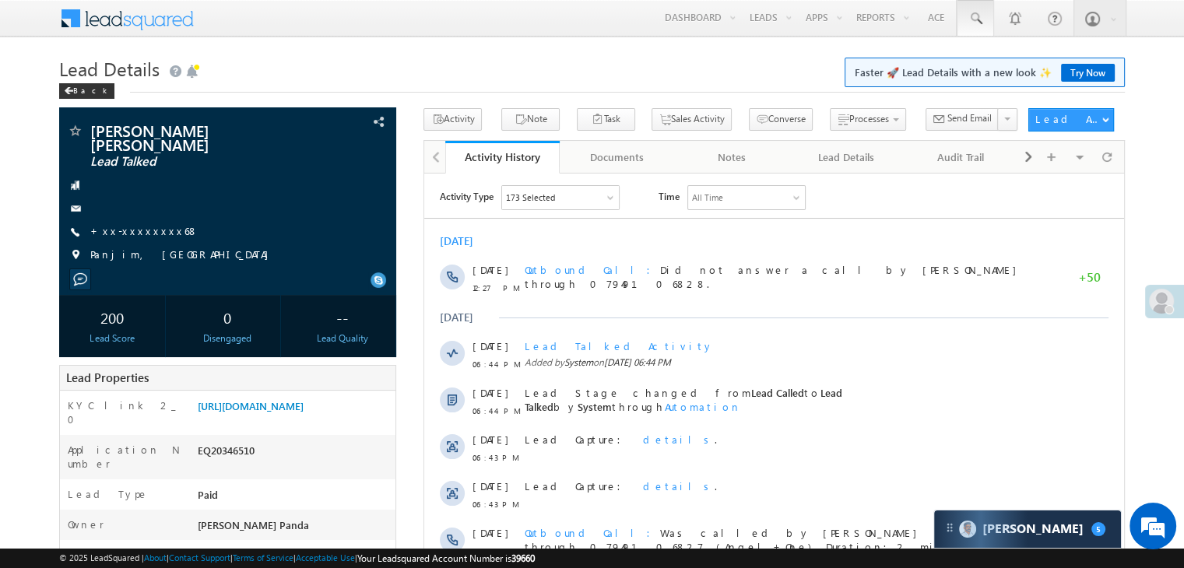
click at [977, 16] on span at bounding box center [976, 19] width 16 height 16
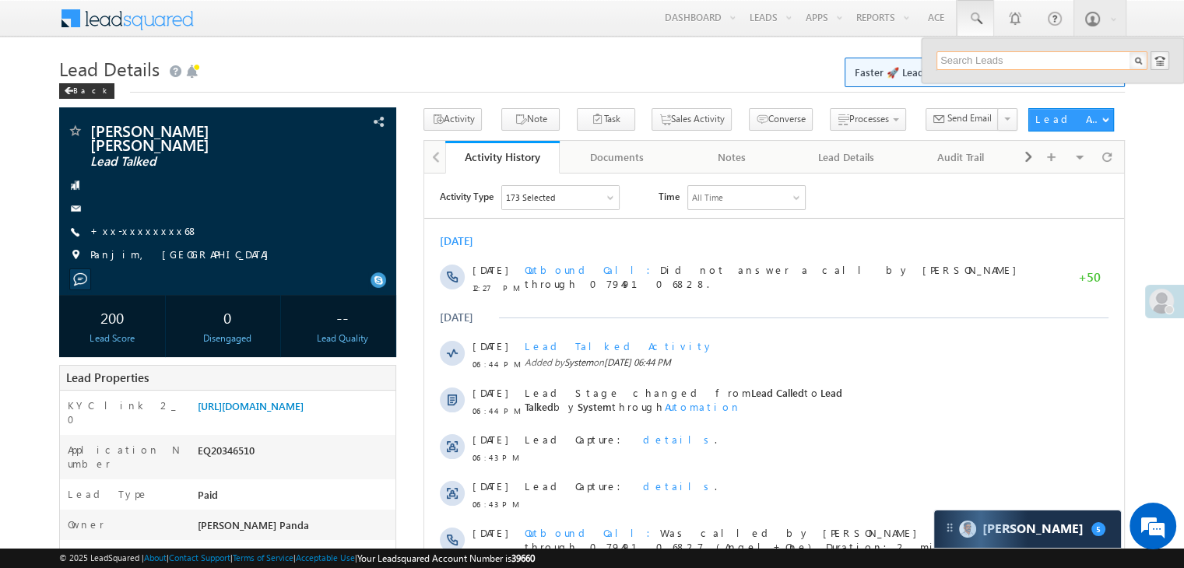
paste input "EQ27986131"
type input "EQ27986131"
click at [961, 88] on div "Jivraj gujjar Jiivraj" at bounding box center [1048, 83] width 209 height 17
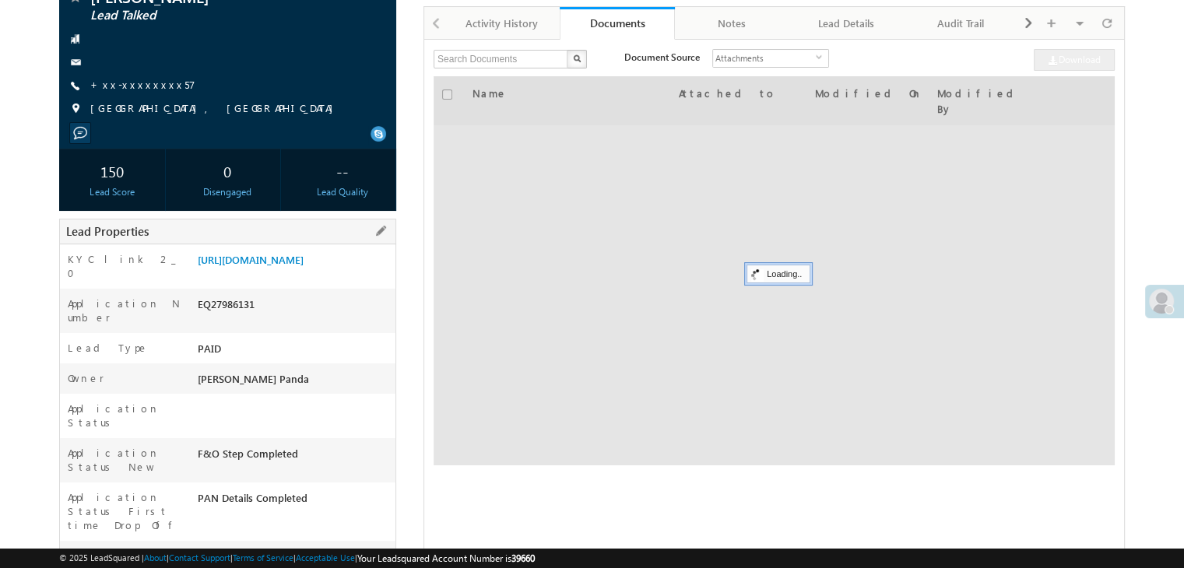
scroll to position [156, 0]
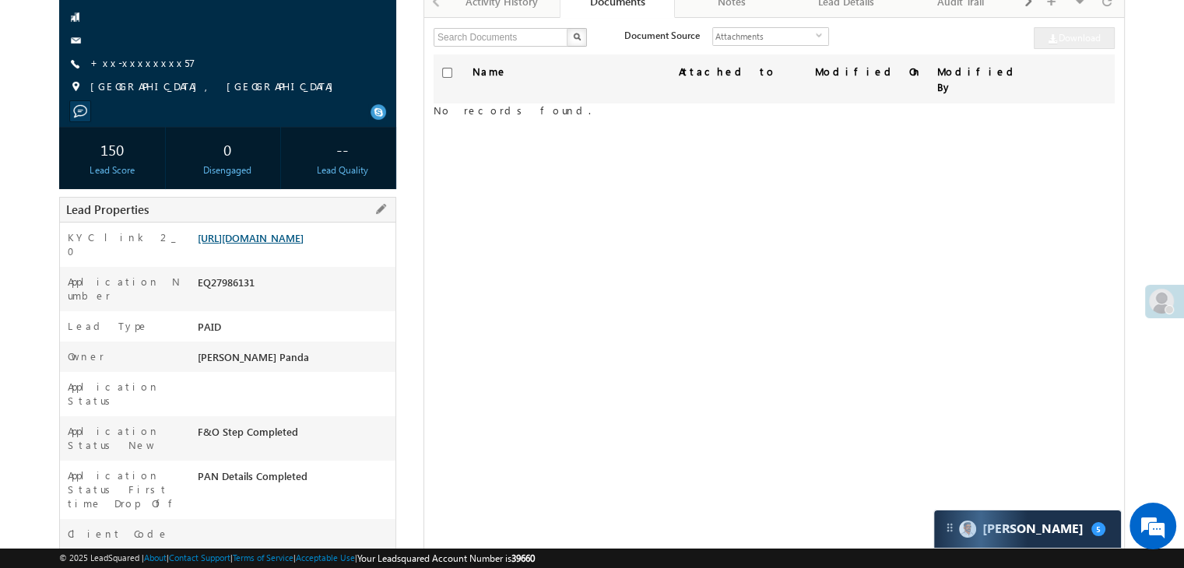
click at [303, 244] on link "[URL][DOMAIN_NAME]" at bounding box center [251, 237] width 106 height 13
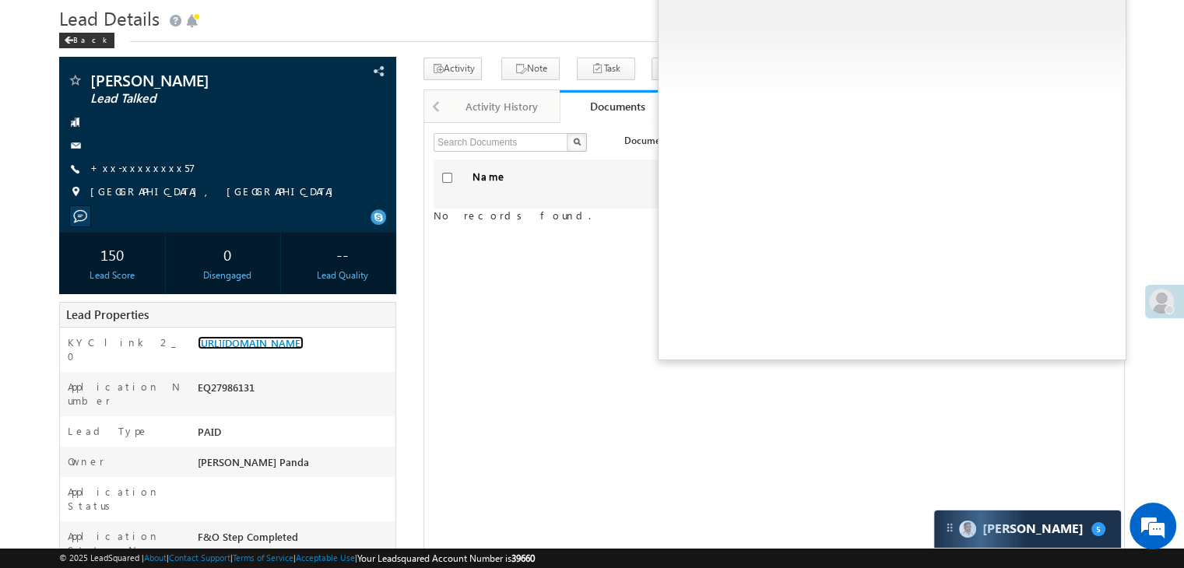
scroll to position [0, 0]
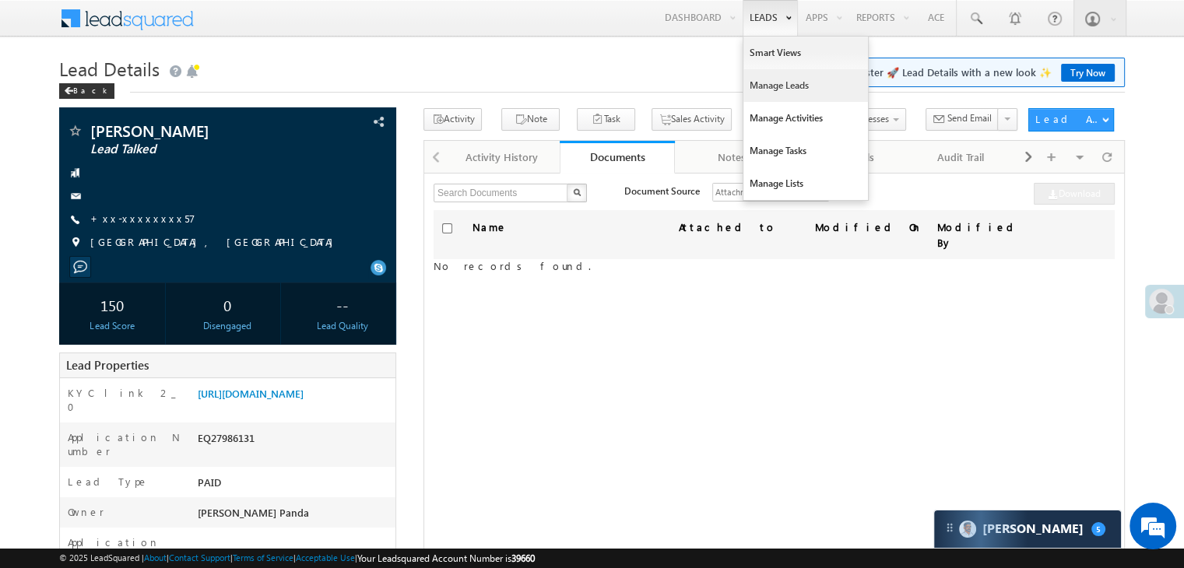
click at [768, 82] on link "Manage Leads" at bounding box center [805, 85] width 125 height 33
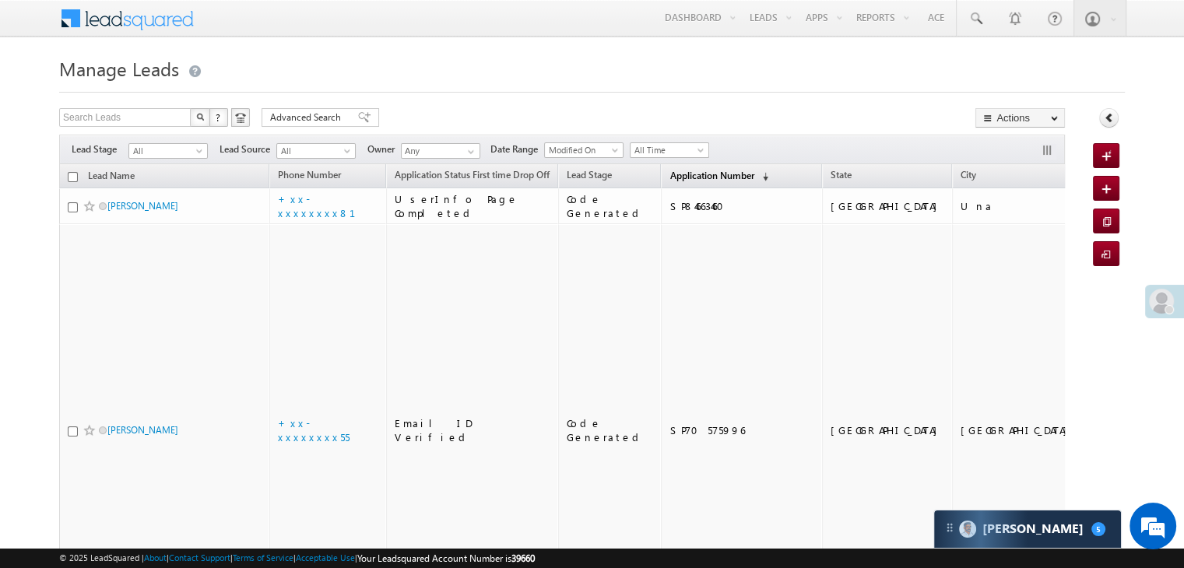
click at [669, 170] on span "Application Number" at bounding box center [711, 176] width 84 height 12
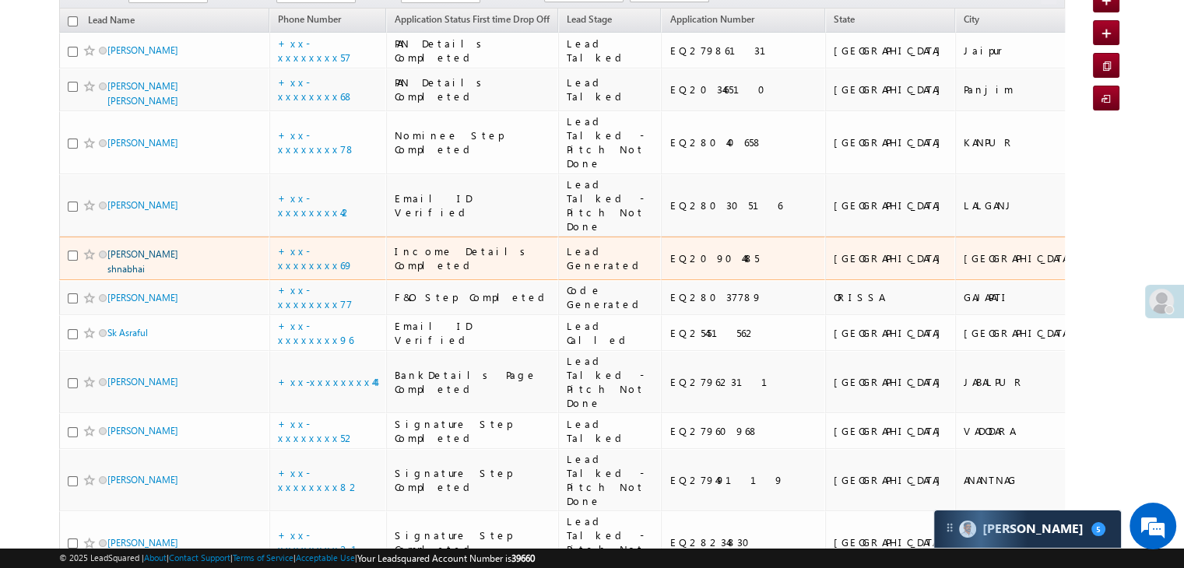
click at [135, 275] on link "[PERSON_NAME] shnabhai" at bounding box center [142, 261] width 71 height 26
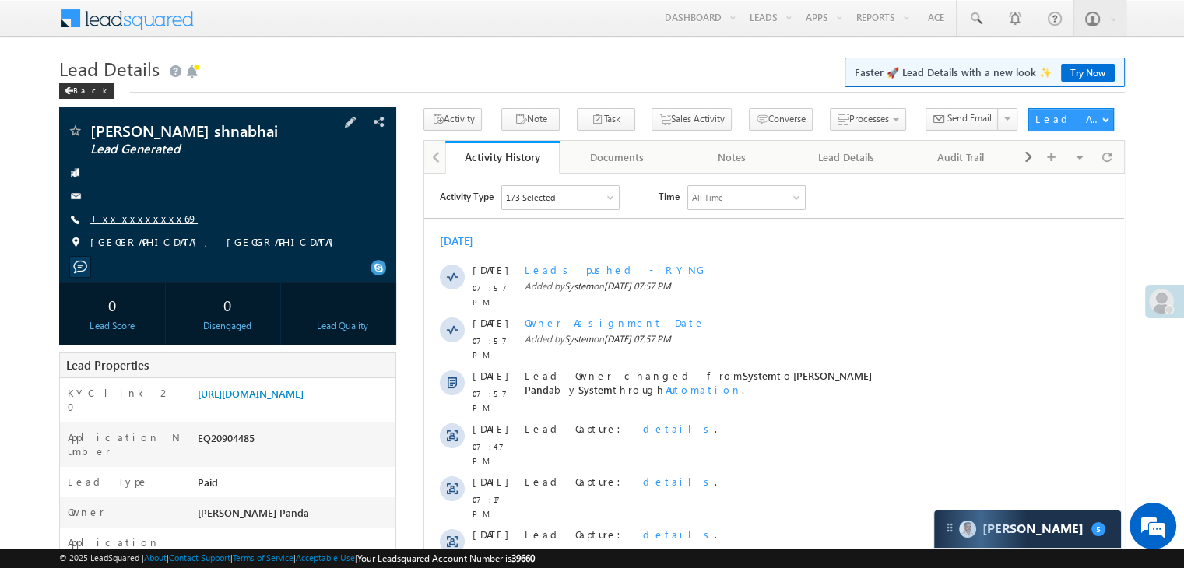
click at [138, 224] on link "+xx-xxxxxxxx69" at bounding box center [143, 218] width 107 height 13
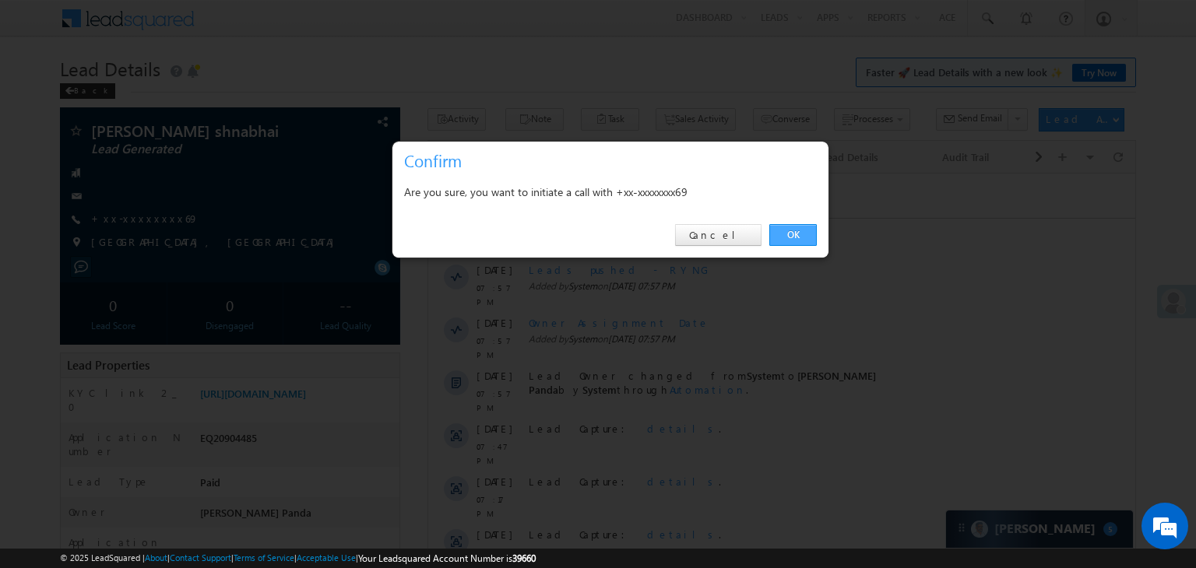
click at [788, 231] on link "OK" at bounding box center [792, 235] width 47 height 22
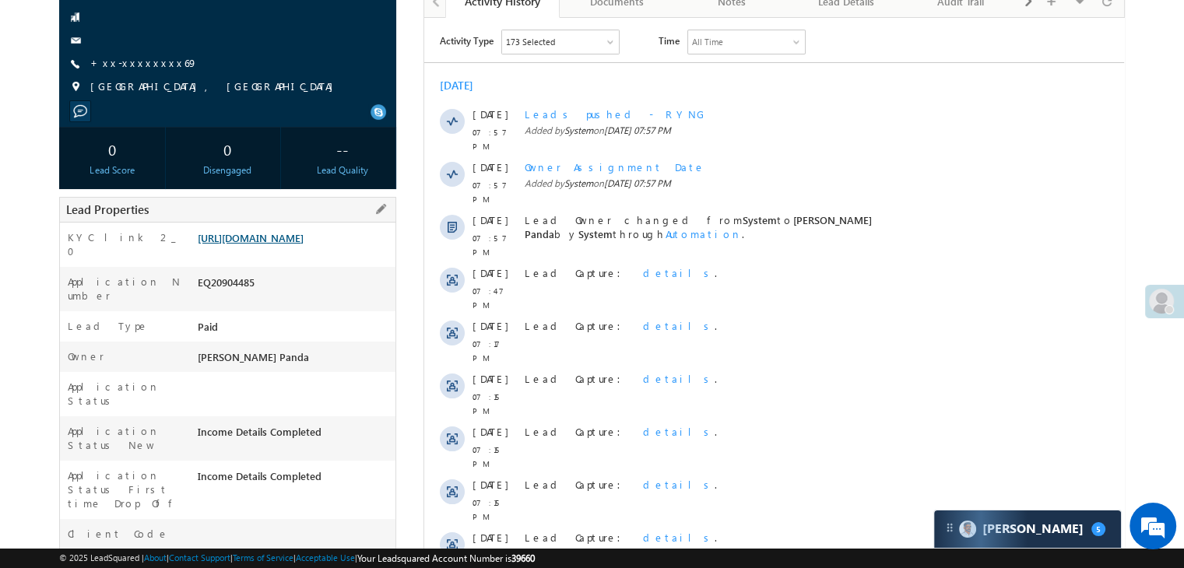
scroll to position [197, 0]
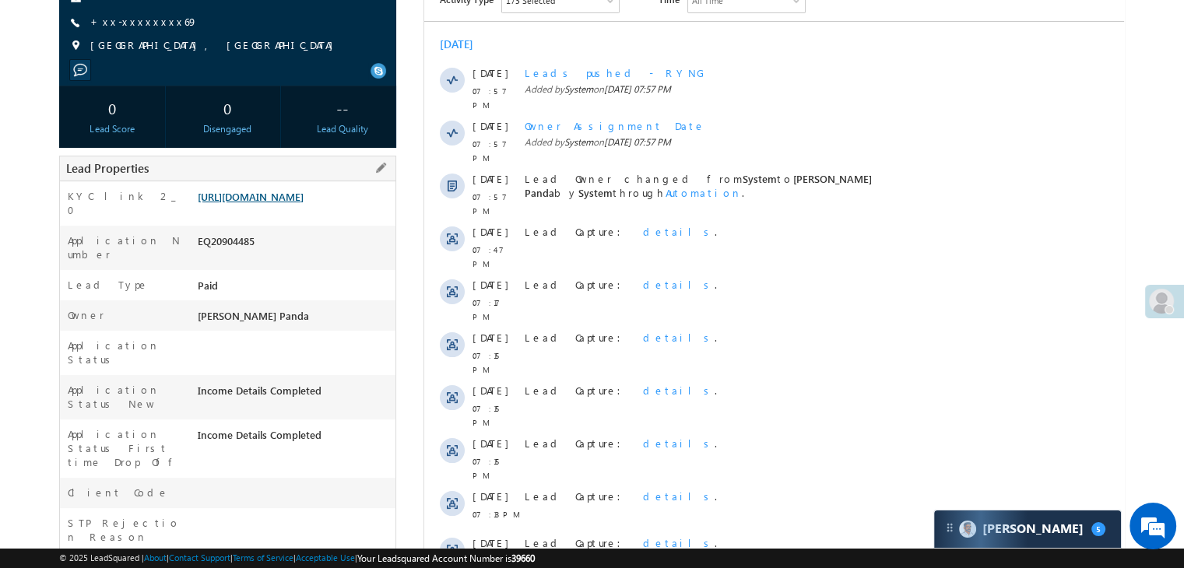
click at [271, 203] on link "[URL][DOMAIN_NAME]" at bounding box center [251, 196] width 106 height 13
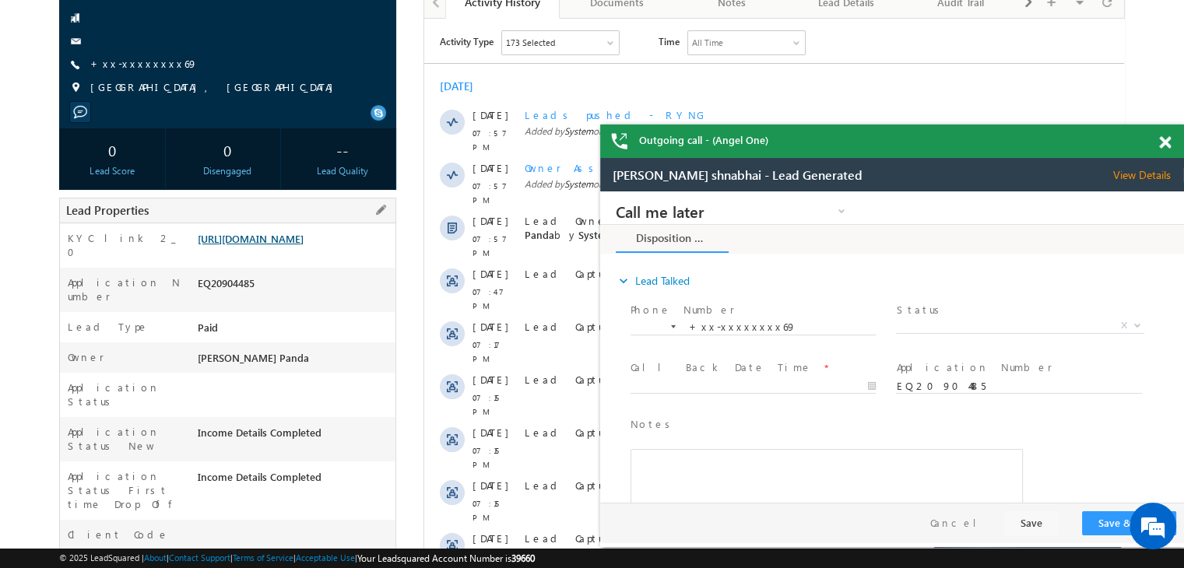
scroll to position [0, 0]
click at [1037, 325] on span "X" at bounding box center [1020, 326] width 248 height 16
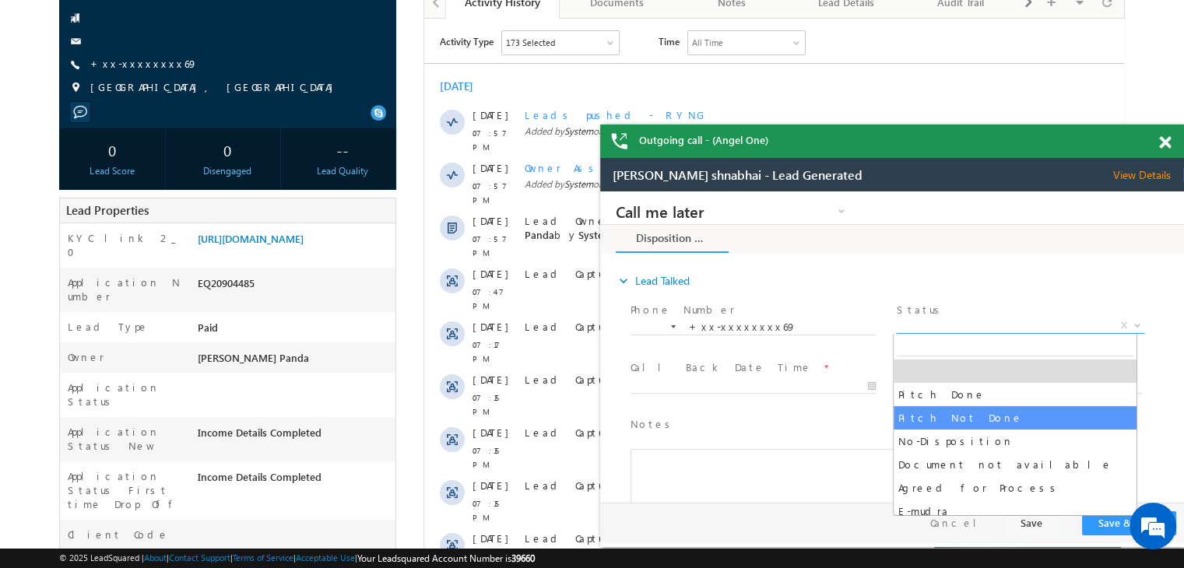
select select "Pitch Not Done"
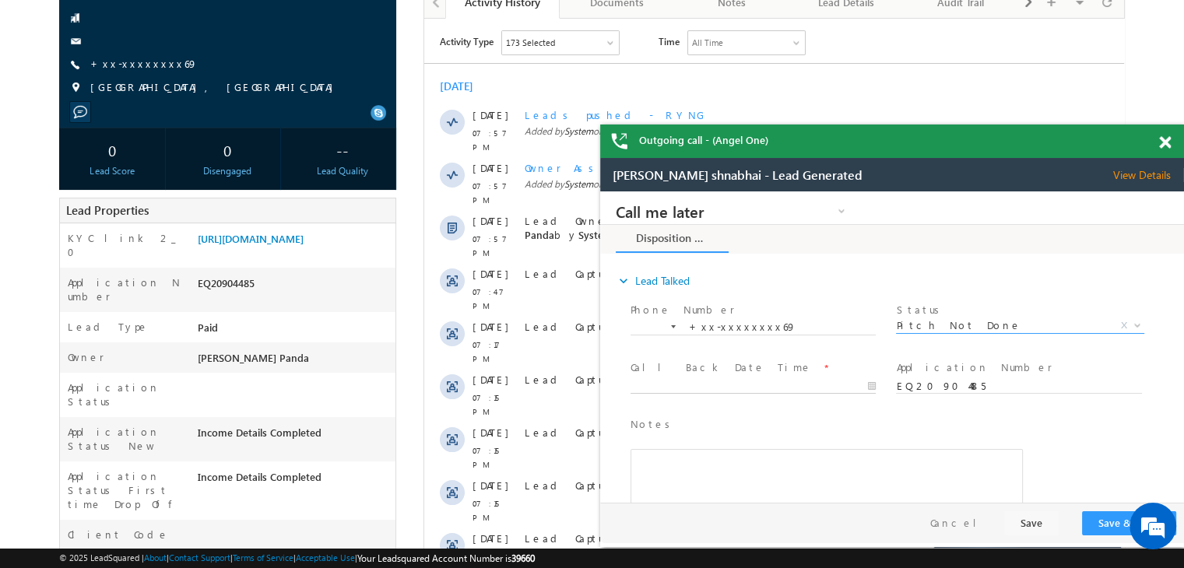
type input "09/02/25 8:10 PM"
click at [832, 388] on input "09/02/25 8:10 PM" at bounding box center [753, 387] width 245 height 16
click at [1109, 522] on button "Save & Close" at bounding box center [1129, 523] width 94 height 24
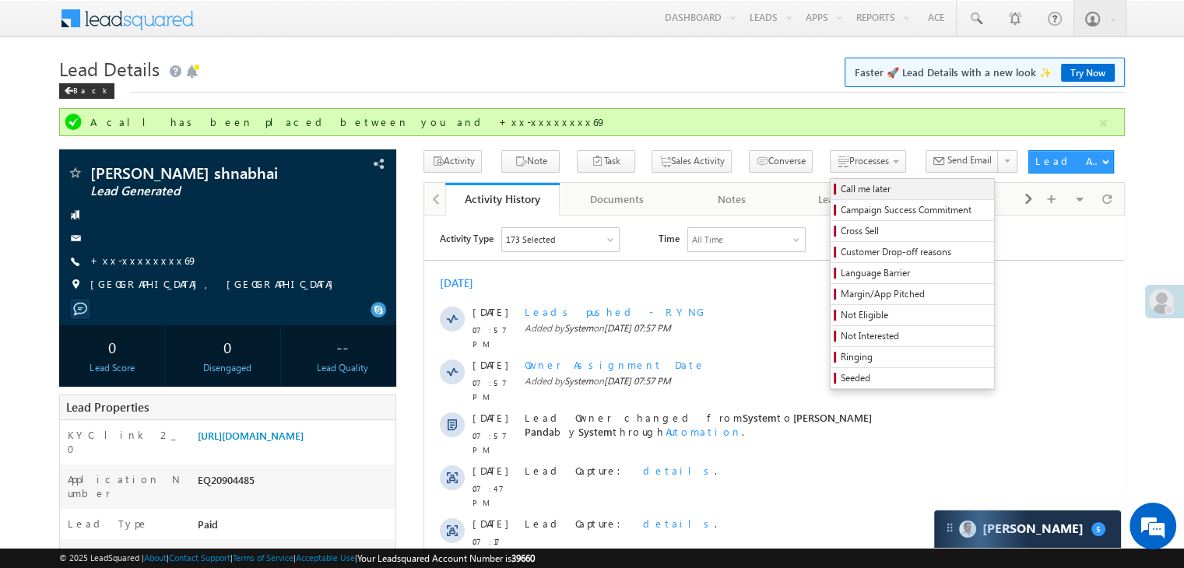
click at [841, 188] on span "Call me later" at bounding box center [915, 189] width 148 height 14
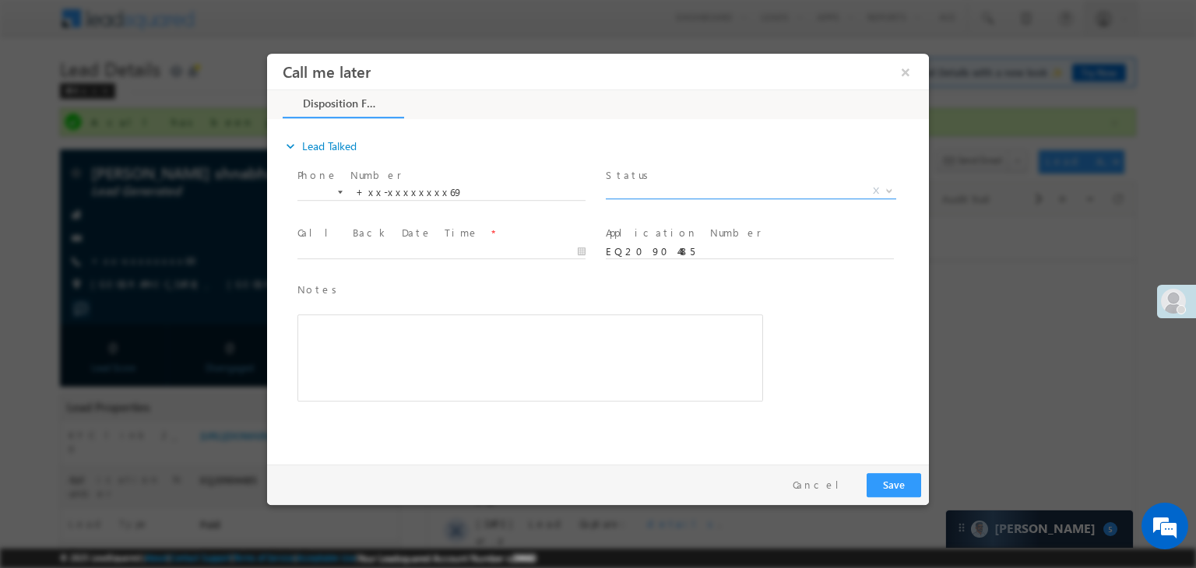
click at [689, 184] on span "X" at bounding box center [751, 192] width 290 height 16
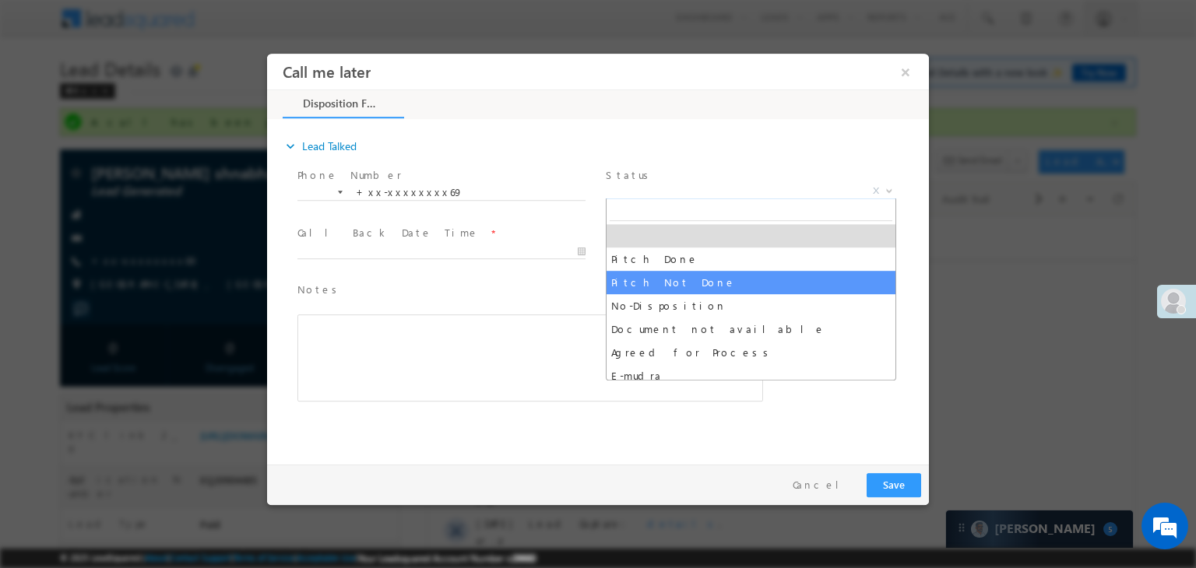
select select "Pitch Not Done"
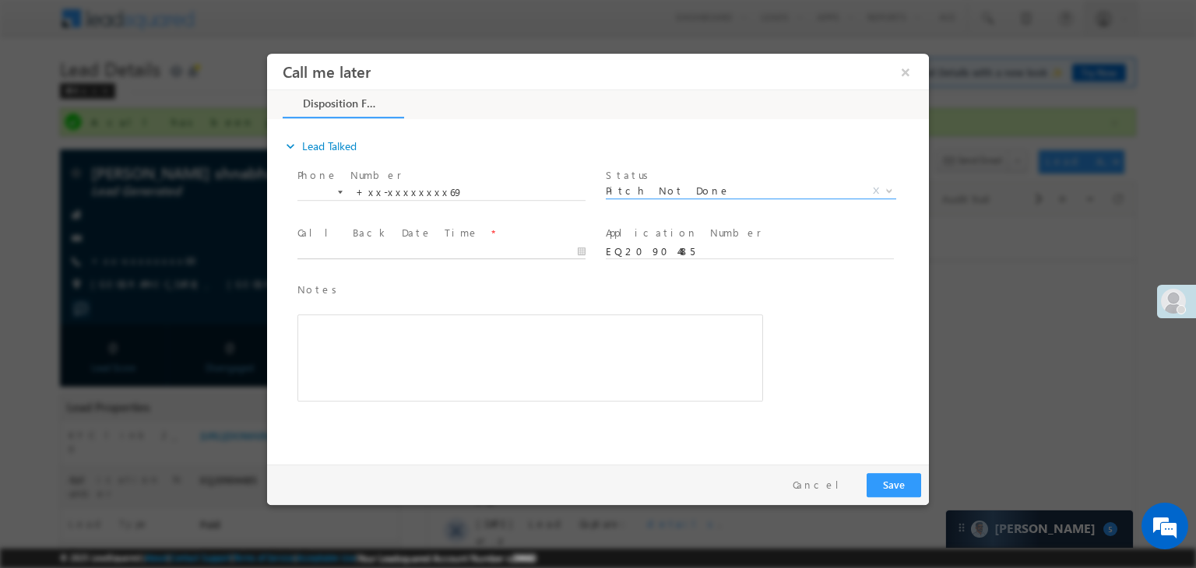
type input "09/02/25 8:14 PM"
click at [511, 250] on input "09/02/25 8:14 PM" at bounding box center [441, 252] width 288 height 16
click at [890, 480] on button "Save" at bounding box center [893, 485] width 54 height 24
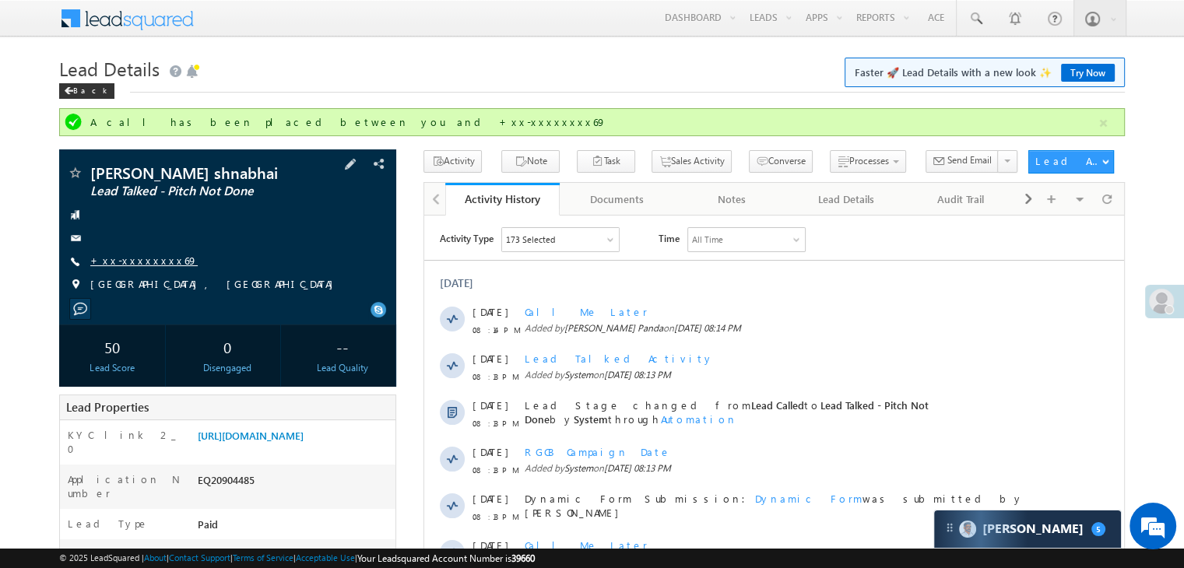
click at [134, 262] on link "+xx-xxxxxxxx69" at bounding box center [143, 260] width 107 height 13
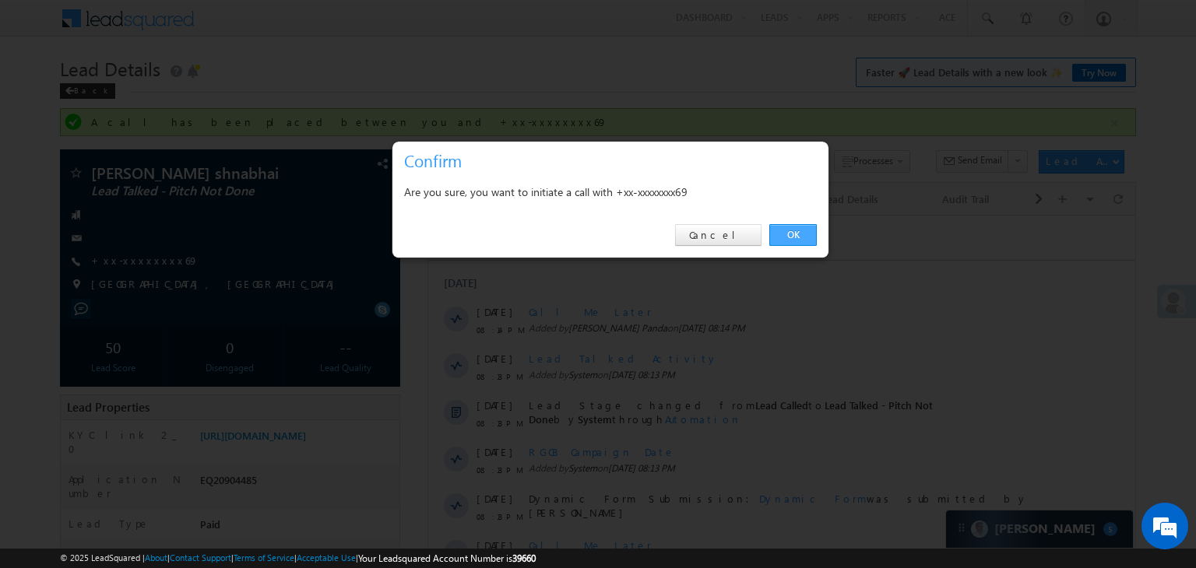
click at [792, 231] on link "OK" at bounding box center [792, 235] width 47 height 22
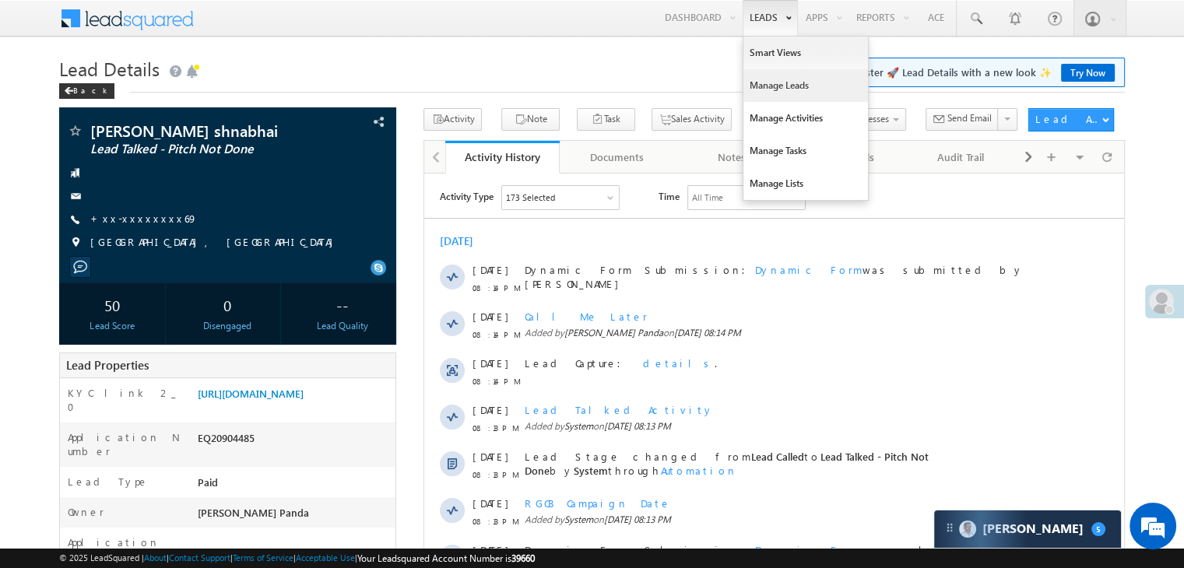
click at [775, 84] on link "Manage Leads" at bounding box center [805, 85] width 125 height 33
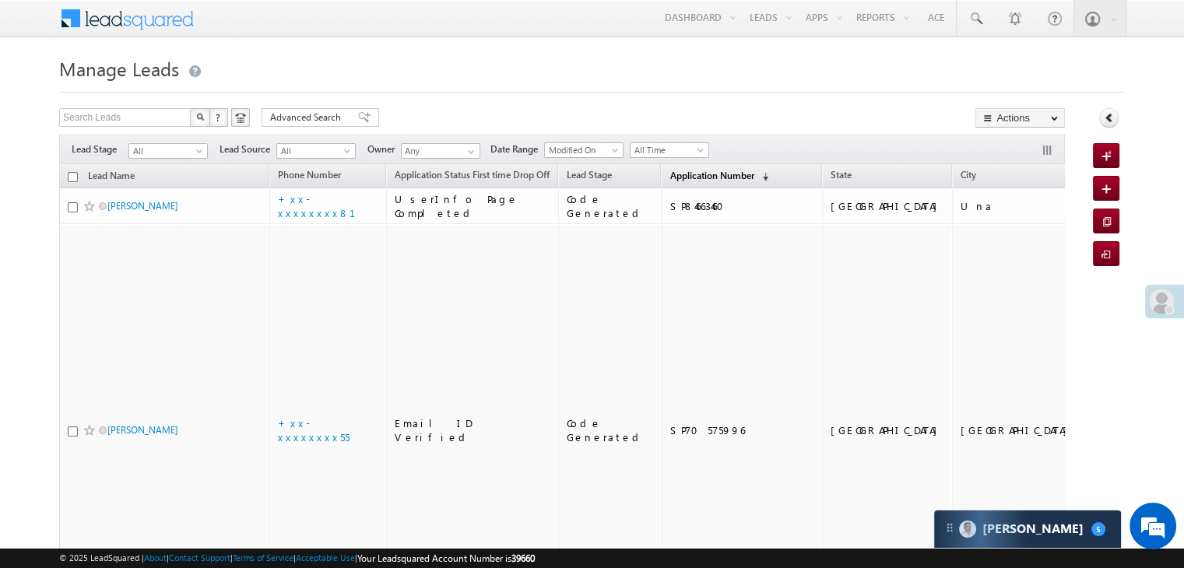
click at [683, 170] on span "Application Number" at bounding box center [711, 176] width 84 height 12
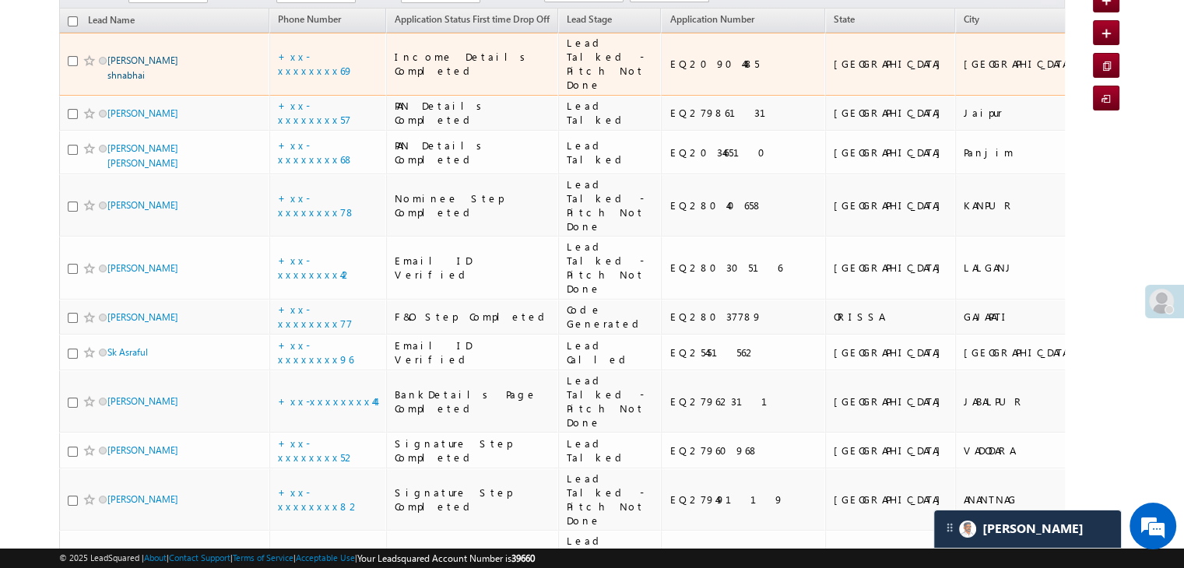
drag, startPoint x: 666, startPoint y: 79, endPoint x: 160, endPoint y: 76, distance: 505.2
click at [669, 71] on div "EQ20904485" at bounding box center [743, 64] width 149 height 14
click at [160, 72] on link "Damor Hiteshbhai shnabhai" at bounding box center [142, 67] width 71 height 26
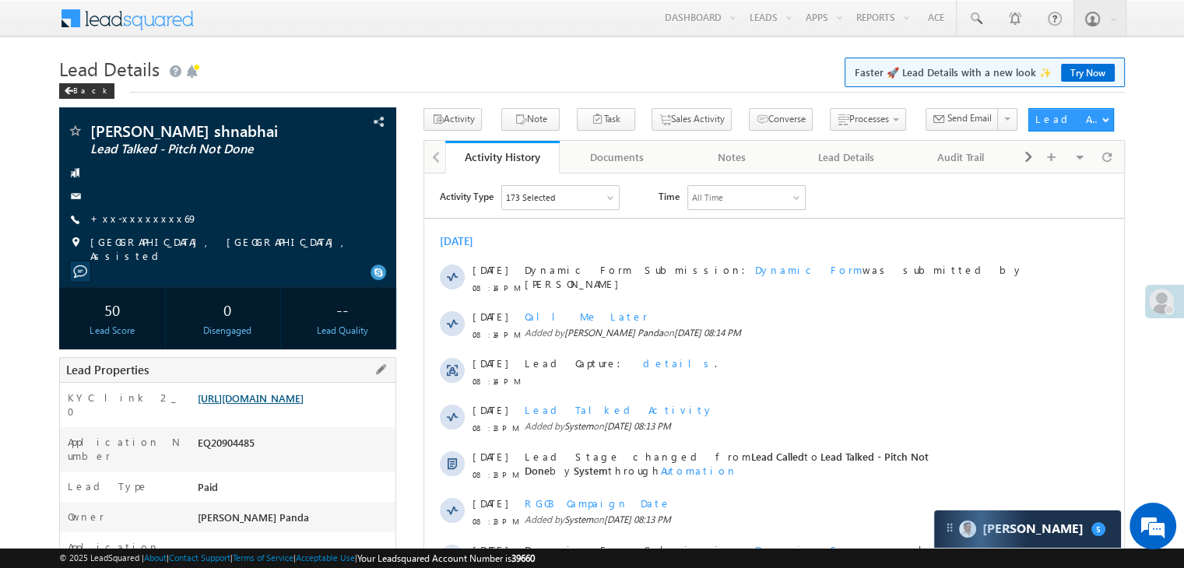
click at [272, 405] on link "[URL][DOMAIN_NAME]" at bounding box center [251, 398] width 106 height 13
click at [975, 17] on span at bounding box center [976, 19] width 16 height 16
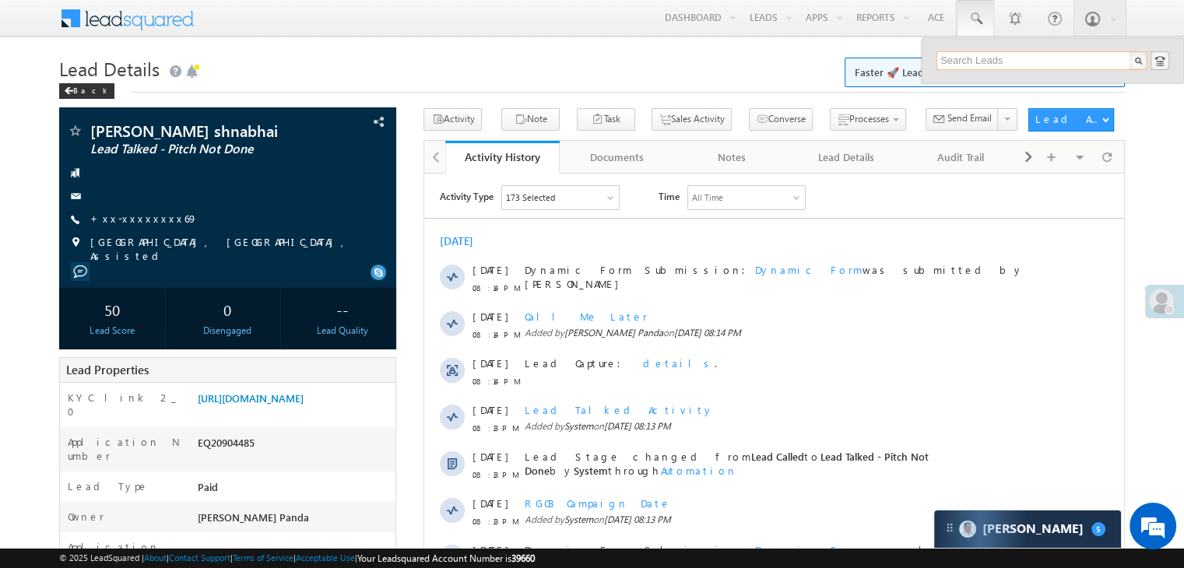
paste input "EQ28234830"
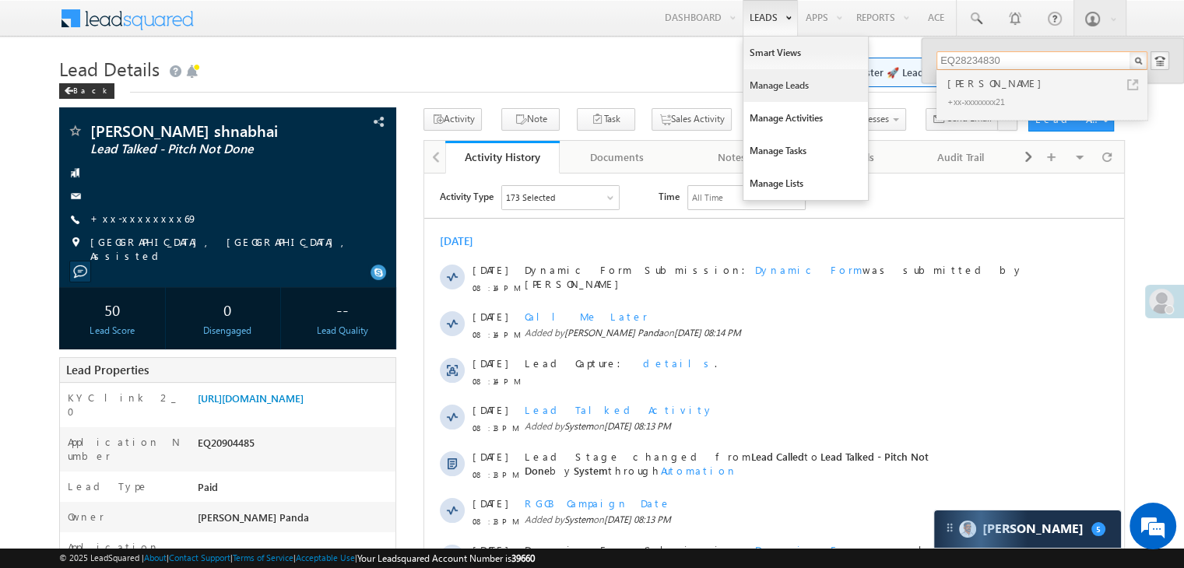
type input "EQ28234830"
click at [771, 84] on link "Manage Leads" at bounding box center [805, 85] width 125 height 33
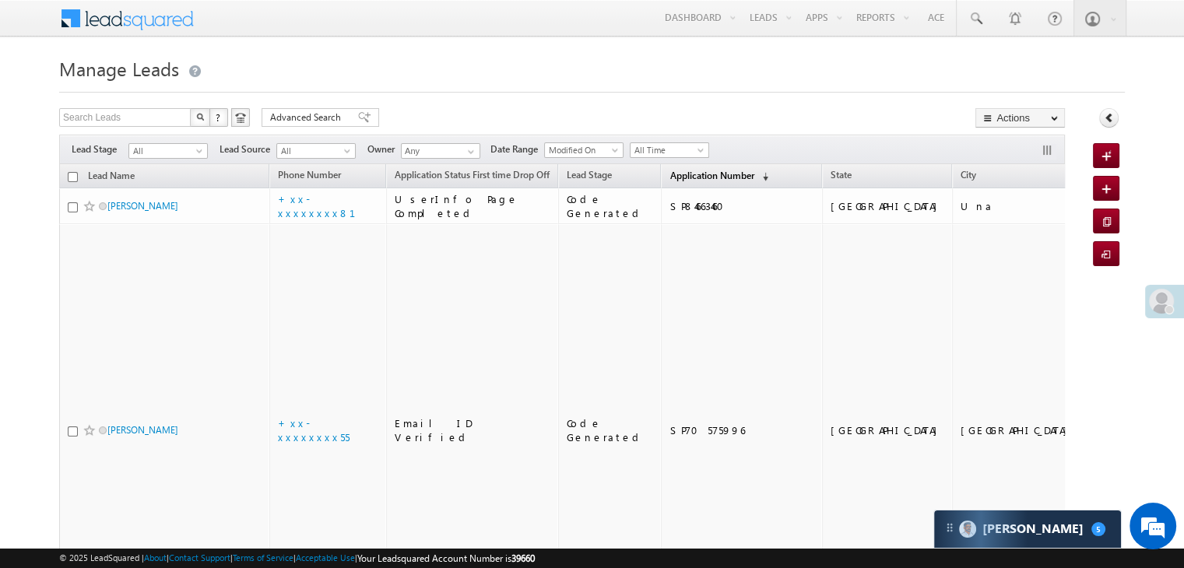
click at [689, 170] on span "Application Number" at bounding box center [711, 176] width 84 height 12
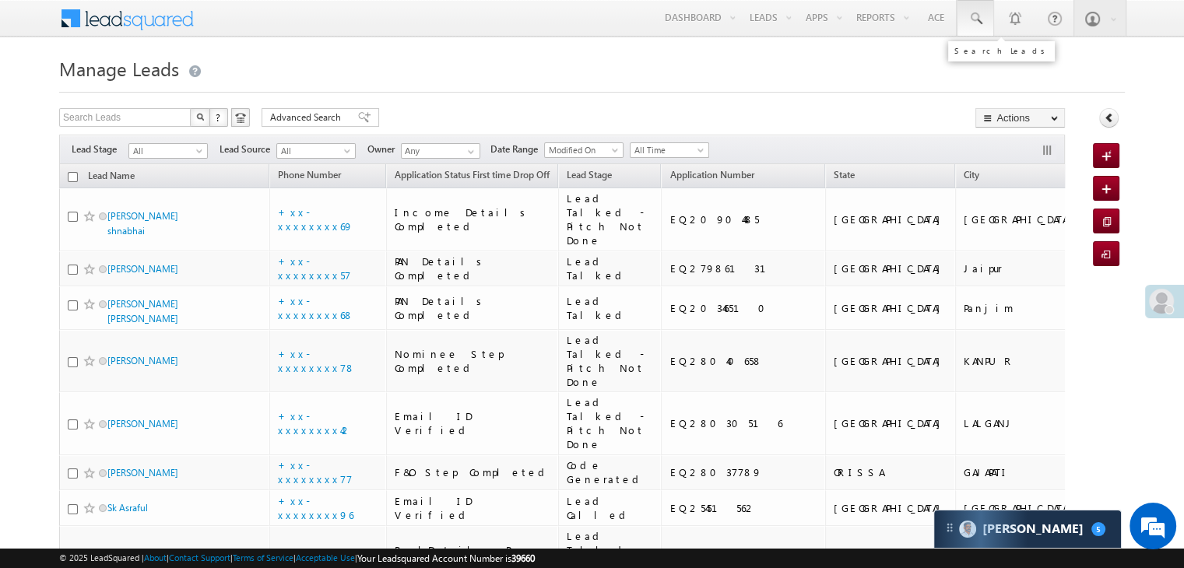
click at [976, 23] on span at bounding box center [976, 19] width 16 height 16
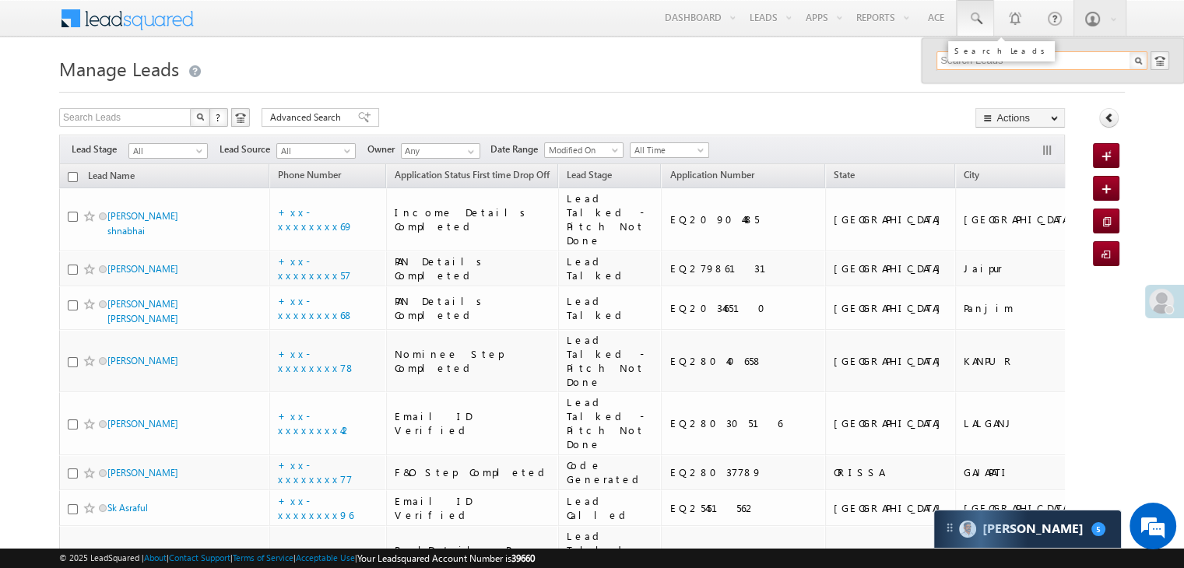
paste input "EQ21853372"
type input "EQ21853372"
click at [965, 83] on div "Abhishek Kumar" at bounding box center [1048, 83] width 209 height 17
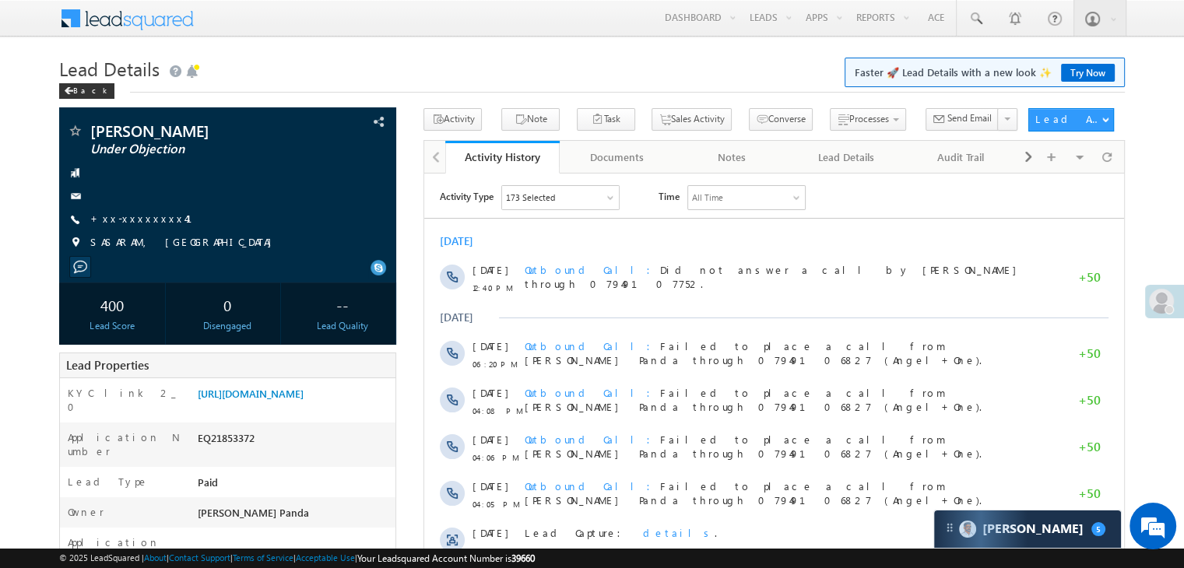
scroll to position [78, 0]
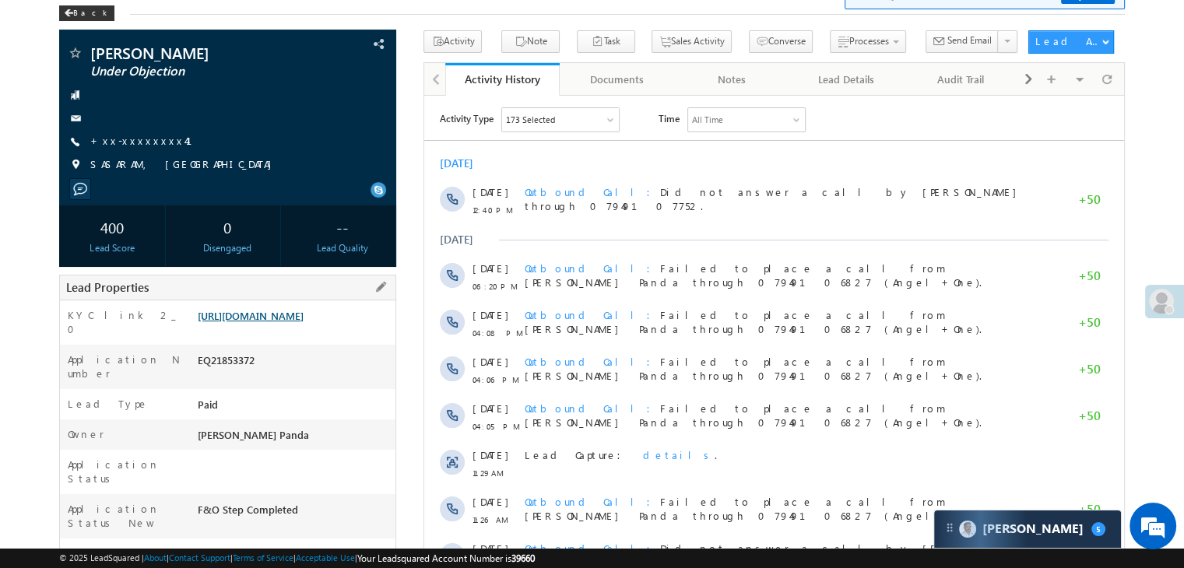
click at [300, 322] on link "[URL][DOMAIN_NAME]" at bounding box center [251, 315] width 106 height 13
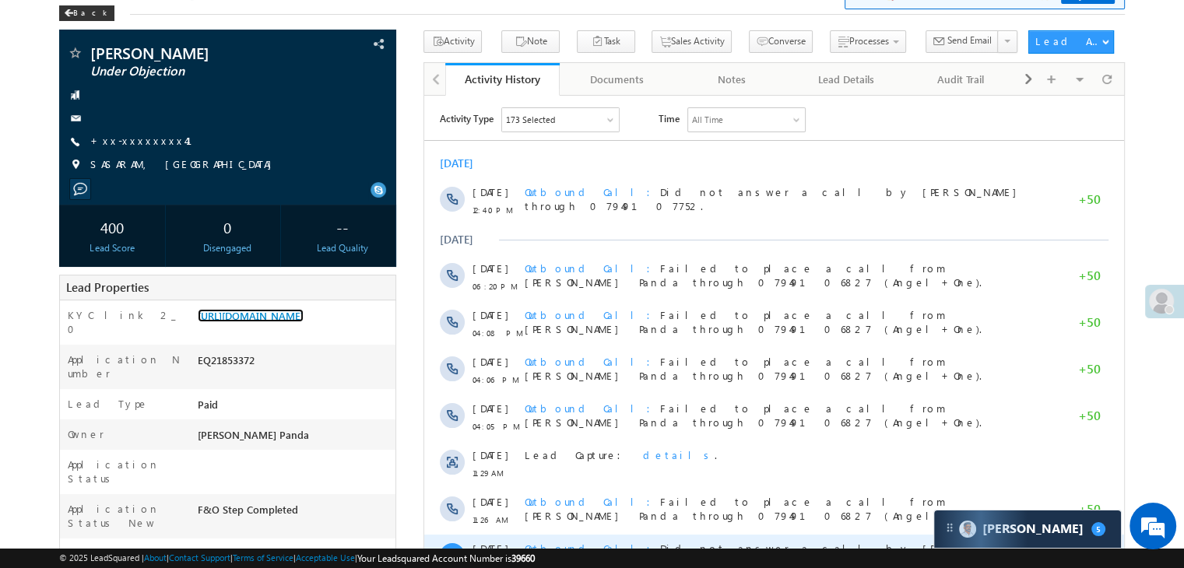
scroll to position [0, 0]
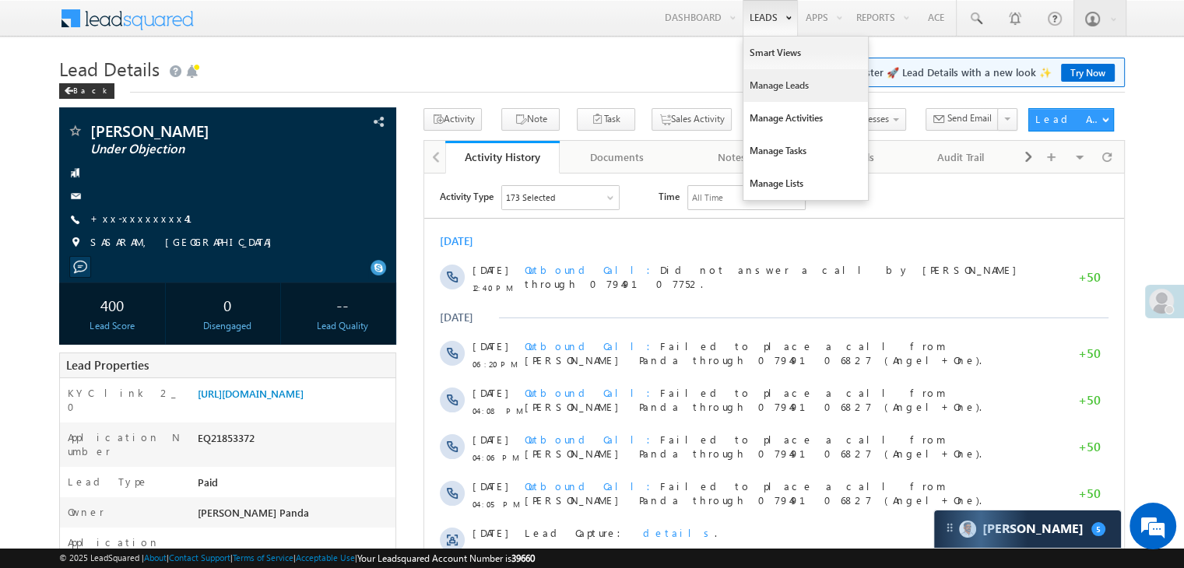
click at [772, 83] on link "Manage Leads" at bounding box center [805, 85] width 125 height 33
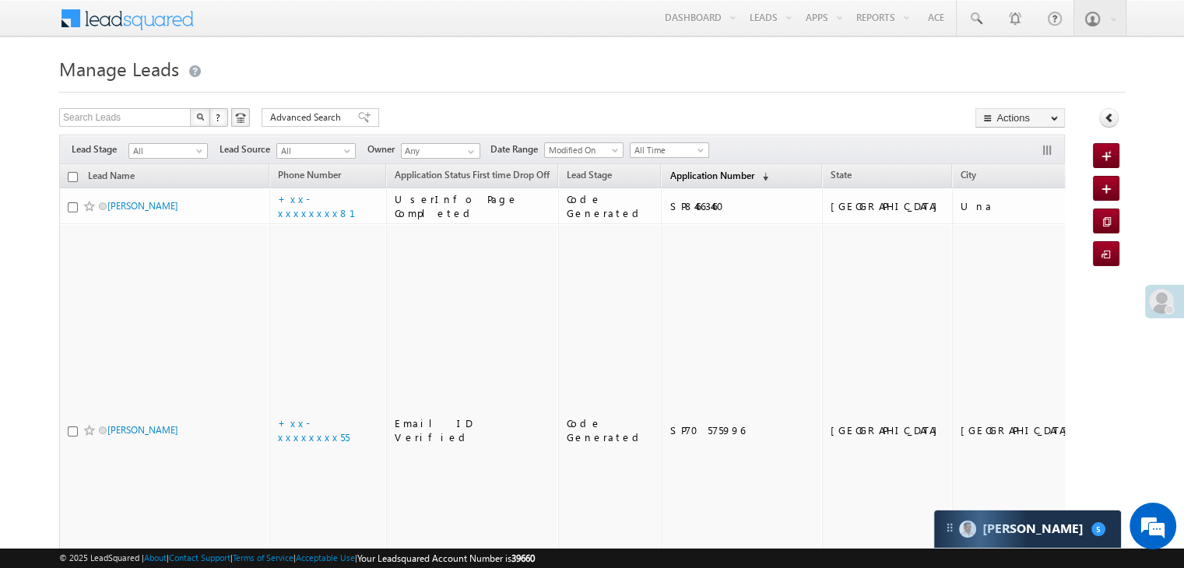
click at [666, 182] on link "Application Number (sorted descending)" at bounding box center [719, 177] width 114 height 20
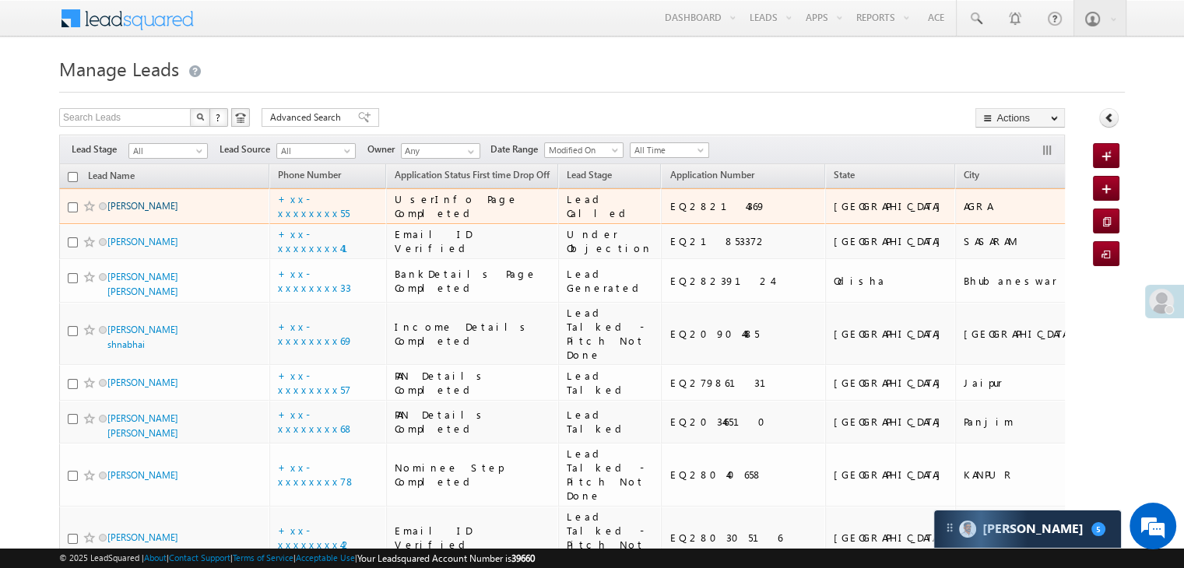
click at [151, 212] on link "Jitendra Kumar" at bounding box center [142, 206] width 71 height 12
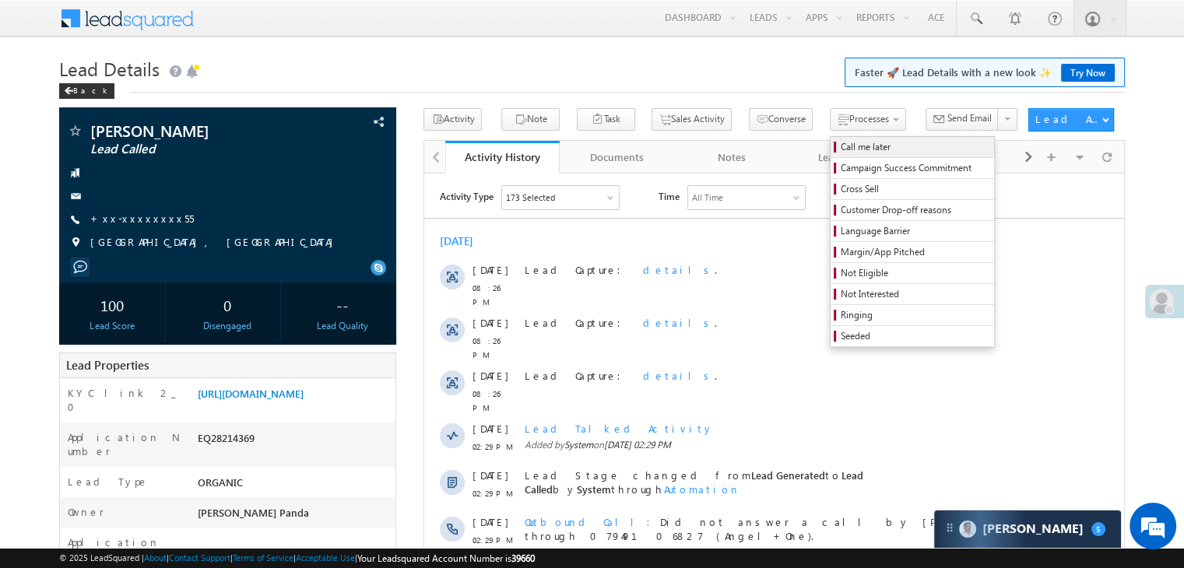
click at [841, 147] on span "Call me later" at bounding box center [915, 147] width 148 height 14
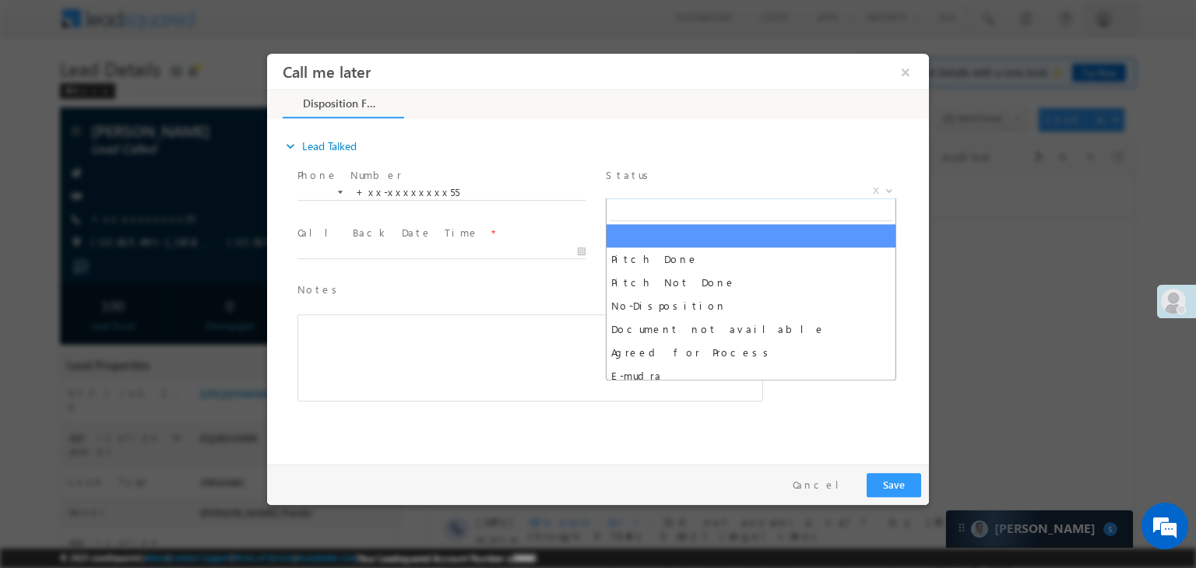
click at [735, 188] on span "X" at bounding box center [751, 192] width 290 height 16
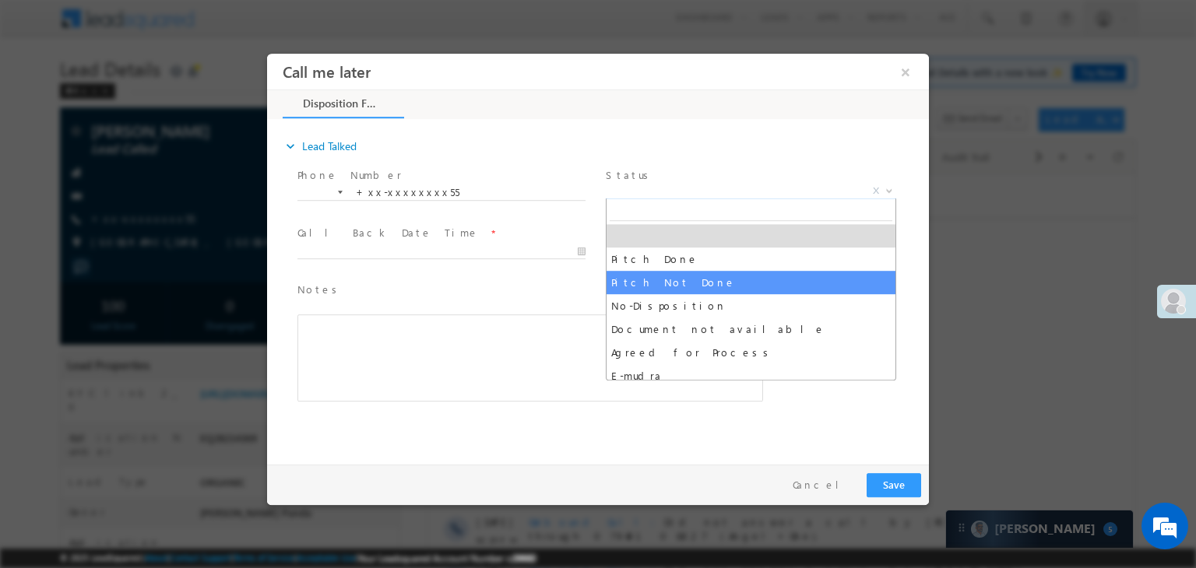
select select "Pitch Not Done"
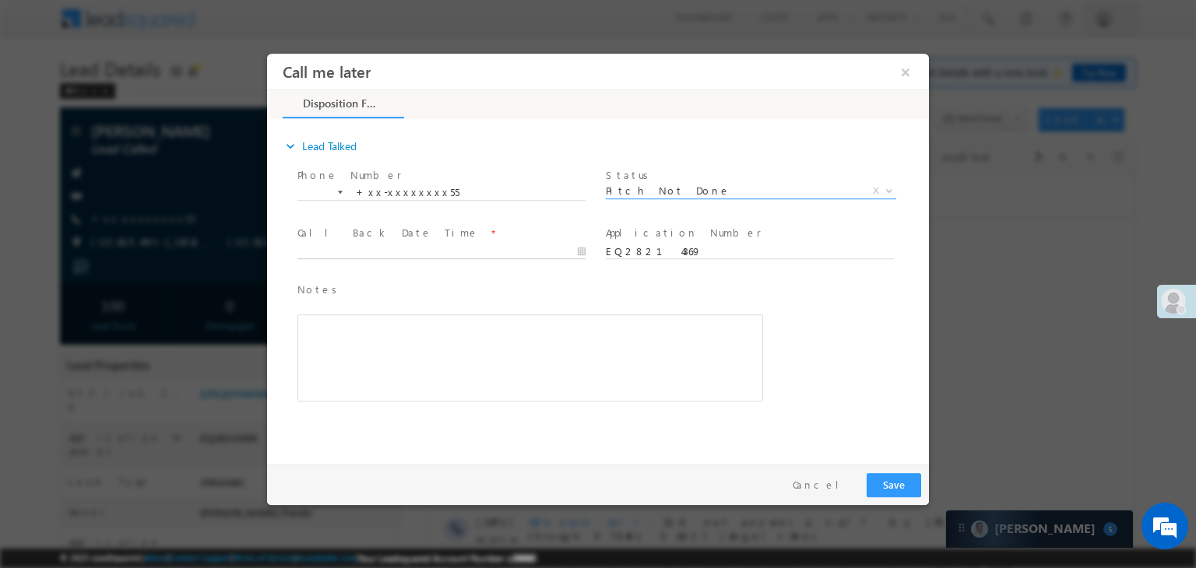
type input "09/02/25 8:29 PM"
click at [540, 258] on input "09/02/25 8:29 PM" at bounding box center [441, 252] width 288 height 16
click at [891, 483] on button "Save" at bounding box center [893, 485] width 54 height 24
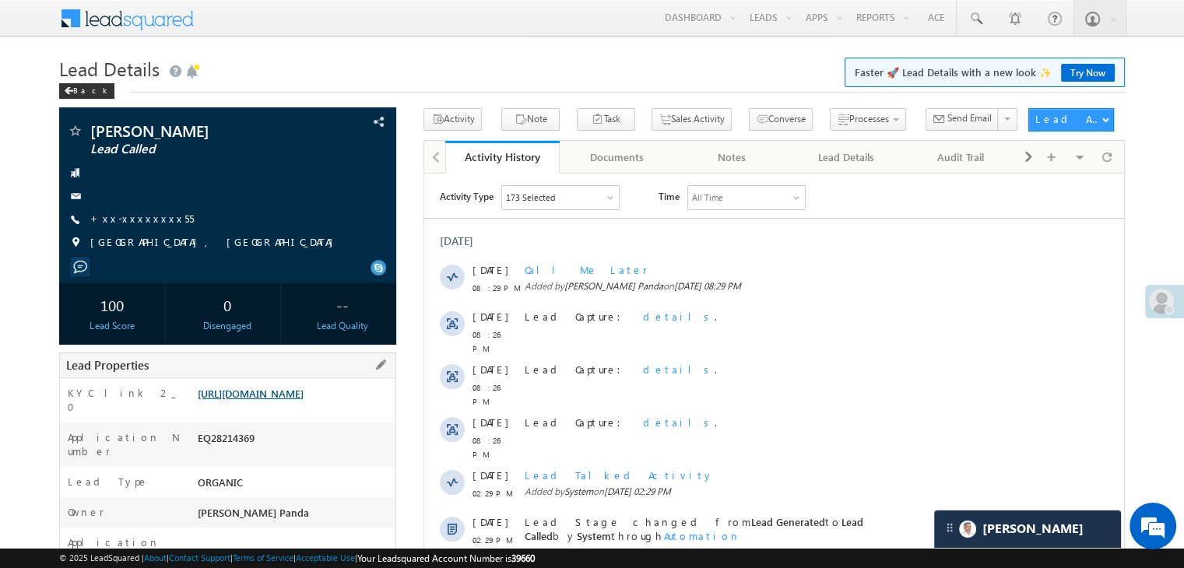
click at [295, 400] on link "[URL][DOMAIN_NAME]" at bounding box center [251, 393] width 106 height 13
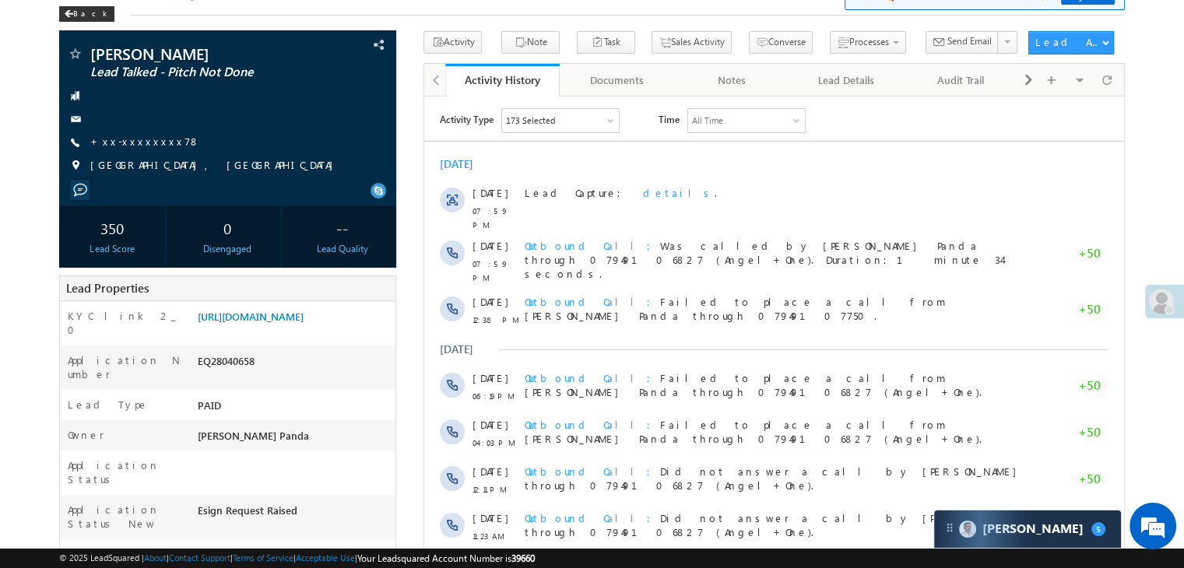
scroll to position [78, 0]
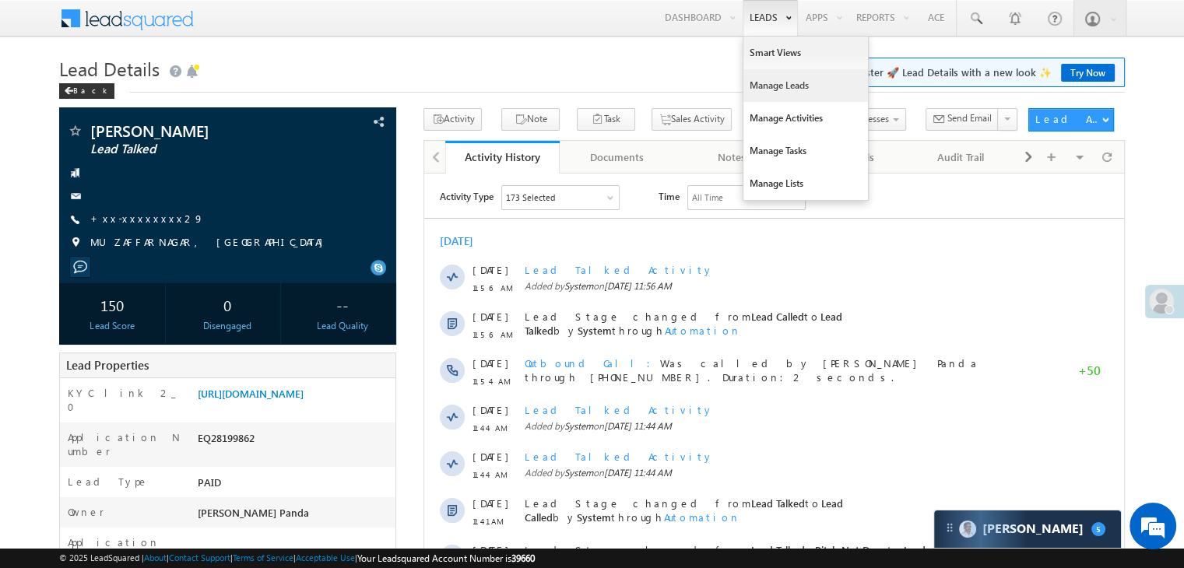
click at [779, 85] on link "Manage Leads" at bounding box center [805, 85] width 125 height 33
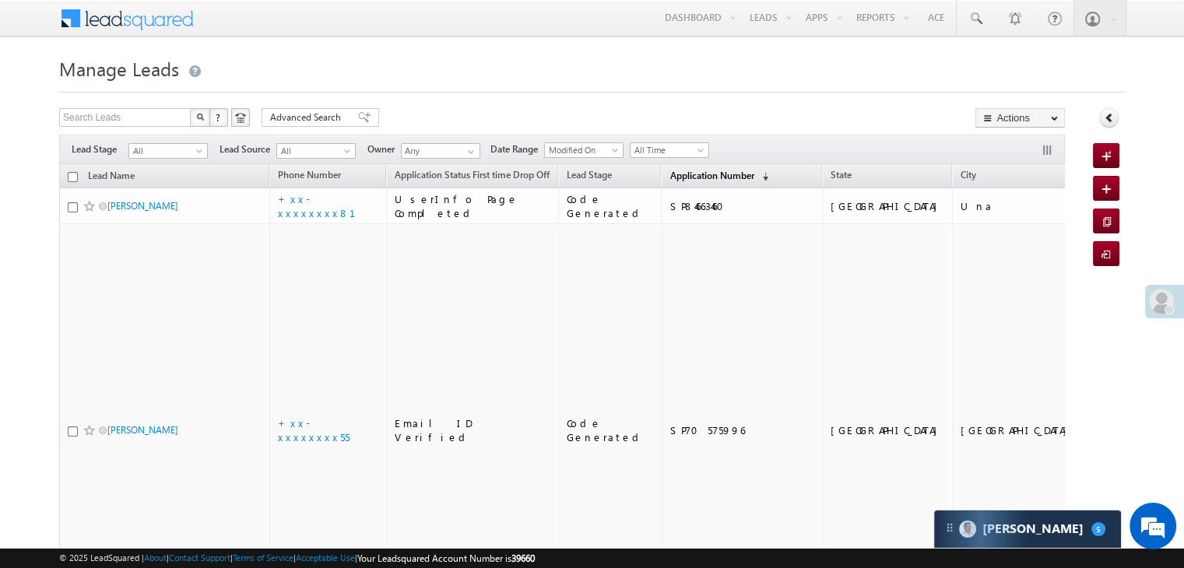
click at [680, 179] on span "Application Number" at bounding box center [711, 176] width 84 height 12
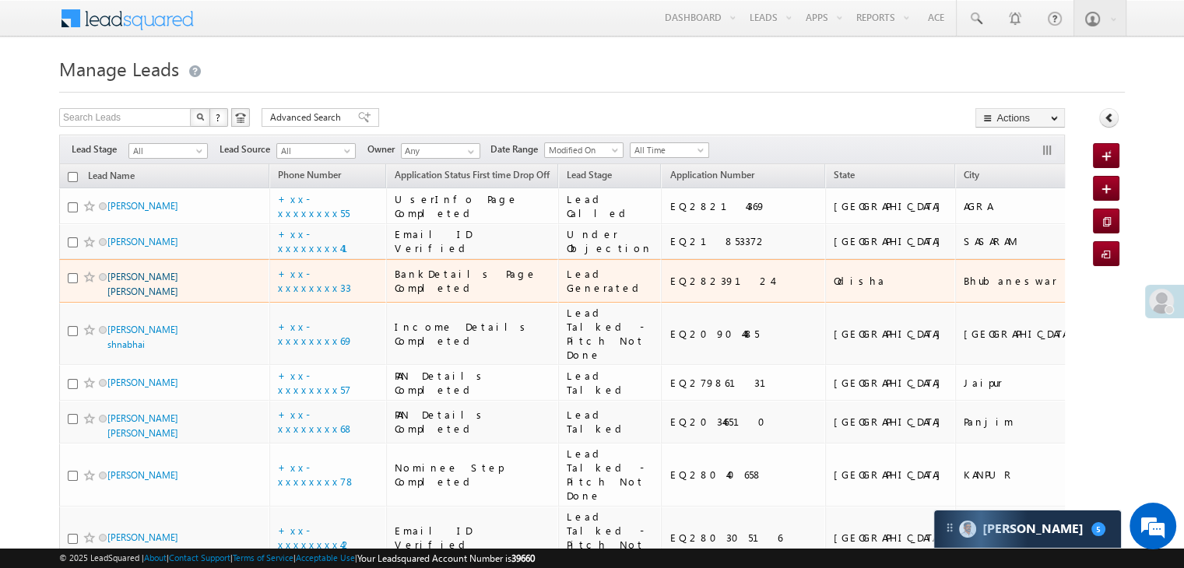
click at [151, 297] on link "[PERSON_NAME] [PERSON_NAME]" at bounding box center [142, 284] width 71 height 26
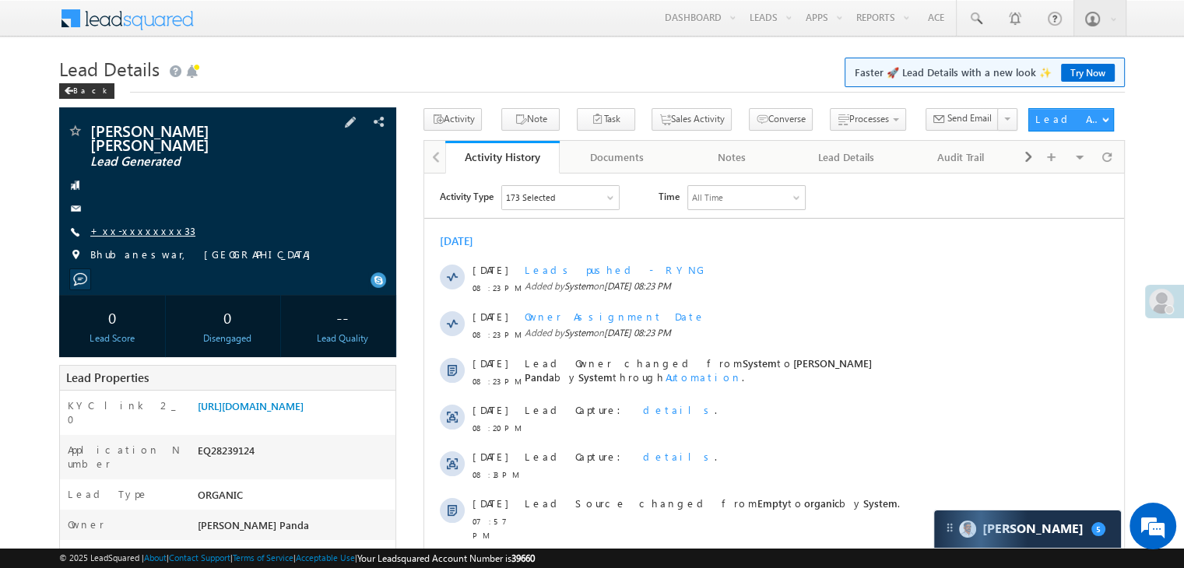
click at [135, 224] on link "+xx-xxxxxxxx33" at bounding box center [142, 230] width 105 height 13
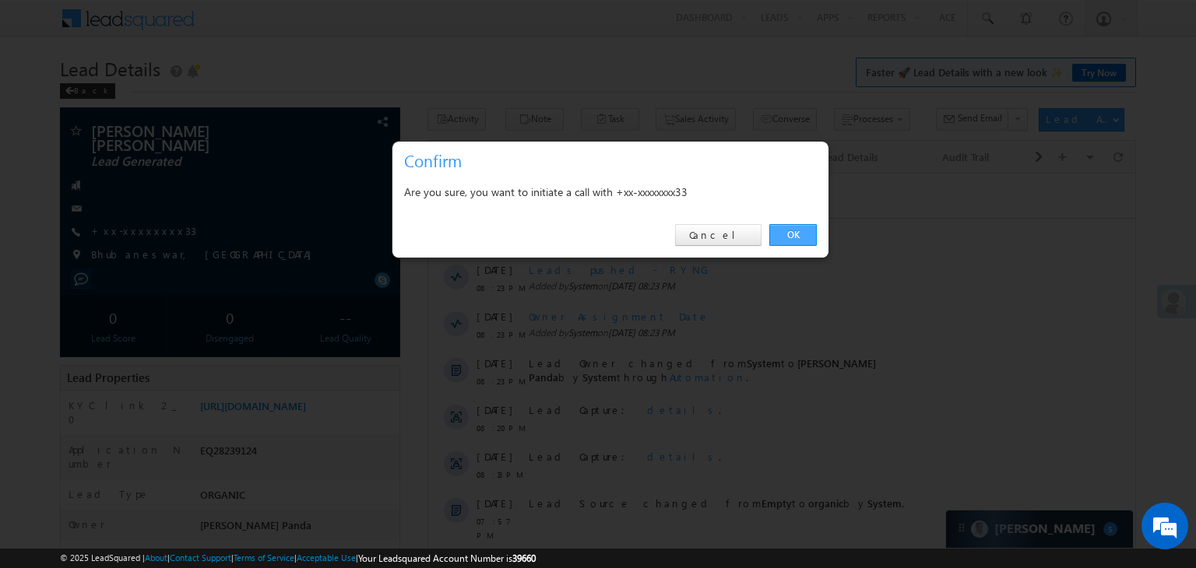
click at [789, 234] on link "OK" at bounding box center [792, 235] width 47 height 22
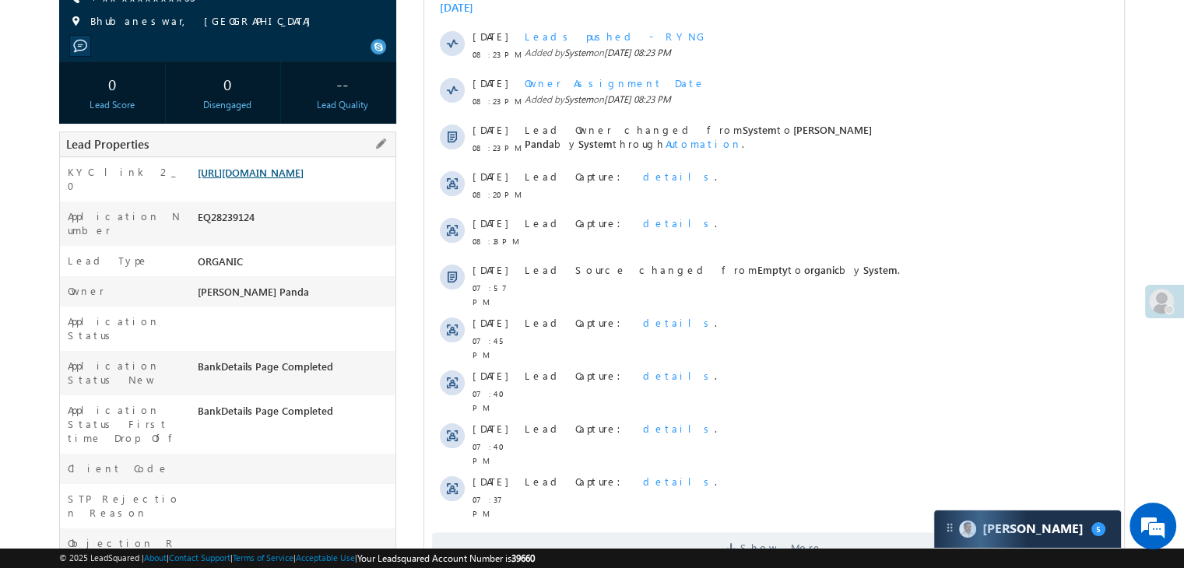
scroll to position [275, 0]
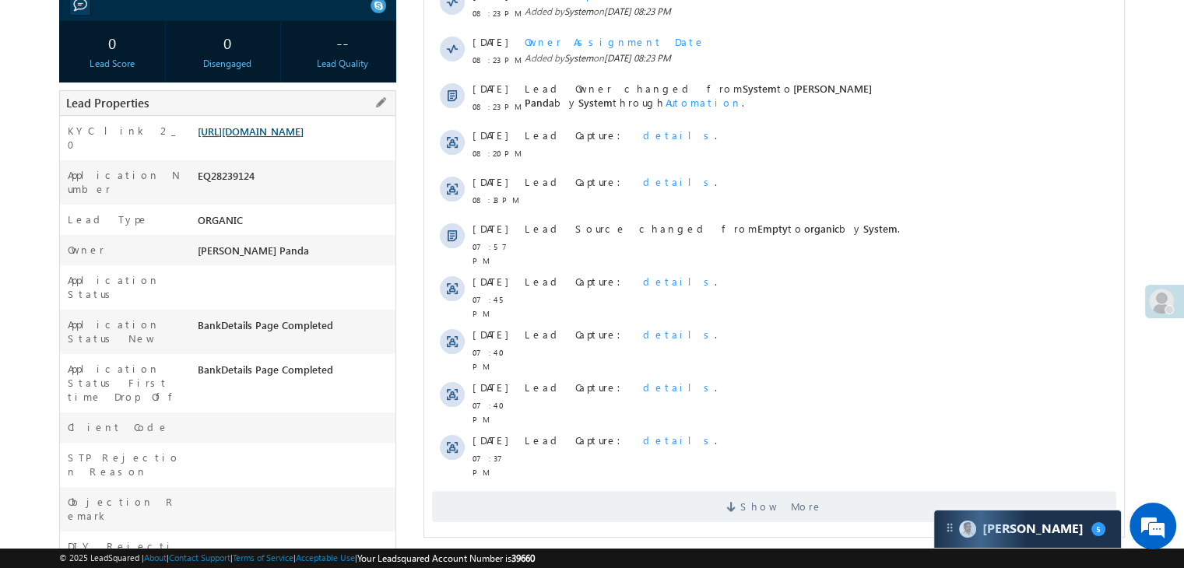
click at [286, 138] on link "[URL][DOMAIN_NAME]" at bounding box center [251, 131] width 106 height 13
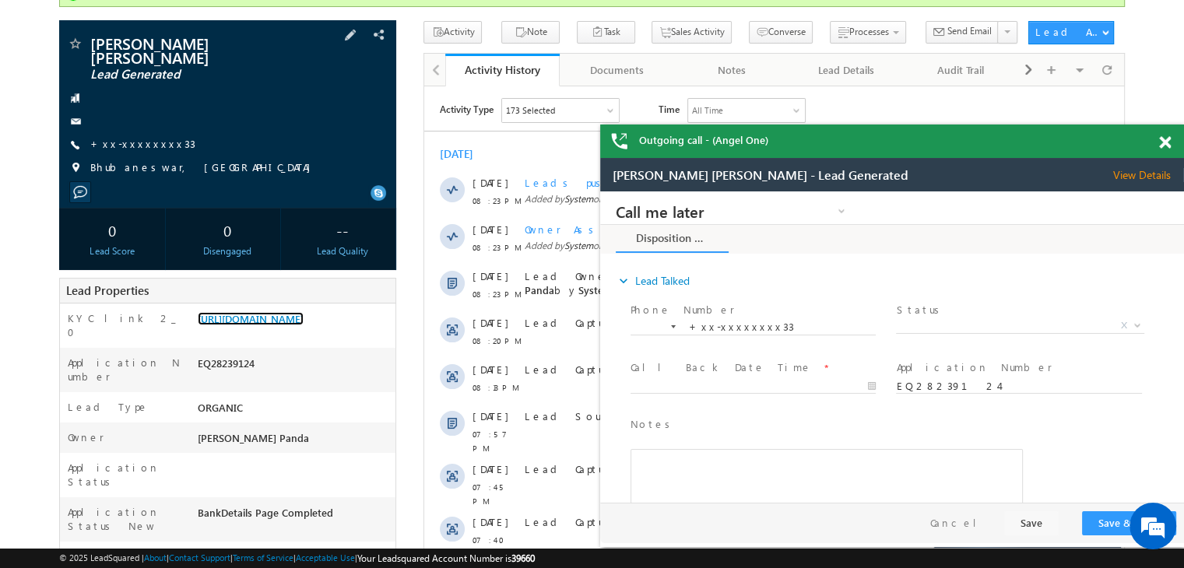
scroll to position [119, 0]
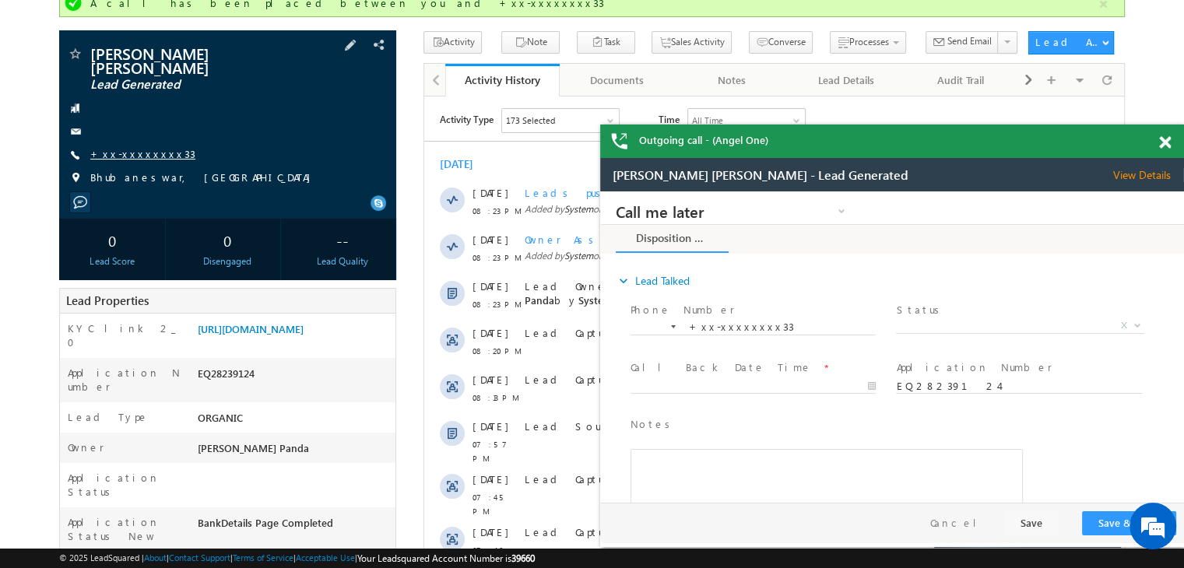
click at [125, 147] on link "+xx-xxxxxxxx33" at bounding box center [142, 153] width 105 height 13
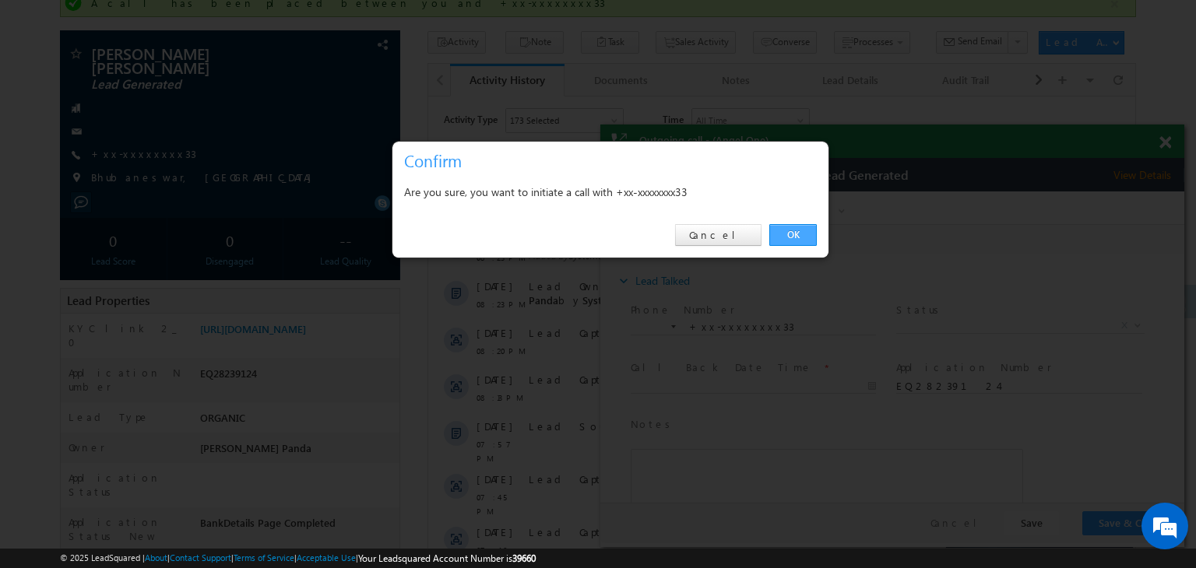
drag, startPoint x: 802, startPoint y: 234, endPoint x: 164, endPoint y: 5, distance: 677.1
click at [802, 234] on link "OK" at bounding box center [792, 235] width 47 height 22
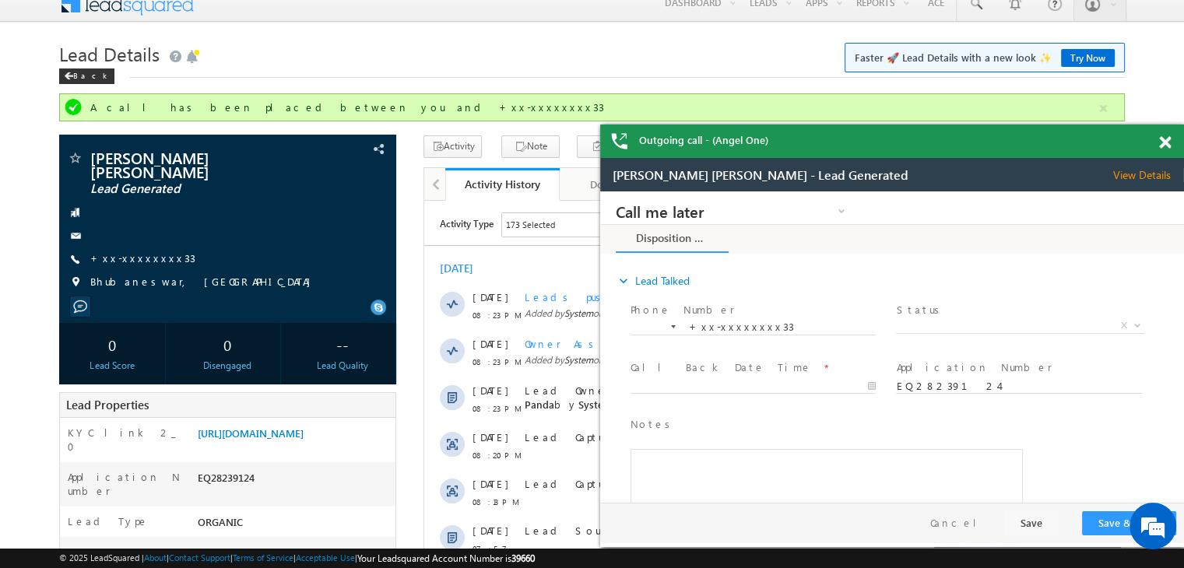
scroll to position [0, 0]
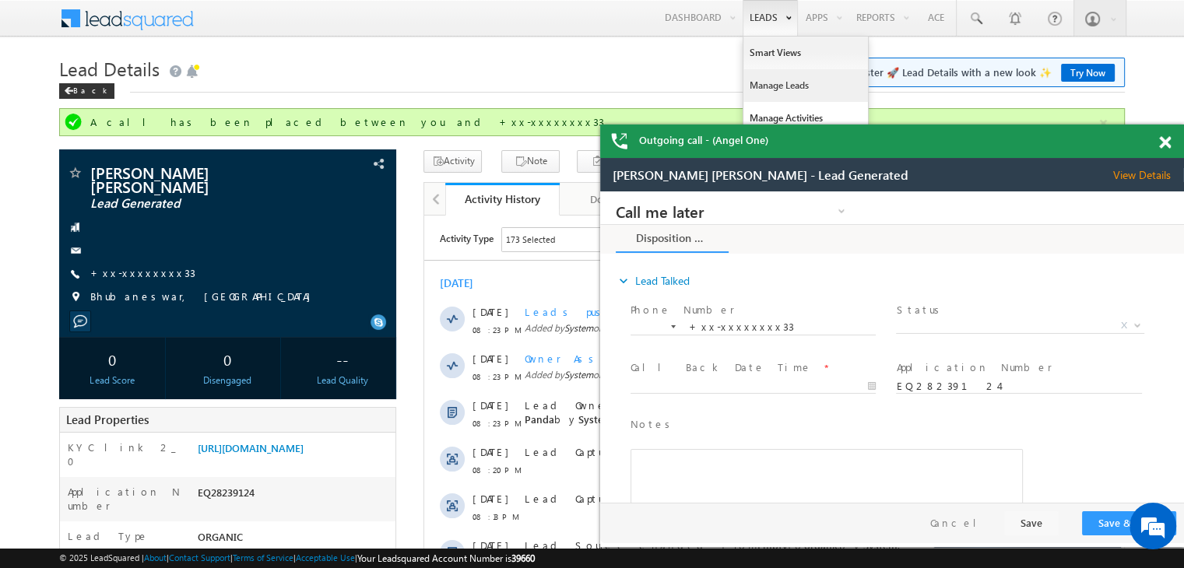
click at [762, 82] on link "Manage Leads" at bounding box center [805, 85] width 125 height 33
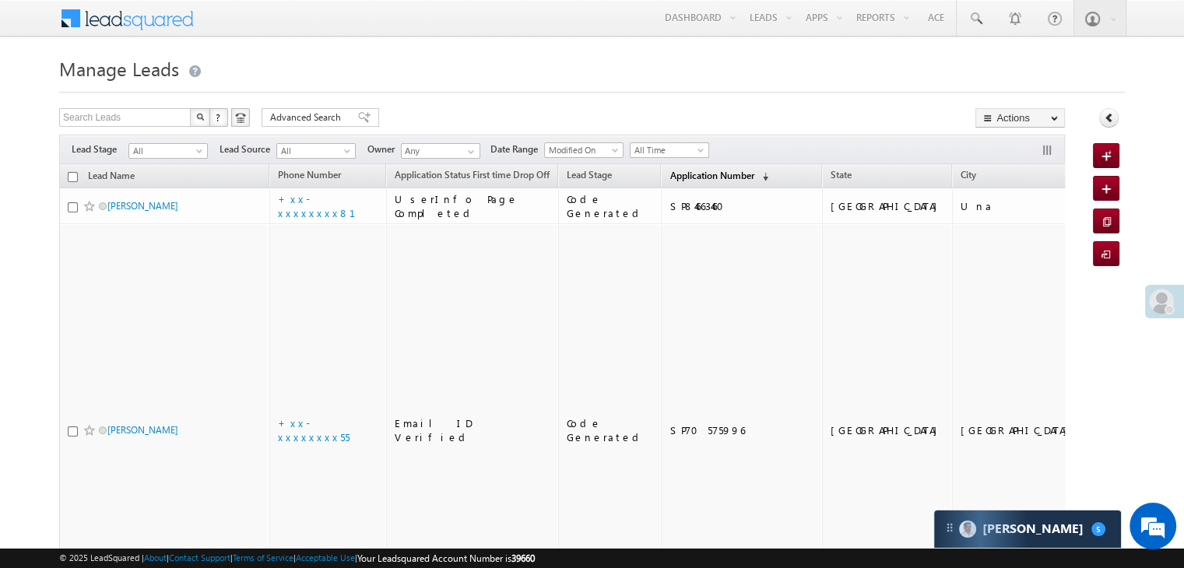
click at [692, 181] on span "Application Number" at bounding box center [711, 176] width 84 height 12
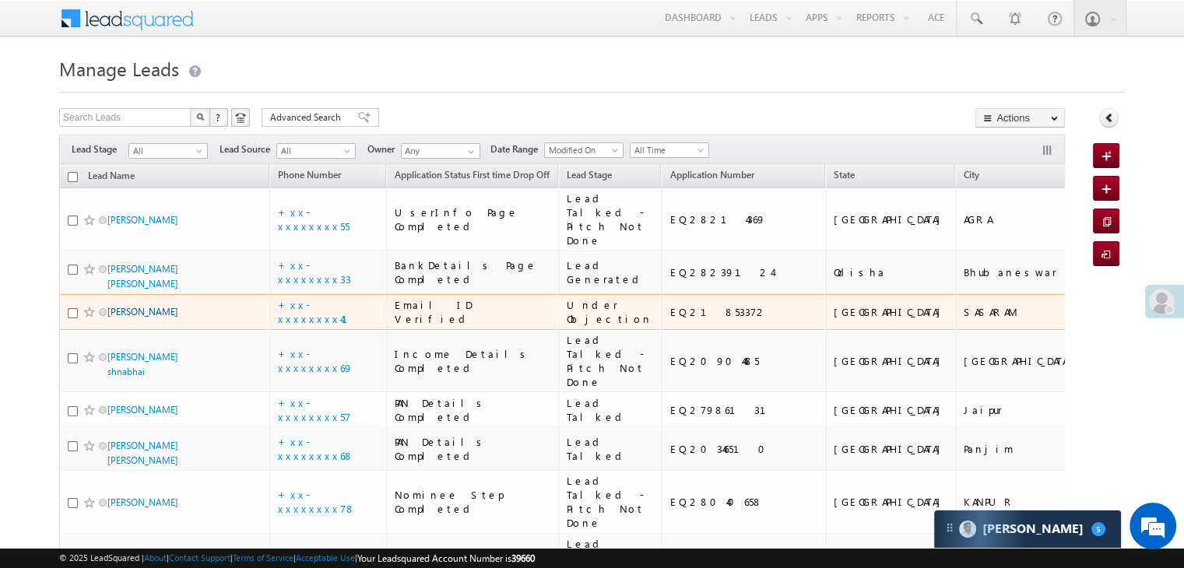
click at [121, 318] on link "[PERSON_NAME]" at bounding box center [142, 312] width 71 height 12
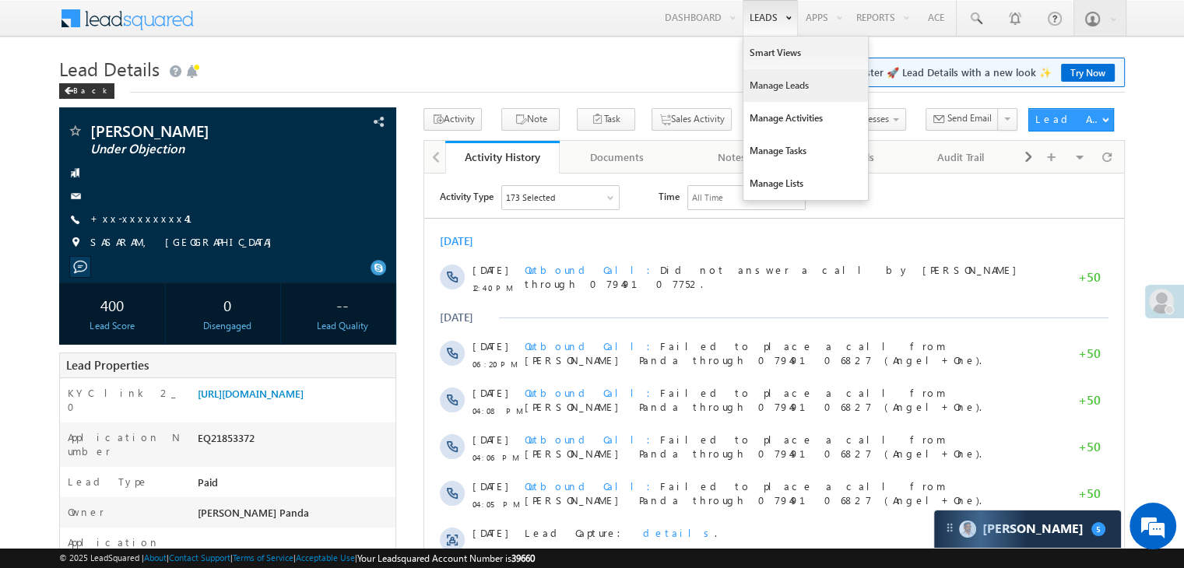
click at [774, 90] on link "Manage Leads" at bounding box center [805, 85] width 125 height 33
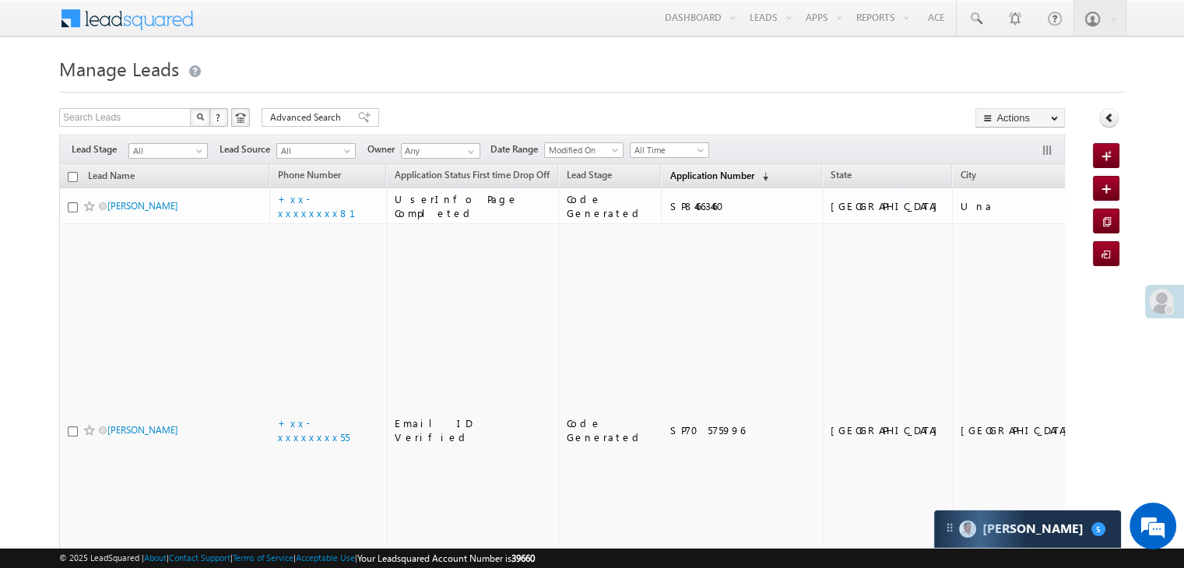
click at [696, 172] on span "Application Number" at bounding box center [711, 176] width 84 height 12
click at [676, 178] on span "Application Number" at bounding box center [711, 176] width 84 height 12
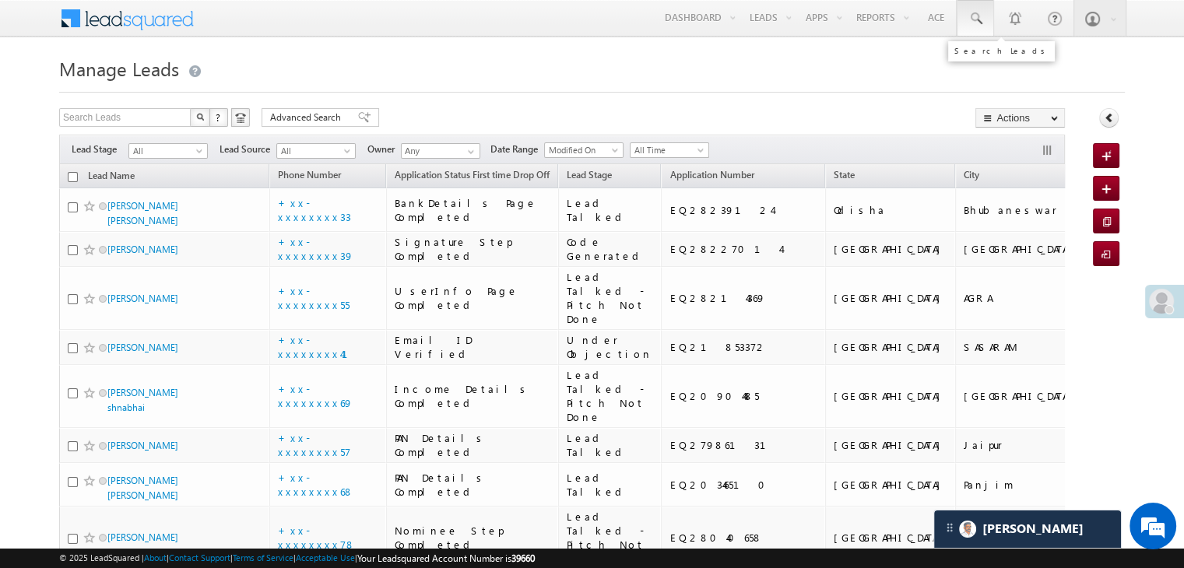
click at [970, 18] on span at bounding box center [976, 19] width 16 height 16
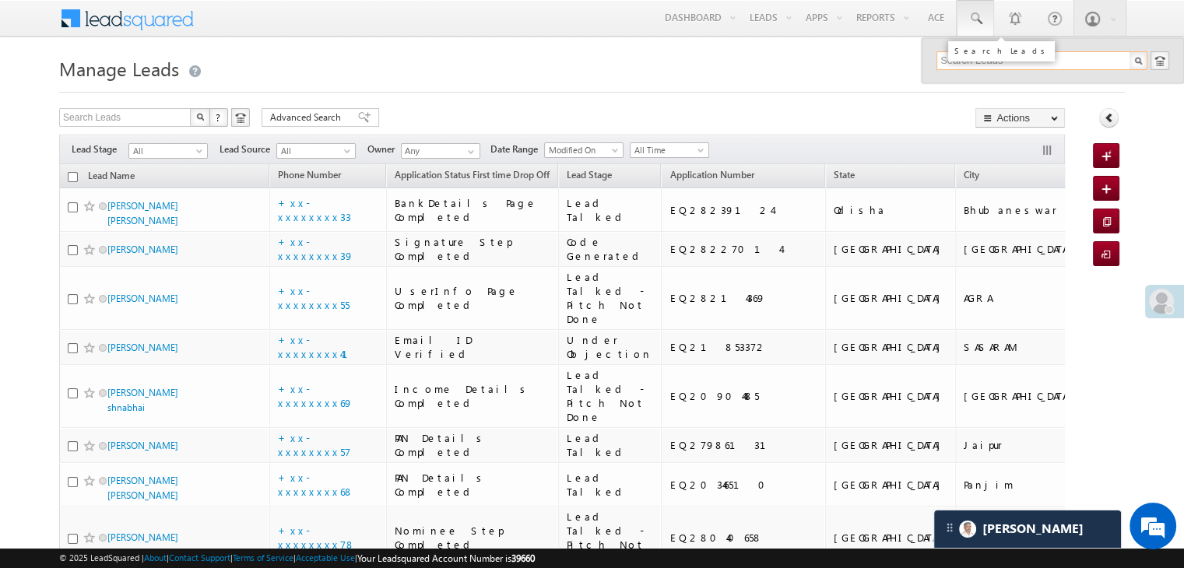
paste input "EQ27998943"
type input "EQ27998943"
click at [969, 84] on div "Sandeep sharma" at bounding box center [1048, 83] width 209 height 17
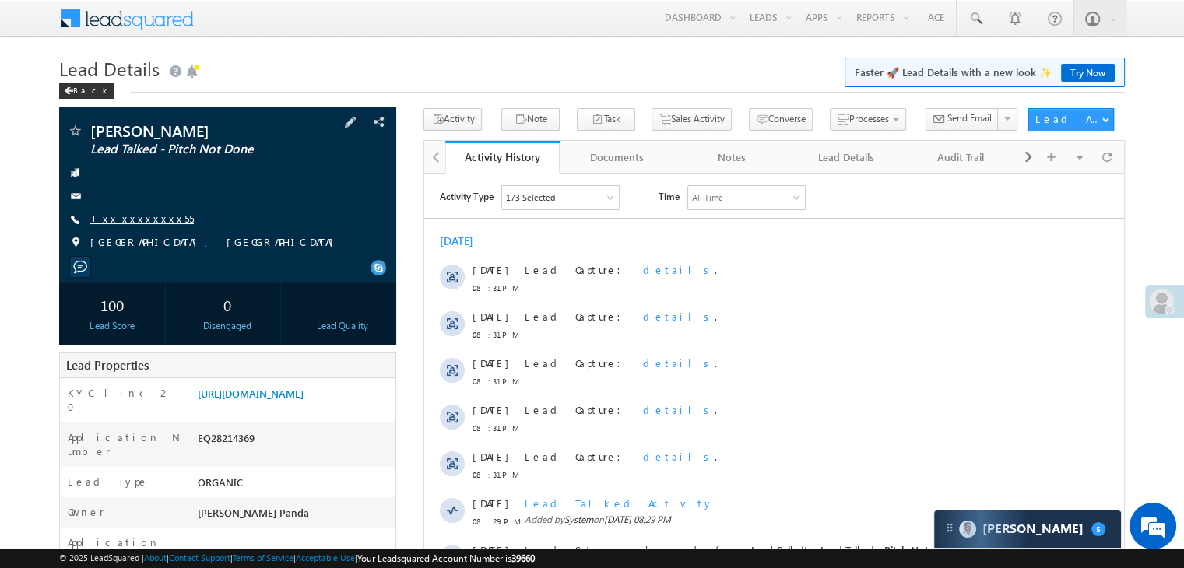
click at [128, 220] on link "+xx-xxxxxxxx55" at bounding box center [142, 218] width 104 height 13
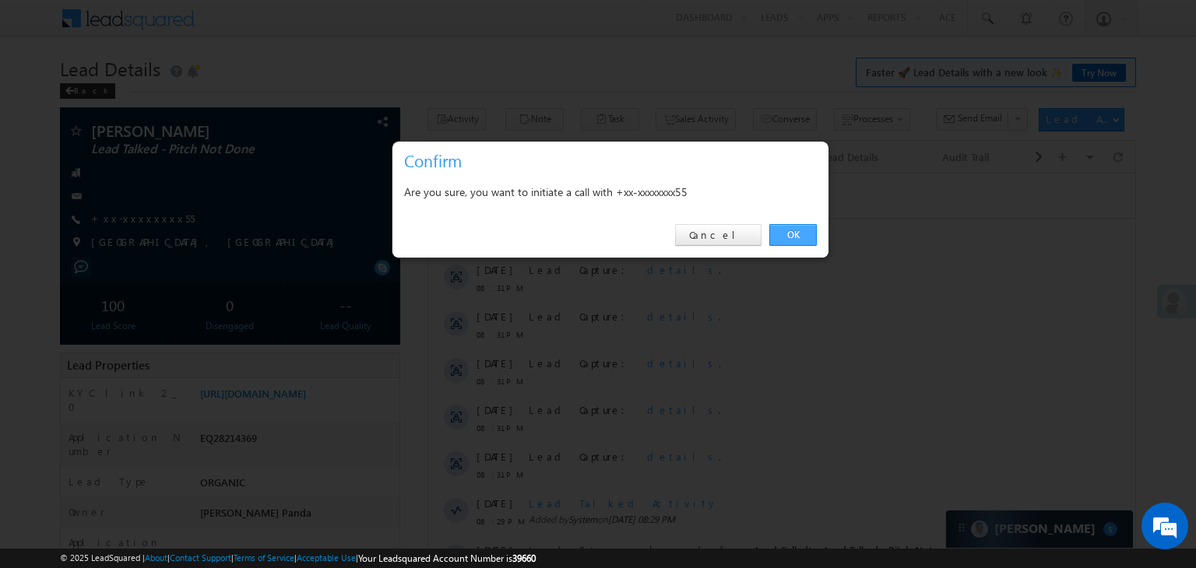
click at [806, 231] on link "OK" at bounding box center [792, 235] width 47 height 22
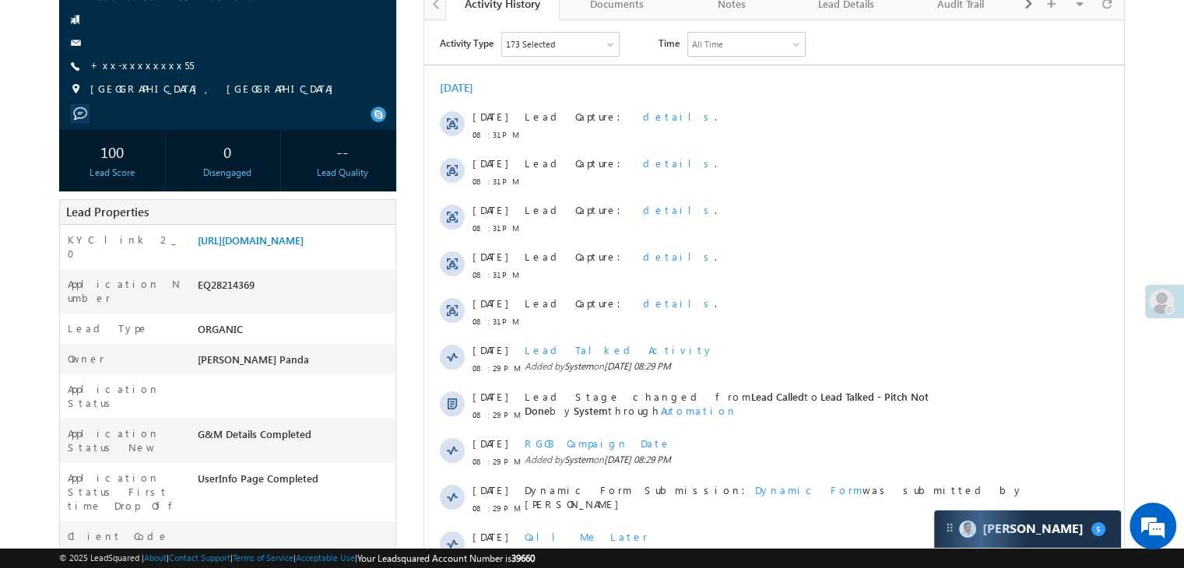
scroll to position [156, 0]
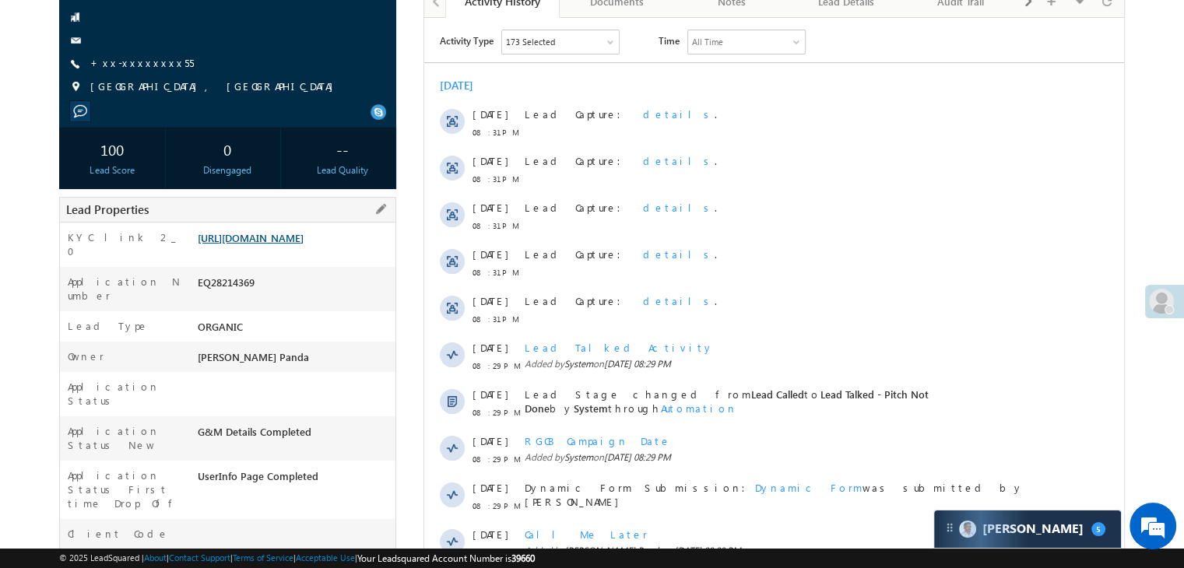
click at [304, 244] on link "https://angelbroking1-pk3em7sa.customui-test.leadsquared.com?leadId=146aea1e-70…" at bounding box center [251, 237] width 106 height 13
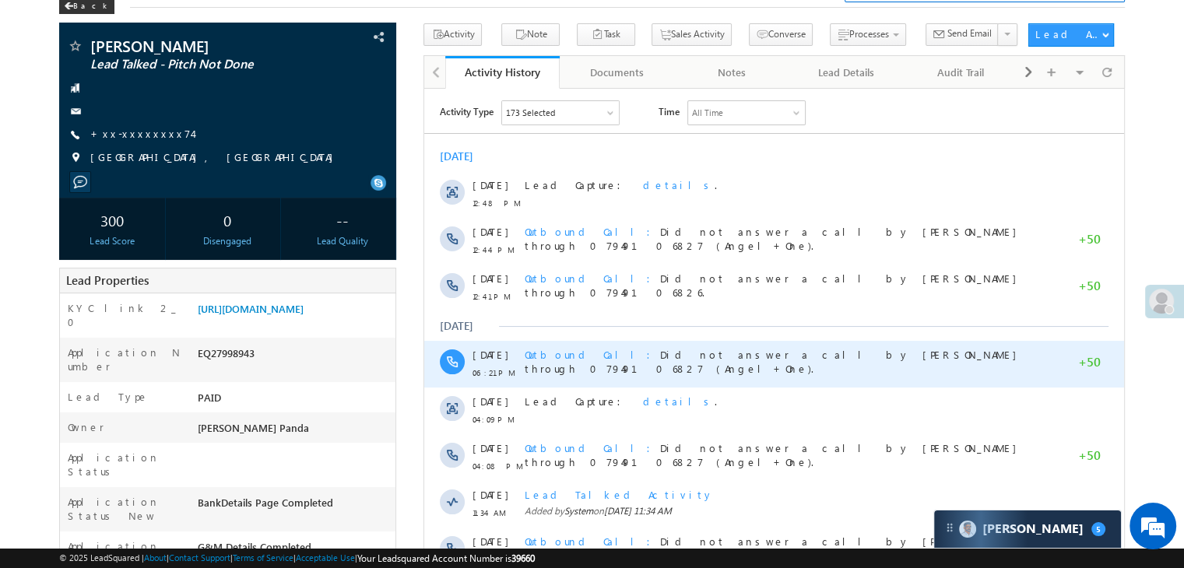
scroll to position [234, 0]
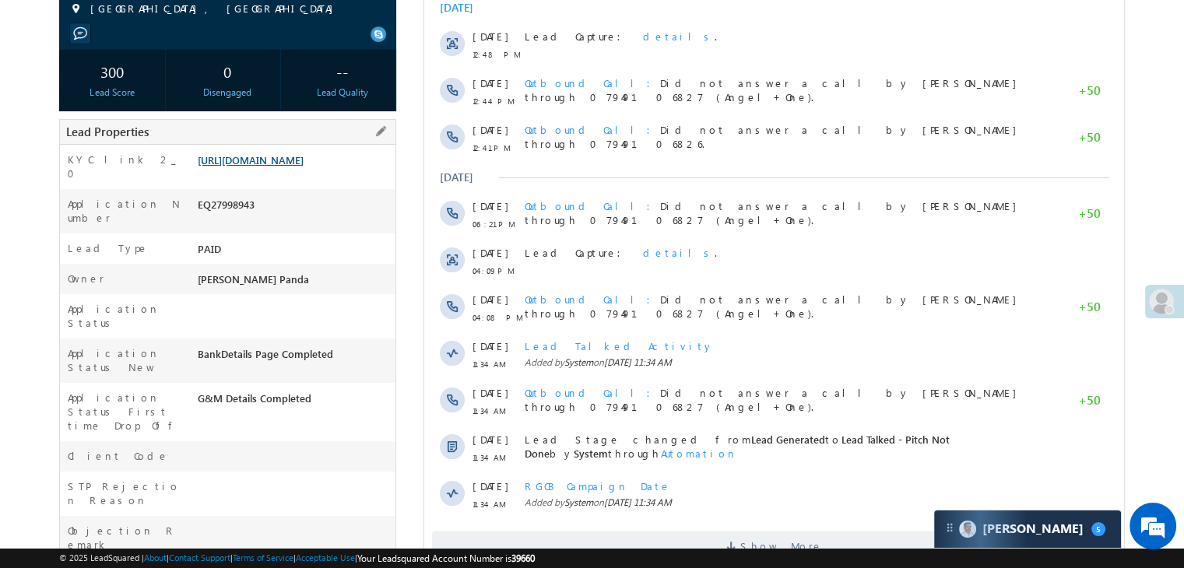
click at [304, 167] on link "[URL][DOMAIN_NAME]" at bounding box center [251, 159] width 106 height 13
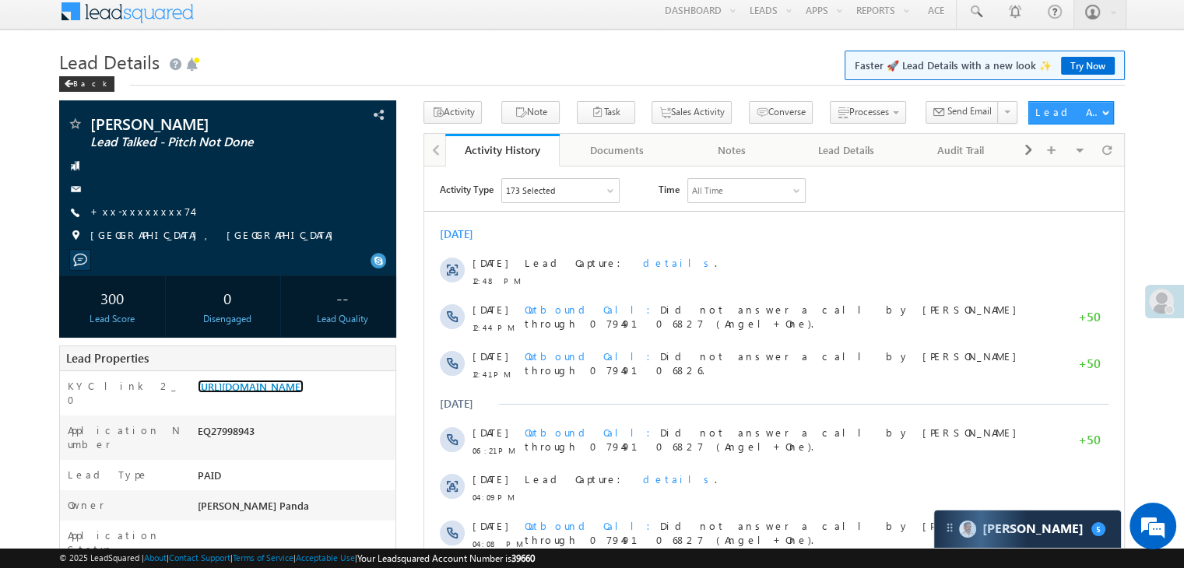
scroll to position [0, 0]
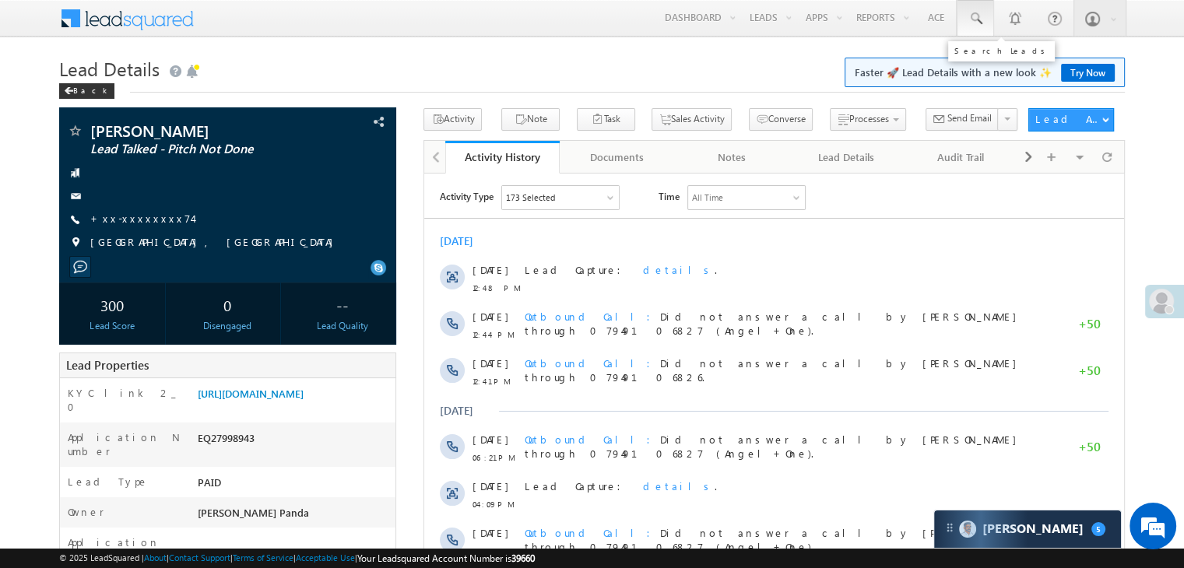
click at [974, 19] on span at bounding box center [976, 19] width 16 height 16
paste input "EQ28014238"
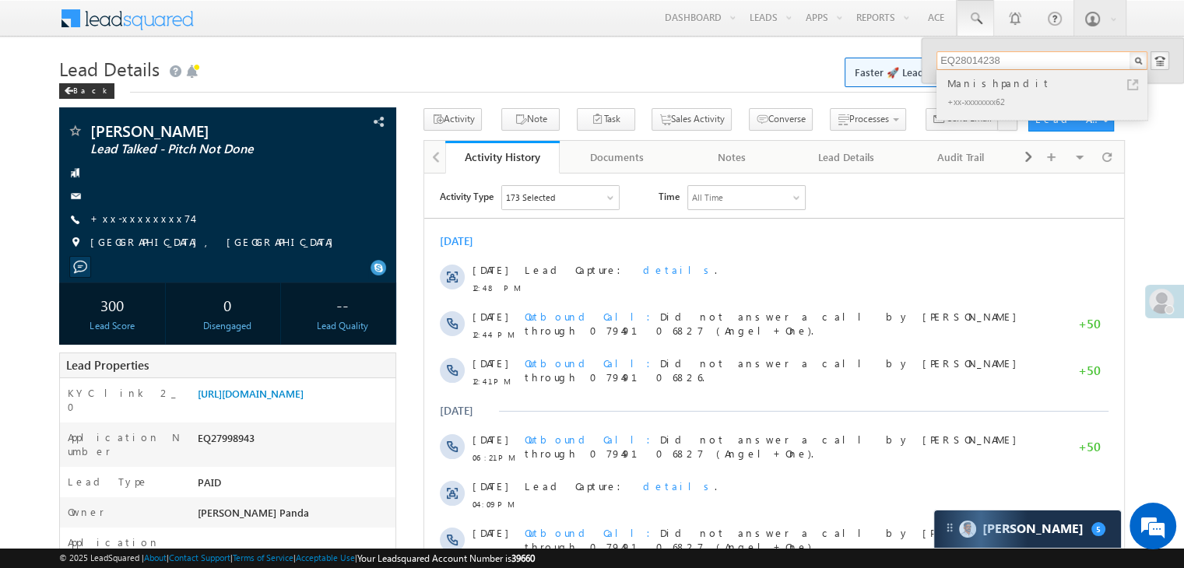
type input "EQ28014238"
click at [978, 83] on div "Manishpandit" at bounding box center [1048, 83] width 209 height 17
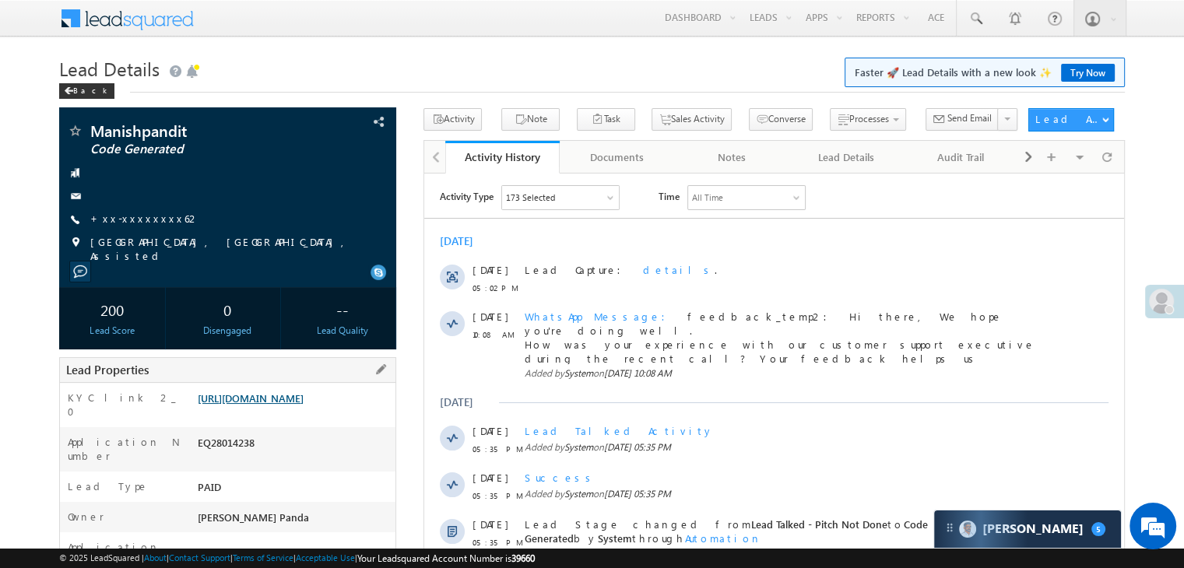
click at [300, 405] on link "[URL][DOMAIN_NAME]" at bounding box center [251, 398] width 106 height 13
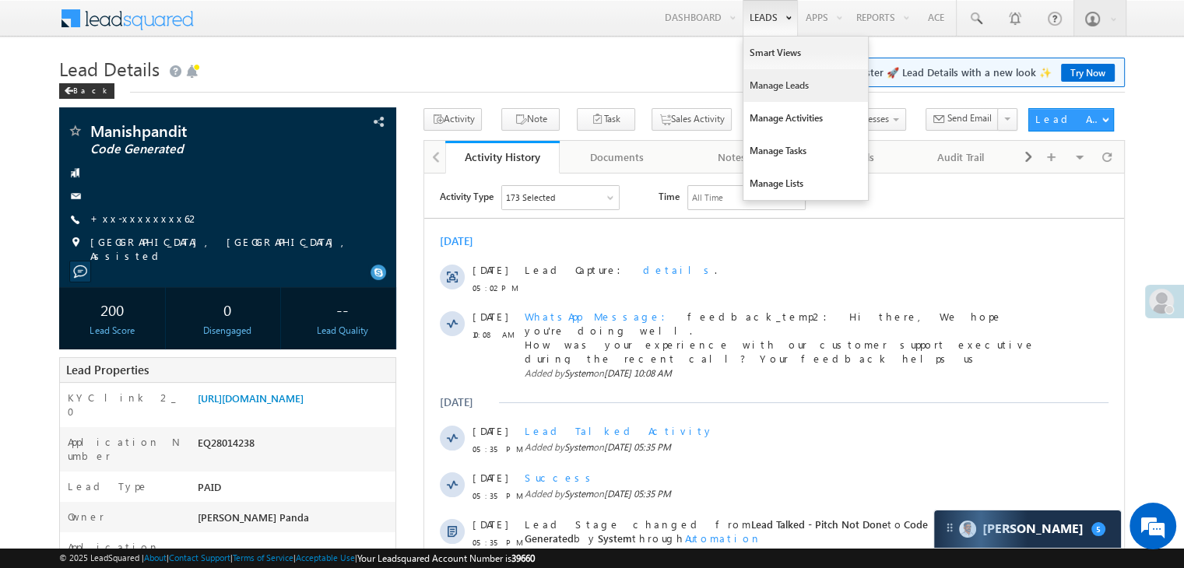
click at [773, 89] on link "Manage Leads" at bounding box center [805, 85] width 125 height 33
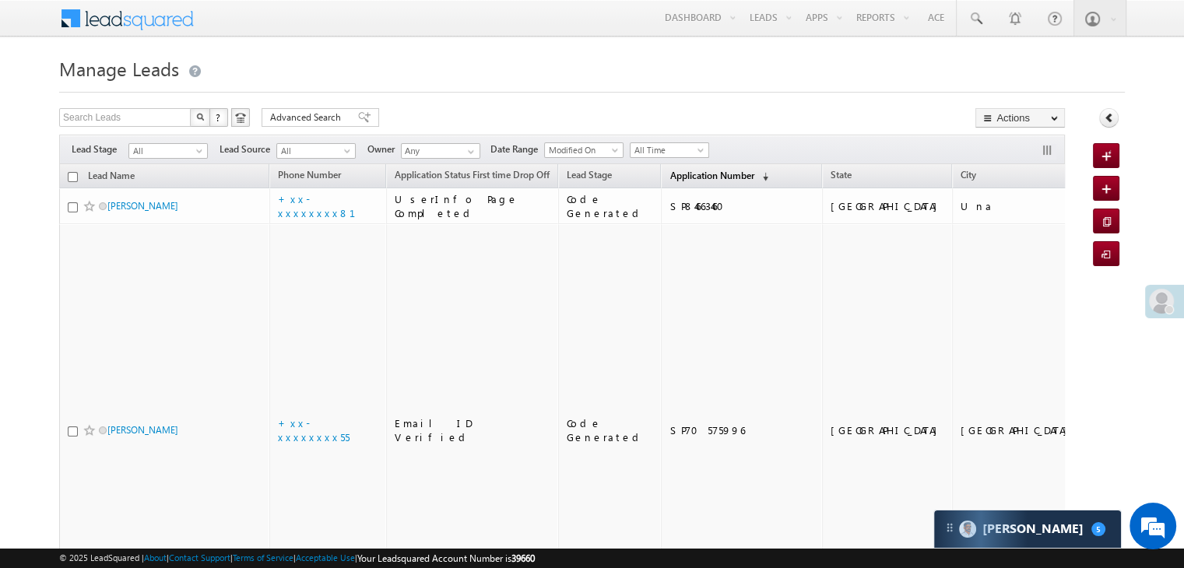
click at [669, 174] on span "Application Number" at bounding box center [711, 176] width 84 height 12
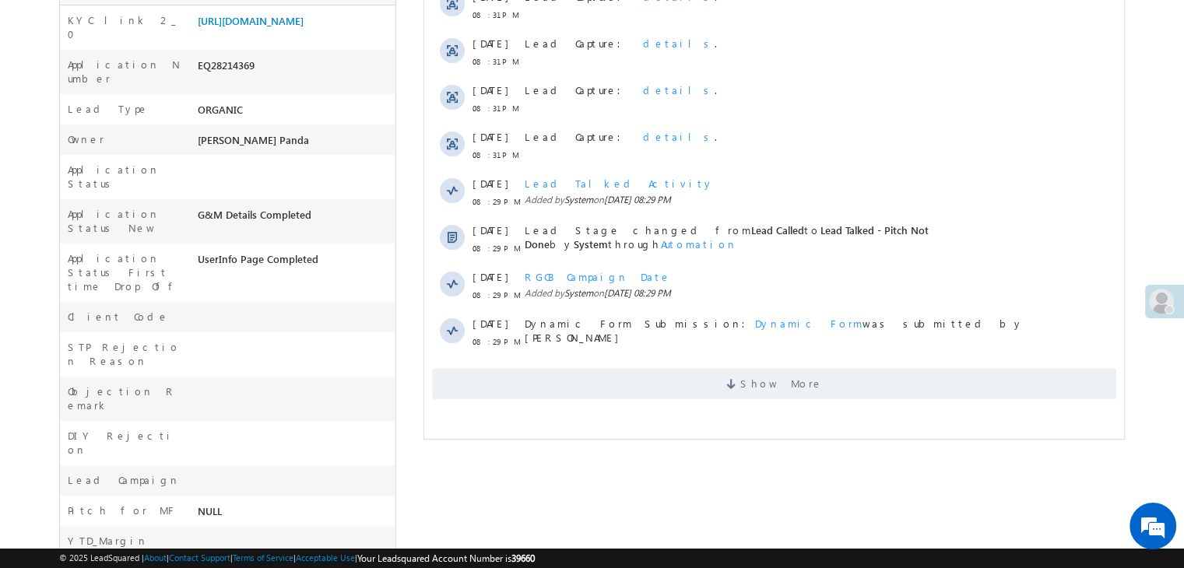
scroll to position [470, 0]
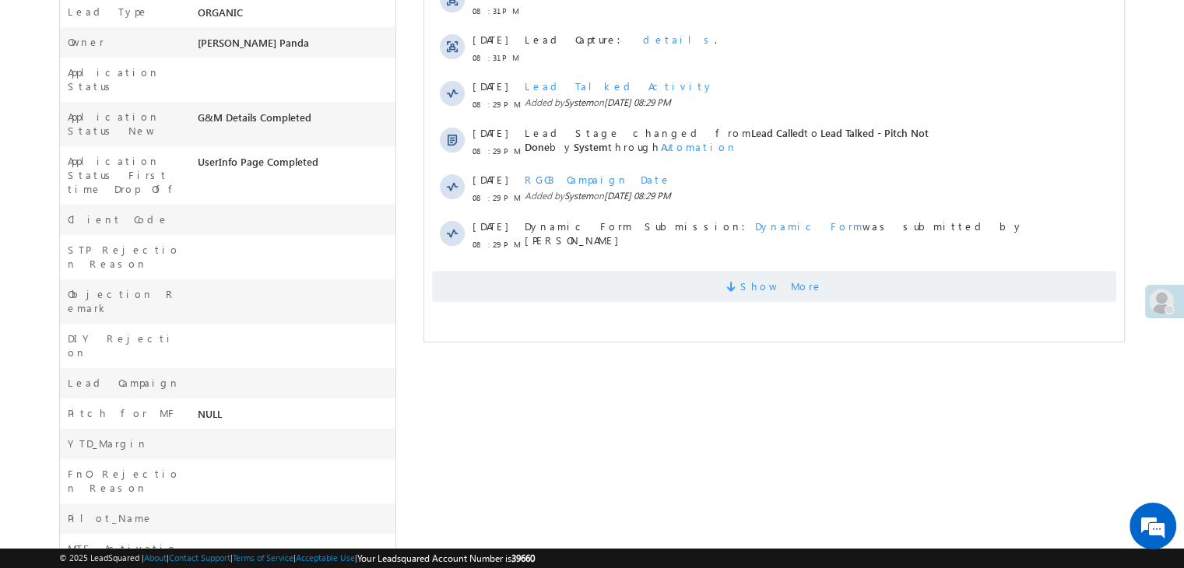
click at [787, 274] on span "Show More" at bounding box center [781, 286] width 83 height 31
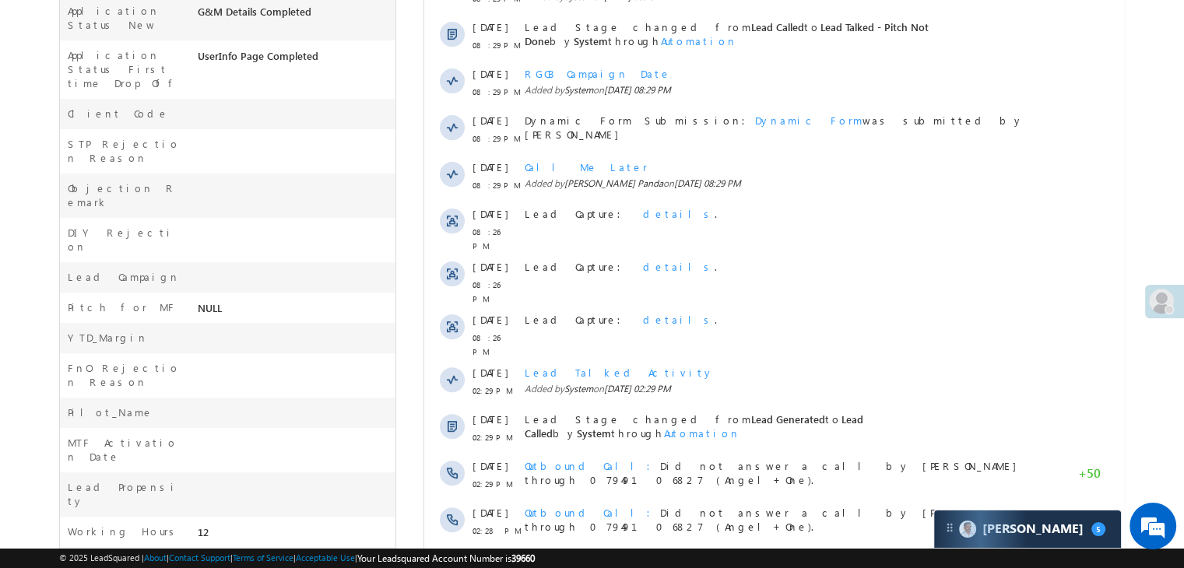
scroll to position [729, 0]
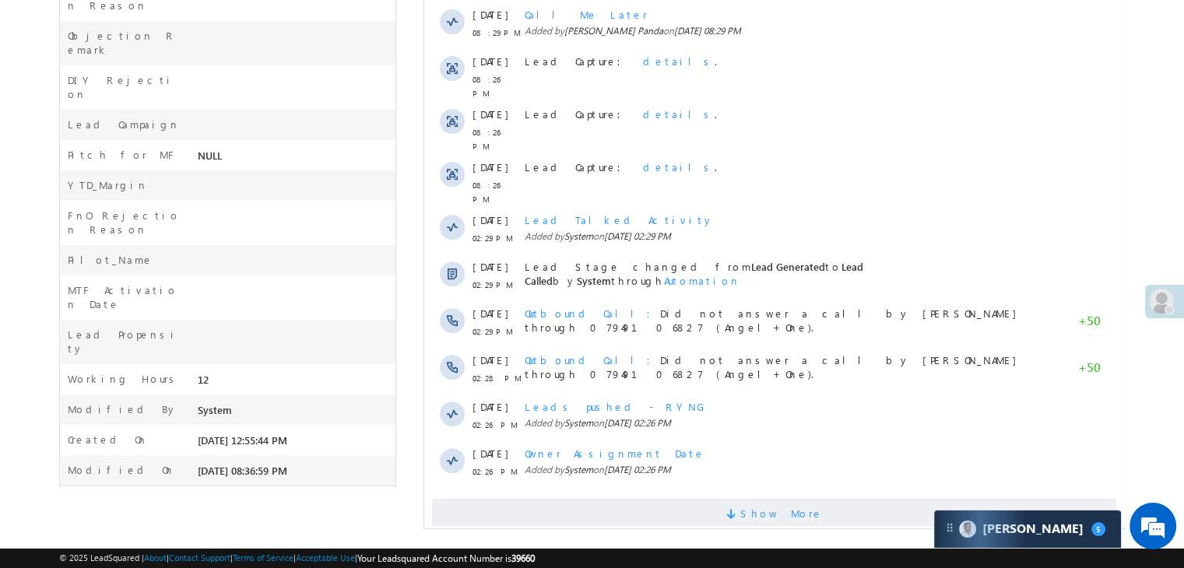
click at [776, 499] on span "Show More" at bounding box center [781, 513] width 83 height 31
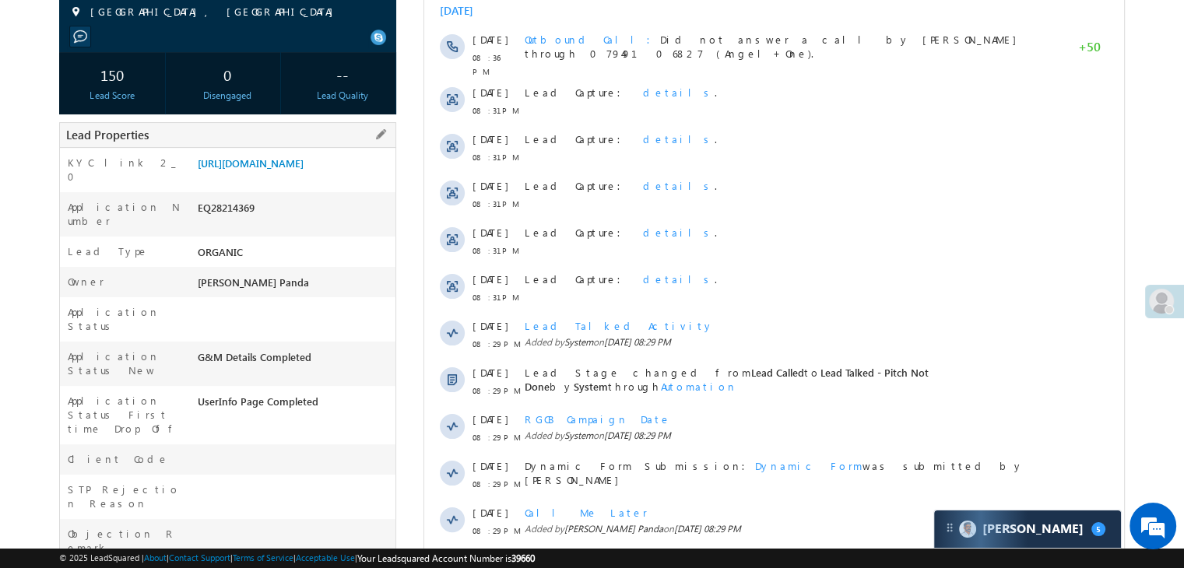
scroll to position [0, 0]
click at [235, 222] on div "EQ28214369" at bounding box center [295, 211] width 202 height 22
copy div "EQ28214369"
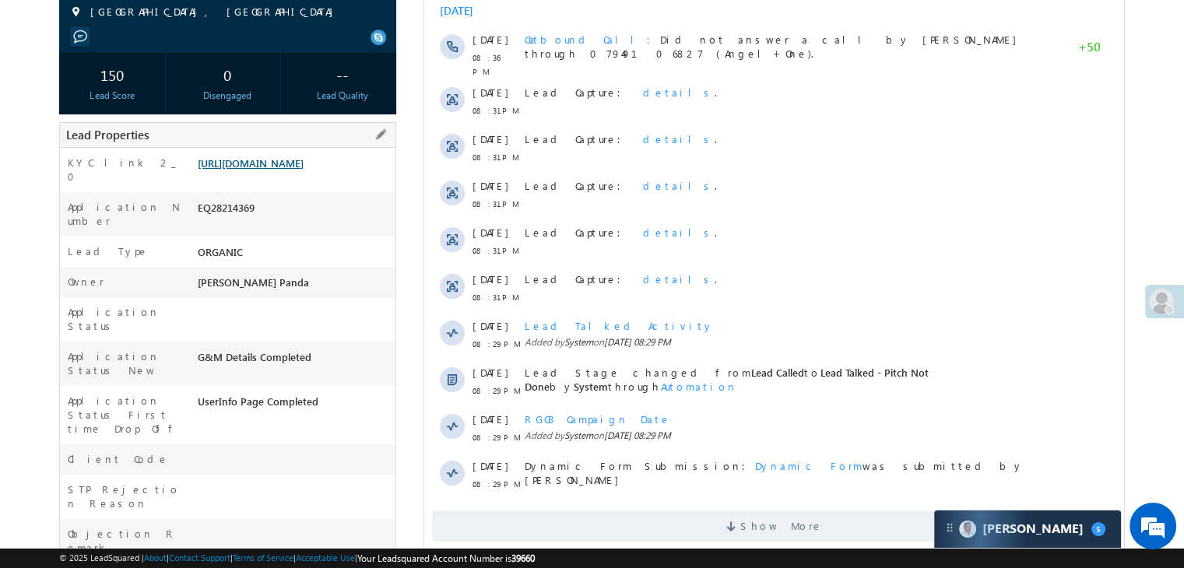
click at [297, 170] on link "[URL][DOMAIN_NAME]" at bounding box center [251, 162] width 106 height 13
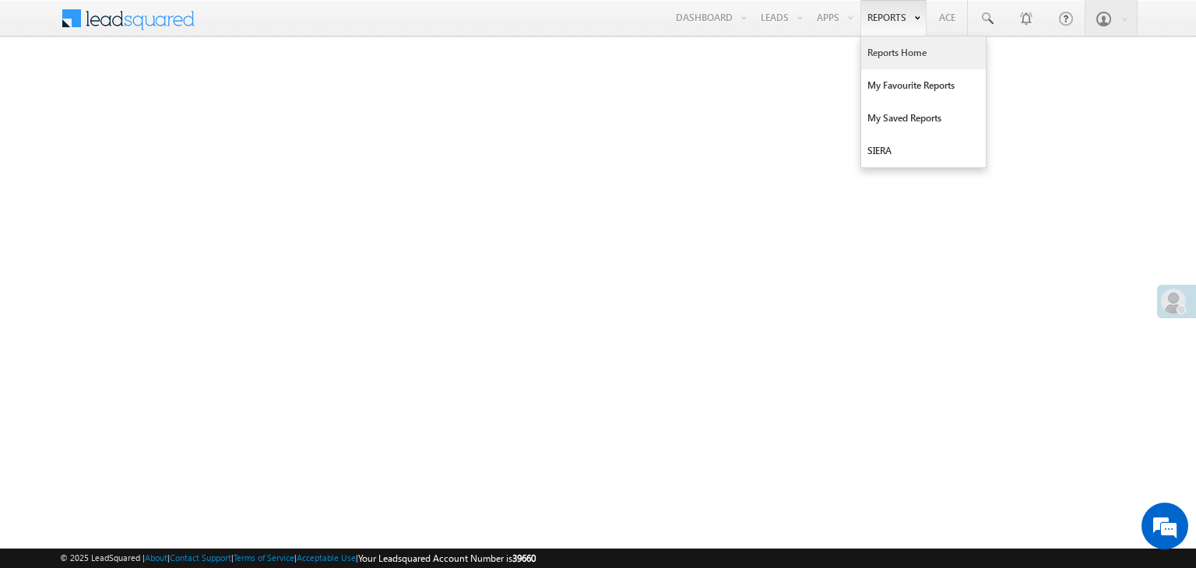
click at [889, 56] on link "Reports Home" at bounding box center [923, 53] width 125 height 33
